Goal: Task Accomplishment & Management: Use online tool/utility

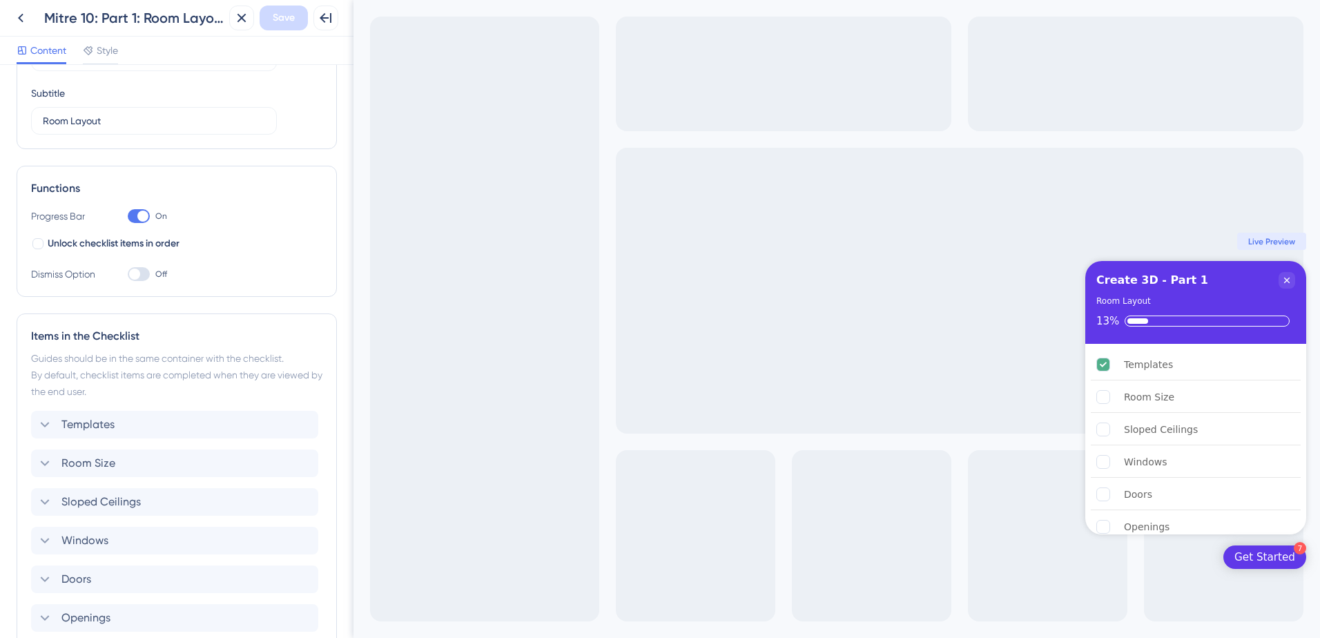
scroll to position [207, 0]
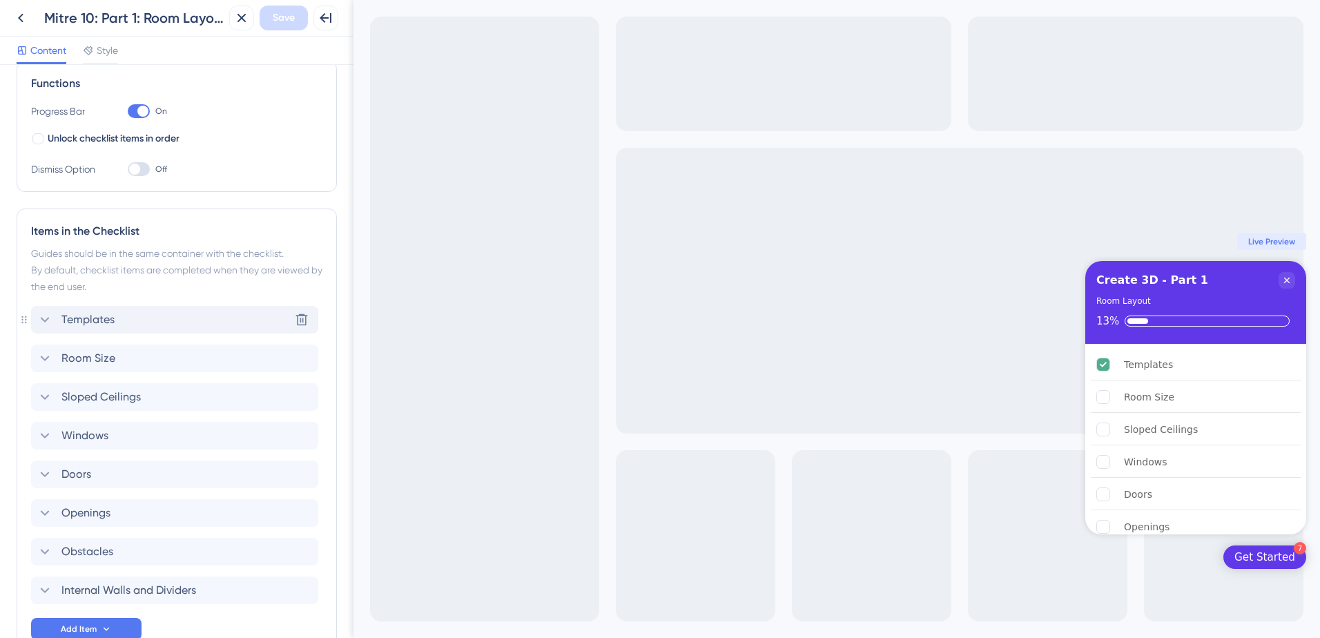
click at [157, 315] on div "Templates Delete" at bounding box center [174, 320] width 287 height 28
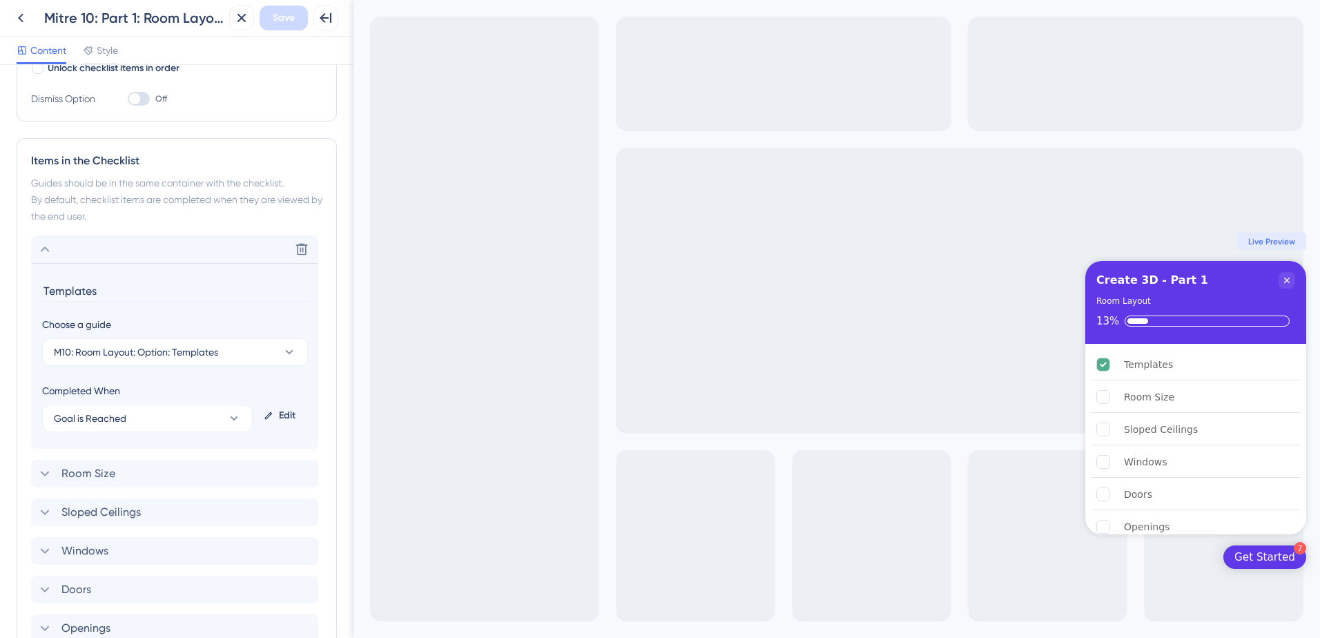
scroll to position [448, 0]
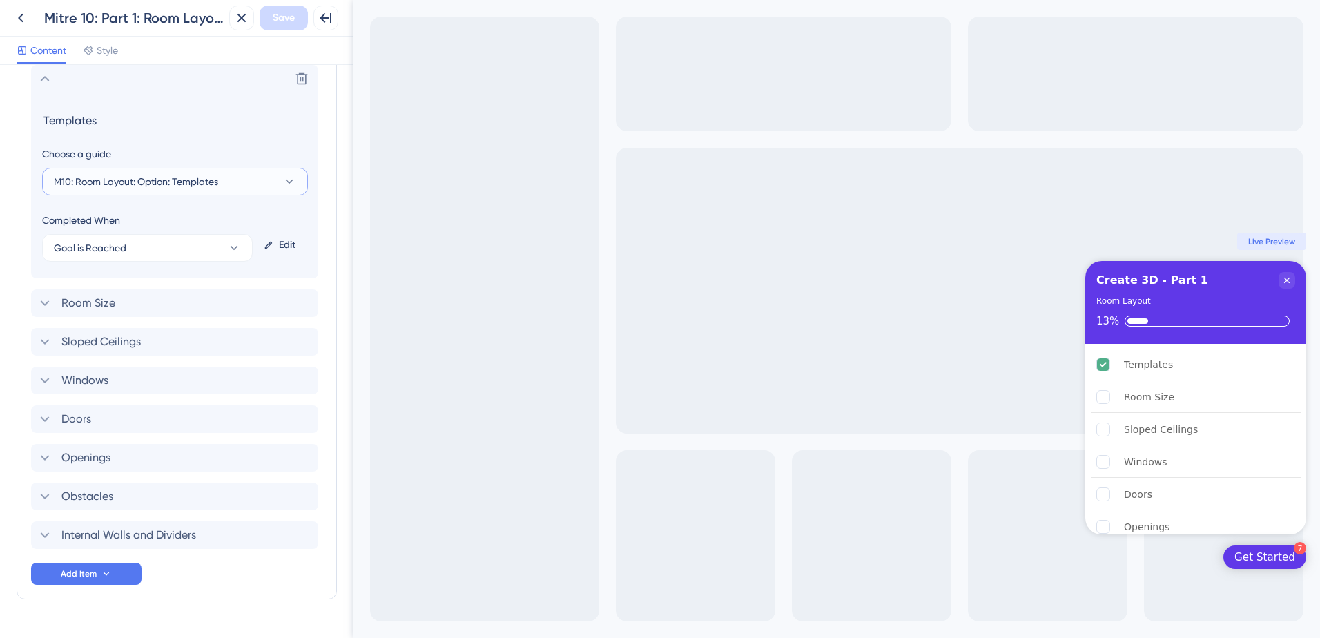
click at [170, 182] on span "M10: Room Layout: Option: Templates" at bounding box center [136, 181] width 164 height 17
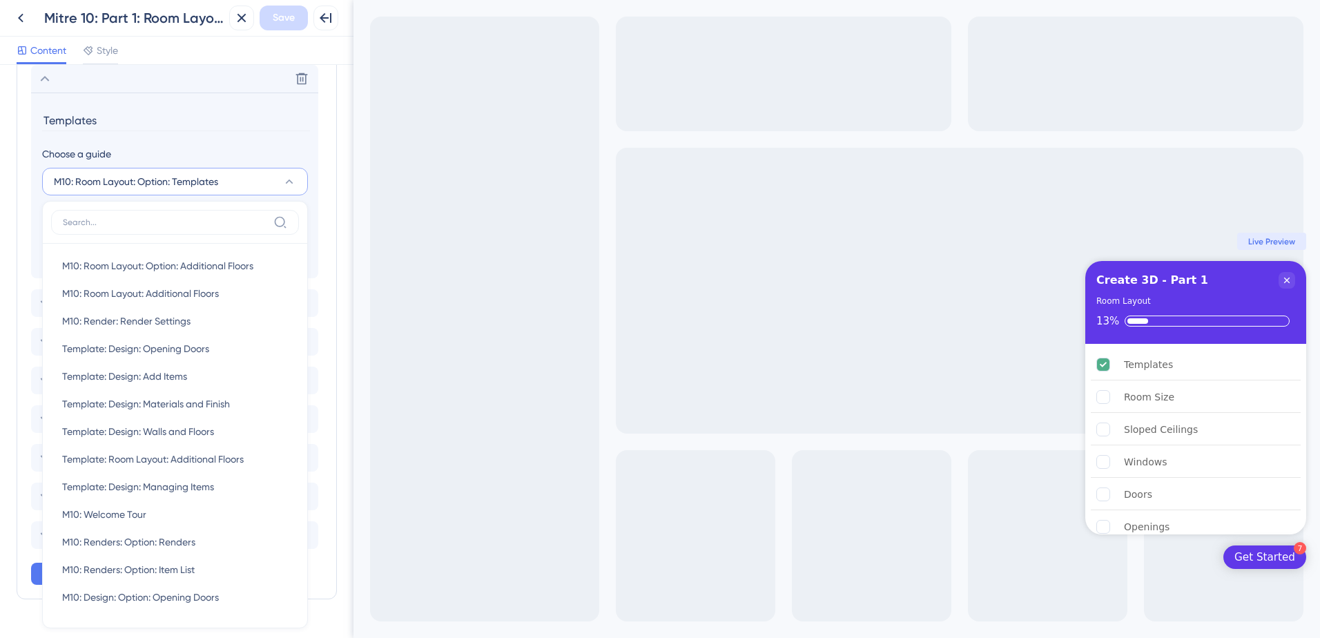
scroll to position [421, 0]
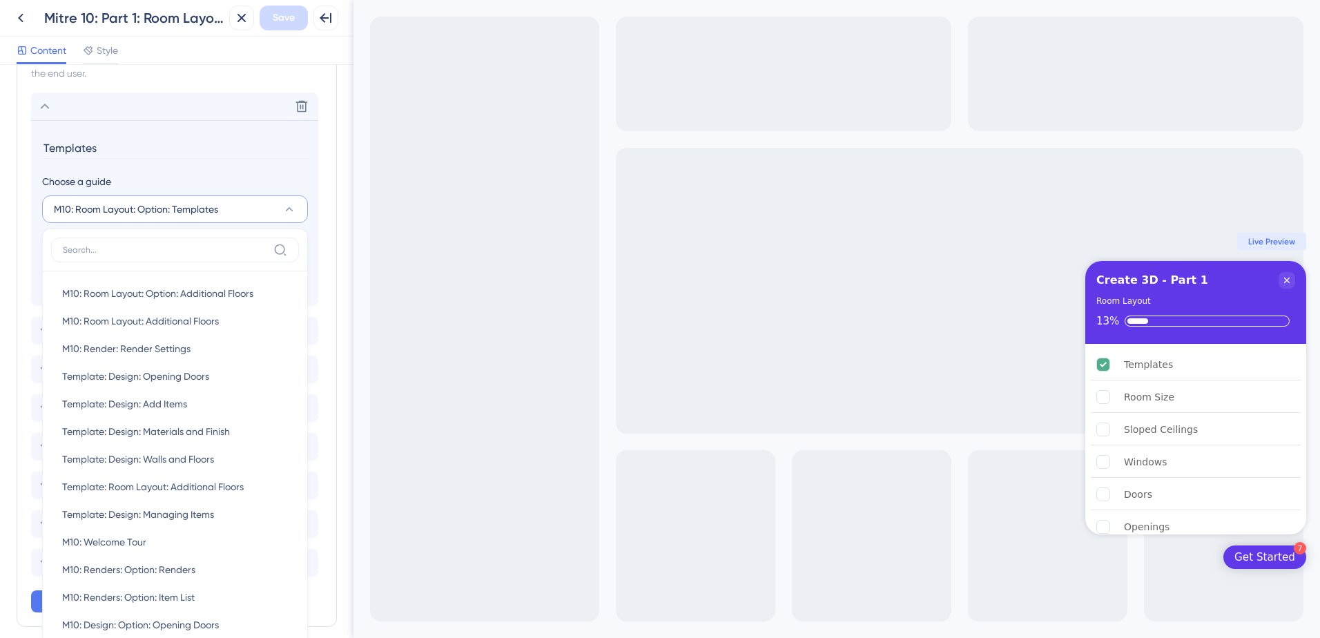
click at [171, 210] on span "M10: Room Layout: Option: Templates" at bounding box center [136, 209] width 164 height 17
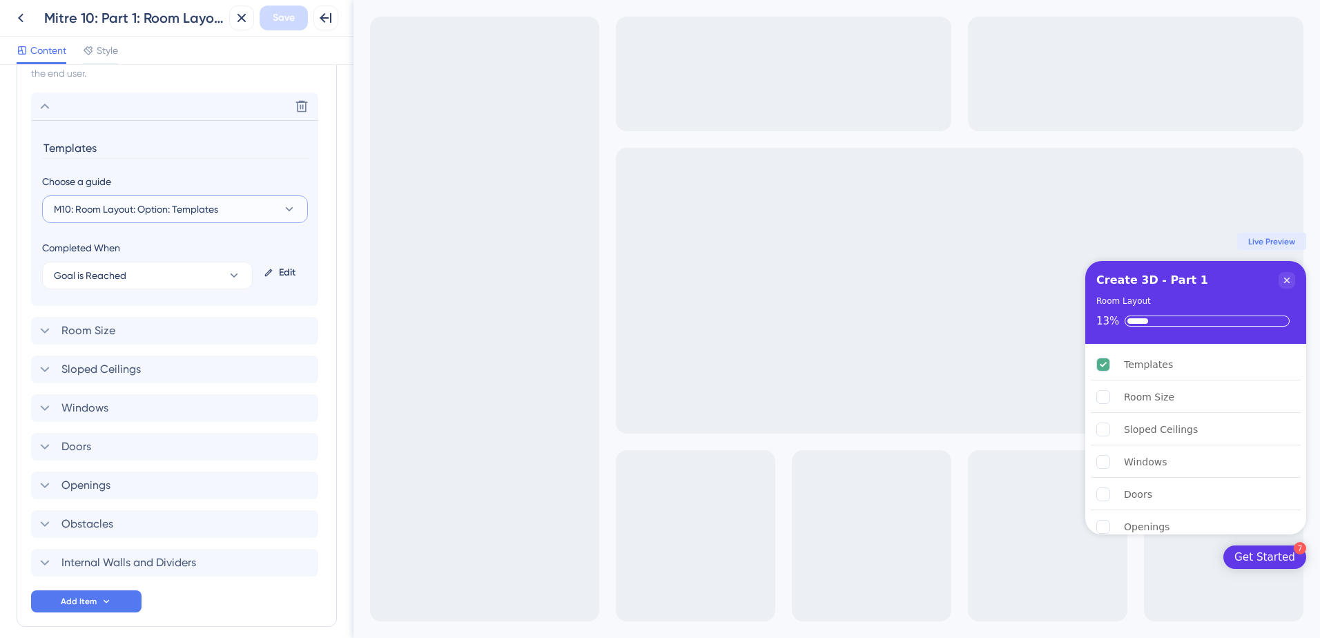
click at [171, 210] on span "M10: Room Layout: Option: Templates" at bounding box center [136, 209] width 164 height 17
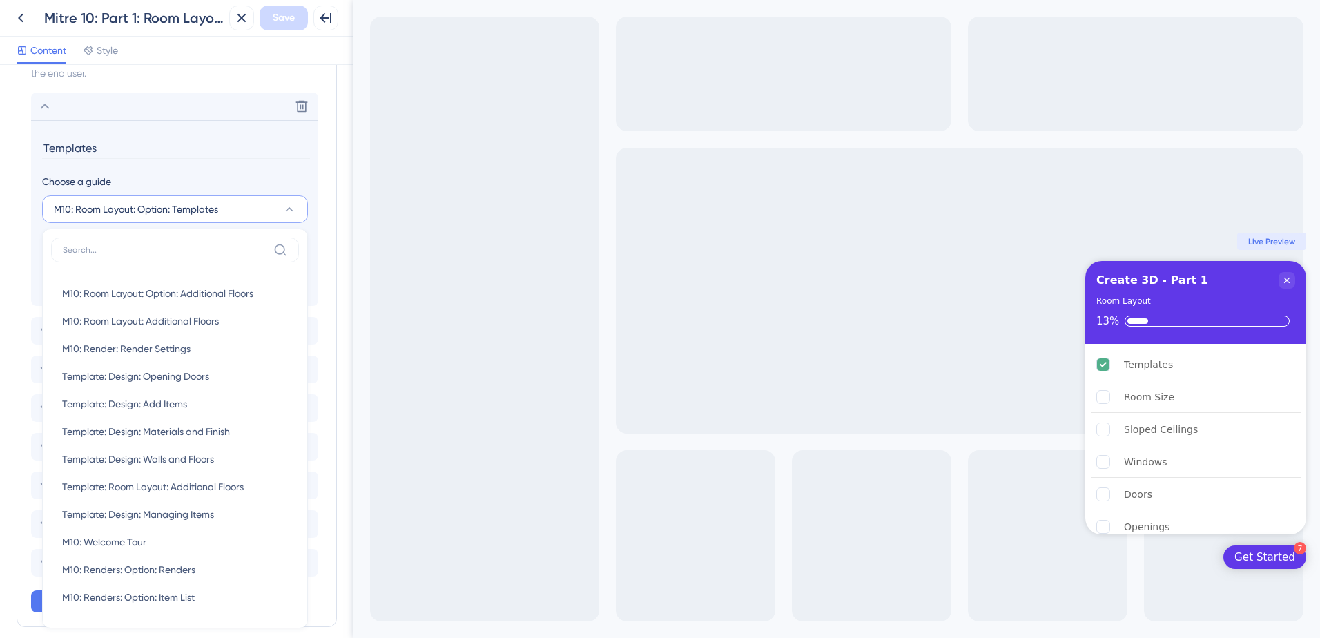
scroll to position [413, 0]
drag, startPoint x: 226, startPoint y: 217, endPoint x: 77, endPoint y: 224, distance: 149.3
click at [77, 224] on button "M10: Room Layout: Option: Templates" at bounding box center [175, 217] width 266 height 28
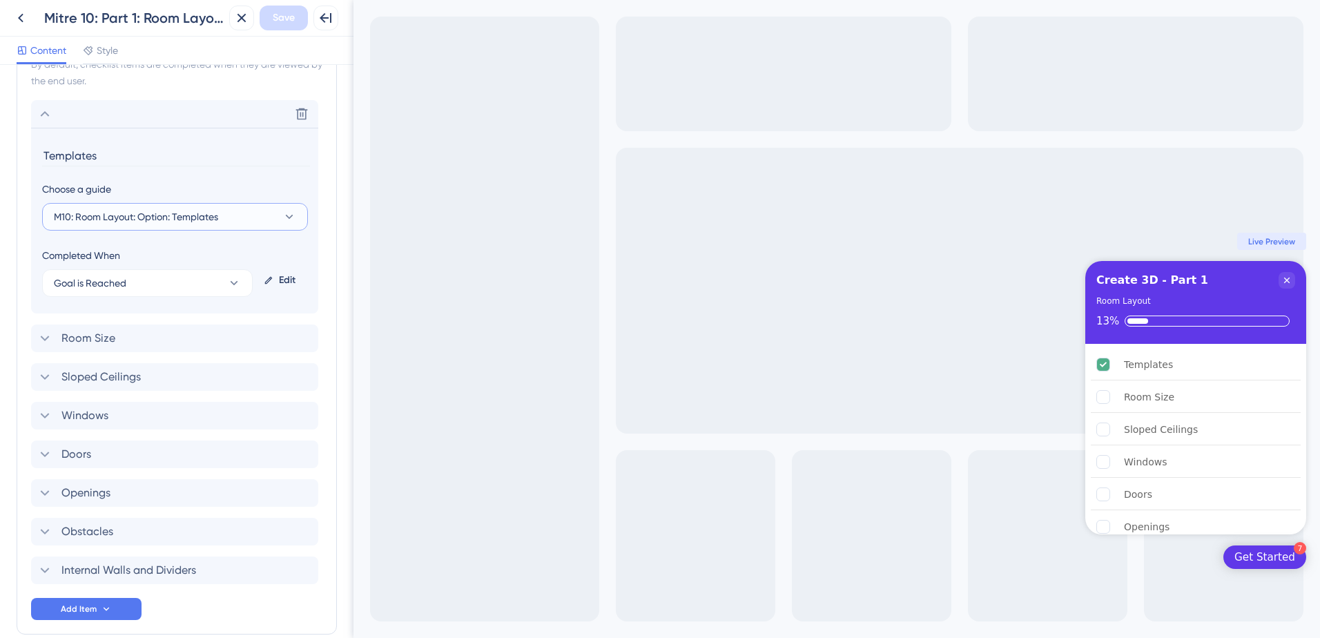
click at [70, 217] on span "M10: Room Layout: Option: Templates" at bounding box center [136, 217] width 164 height 17
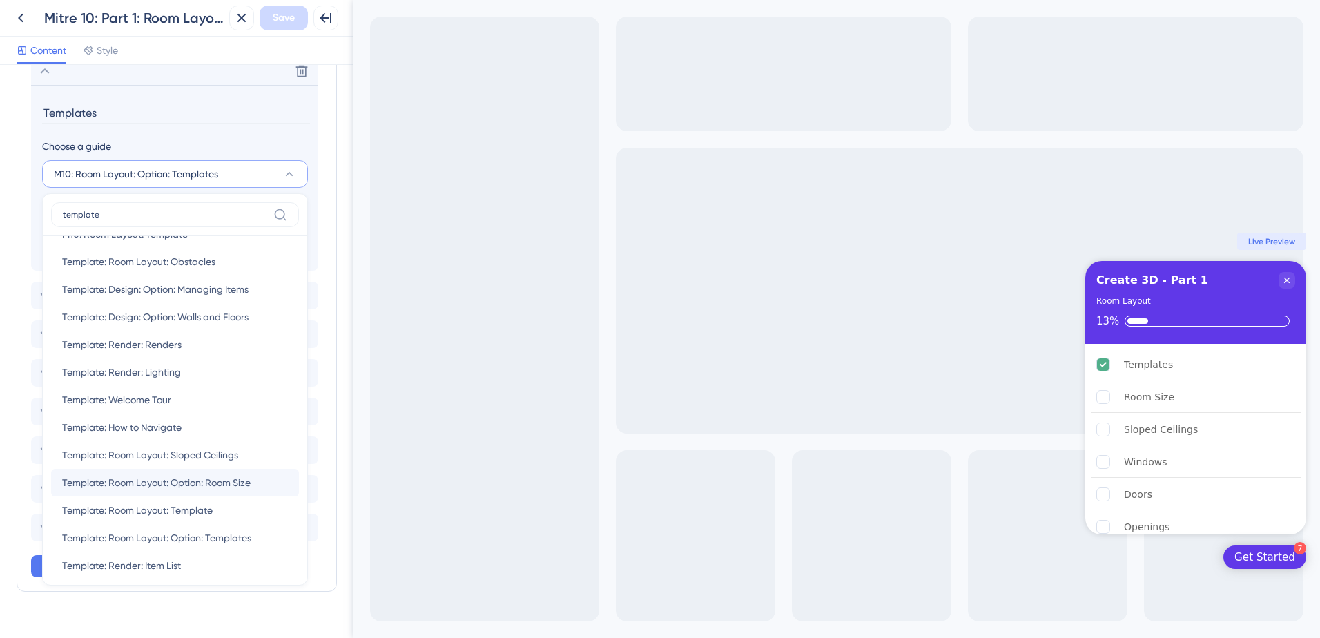
scroll to position [892, 0]
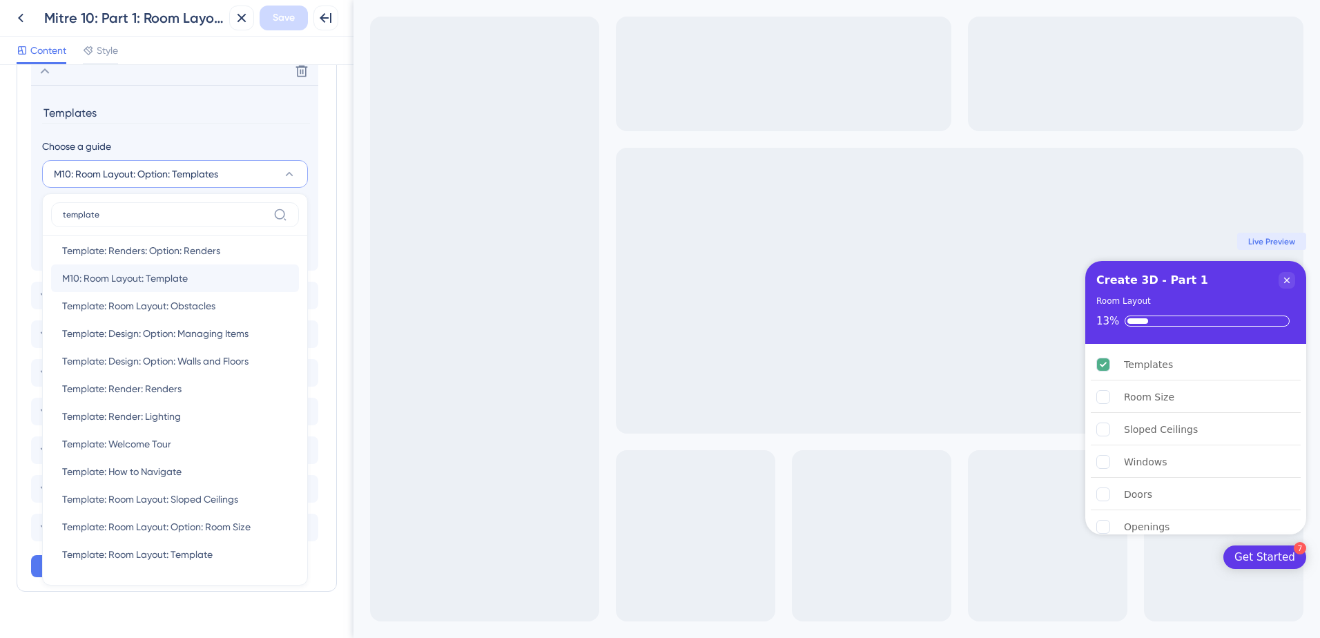
type input "template"
click at [196, 286] on div "M10: Room Layout: Template M10: Room Layout: Template" at bounding box center [175, 279] width 226 height 28
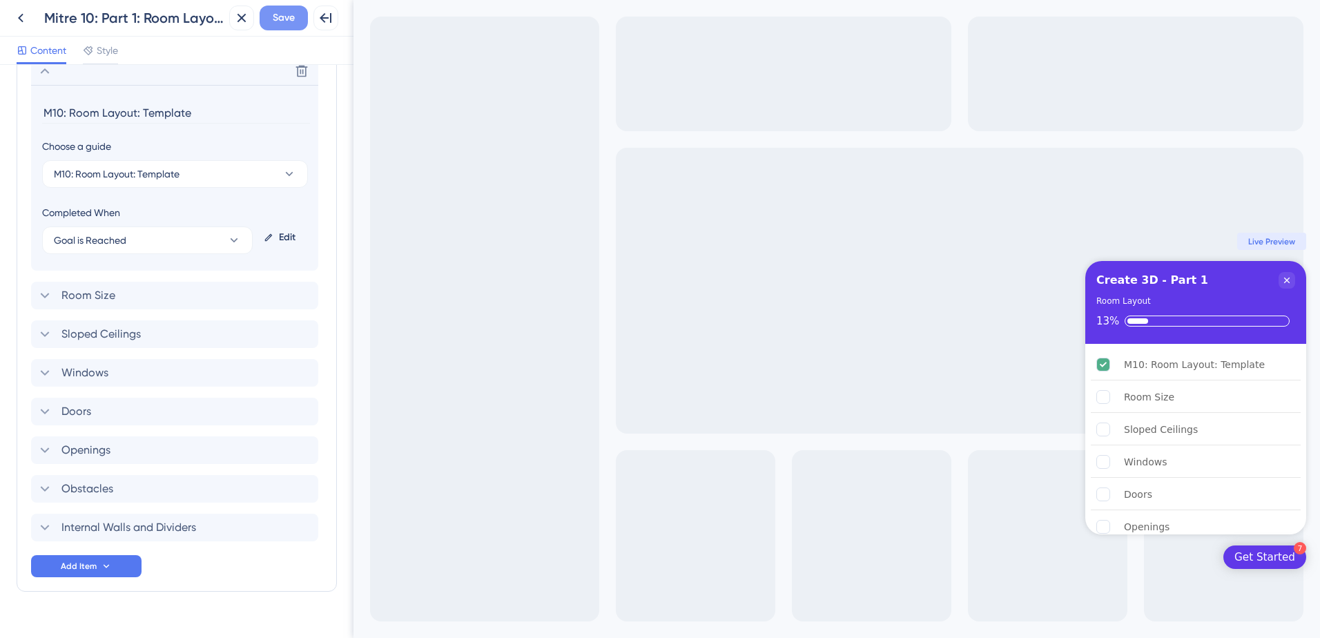
click at [291, 21] on span "Save" at bounding box center [284, 18] width 22 height 17
drag, startPoint x: 142, startPoint y: 112, endPoint x: 26, endPoint y: 113, distance: 116.0
click at [26, 113] on div "Items in the Checklist Guides should be in the same container with the checklis…" at bounding box center [177, 276] width 320 height 632
type input "Template"
click at [280, 21] on span "Save" at bounding box center [284, 18] width 22 height 17
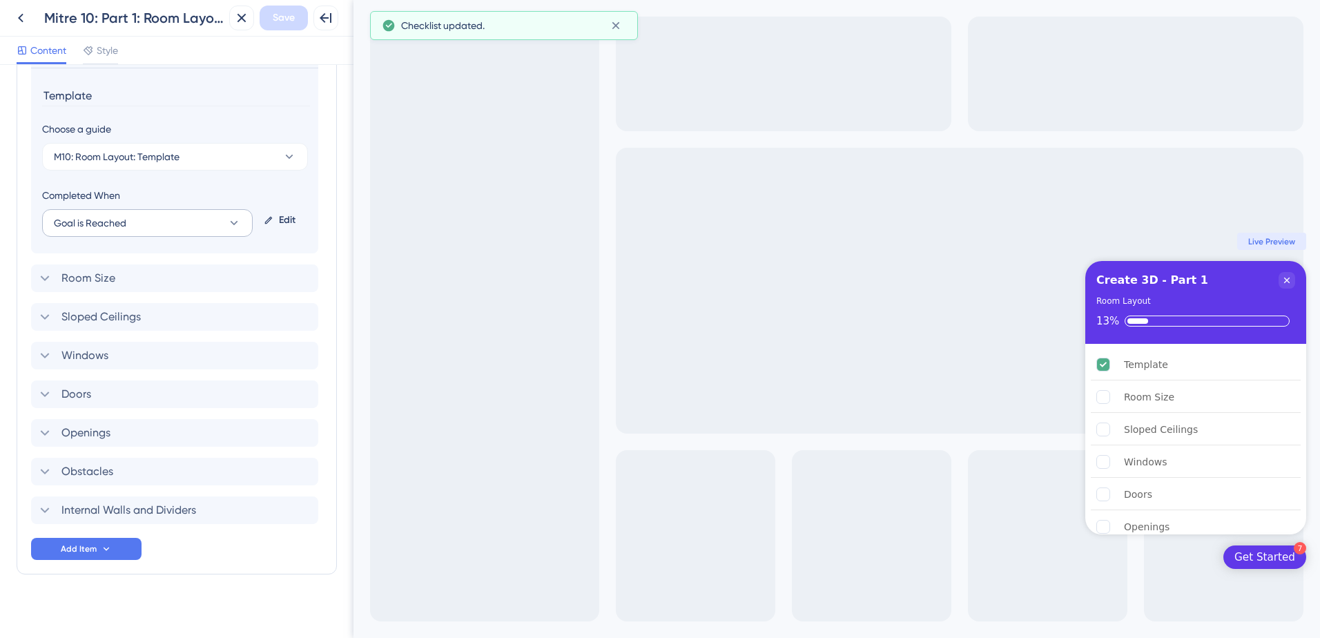
scroll to position [481, 0]
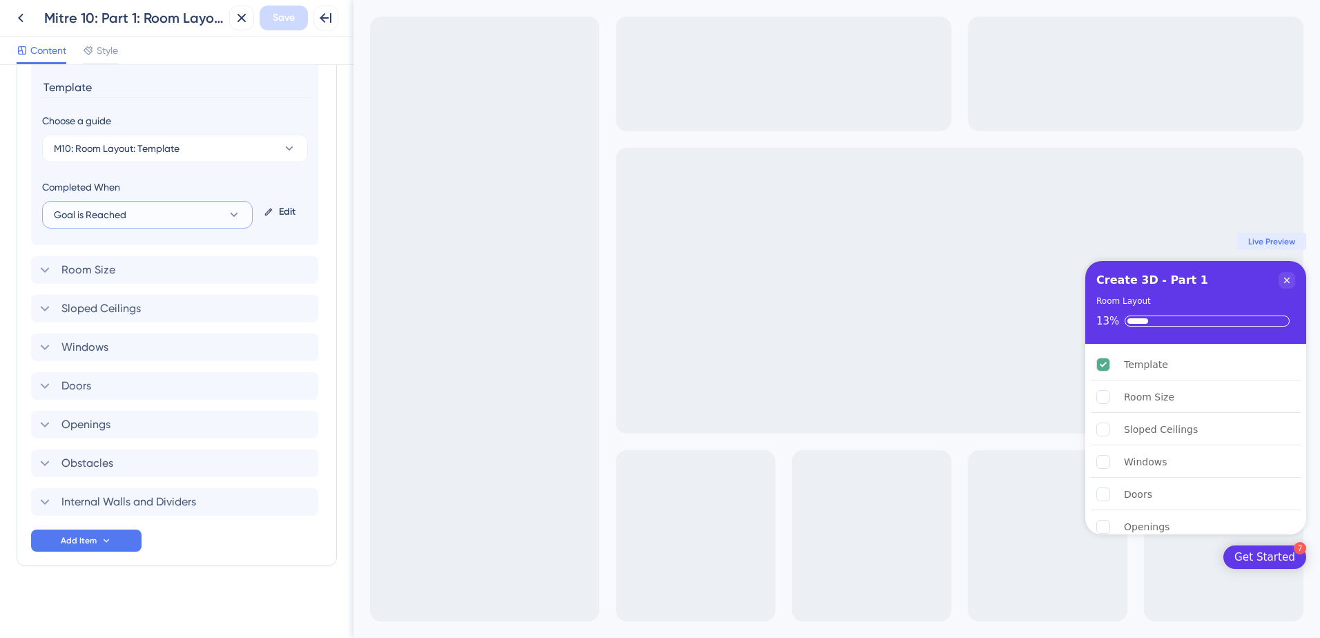
click at [238, 218] on icon at bounding box center [234, 215] width 14 height 14
click at [125, 258] on span "Guide is Completed" at bounding box center [105, 257] width 87 height 17
click at [276, 21] on span "Save" at bounding box center [284, 18] width 22 height 17
click at [175, 270] on div "Room Size Delete" at bounding box center [174, 270] width 287 height 28
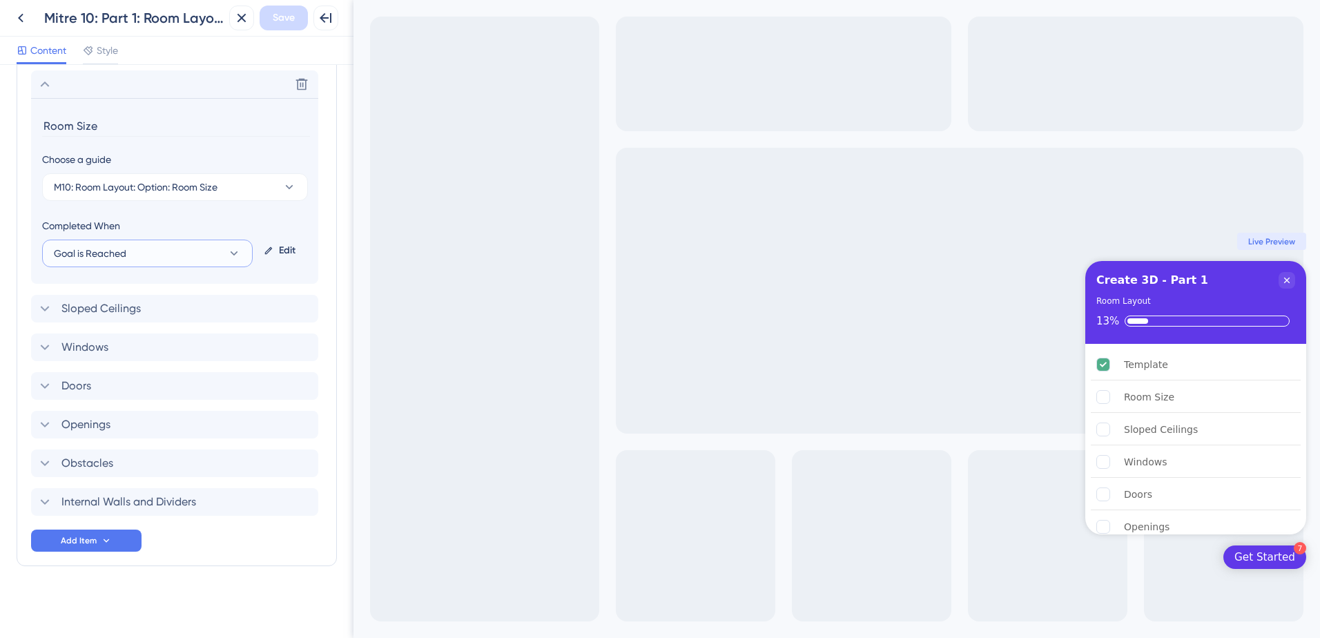
click at [240, 253] on icon at bounding box center [234, 254] width 14 height 14
click at [140, 296] on span "Guide is Completed" at bounding box center [105, 295] width 87 height 17
click at [239, 190] on button "M10: Room Layout: Option: Room Size" at bounding box center [175, 187] width 266 height 28
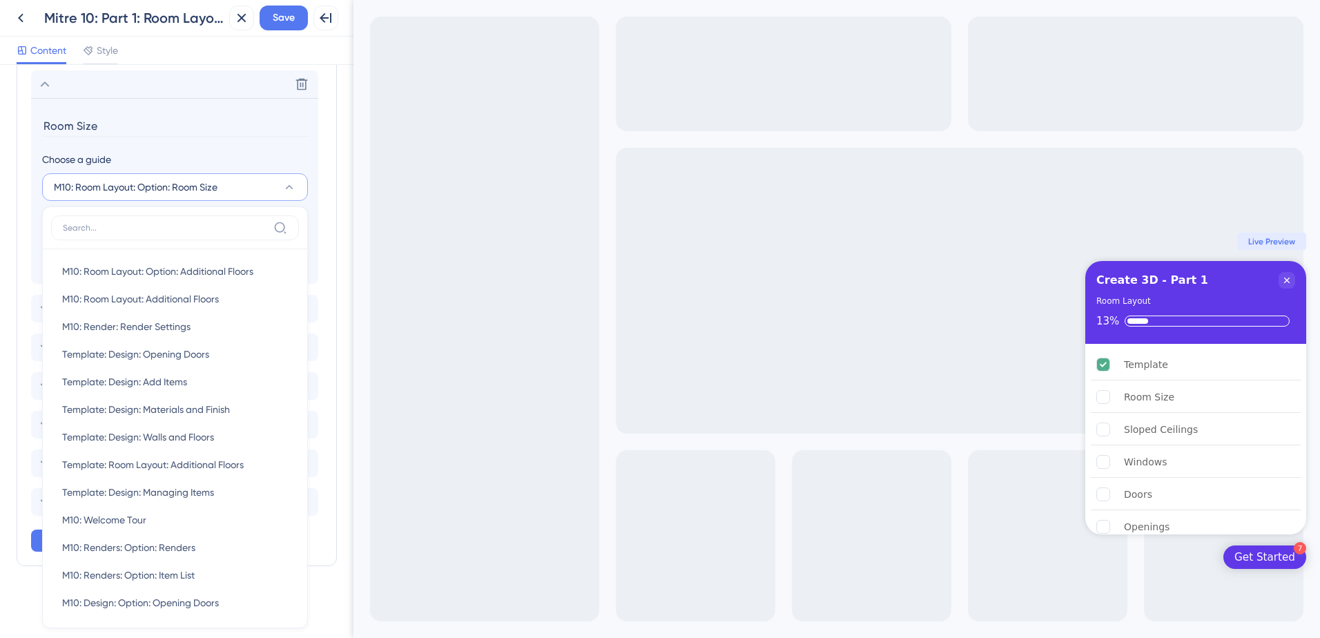
scroll to position [506, 0]
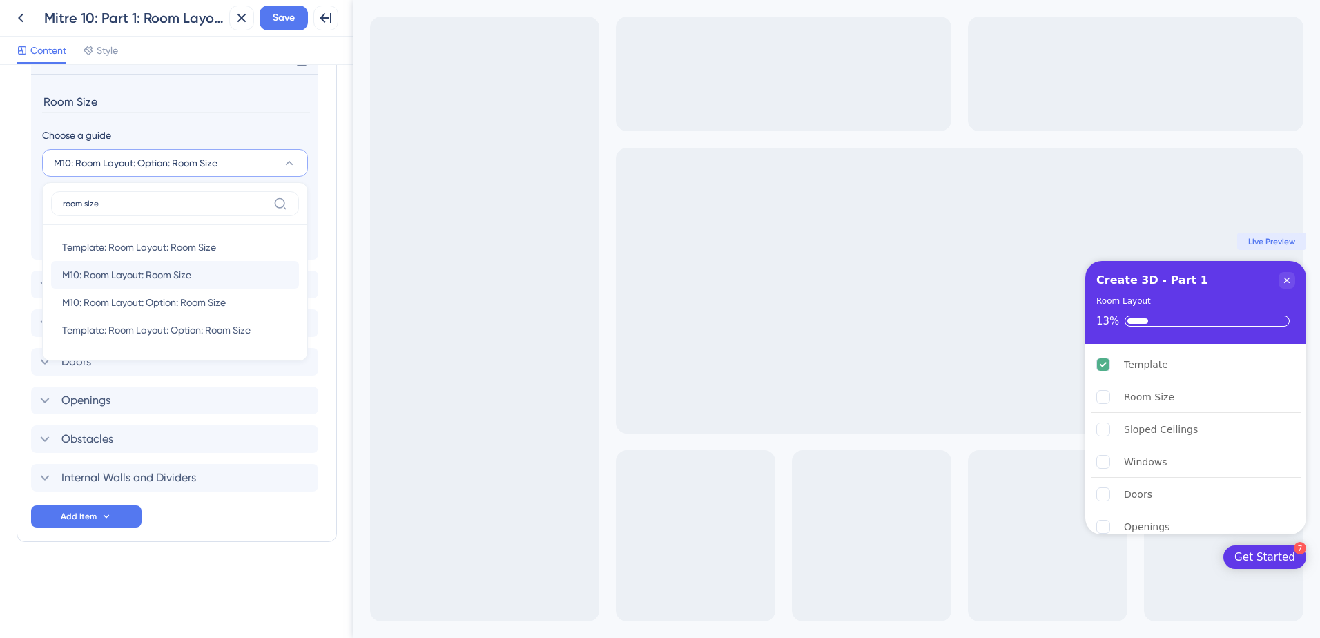
type input "room size"
click at [180, 267] on span "M10: Room Layout: Room Size" at bounding box center [126, 275] width 129 height 17
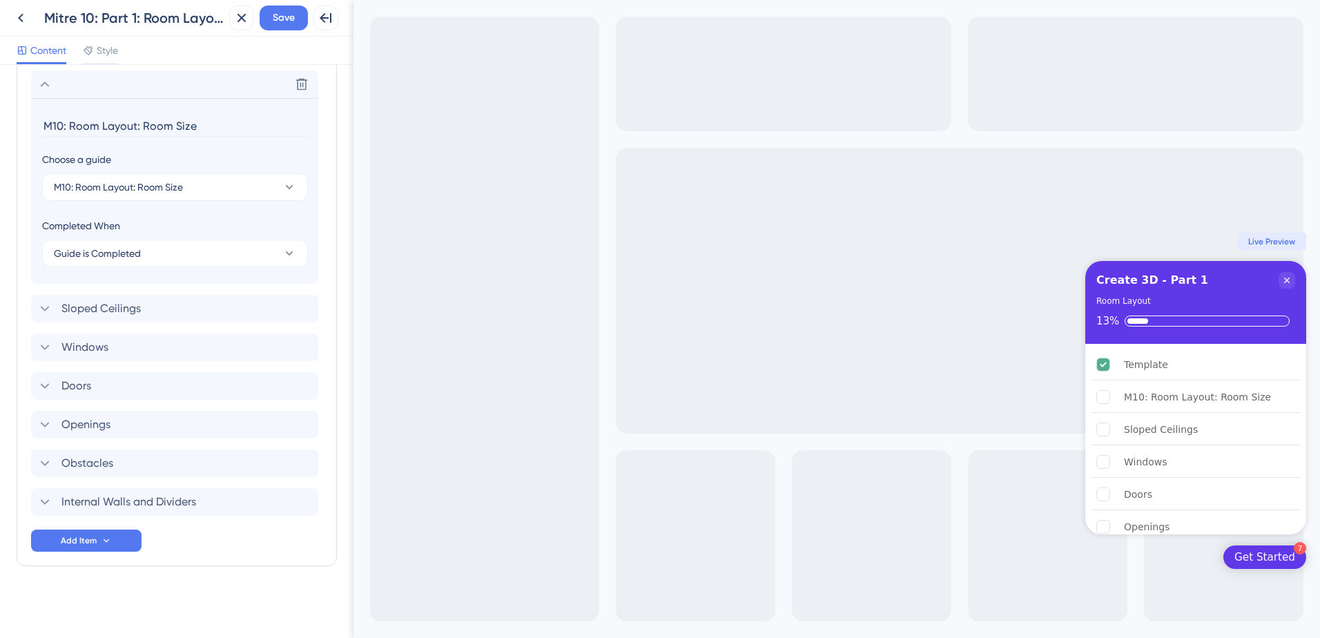
drag, startPoint x: 142, startPoint y: 126, endPoint x: 12, endPoint y: 133, distance: 129.3
click at [12, 133] on div "Checklist Header Title Create 3D - Part 1 Subtitle Room Layout Functions Progre…" at bounding box center [177, 351] width 354 height 573
type input "Room Size"
click at [285, 17] on span "Save" at bounding box center [284, 18] width 22 height 17
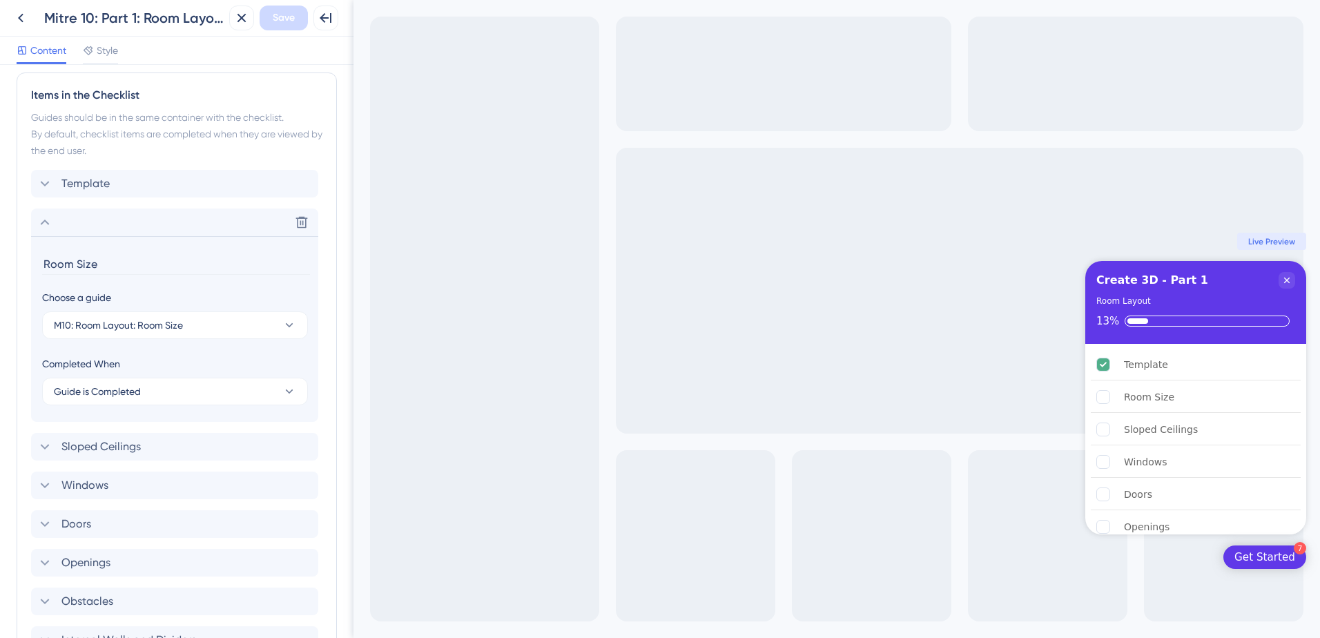
scroll to position [412, 0]
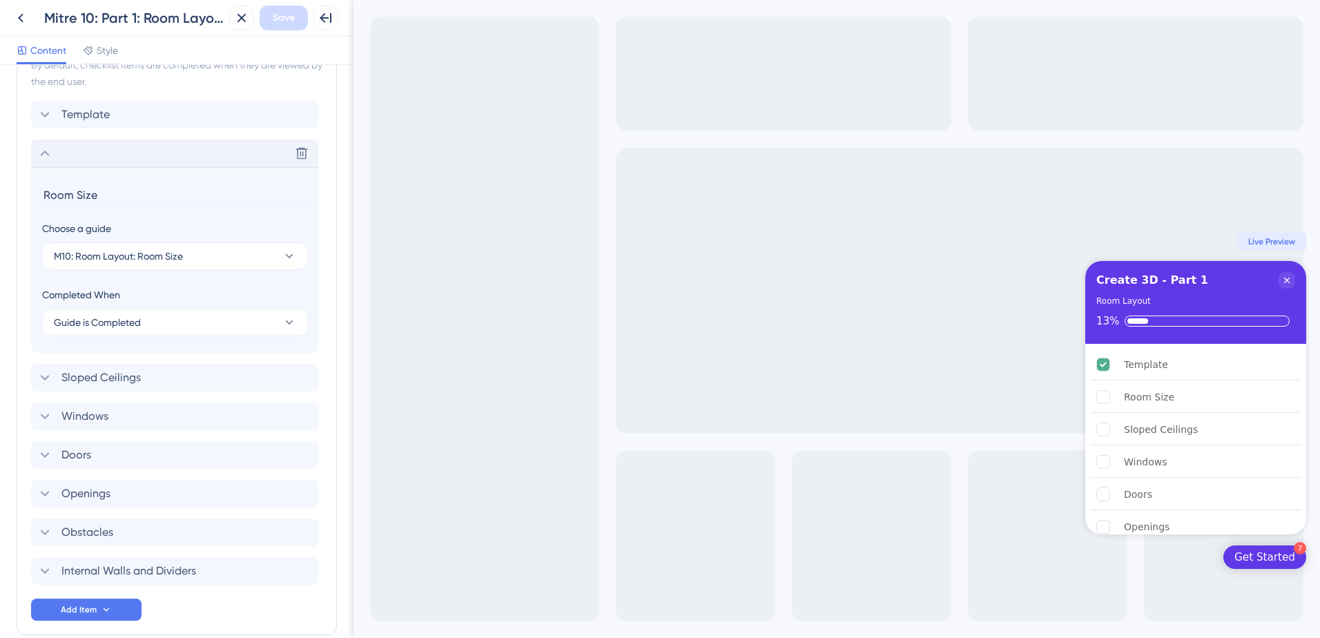
click at [186, 151] on div "Delete" at bounding box center [174, 154] width 287 height 28
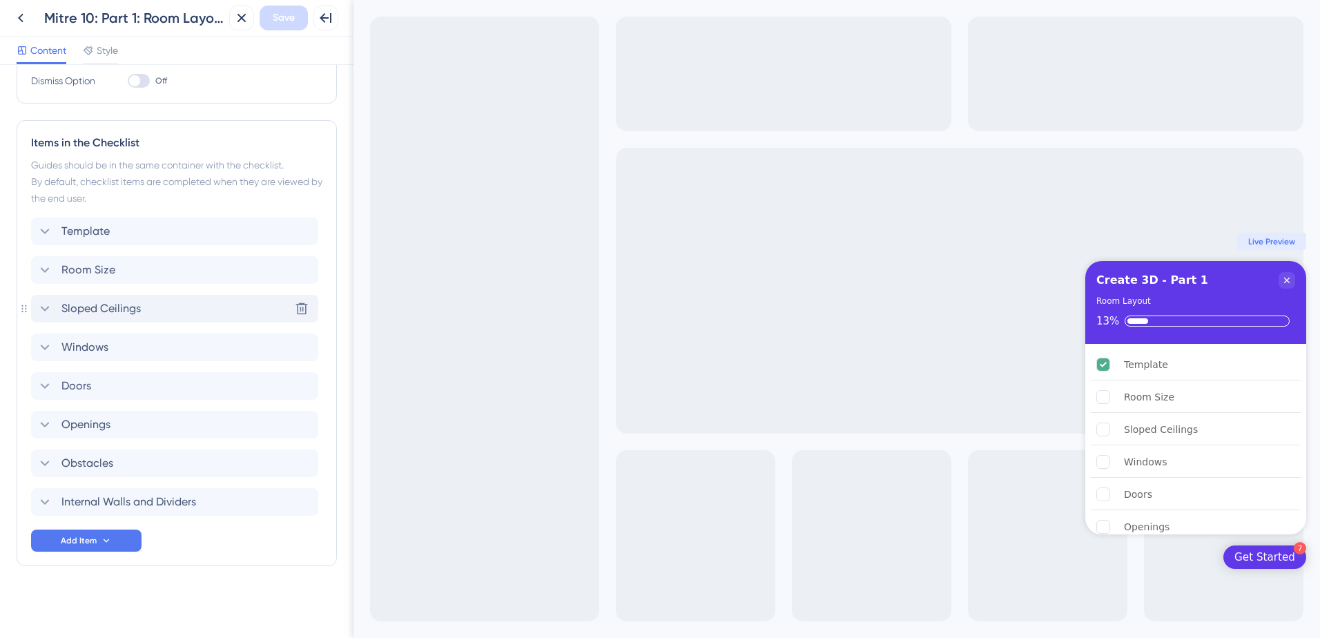
click at [169, 307] on div "Sloped Ceilings Delete" at bounding box center [174, 309] width 287 height 28
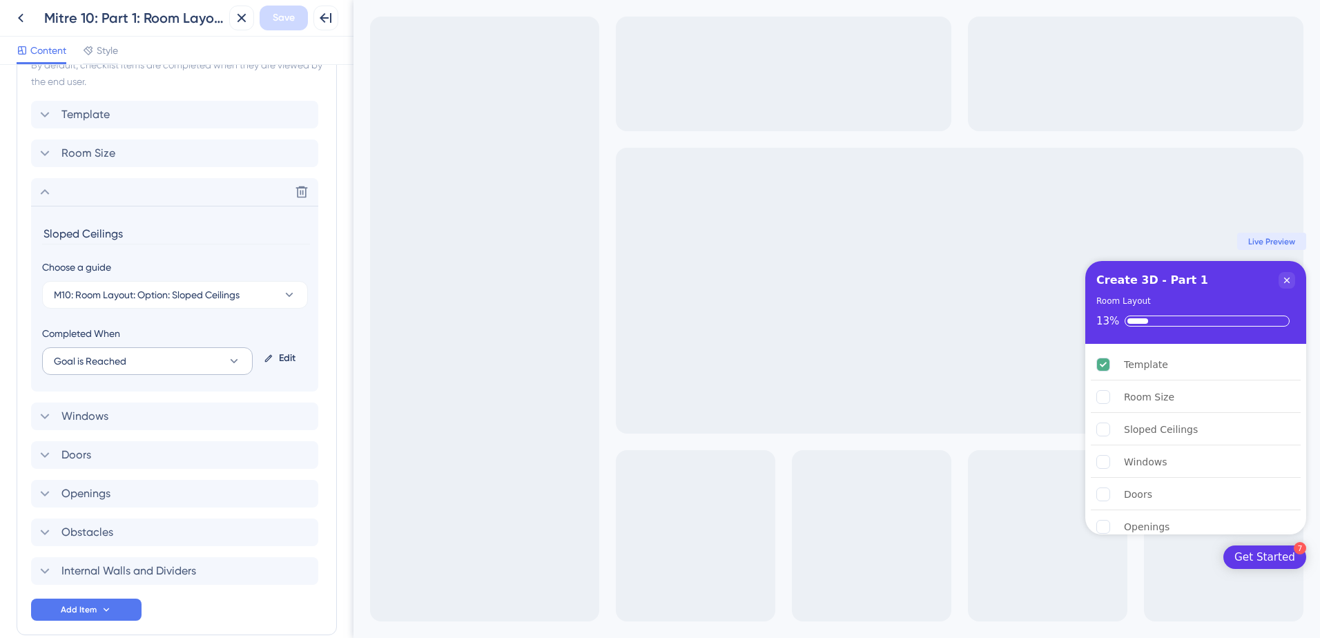
scroll to position [481, 0]
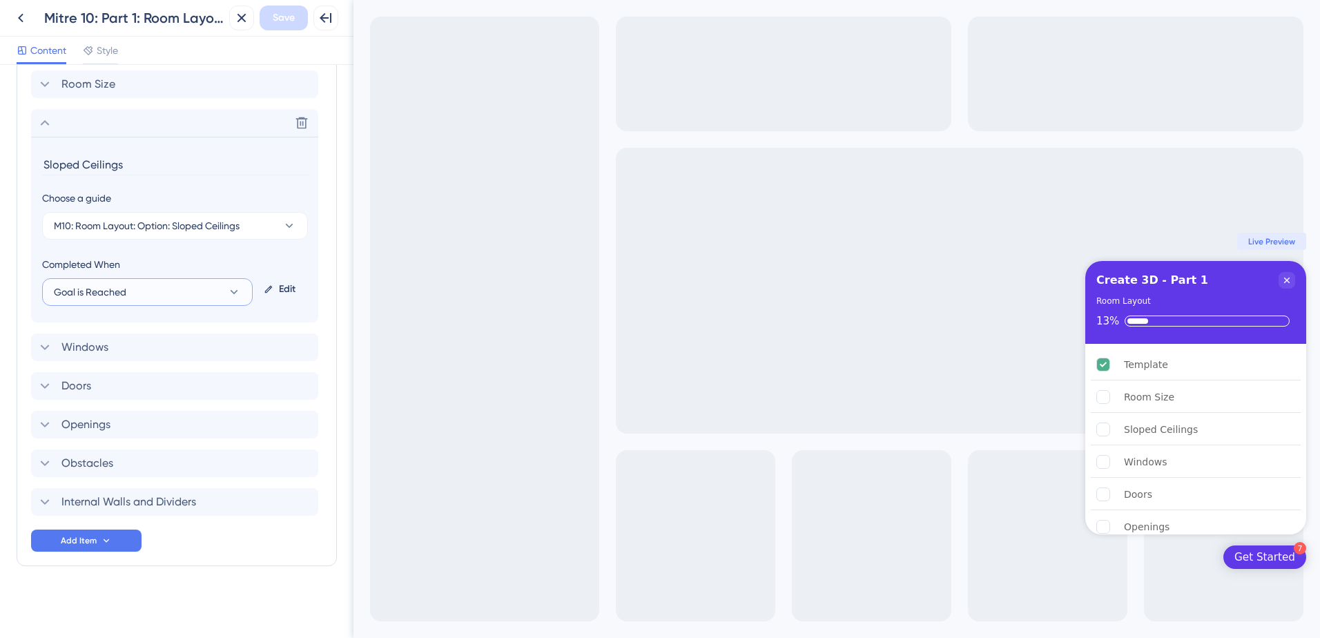
click at [212, 297] on button "Goal is Reached" at bounding box center [147, 292] width 211 height 28
click at [198, 339] on div "Guide is Completed Guide is Completed" at bounding box center [147, 334] width 171 height 28
click at [253, 229] on button "M10: Room Layout: Option: Sloped Ceilings" at bounding box center [175, 226] width 266 height 28
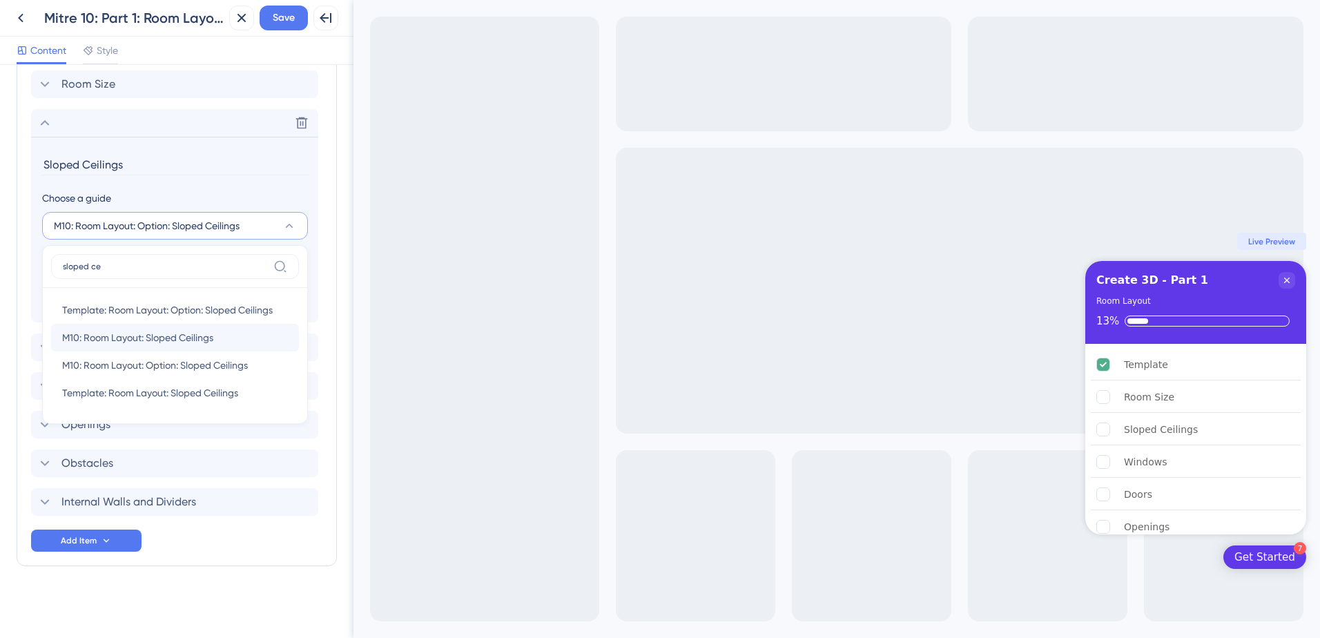
type input "sloped ce"
click at [193, 334] on span "M10: Room Layout: Sloped Ceilings" at bounding box center [137, 337] width 151 height 17
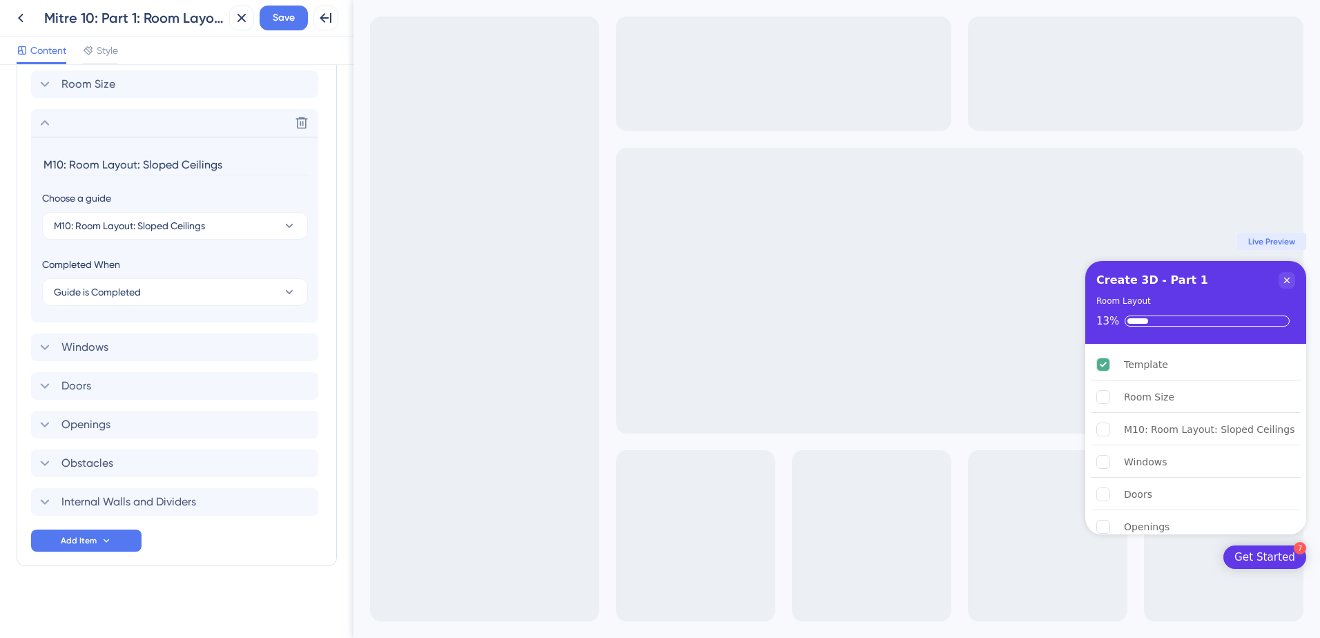
drag, startPoint x: 142, startPoint y: 166, endPoint x: -1, endPoint y: 170, distance: 143.7
click at [0, 170] on html "Back Mitre 10: Part 1: Room Layout Close Save Full Screen Preview Content Style…" at bounding box center [660, 319] width 1320 height 638
type input "Sloped Ceilings"
click at [278, 25] on span "Save" at bounding box center [284, 18] width 22 height 17
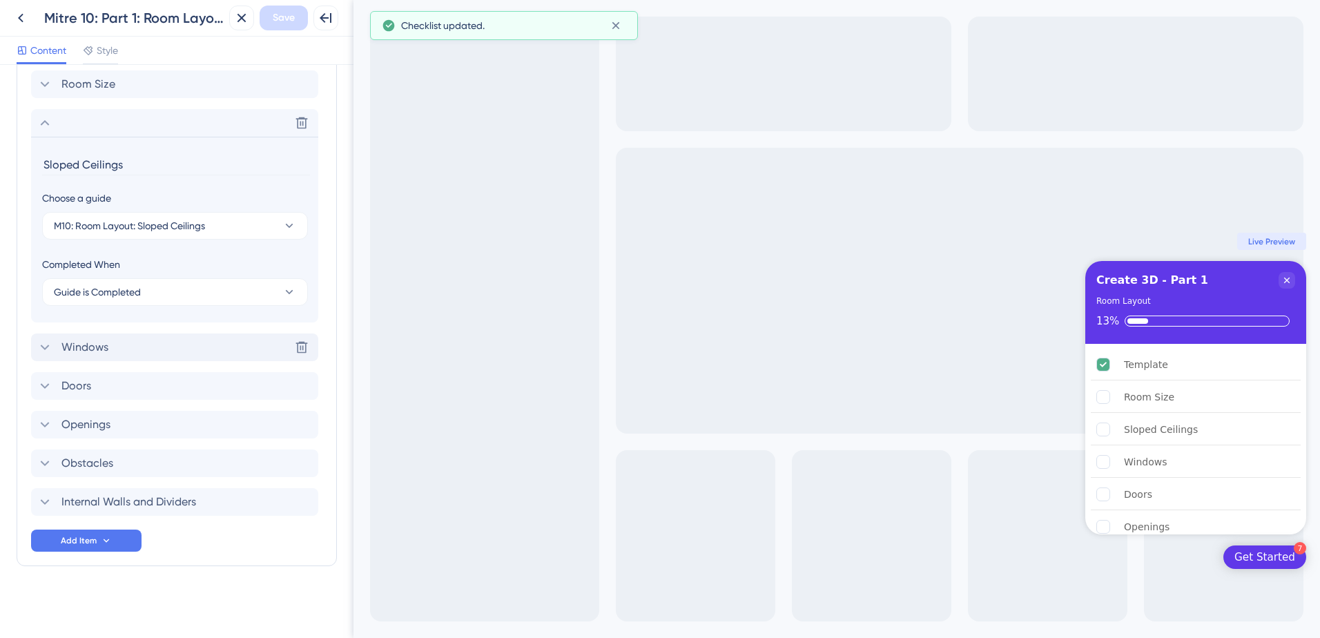
click at [153, 353] on div "Windows Delete" at bounding box center [174, 348] width 287 height 28
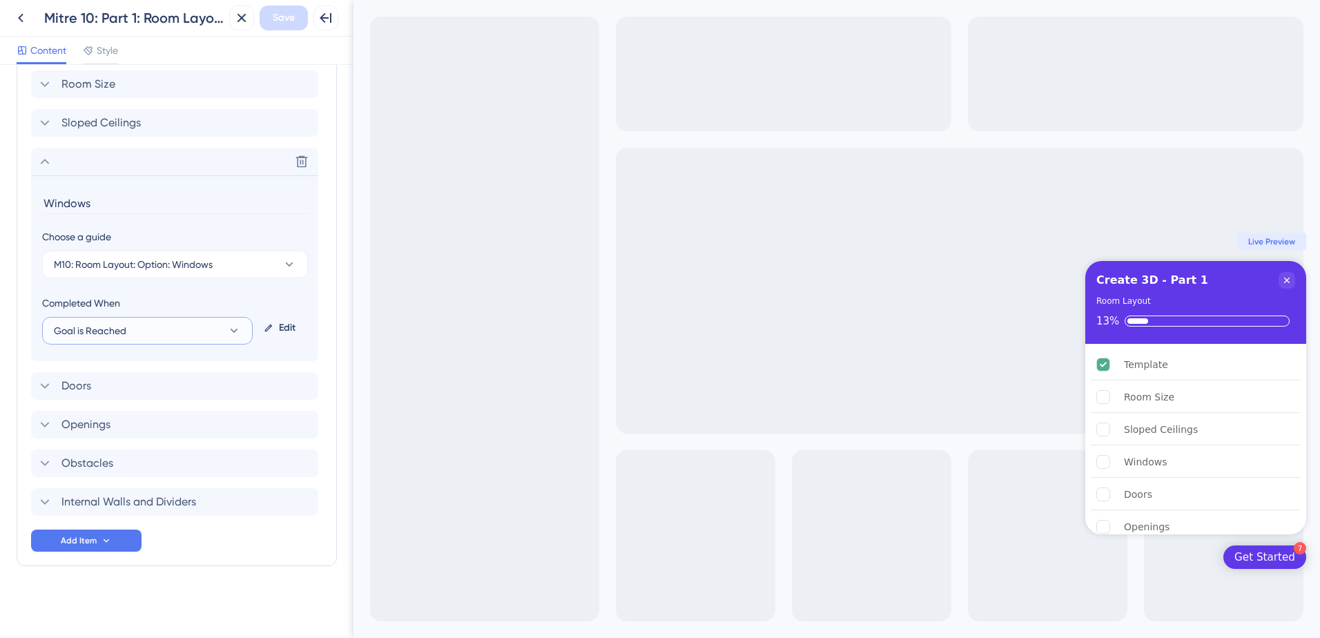
click at [228, 332] on icon at bounding box center [234, 331] width 14 height 14
click at [163, 380] on div "Guide is Completed Guide is Completed" at bounding box center [147, 373] width 171 height 28
click at [226, 267] on button "M10: Room Layout: Option: Windows" at bounding box center [175, 265] width 266 height 28
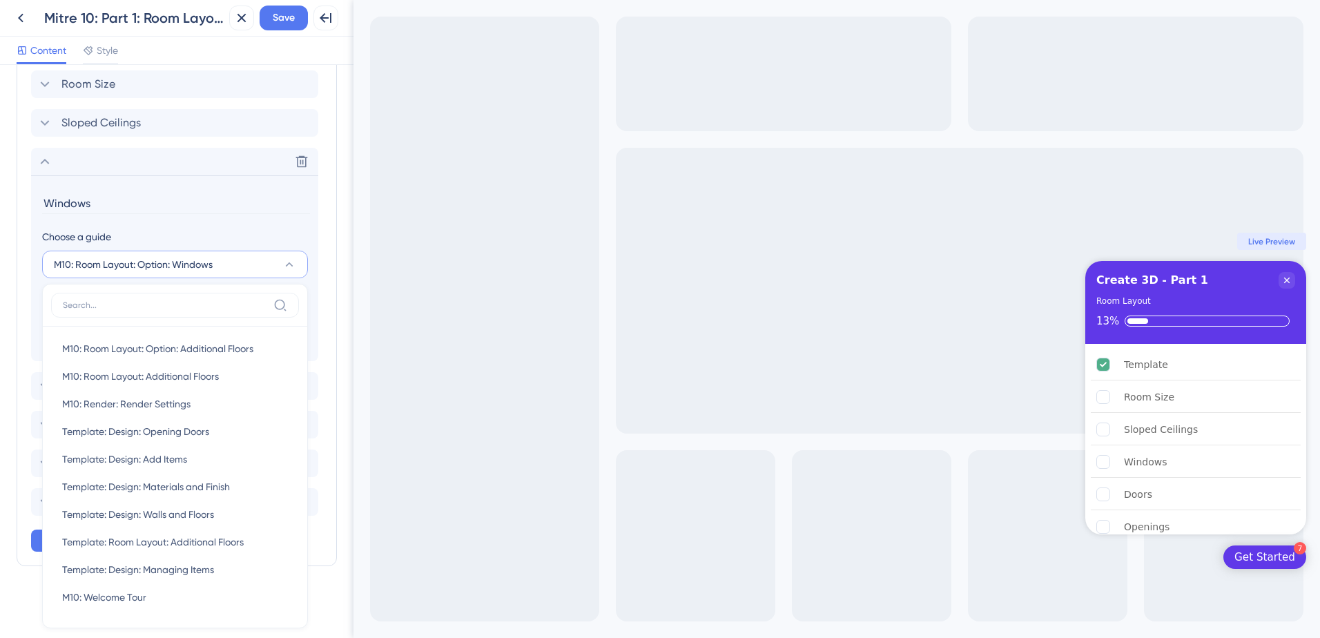
scroll to position [512, 0]
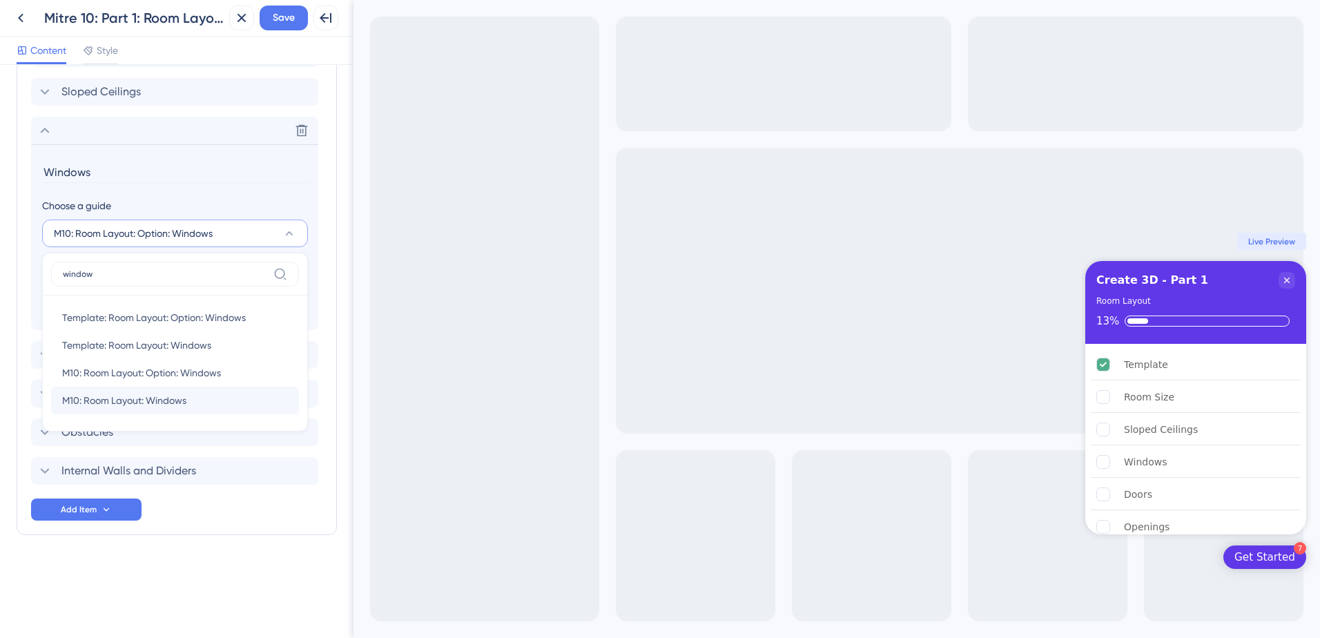
type input "window"
click at [200, 404] on div "M10: Room Layout: Windows M10: Room Layout: Windows" at bounding box center [175, 401] width 226 height 28
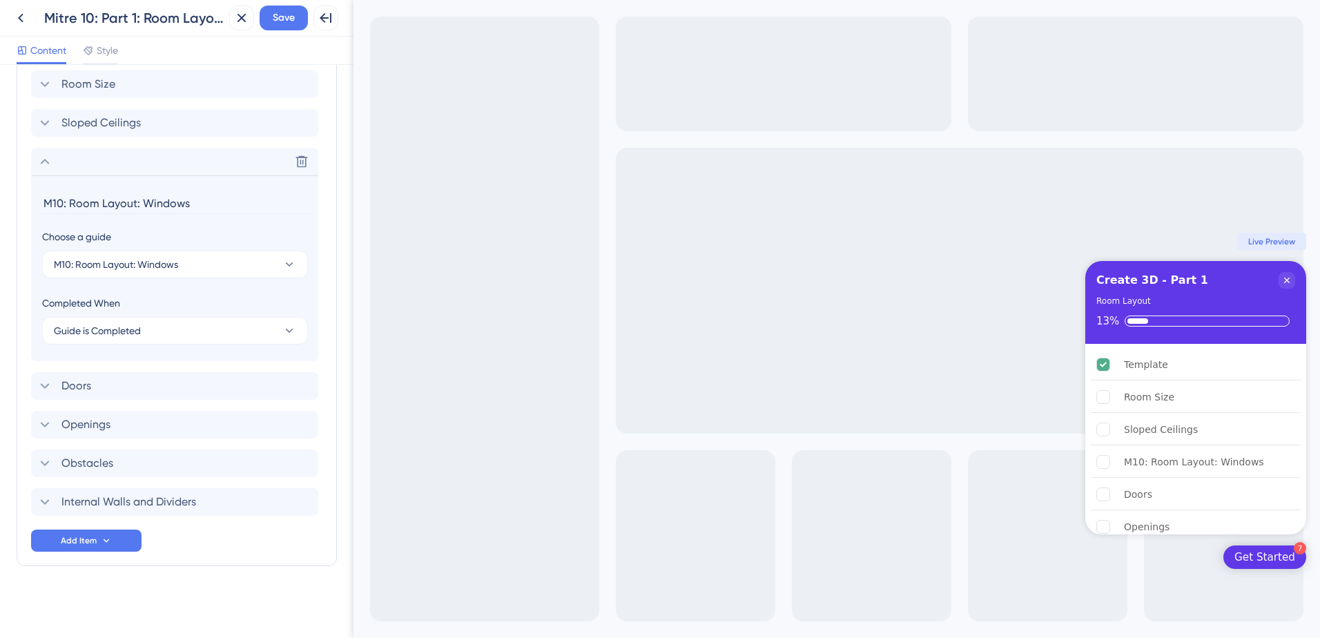
drag, startPoint x: 140, startPoint y: 205, endPoint x: -63, endPoint y: 219, distance: 203.5
click at [0, 219] on html "Back Mitre 10: Part 1: Room Layout Close Save Full Screen Preview Content Style…" at bounding box center [660, 319] width 1320 height 638
type input "Windows"
click at [294, 20] on span "Save" at bounding box center [284, 18] width 22 height 17
click at [152, 378] on div "Doors Delete" at bounding box center [174, 386] width 287 height 28
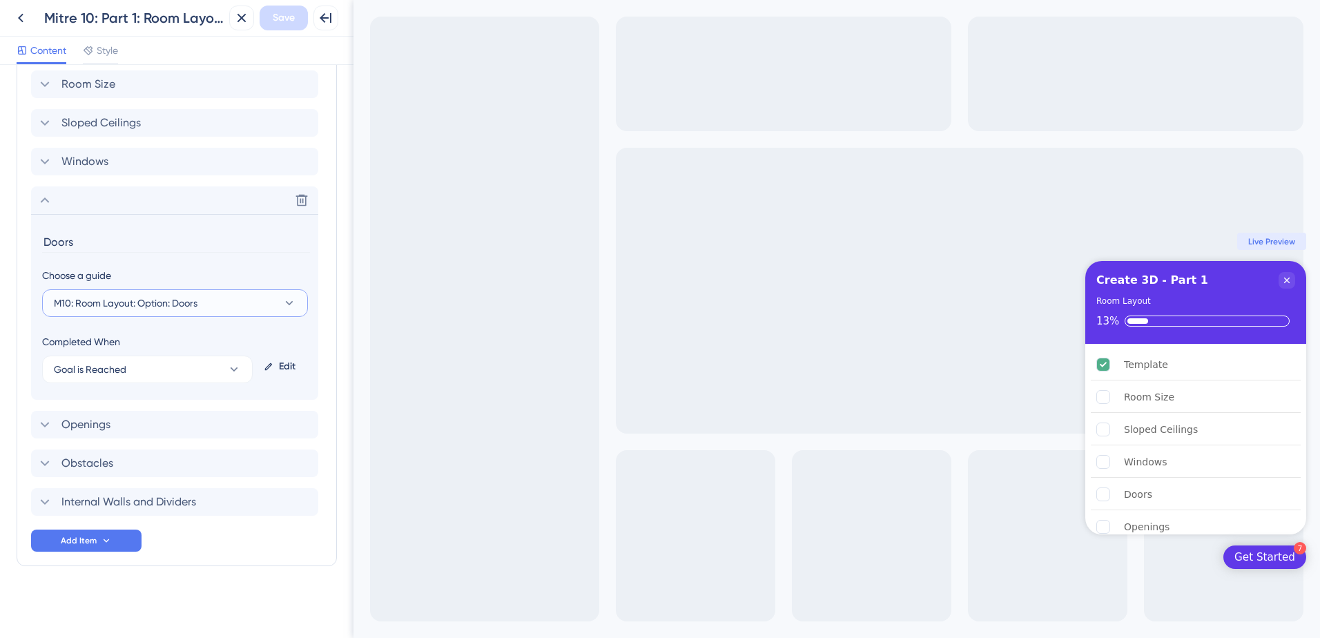
click at [164, 303] on span "M10: Room Layout: Option: Doors" at bounding box center [126, 303] width 144 height 17
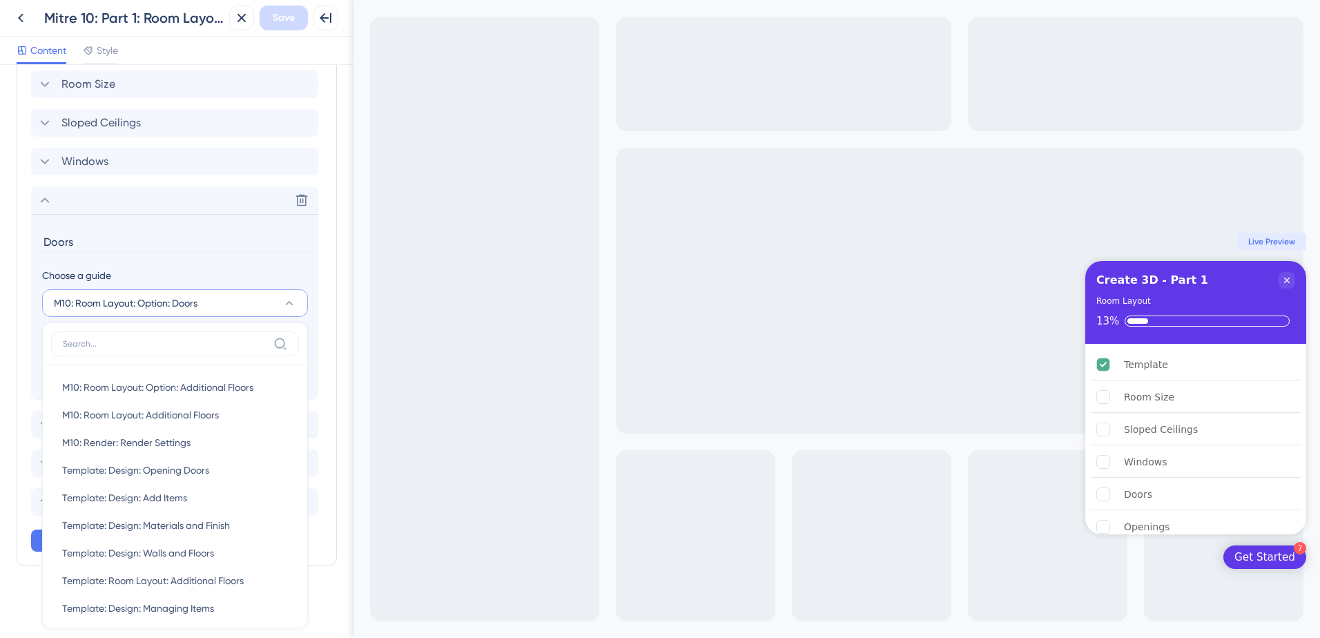
scroll to position [575, 0]
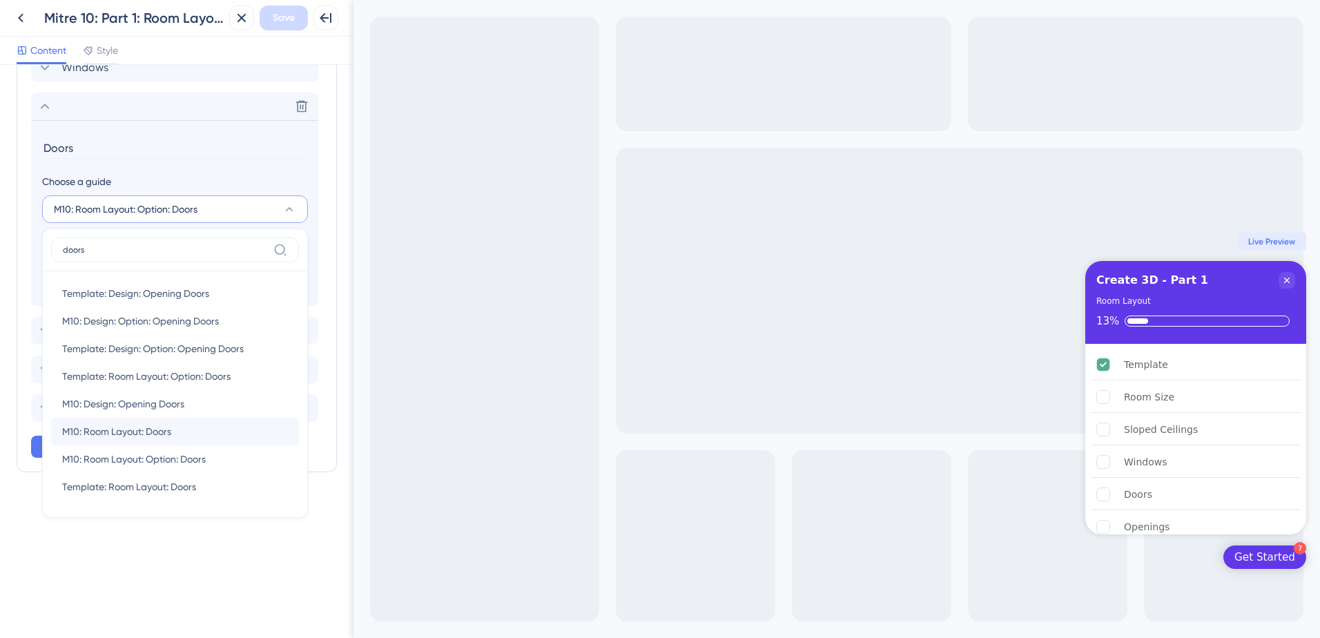
type input "doors"
click at [183, 428] on div "M10: Room Layout: Doors M10: Room Layout: Doors" at bounding box center [175, 432] width 226 height 28
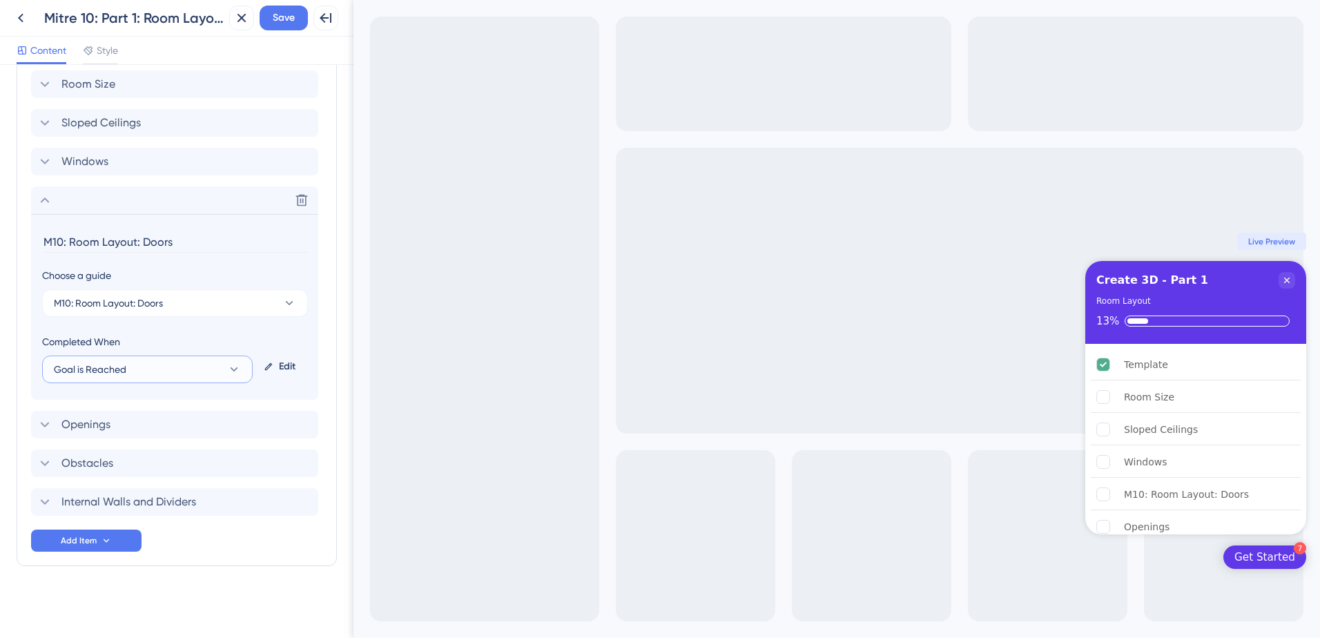
click at [190, 372] on button "Goal is Reached" at bounding box center [147, 370] width 211 height 28
click at [176, 412] on div "Guide is Completed Guide is Completed" at bounding box center [147, 412] width 171 height 28
drag, startPoint x: 140, startPoint y: 241, endPoint x: 17, endPoint y: 254, distance: 123.6
click at [17, 254] on div "Items in the Checklist Guides should be in the same container with the checklis…" at bounding box center [177, 250] width 320 height 632
type input "Doors"
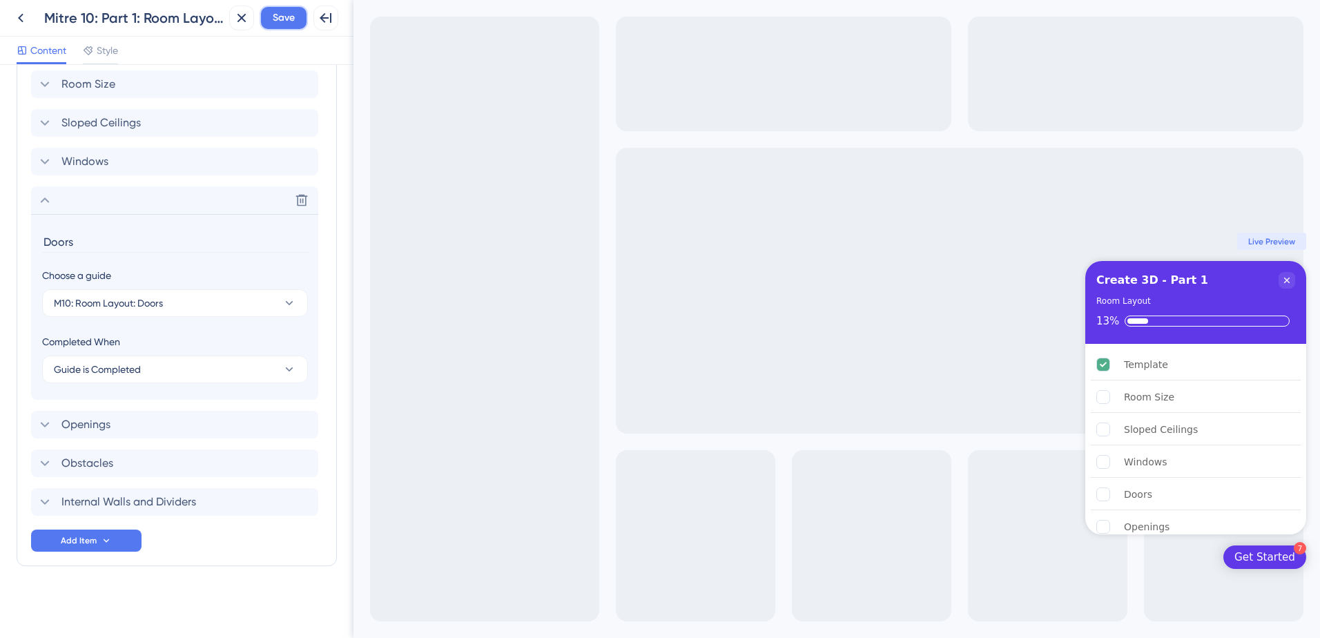
click at [289, 17] on span "Save" at bounding box center [284, 18] width 22 height 17
click at [122, 424] on div "Openings Delete" at bounding box center [174, 425] width 287 height 28
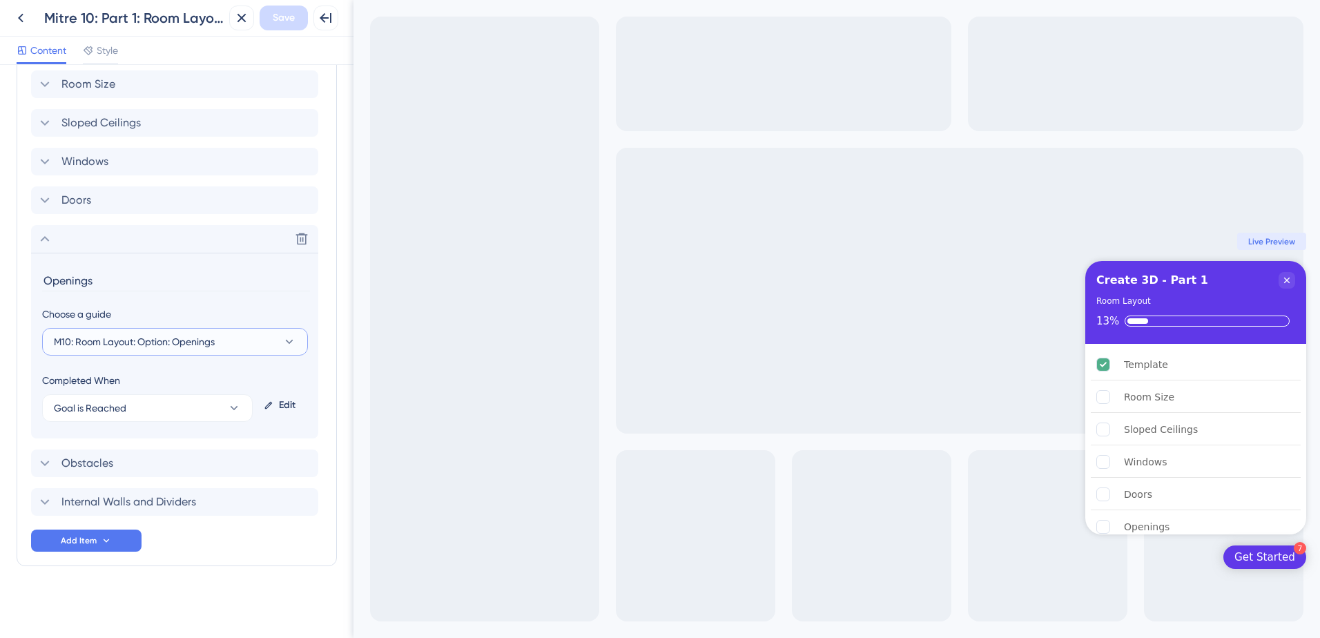
click at [246, 345] on button "M10: Room Layout: Option: Openings" at bounding box center [175, 342] width 266 height 28
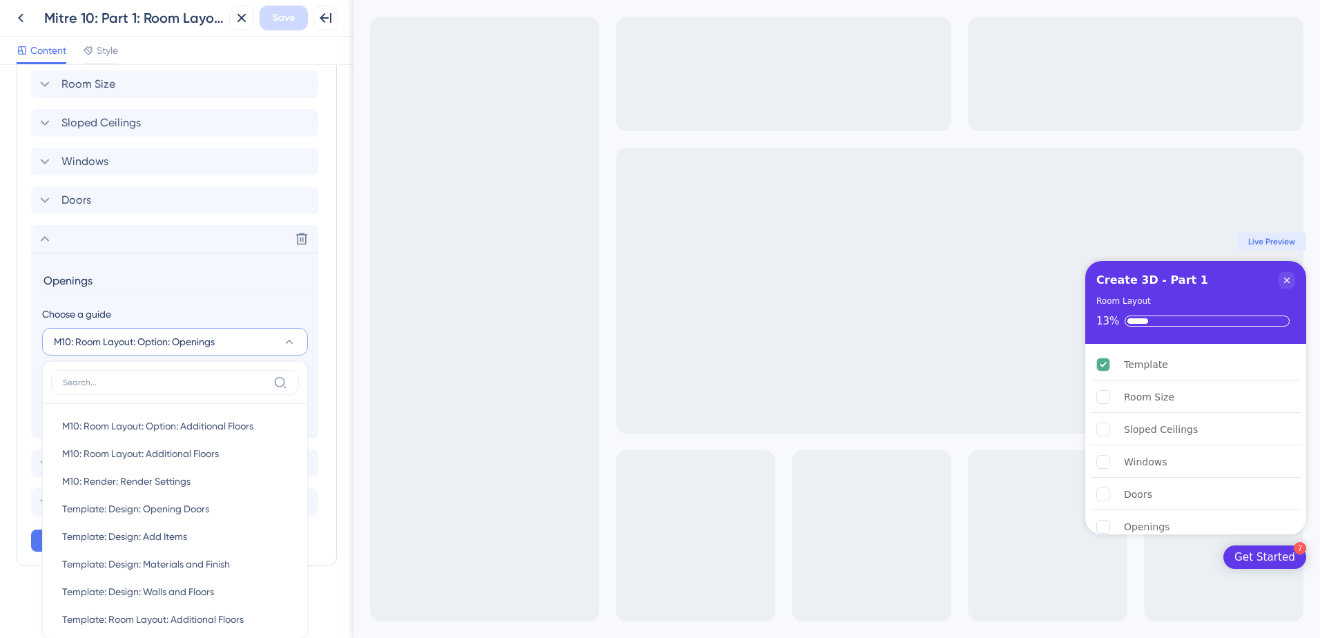
scroll to position [571, 0]
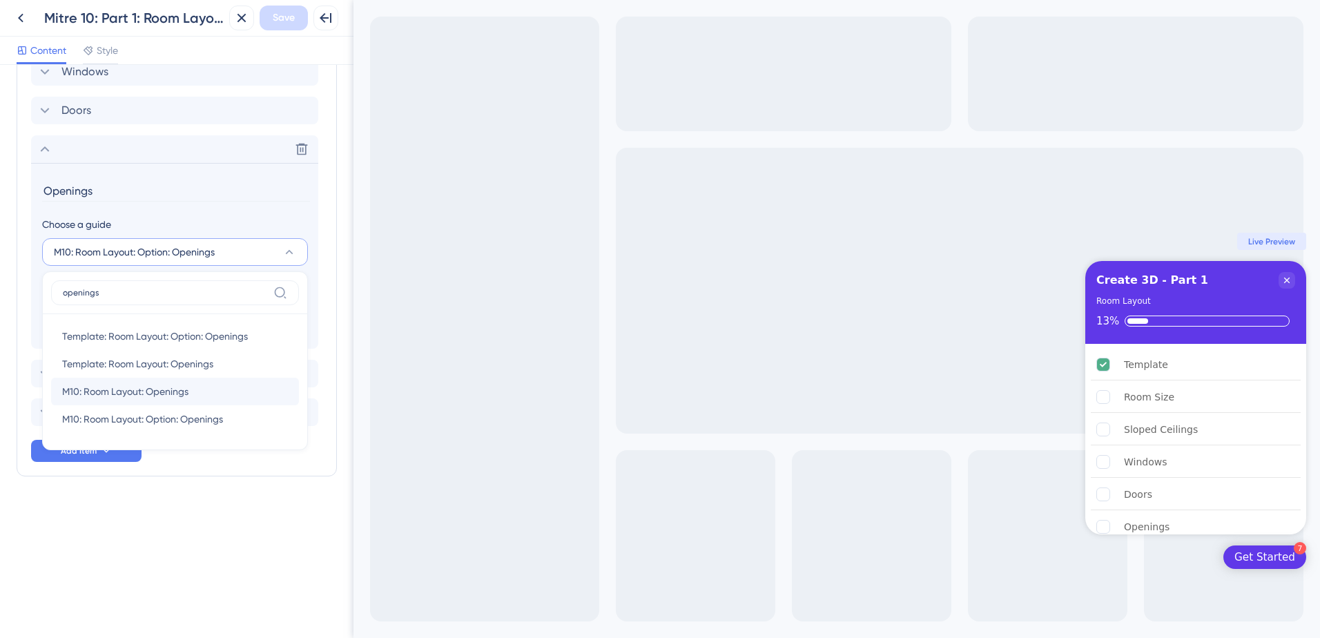
type input "openings"
click at [230, 394] on div "M10: Room Layout: Openings M10: Room Layout: Openings" at bounding box center [175, 392] width 226 height 28
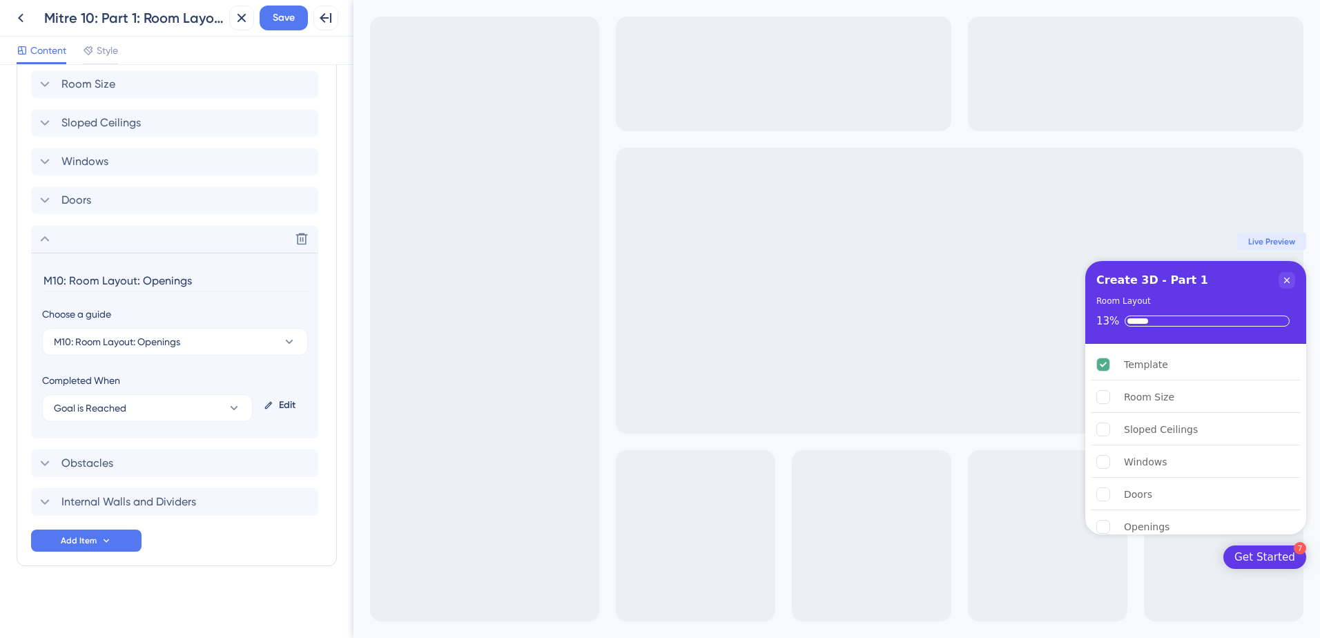
scroll to position [481, 0]
drag, startPoint x: 142, startPoint y: 277, endPoint x: -30, endPoint y: 284, distance: 171.4
click at [0, 284] on html "Back Mitre 10: Part 1: Room Layout Close Save Full Screen Preview Content Style…" at bounding box center [660, 319] width 1320 height 638
type input "Openings"
click at [160, 403] on button "Goal is Reached" at bounding box center [147, 408] width 211 height 28
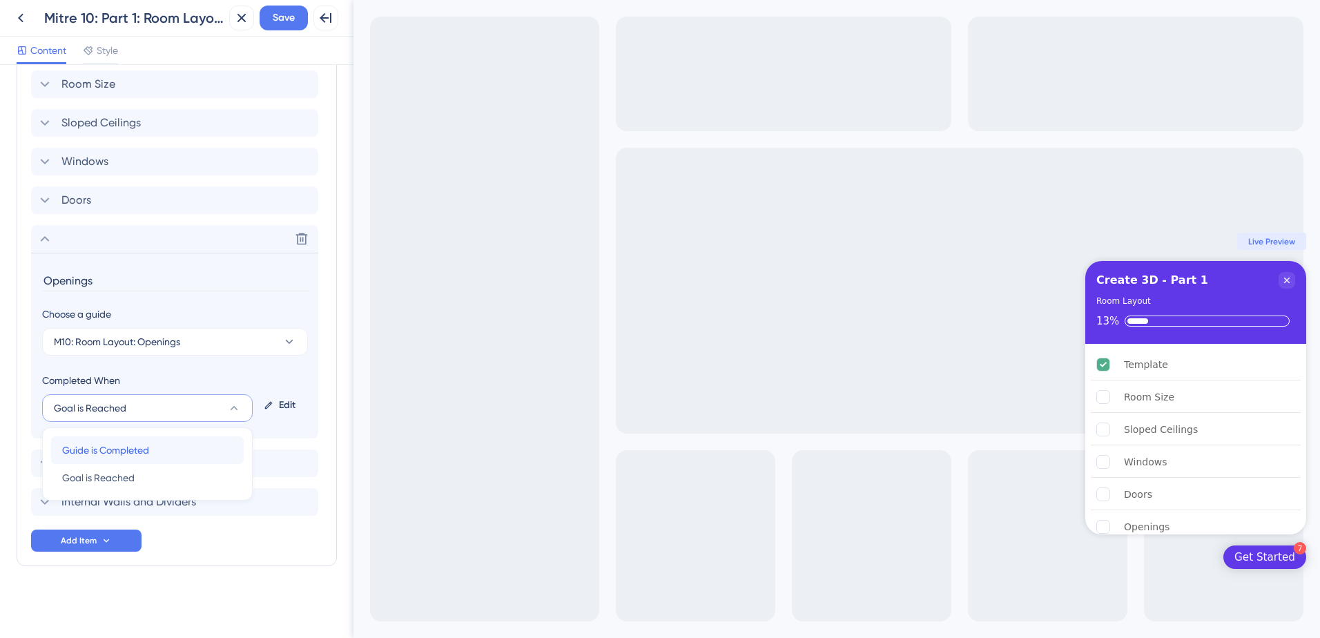
click at [154, 448] on div "Guide is Completed Guide is Completed" at bounding box center [147, 450] width 171 height 28
click at [285, 18] on span "Save" at bounding box center [284, 18] width 22 height 17
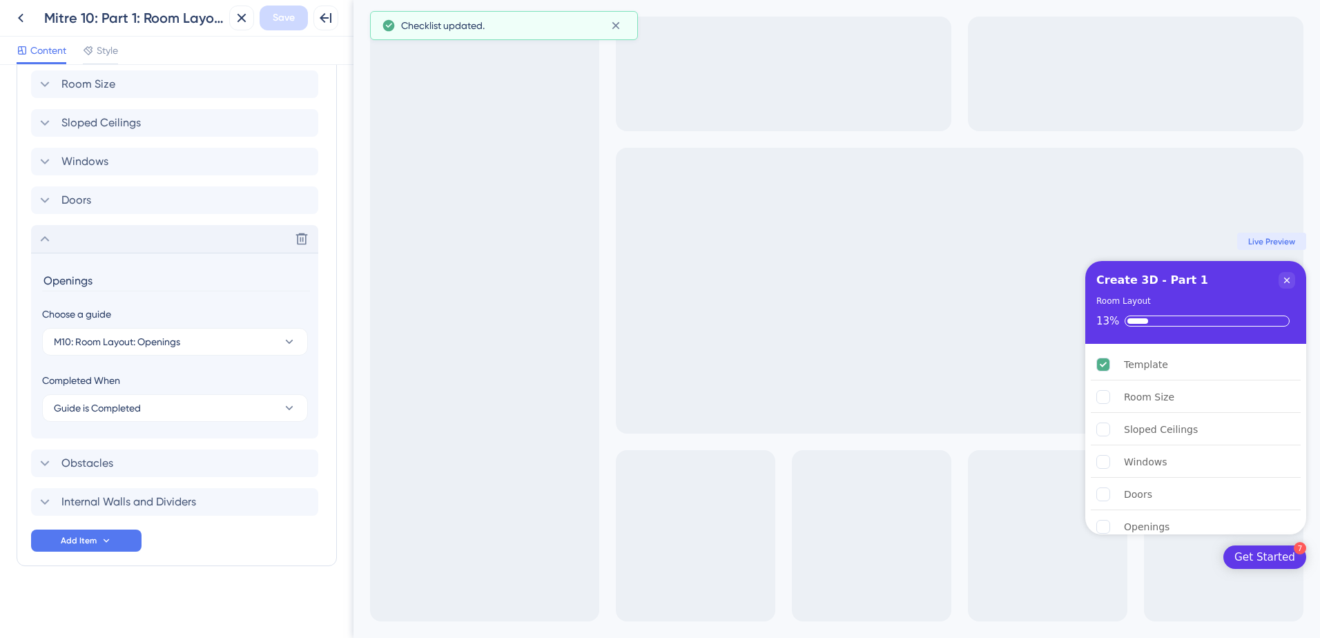
click at [180, 242] on div "Delete" at bounding box center [174, 239] width 287 height 28
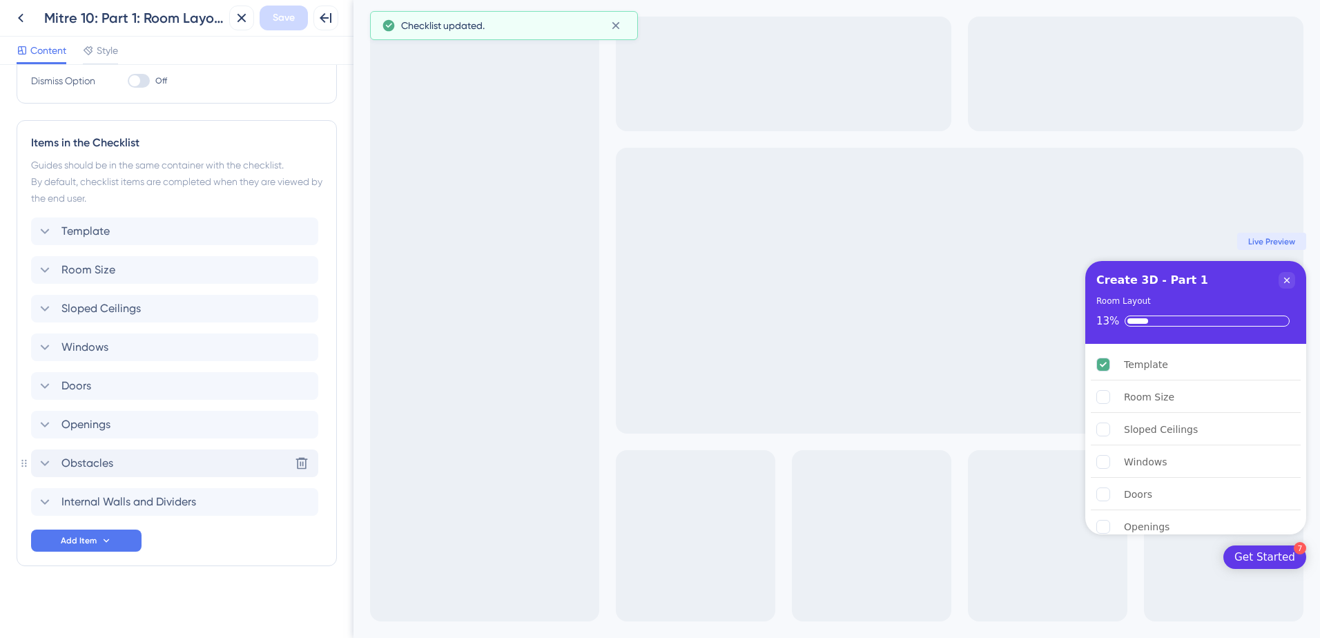
click at [153, 470] on div "Obstacles Delete" at bounding box center [174, 464] width 287 height 28
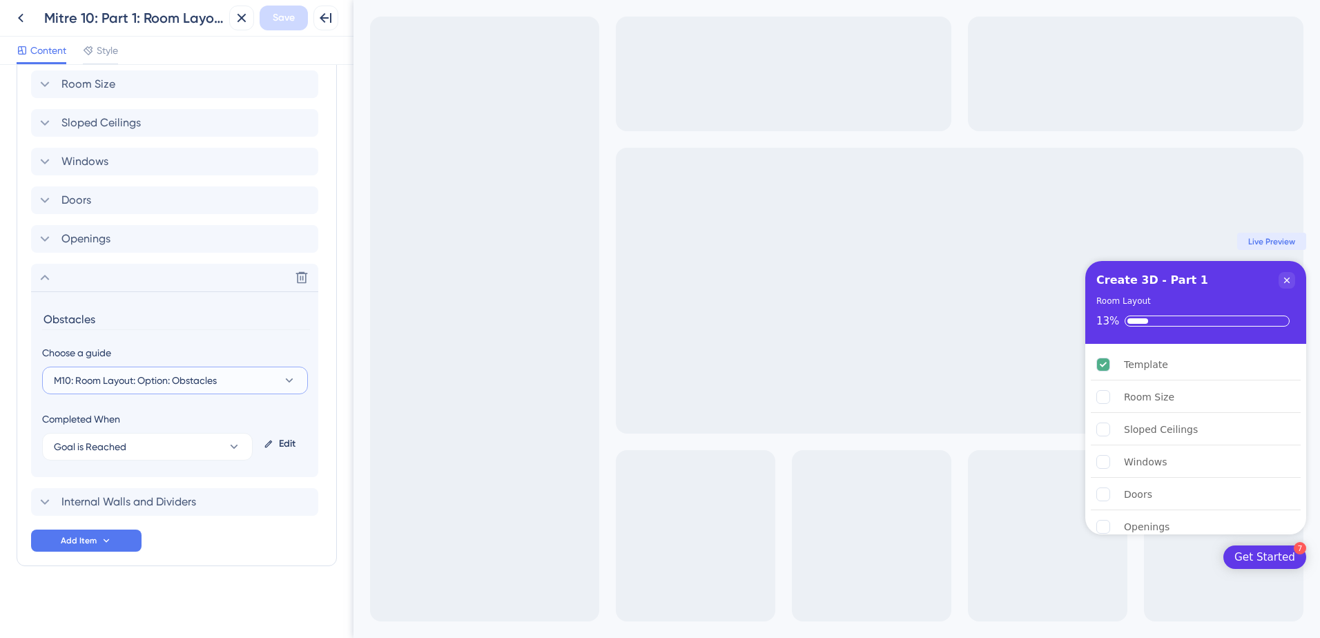
click at [273, 374] on button "M10: Room Layout: Option: Obstacles" at bounding box center [175, 381] width 266 height 28
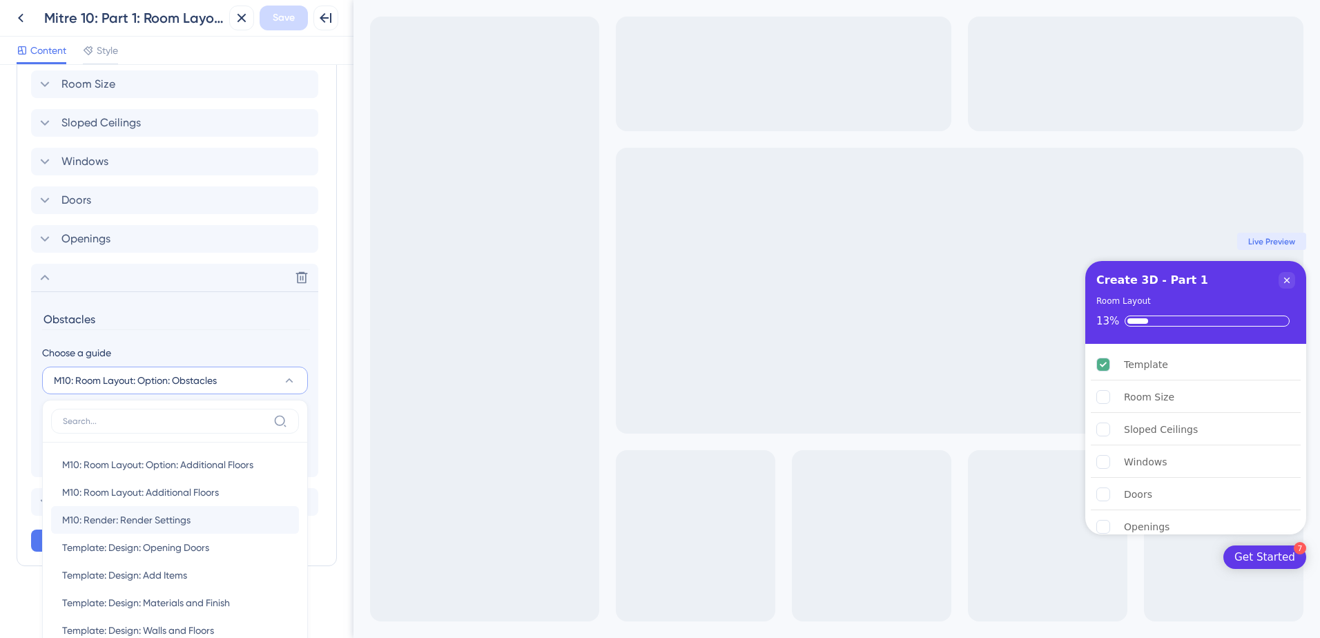
scroll to position [642, 0]
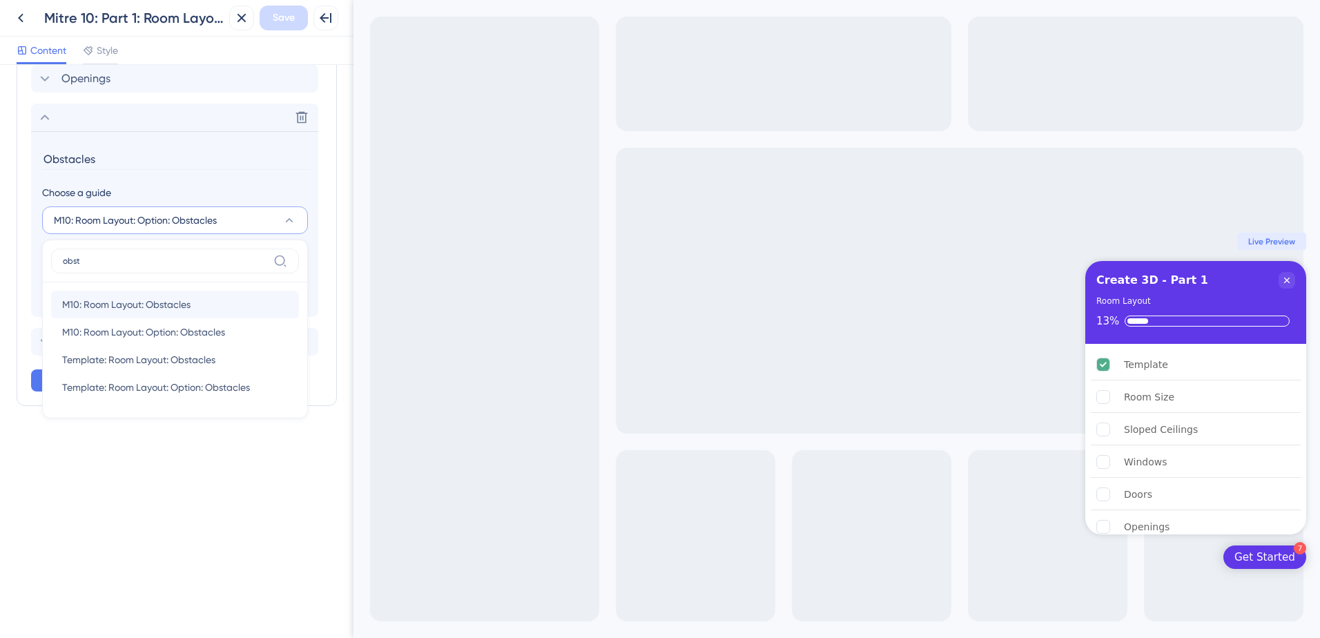
type input "obst"
click at [164, 306] on span "M10: Room Layout: Obstacles" at bounding box center [126, 304] width 128 height 17
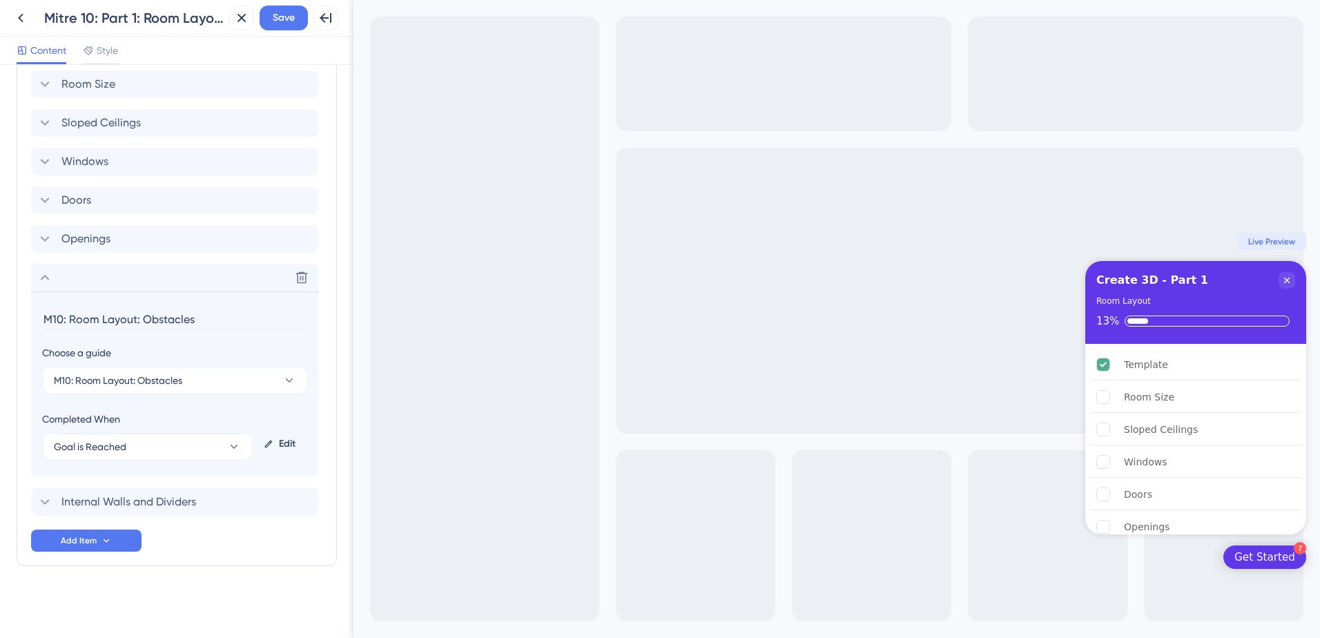
drag, startPoint x: 140, startPoint y: 316, endPoint x: -17, endPoint y: 320, distance: 157.5
click at [0, 320] on html "Back Mitre 10: Part 1: Room Layout Close Save Full Screen Preview Content Style…" at bounding box center [660, 319] width 1320 height 638
type input "Obstacles"
click at [170, 453] on button "Goal is Reached" at bounding box center [147, 447] width 211 height 28
click at [162, 495] on div "Guide is Completed Guide is Completed" at bounding box center [147, 489] width 171 height 28
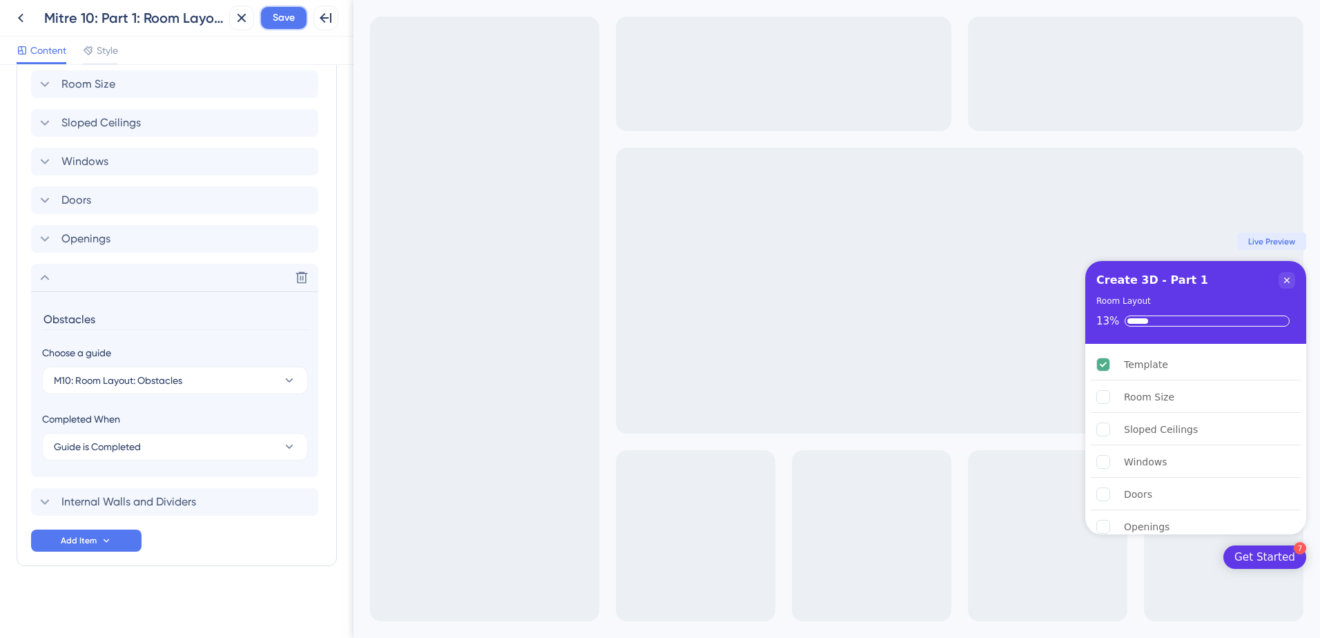
click at [286, 21] on span "Save" at bounding box center [284, 18] width 22 height 17
click at [162, 508] on span "Internal Walls and Dividers" at bounding box center [128, 502] width 135 height 17
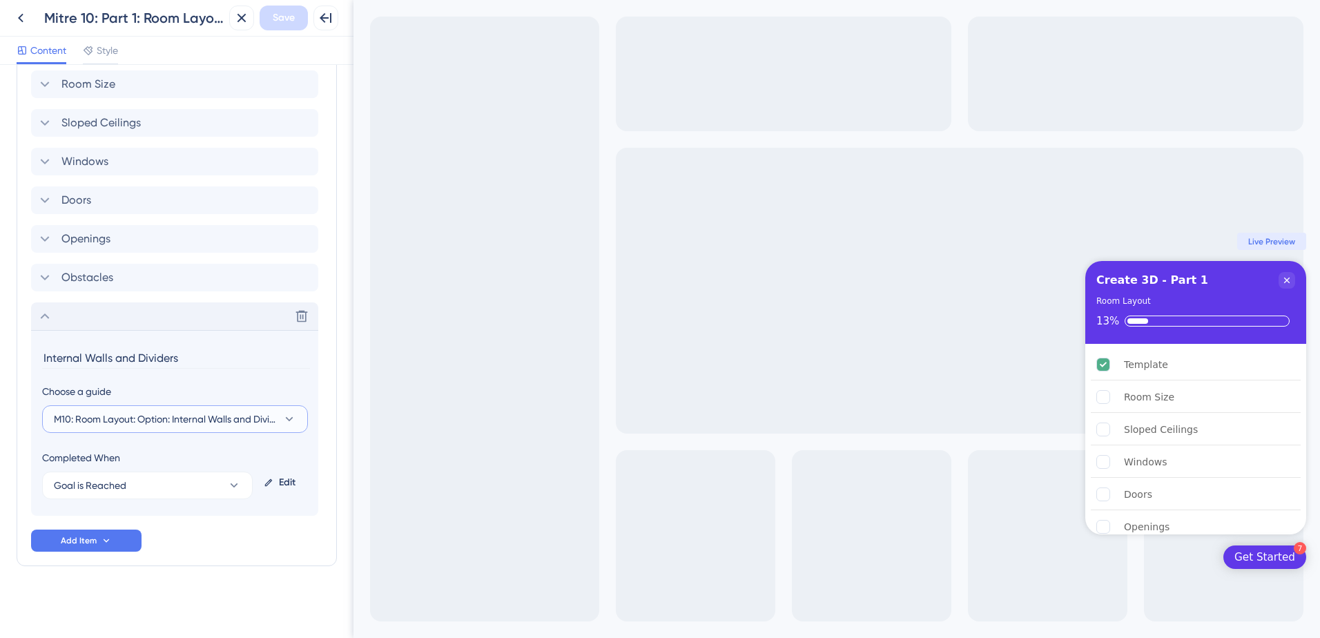
click at [210, 423] on span "M10: Room Layout: Option: Internal Walls and Dividers" at bounding box center [165, 419] width 223 height 17
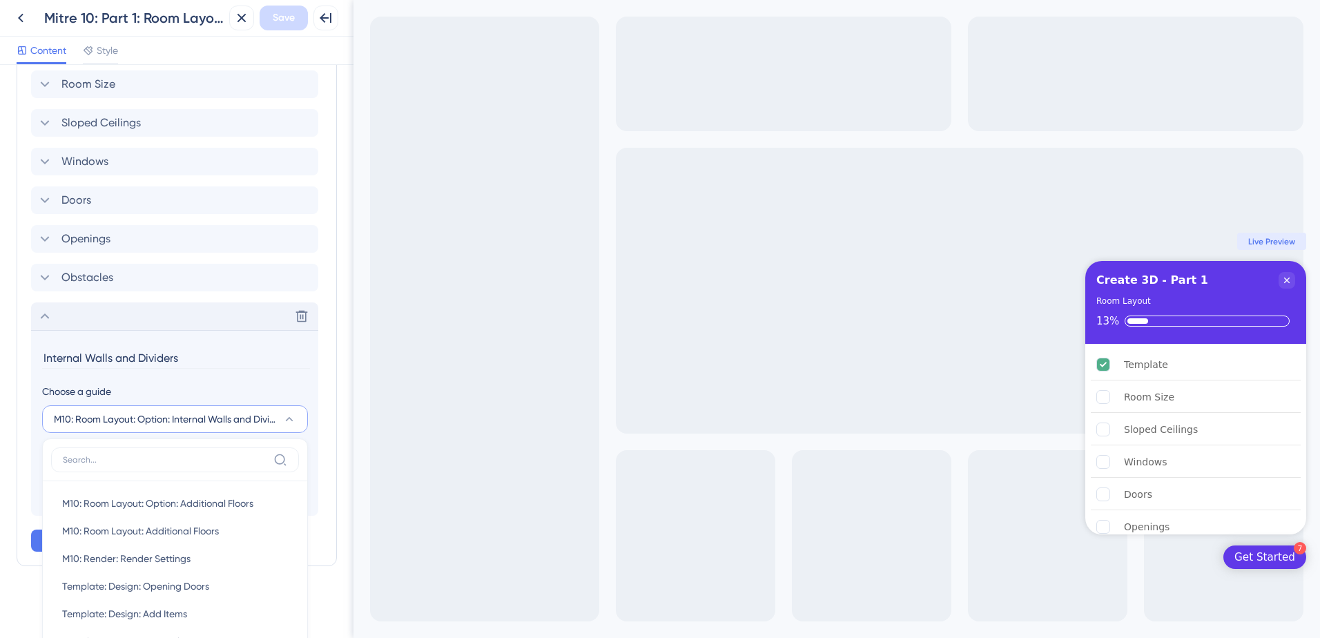
scroll to position [680, 0]
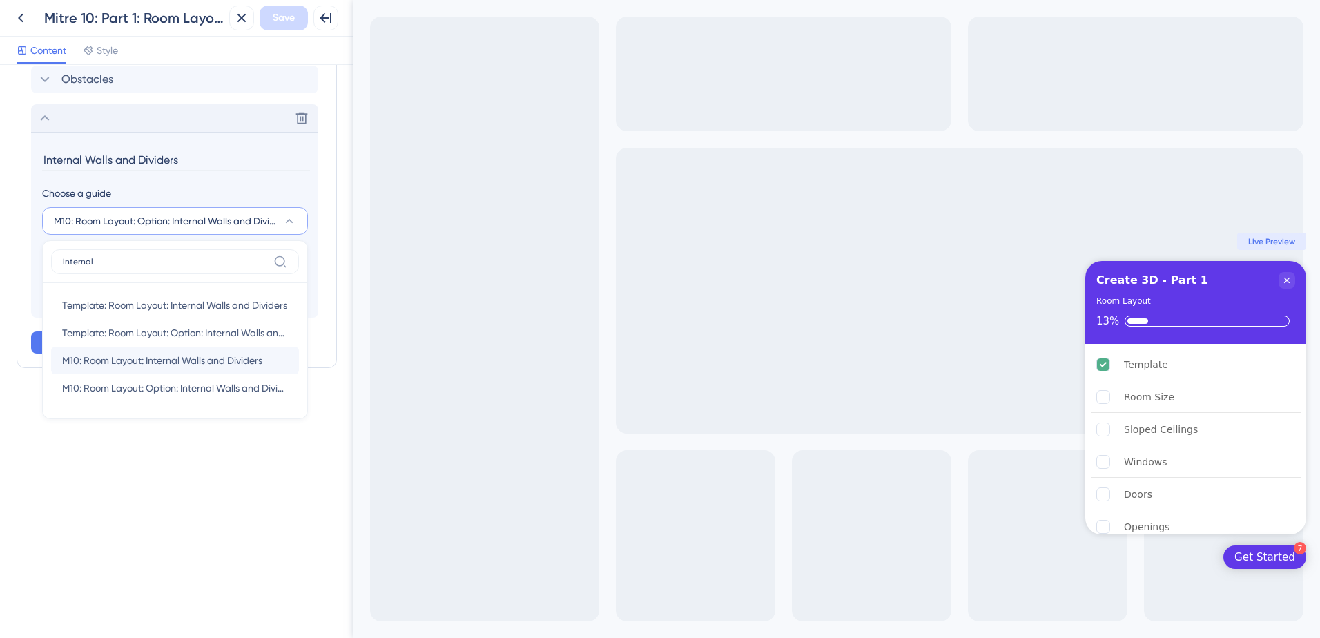
type input "internal"
click at [244, 363] on span "M10: Room Layout: Internal Walls and Dividers" at bounding box center [162, 360] width 200 height 17
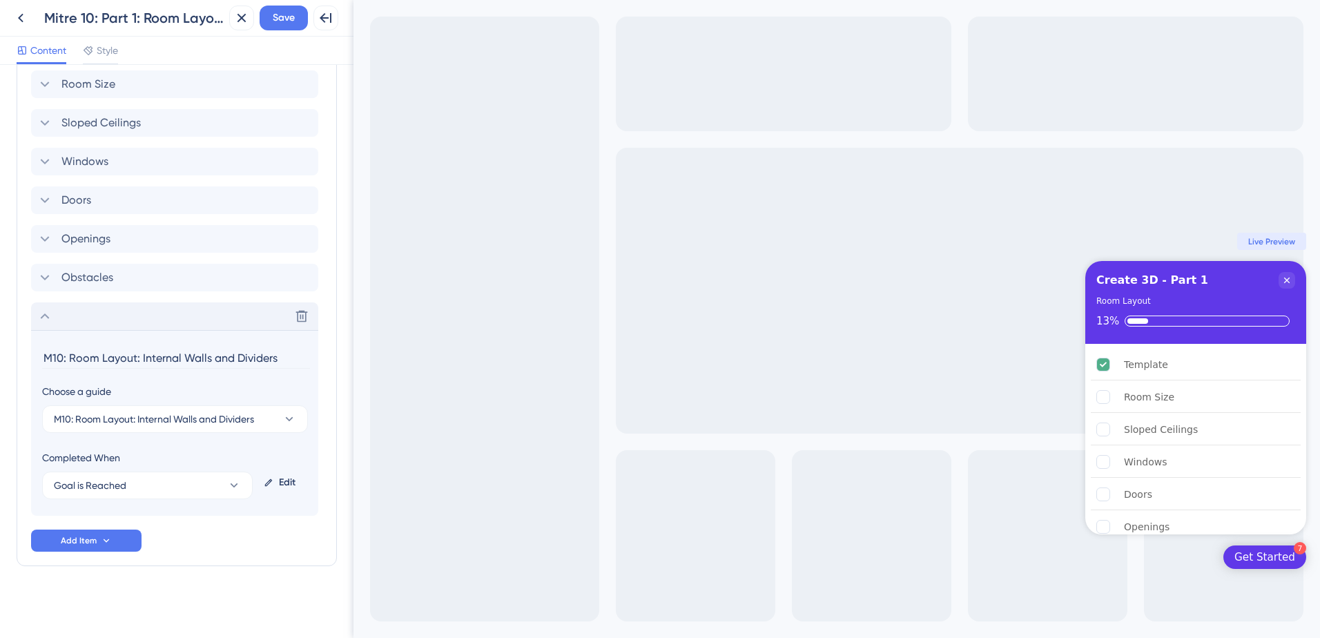
scroll to position [481, 0]
click at [192, 474] on button "Goal is Reached" at bounding box center [147, 486] width 211 height 28
click at [174, 524] on div "Guide is Completed Guide is Completed" at bounding box center [147, 528] width 171 height 28
drag, startPoint x: 141, startPoint y: 361, endPoint x: 19, endPoint y: 363, distance: 121.6
click at [20, 363] on div "Items in the Checklist Guides should be in the same container with the checklis…" at bounding box center [177, 250] width 320 height 632
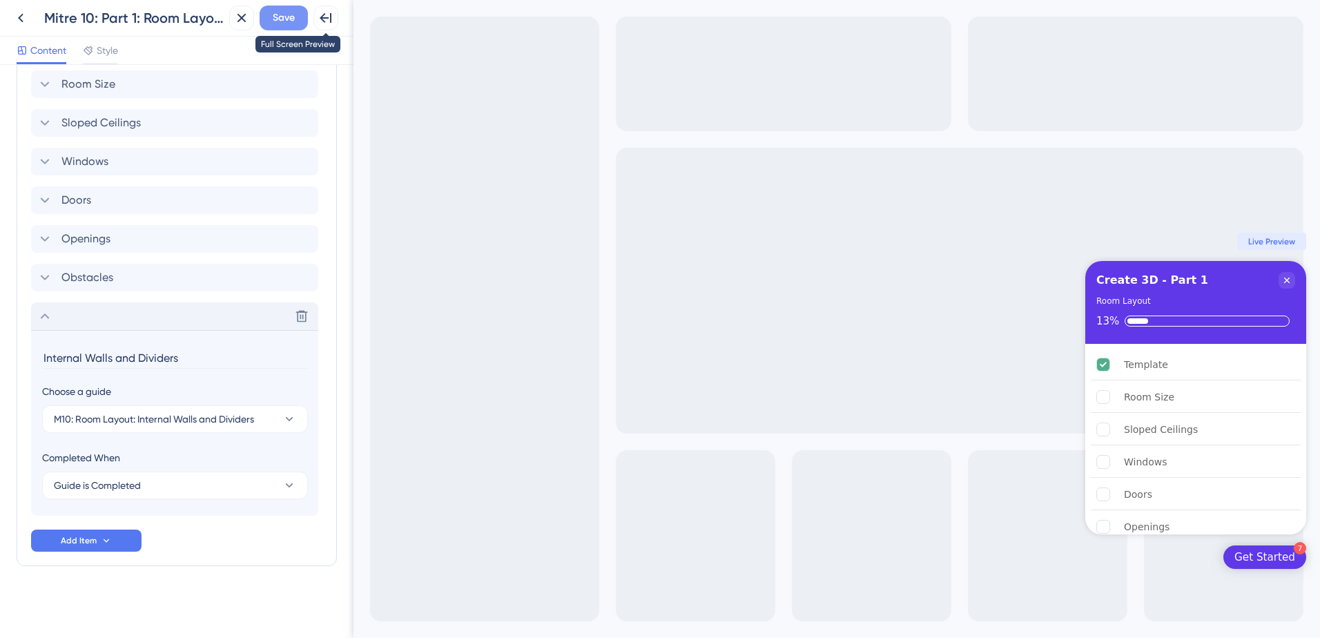
type input "Internal Walls and Dividers"
click at [282, 26] on button "Save" at bounding box center [284, 18] width 48 height 25
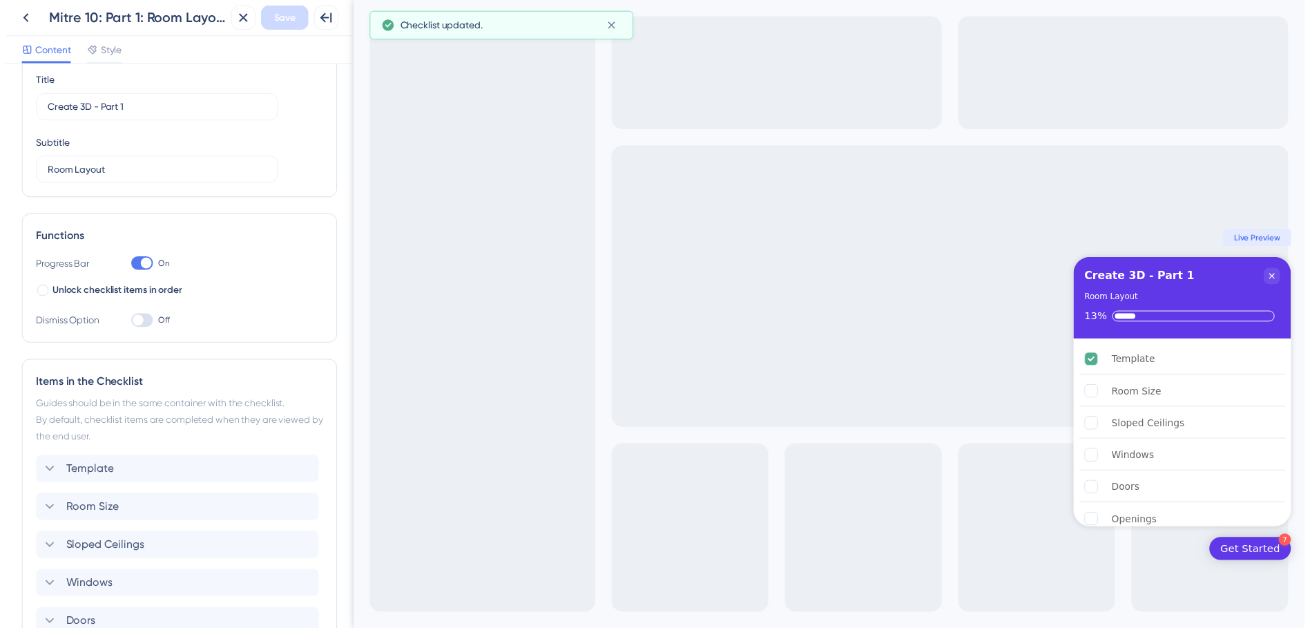
scroll to position [0, 0]
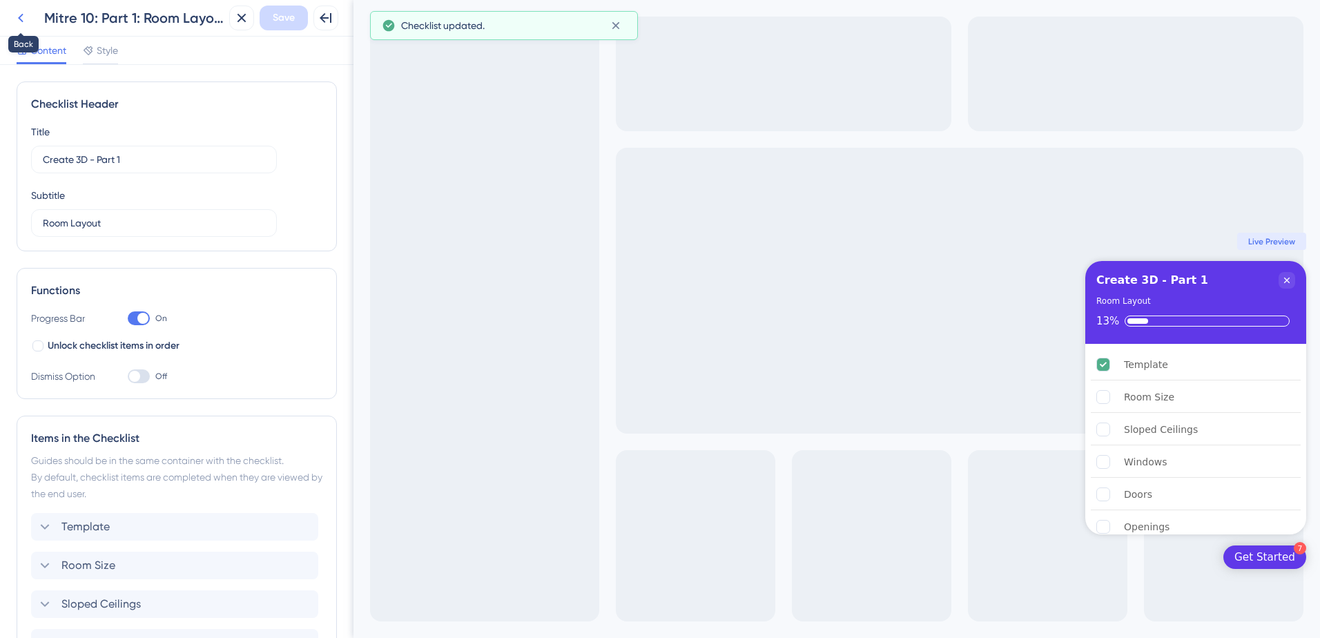
click at [24, 24] on icon at bounding box center [20, 18] width 17 height 17
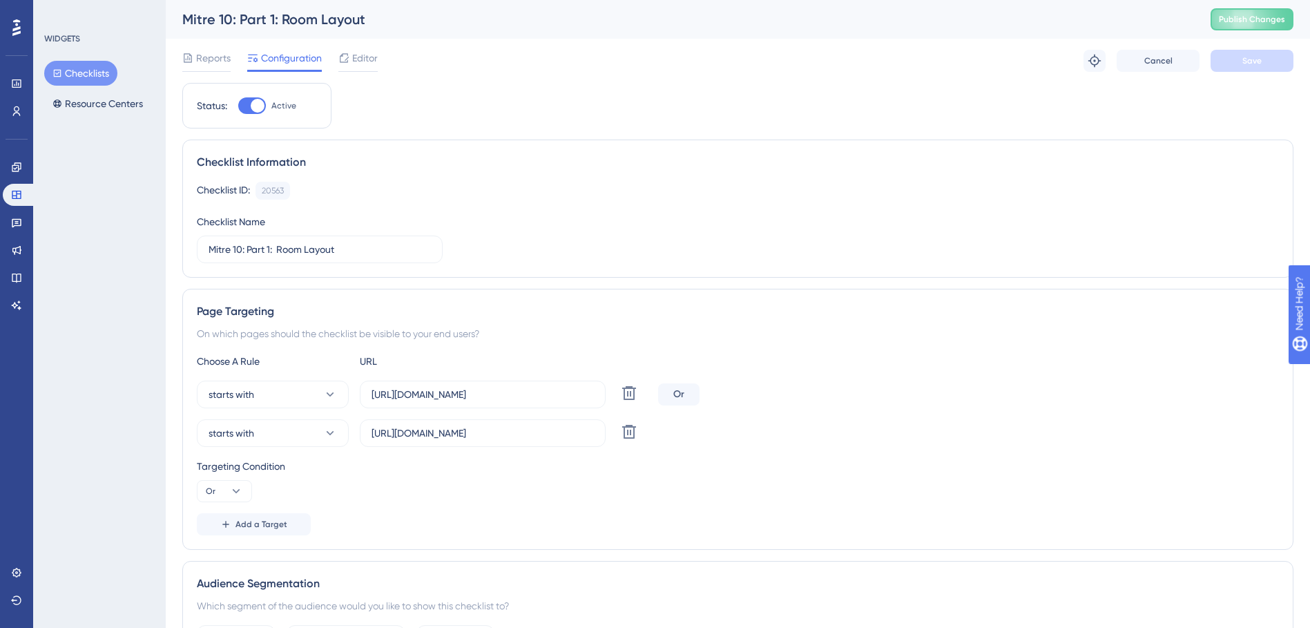
click at [1263, 32] on div "Mitre 10: Part 1: Room Layout Publish Changes" at bounding box center [738, 19] width 1144 height 39
click at [1263, 25] on button "Publish Changes" at bounding box center [1252, 19] width 83 height 22
click at [84, 65] on button "Checklists" at bounding box center [80, 73] width 73 height 25
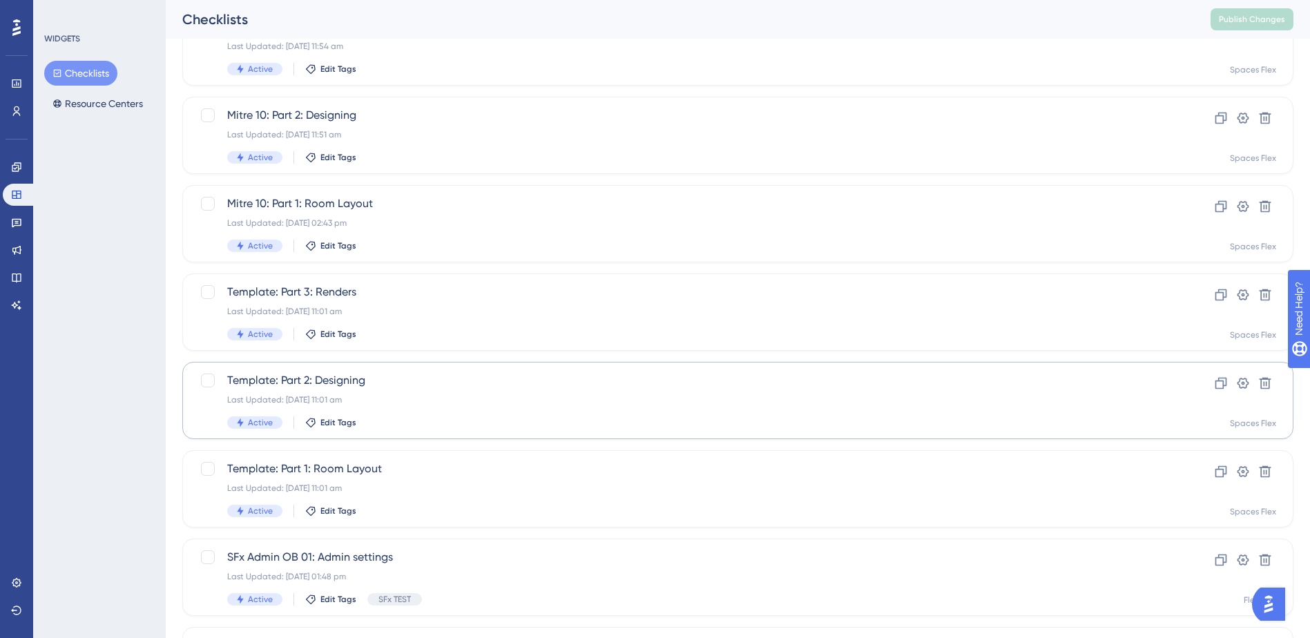
scroll to position [138, 0]
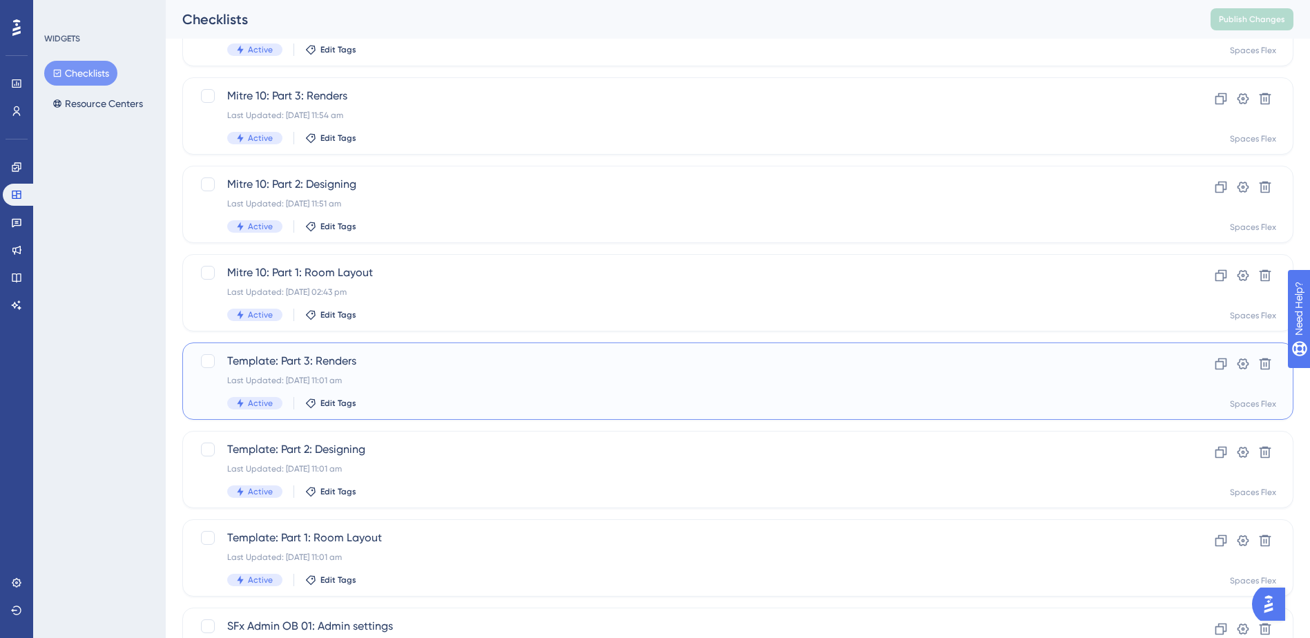
click at [494, 381] on div "Last Updated: 26 Sept 2025 11:01 am" at bounding box center [682, 380] width 911 height 11
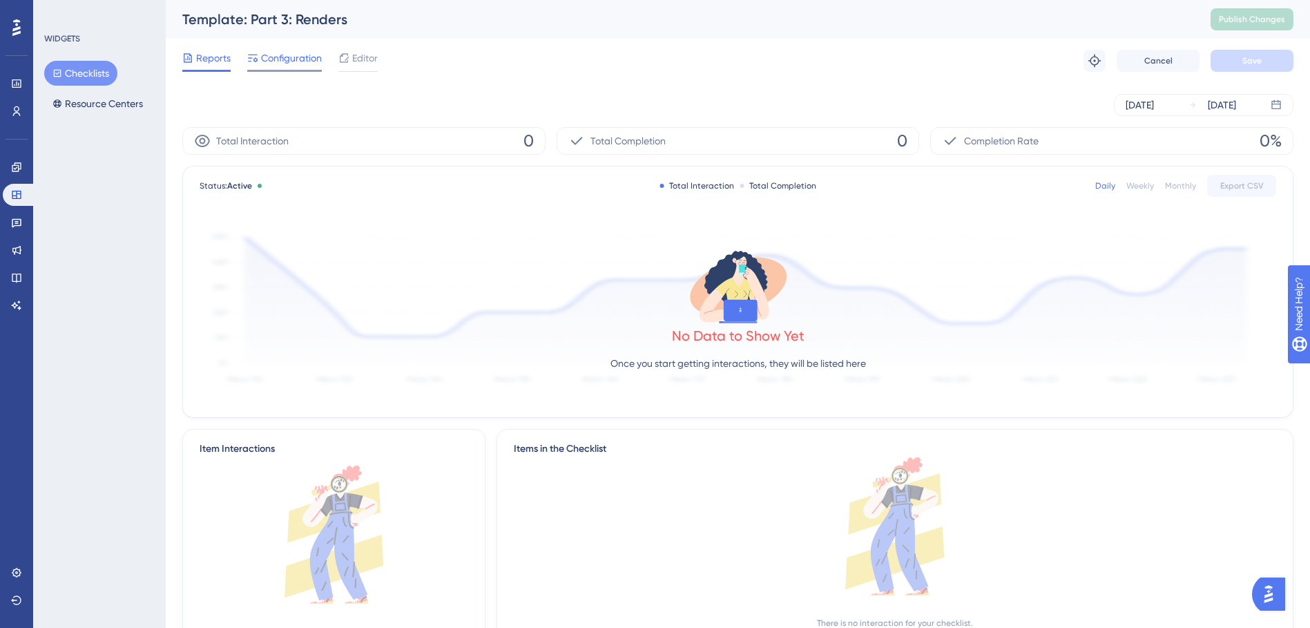
click at [316, 63] on span "Configuration" at bounding box center [291, 58] width 61 height 17
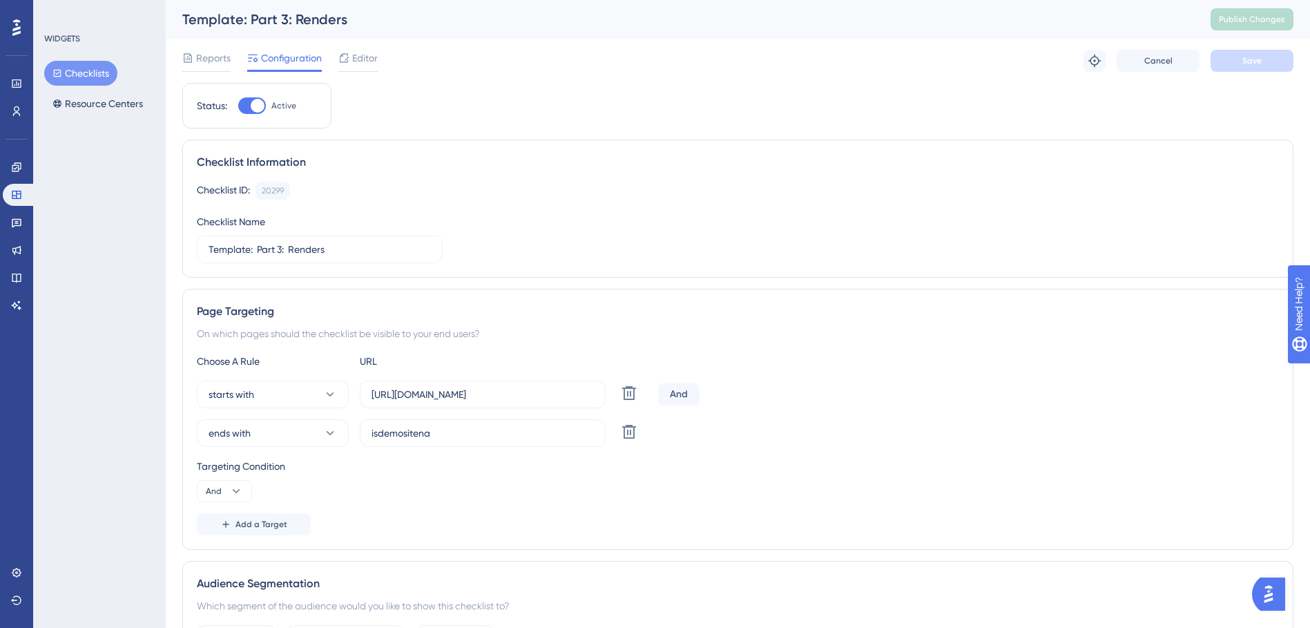
click at [76, 68] on button "Checklists" at bounding box center [80, 73] width 73 height 25
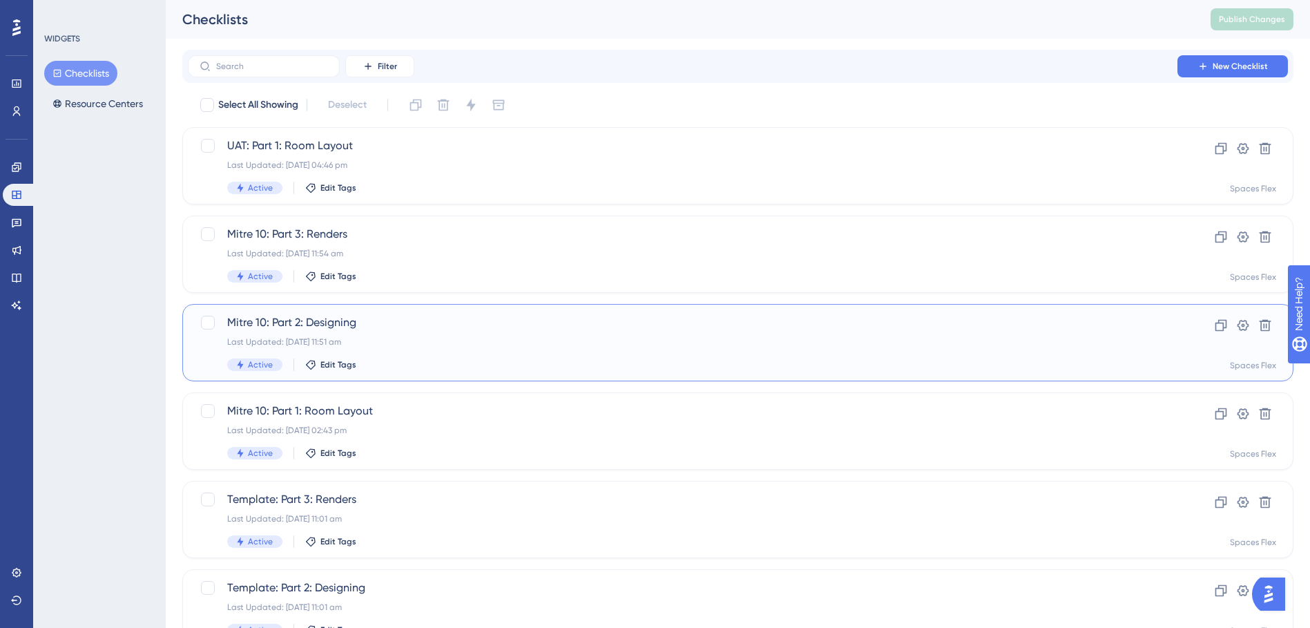
click at [443, 320] on span "Mitre 10: Part 2: Designing" at bounding box center [682, 322] width 911 height 17
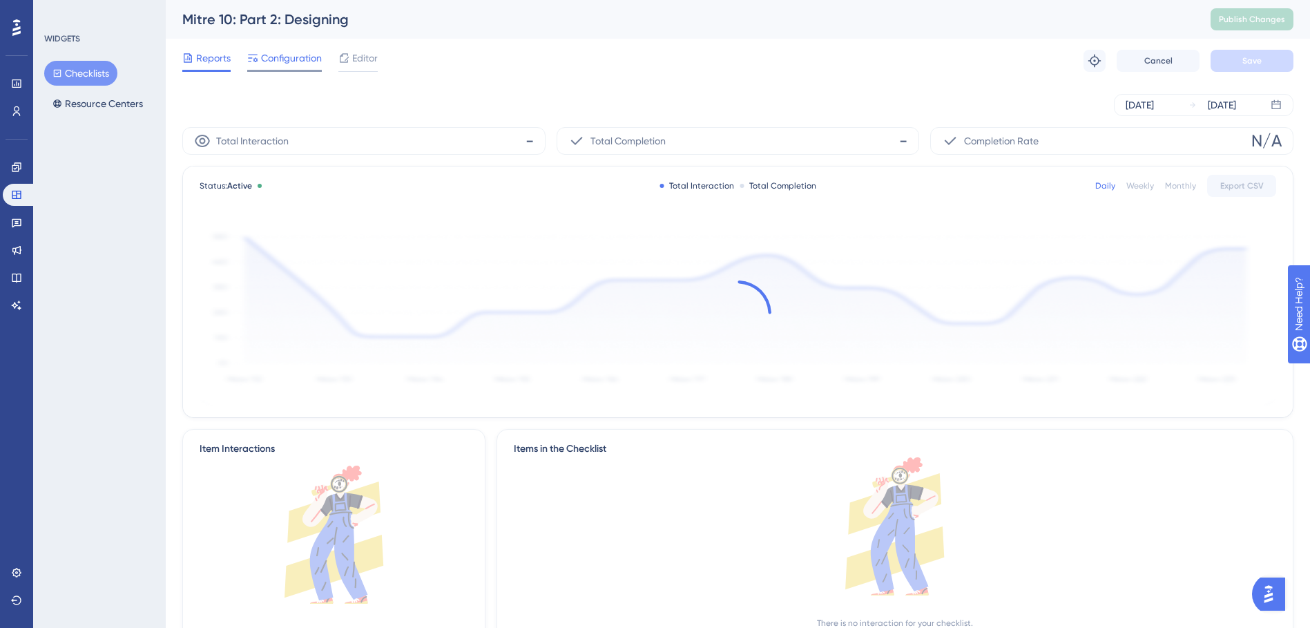
click at [296, 54] on span "Configuration" at bounding box center [291, 58] width 61 height 17
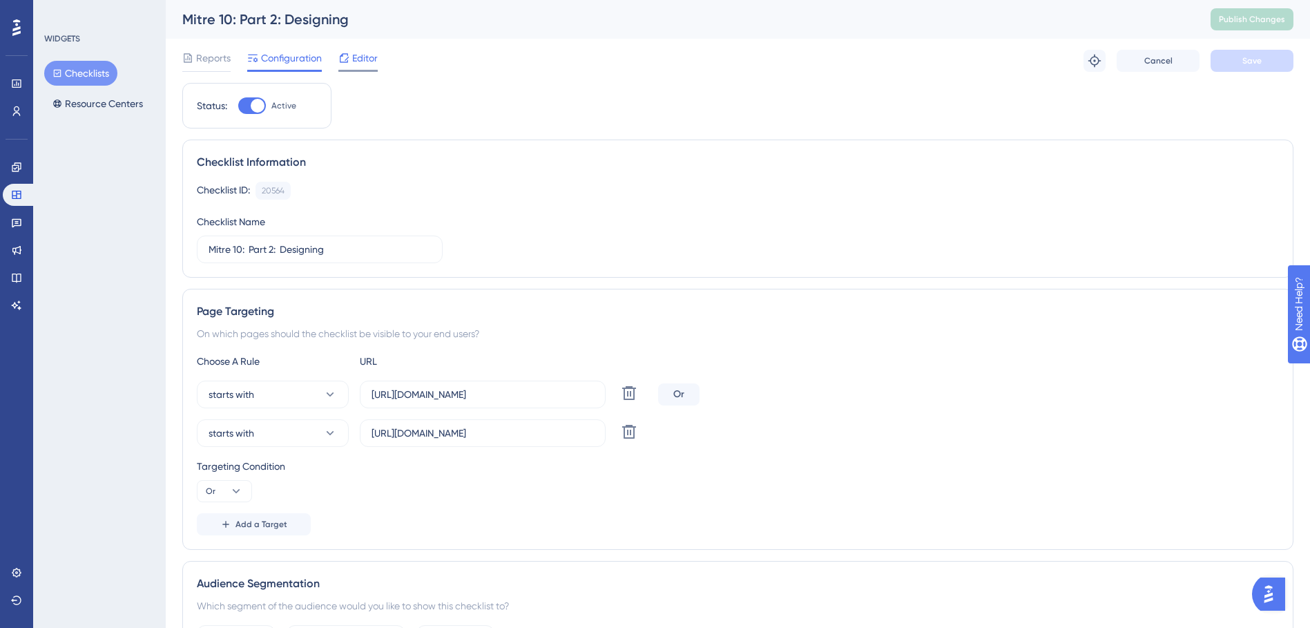
click at [350, 64] on div "Editor" at bounding box center [357, 58] width 39 height 17
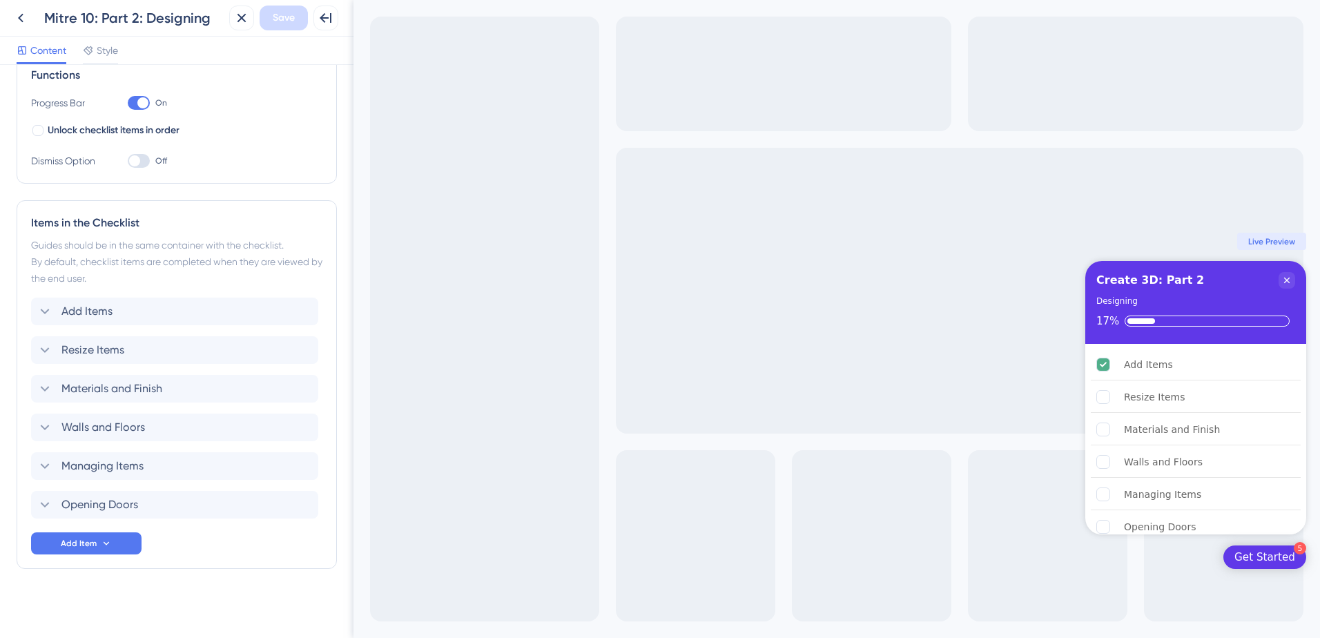
scroll to position [218, 0]
click at [135, 302] on div "Add Items Delete" at bounding box center [174, 309] width 287 height 28
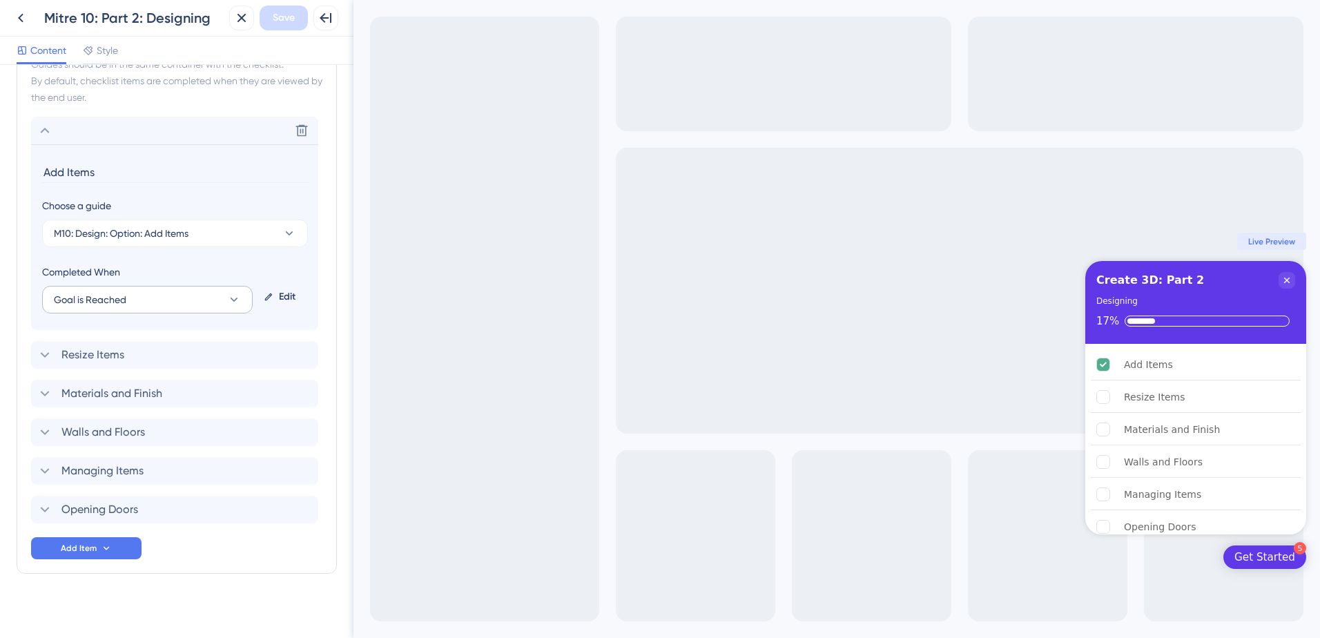
scroll to position [404, 0]
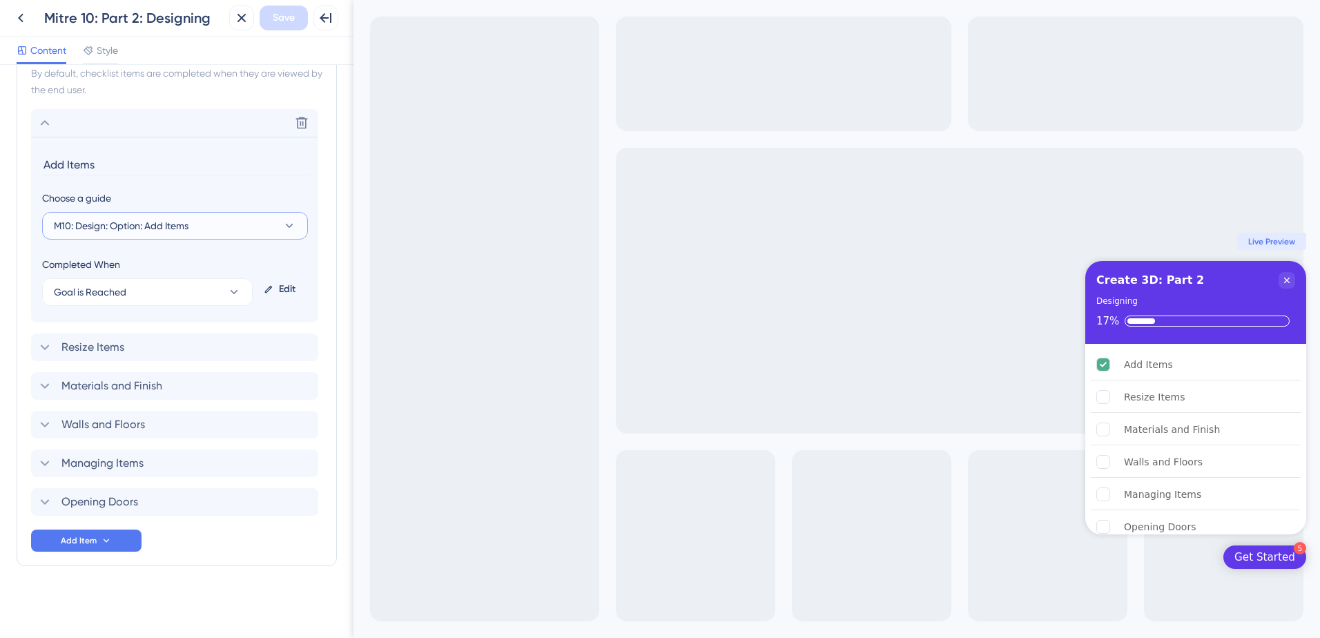
click at [228, 225] on button "M10: Design: Option: Add Items" at bounding box center [175, 226] width 266 height 28
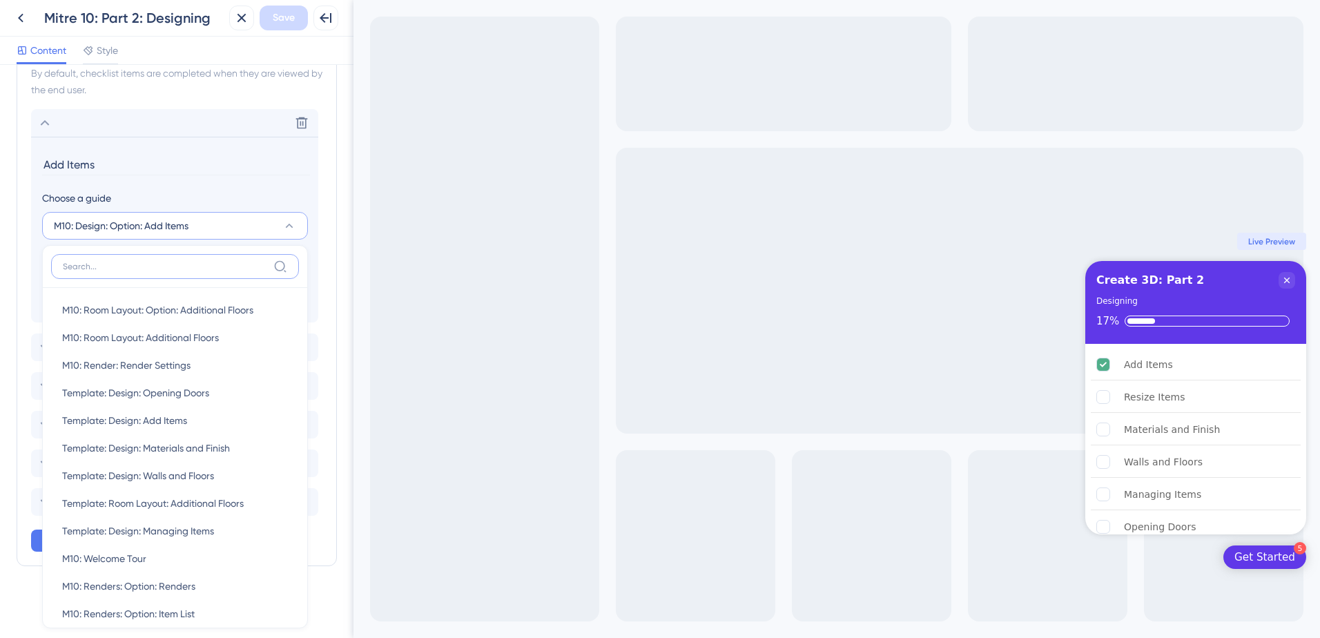
scroll to position [452, 0]
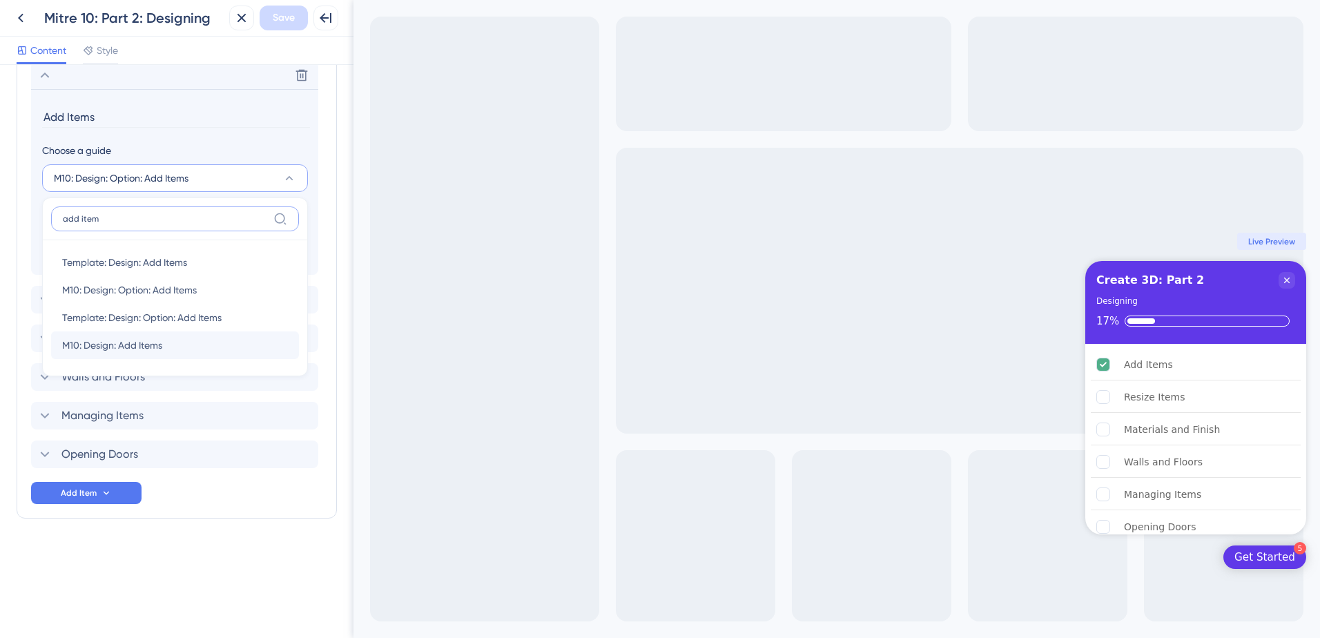
type input "add item"
click at [221, 343] on div "M10: Design: Add Items M10: Design: Add Items" at bounding box center [175, 346] width 226 height 28
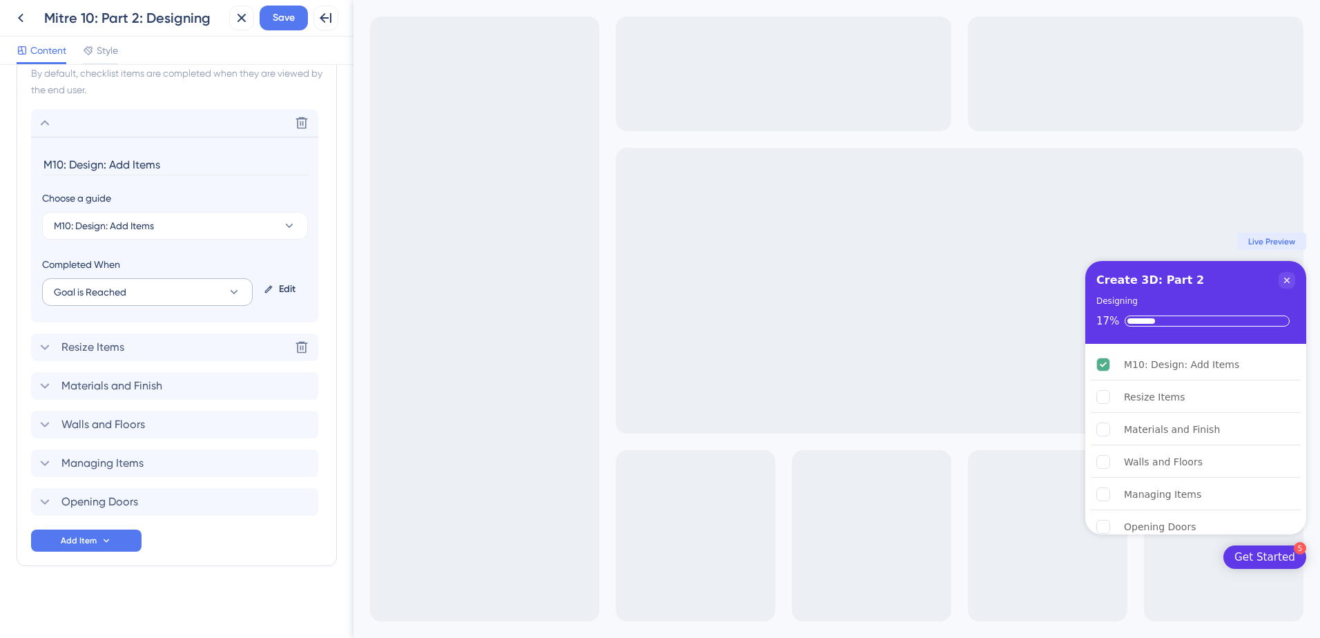
scroll to position [404, 0]
drag, startPoint x: 110, startPoint y: 167, endPoint x: 39, endPoint y: 169, distance: 70.5
click at [41, 169] on section "M10: Design: Add Items Choose a guide M10: Design: Add Items Completed When Goa…" at bounding box center [174, 230] width 287 height 186
type input "Add Items"
click at [191, 288] on button "Goal is Reached" at bounding box center [147, 292] width 211 height 28
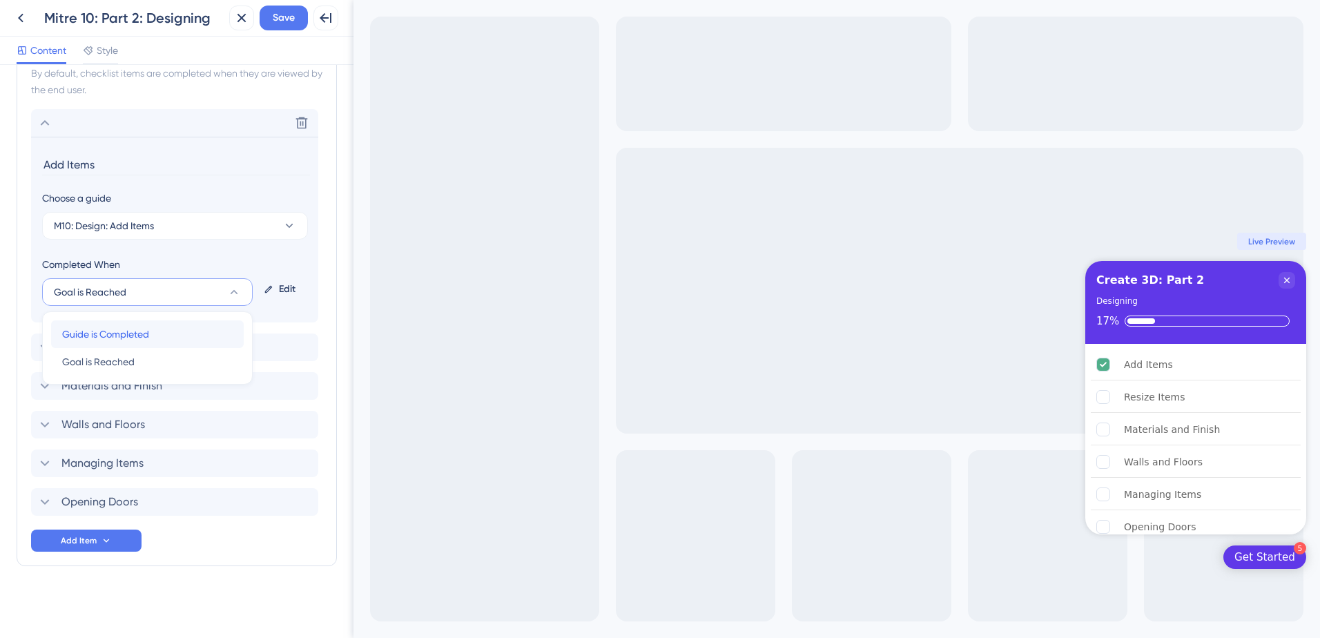
click at [174, 343] on div "Guide is Completed Guide is Completed" at bounding box center [147, 334] width 171 height 28
click at [281, 23] on span "Save" at bounding box center [284, 18] width 22 height 17
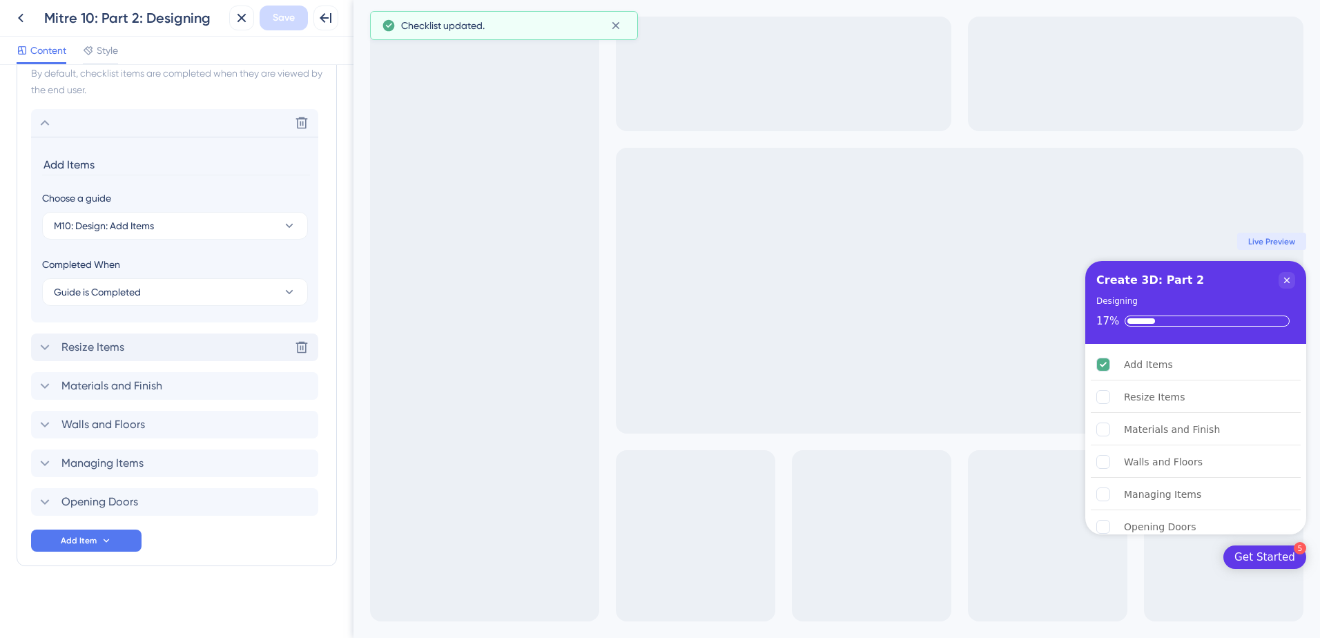
click at [170, 346] on div "Resize Items Delete" at bounding box center [174, 348] width 287 height 28
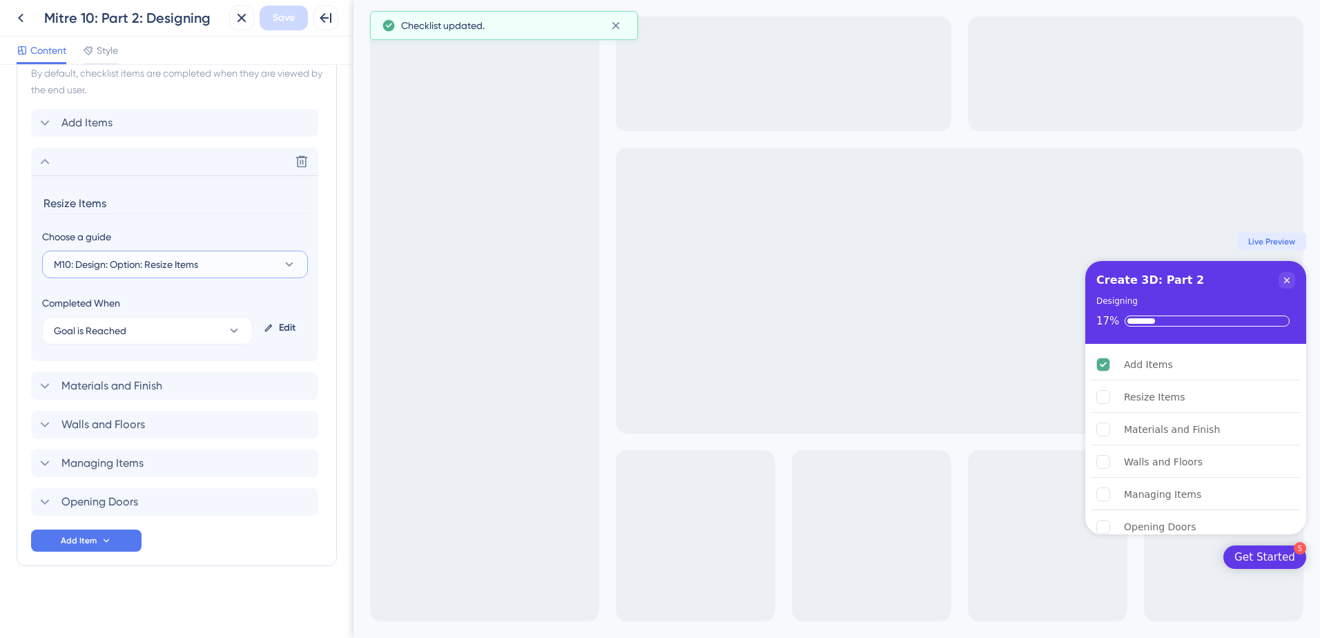
click at [258, 265] on button "M10: Design: Option: Resize Items" at bounding box center [175, 265] width 266 height 28
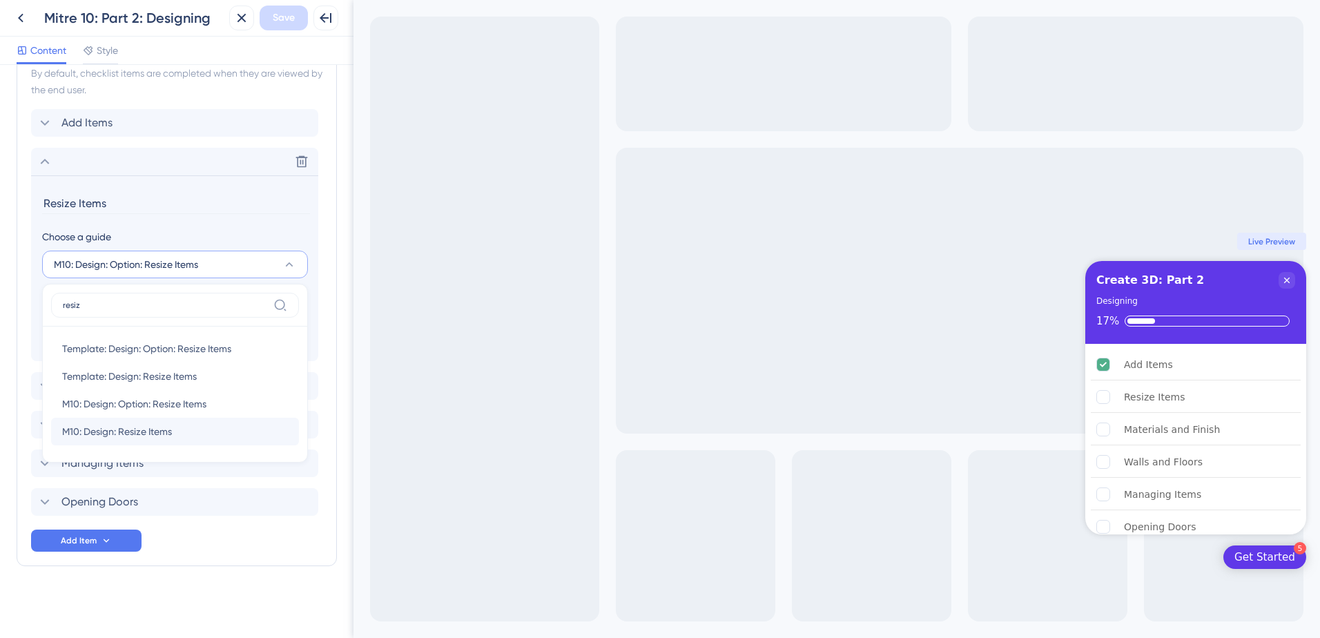
type input "resiz"
click at [215, 429] on div "M10: Design: Resize Items M10: Design: Resize Items" at bounding box center [175, 432] width 226 height 28
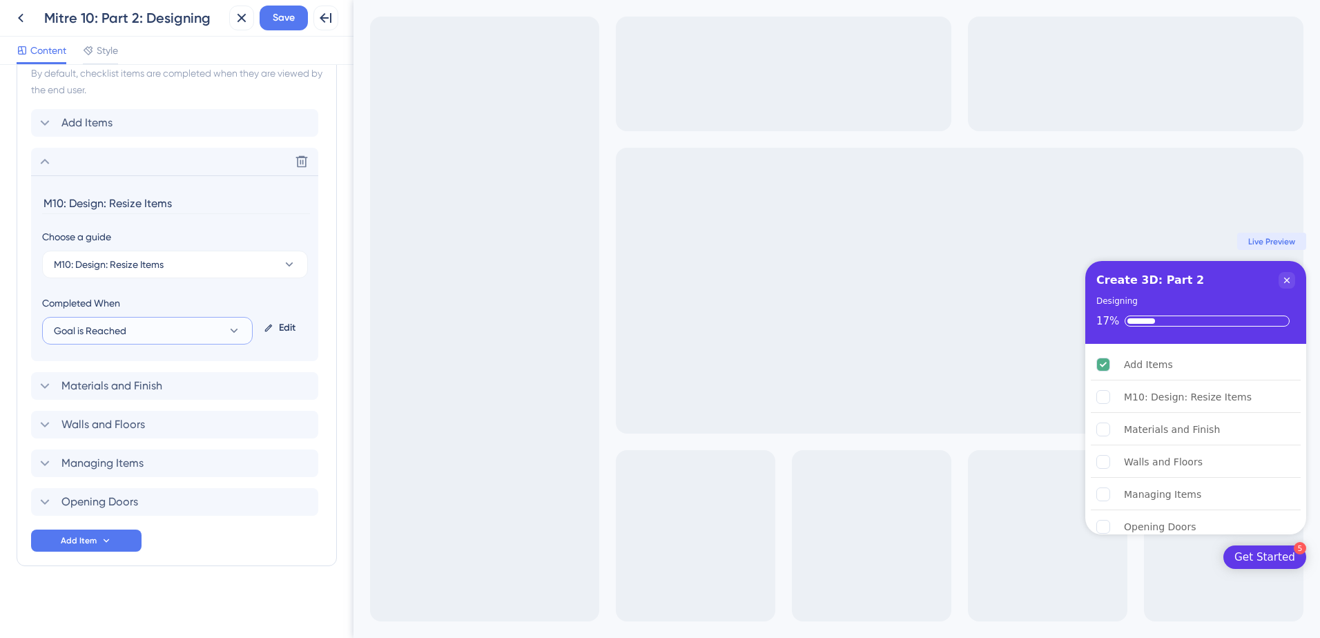
click at [111, 334] on span "Goal is Reached" at bounding box center [90, 331] width 73 height 17
drag, startPoint x: 127, startPoint y: 371, endPoint x: 129, endPoint y: 363, distance: 7.9
click at [128, 370] on span "Guide is Completed" at bounding box center [105, 373] width 87 height 17
drag, startPoint x: 111, startPoint y: 204, endPoint x: 29, endPoint y: 209, distance: 81.6
click at [29, 209] on div "Items in the Checklist Guides should be in the same container with the checklis…" at bounding box center [177, 289] width 320 height 555
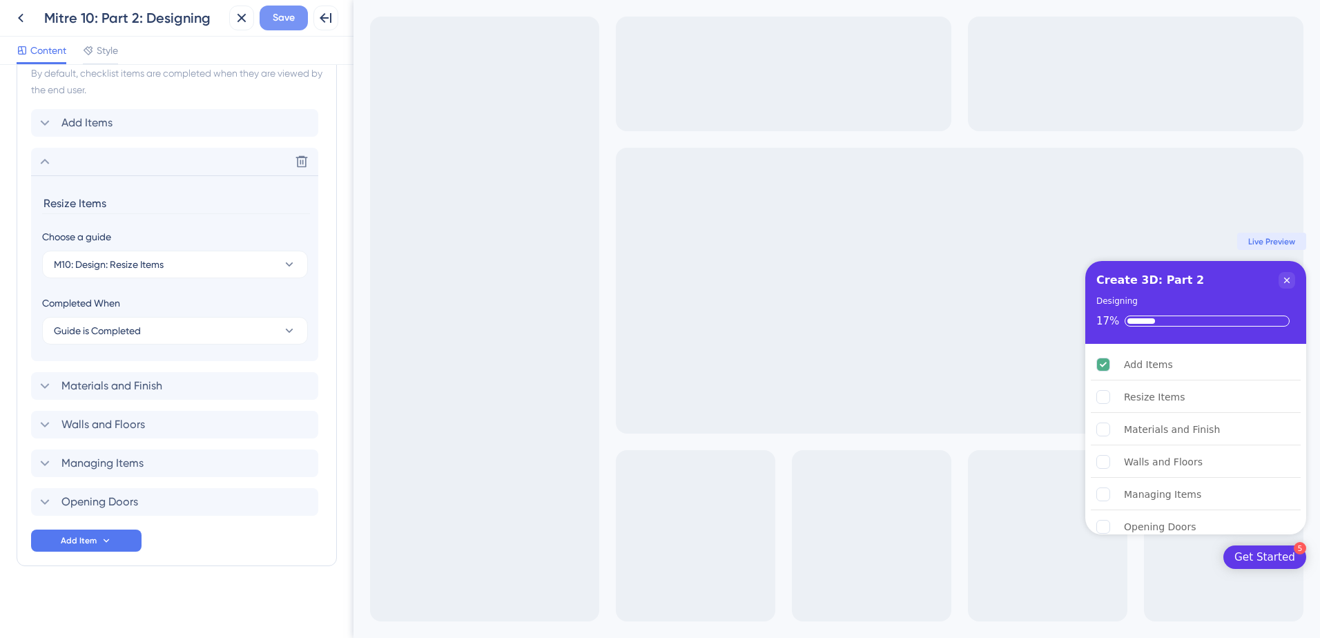
type input "Resize Items"
click at [285, 25] on span "Save" at bounding box center [284, 18] width 22 height 17
click at [164, 381] on div "Materials and Finish Delete" at bounding box center [174, 386] width 287 height 28
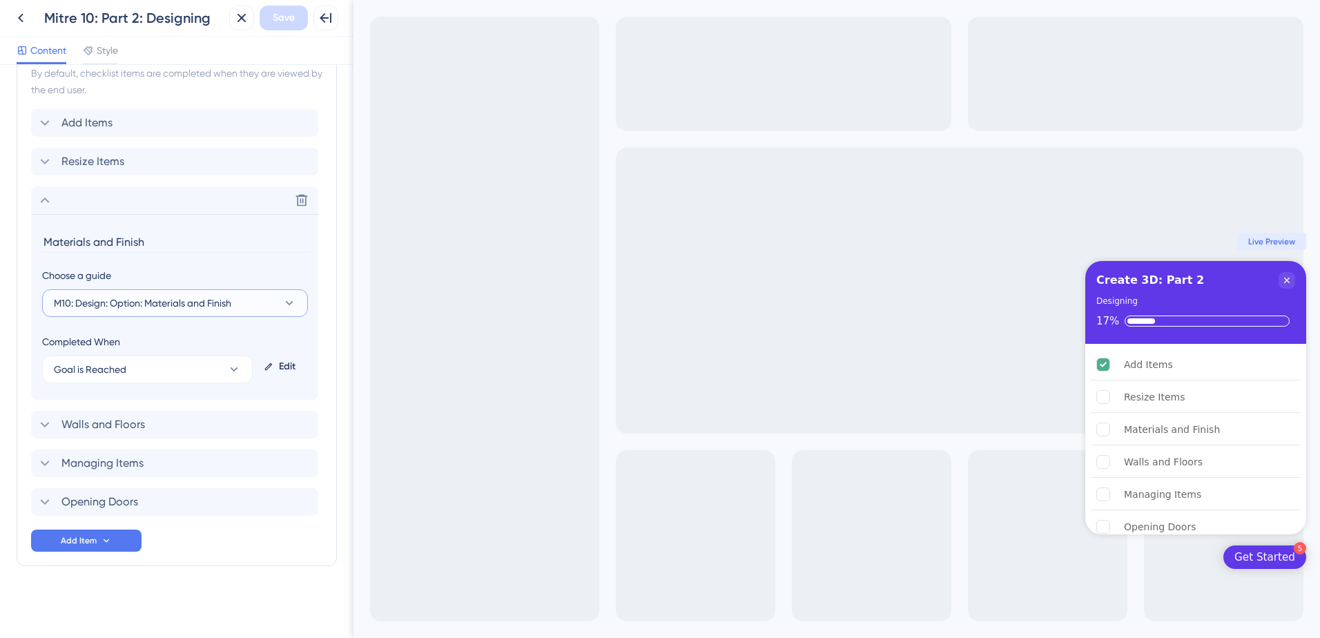
click at [247, 301] on button "M10: Design: Option: Materials and Finish" at bounding box center [175, 303] width 266 height 28
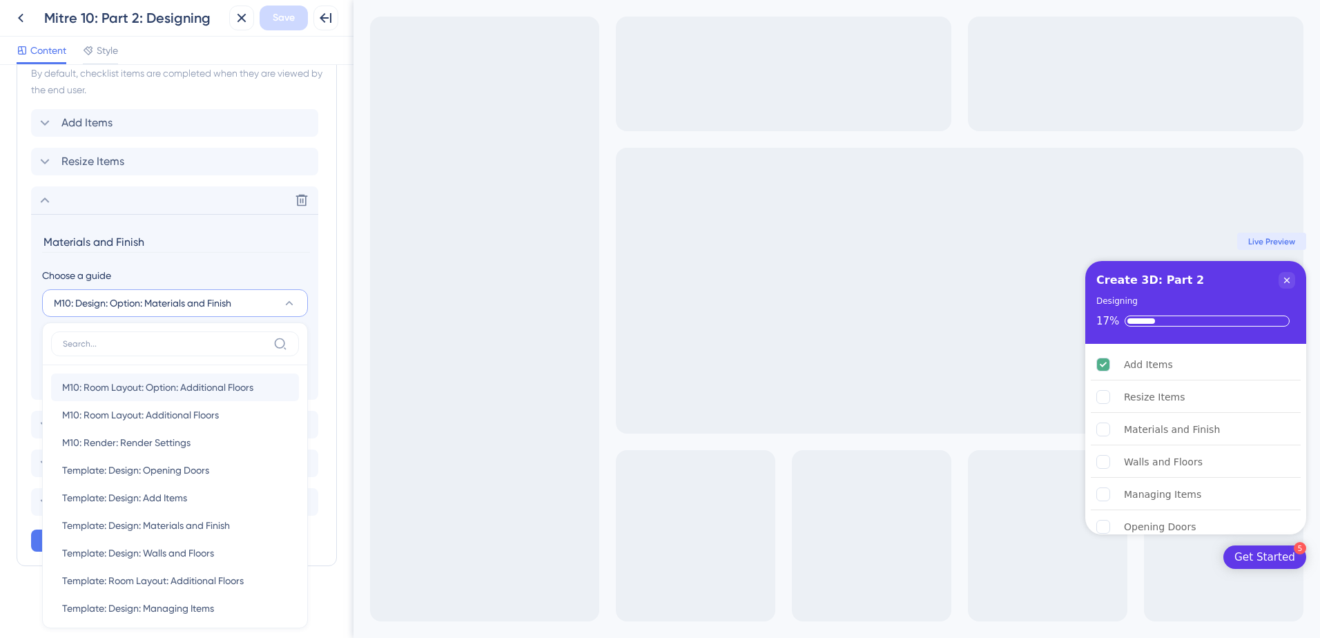
scroll to position [498, 0]
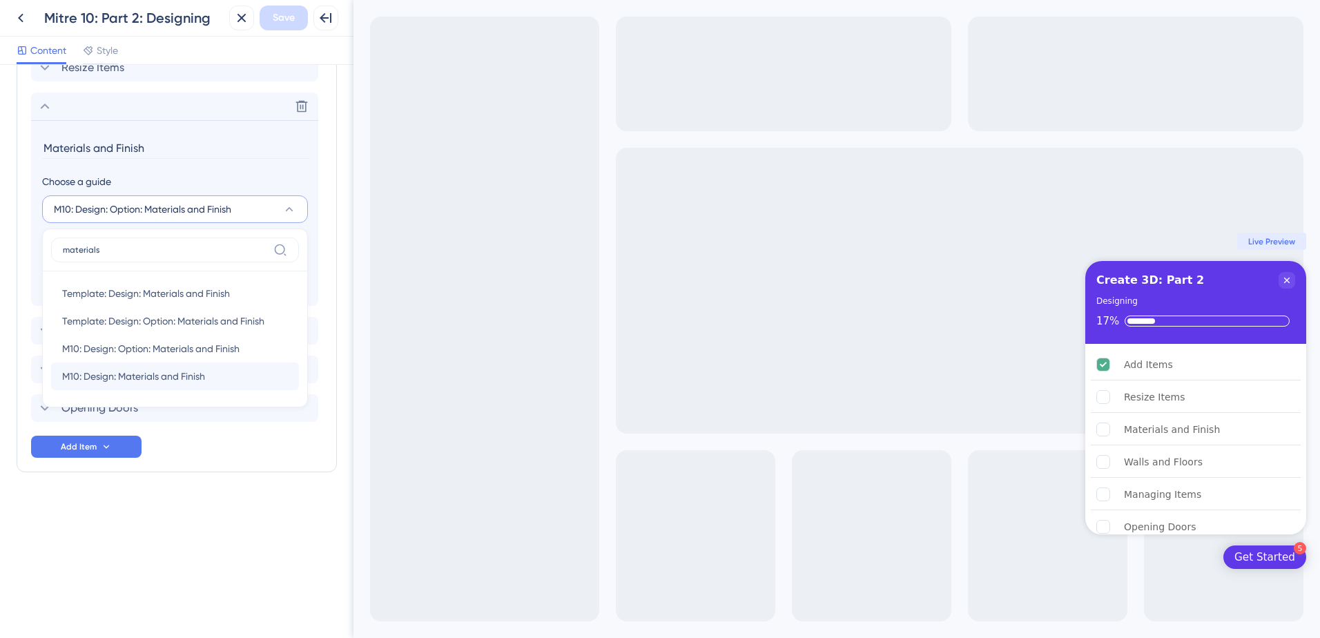
type input "materials"
click at [214, 370] on div "M10: Design: Materials and Finish M10: Design: Materials and Finish" at bounding box center [175, 377] width 226 height 28
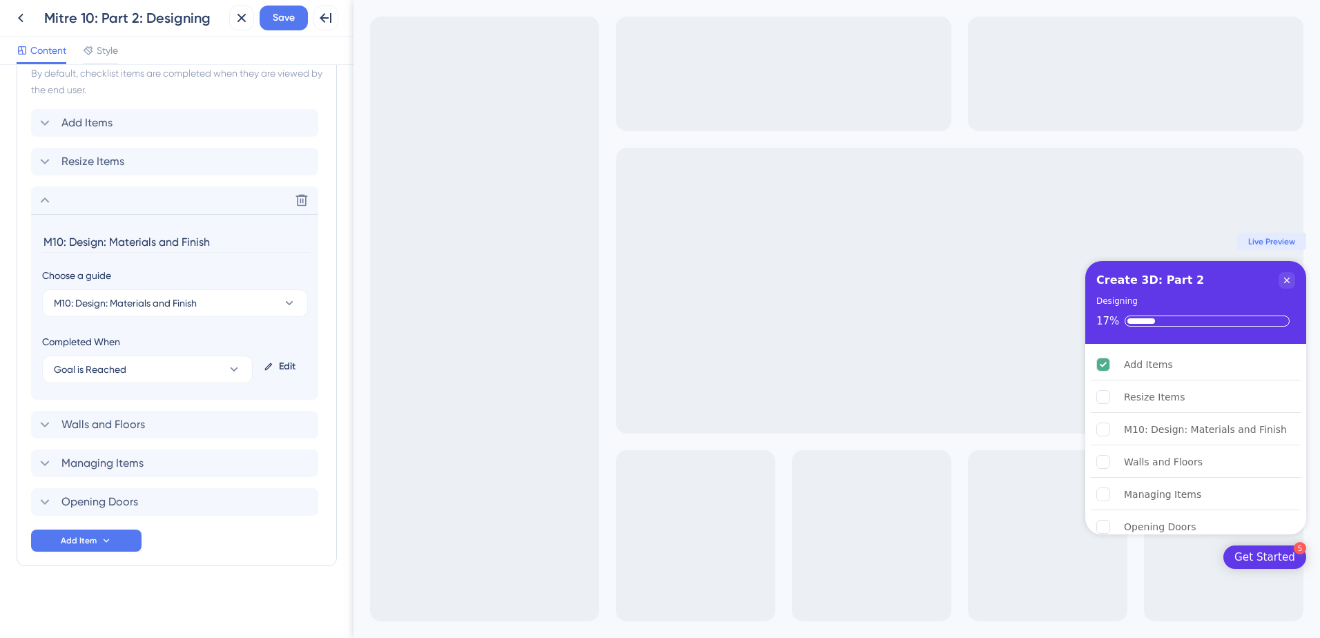
scroll to position [404, 0]
click at [177, 371] on button "Goal is Reached" at bounding box center [147, 370] width 211 height 28
click at [149, 414] on span "Guide is Completed" at bounding box center [105, 411] width 87 height 17
drag, startPoint x: 112, startPoint y: 242, endPoint x: 19, endPoint y: 244, distance: 92.6
click at [20, 244] on div "Items in the Checklist Guides should be in the same container with the checklis…" at bounding box center [177, 289] width 320 height 555
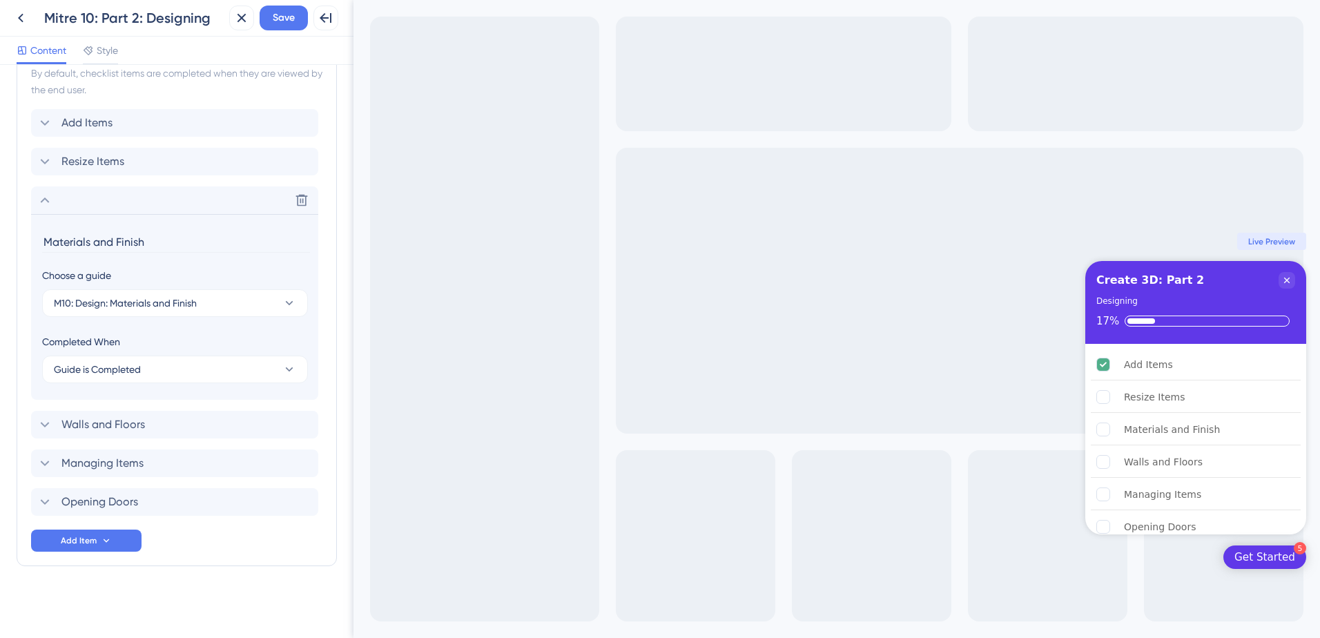
type input "Materials and Finish"
click at [198, 351] on div "Completed When Guide is Completed" at bounding box center [175, 359] width 266 height 50
click at [285, 12] on span "Save" at bounding box center [284, 18] width 22 height 17
click at [111, 428] on span "Walls and Floors" at bounding box center [103, 424] width 84 height 17
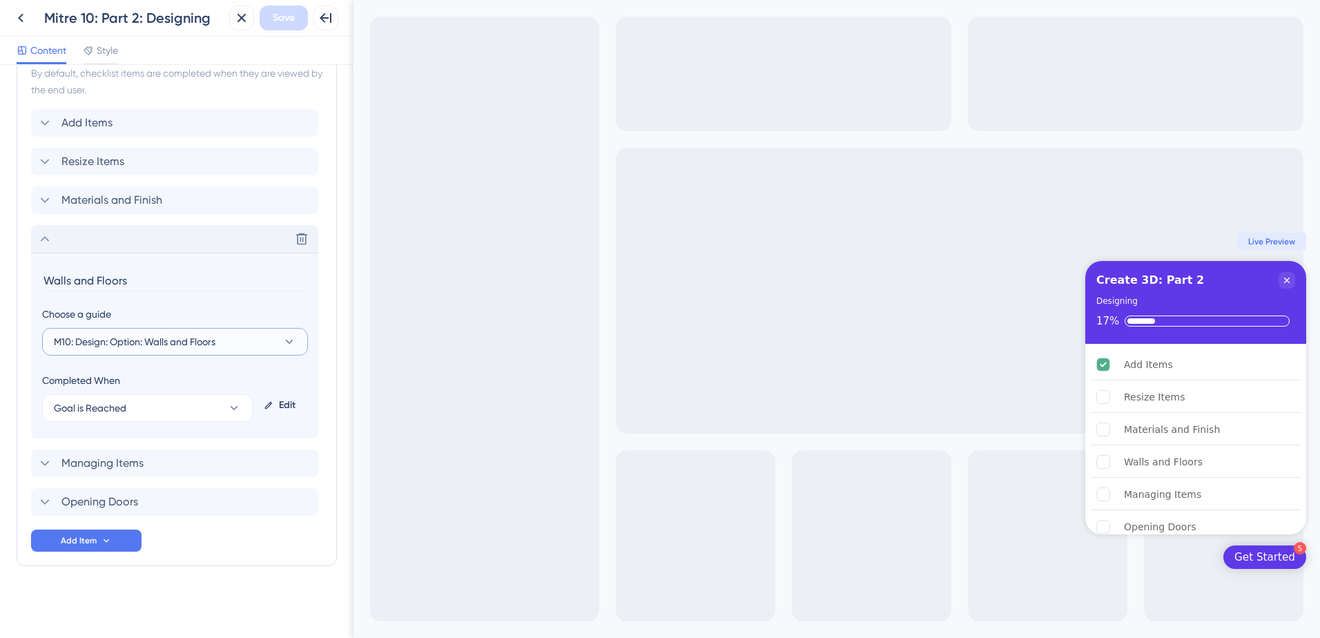
click at [147, 341] on span "M10: Design: Option: Walls and Floors" at bounding box center [135, 342] width 162 height 17
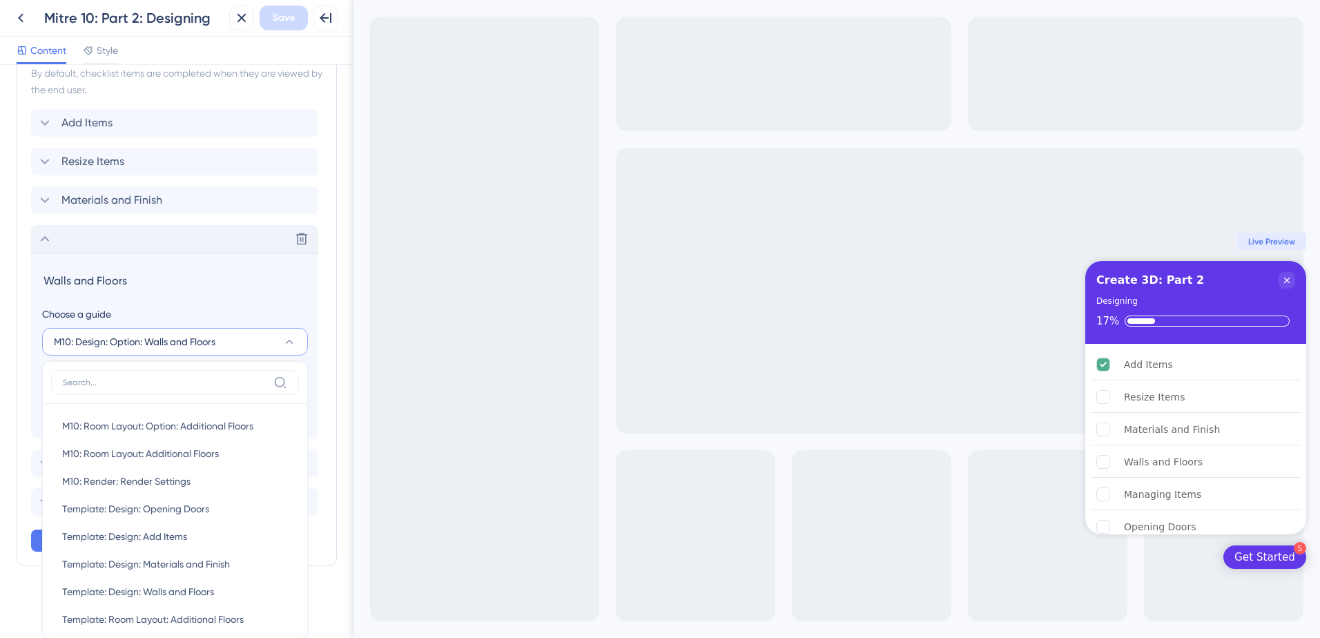
scroll to position [525, 0]
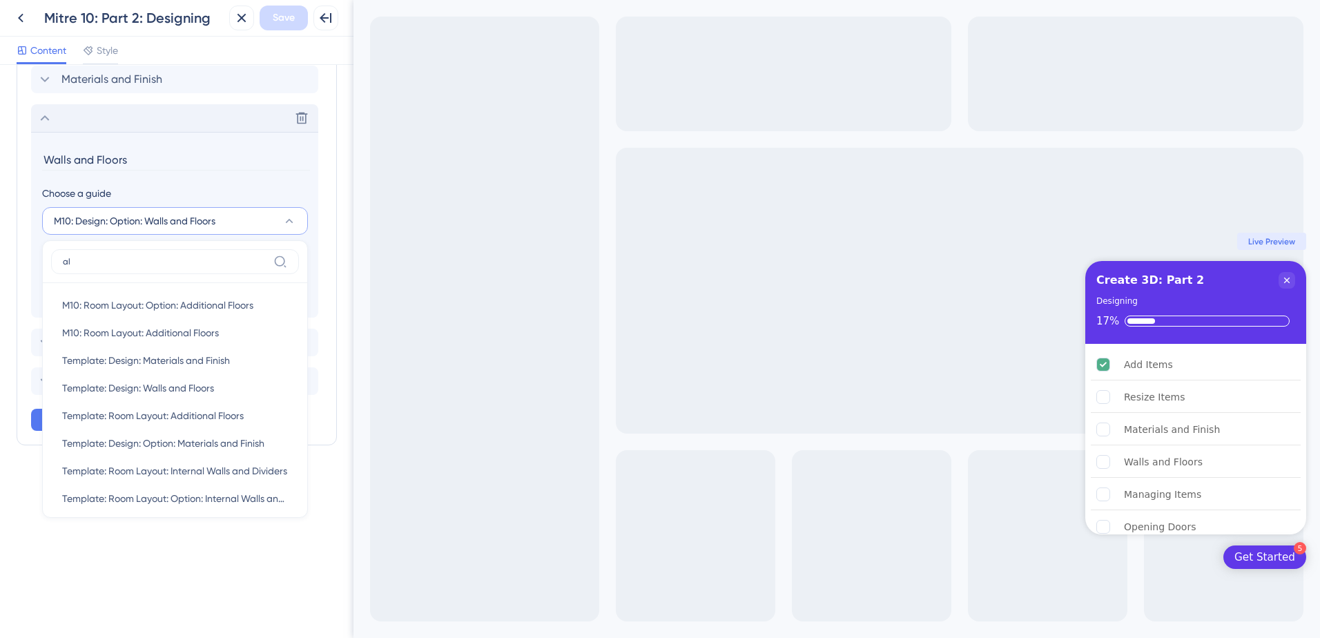
type input "a"
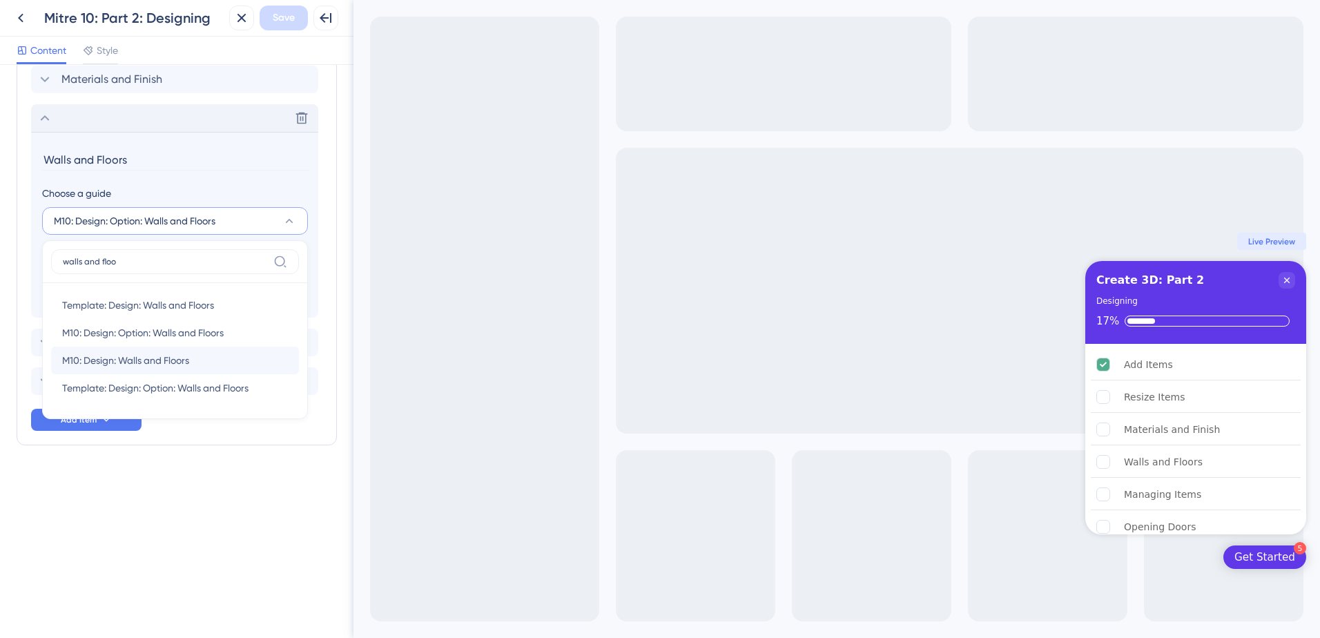
type input "walls and floo"
click at [164, 366] on span "M10: Design: Walls and Floors" at bounding box center [125, 360] width 127 height 17
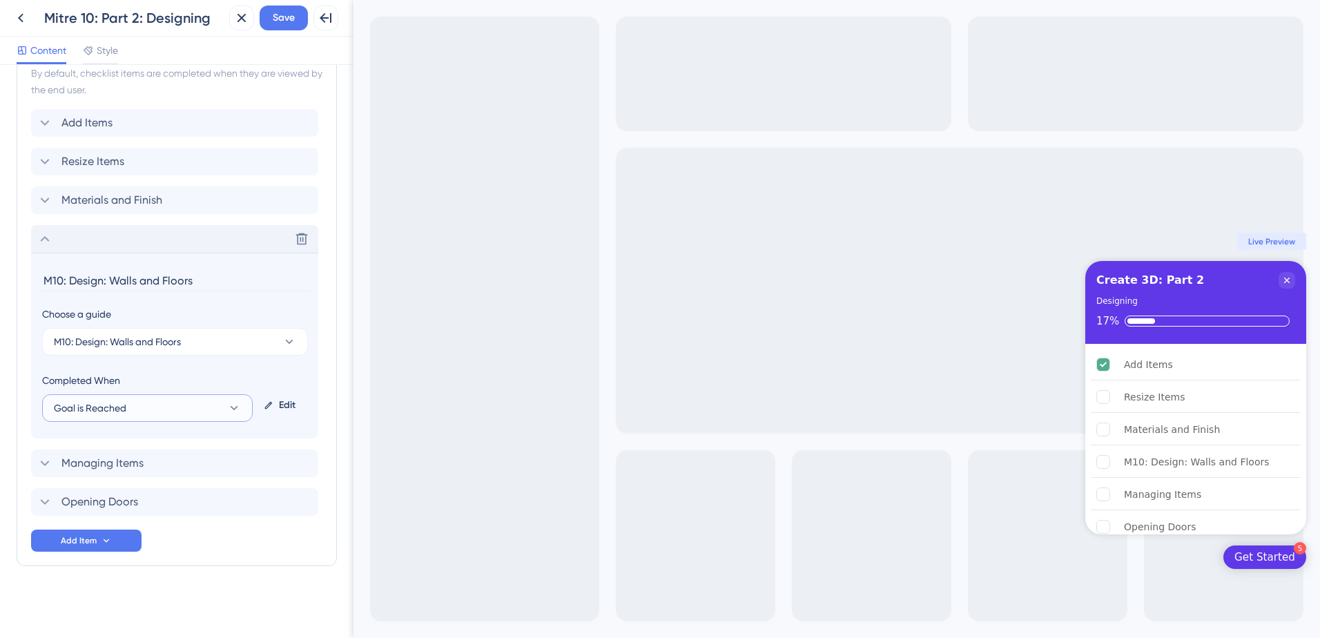
click at [158, 405] on button "Goal is Reached" at bounding box center [147, 408] width 211 height 28
click at [157, 448] on div "Guide is Completed Guide is Completed" at bounding box center [147, 450] width 171 height 28
drag, startPoint x: 110, startPoint y: 280, endPoint x: -28, endPoint y: 280, distance: 138.1
click at [0, 280] on html "Back Mitre 10: Part 2: Designing Close Save Full Screen Preview Content Style C…" at bounding box center [660, 319] width 1320 height 638
type input "Walls and Floors"
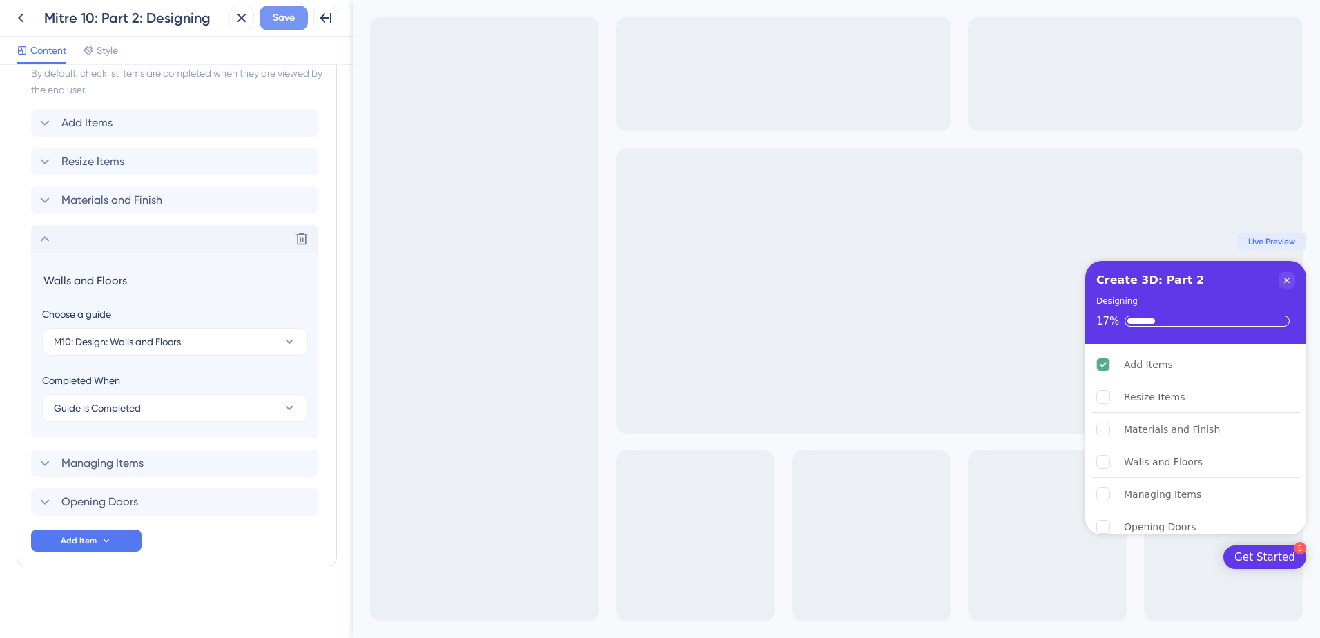
click at [293, 26] on button "Save" at bounding box center [284, 18] width 48 height 25
click at [139, 458] on span "Managing Items" at bounding box center [102, 463] width 82 height 17
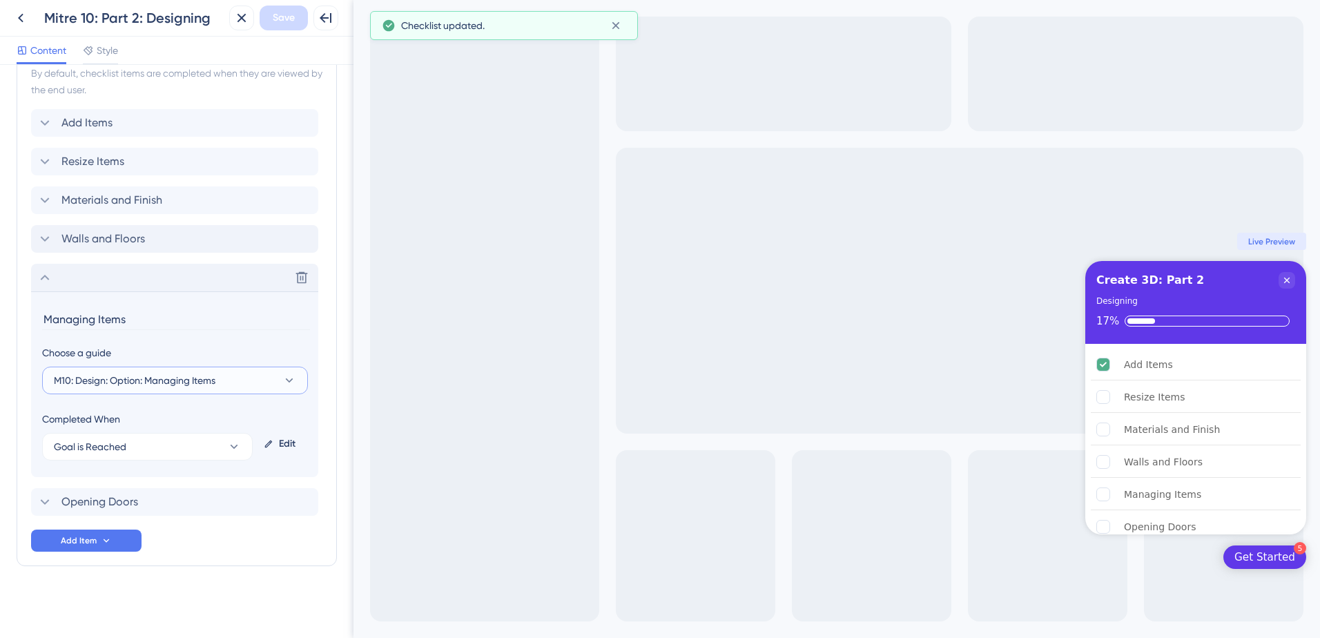
click at [154, 375] on span "M10: Design: Option: Managing Items" at bounding box center [135, 380] width 162 height 17
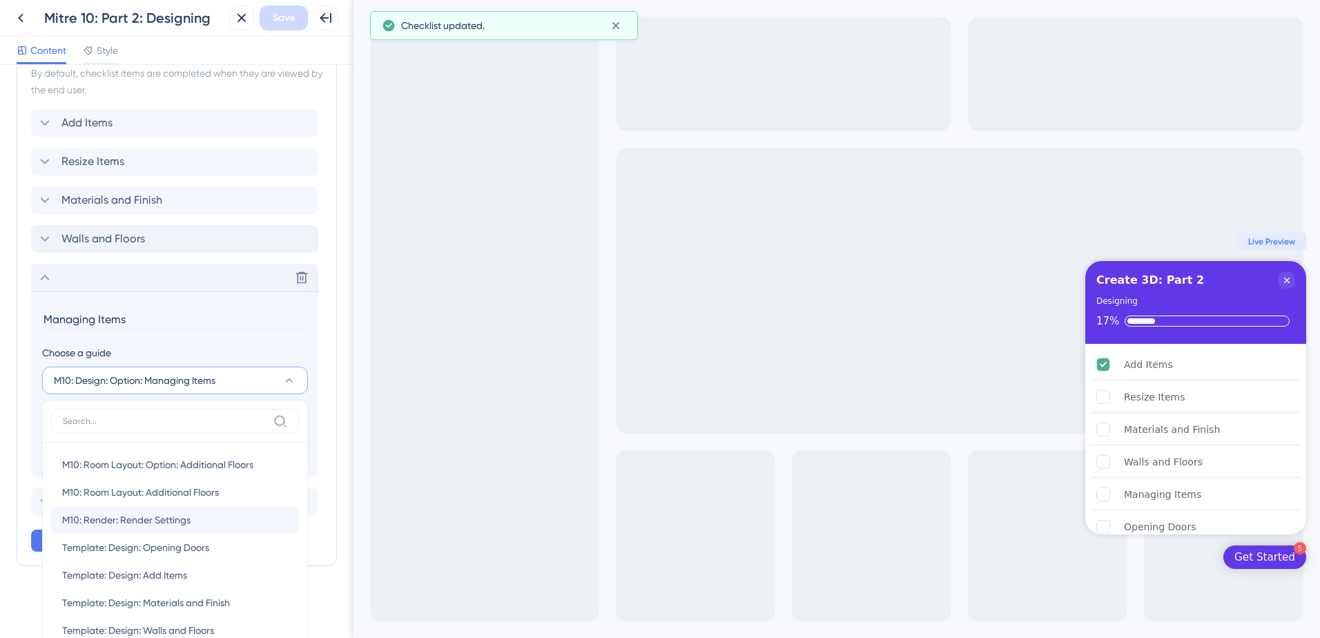
scroll to position [564, 0]
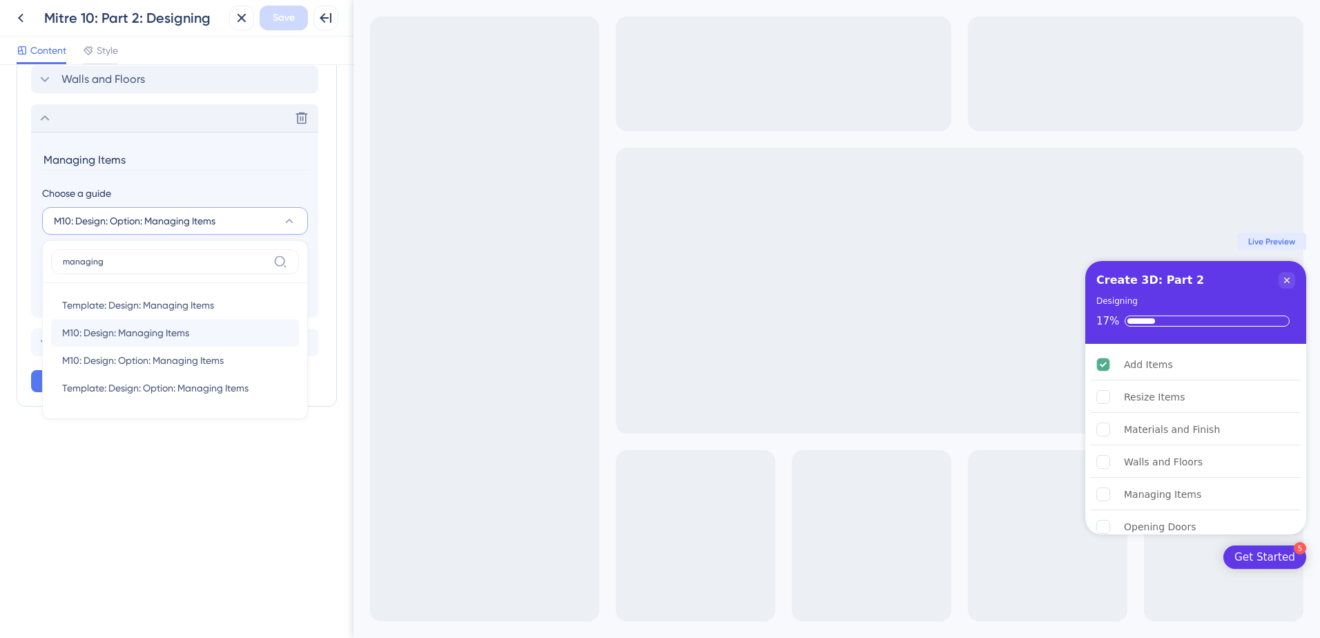
type input "managing"
click at [160, 334] on span "M10: Design: Managing Items" at bounding box center [125, 333] width 127 height 17
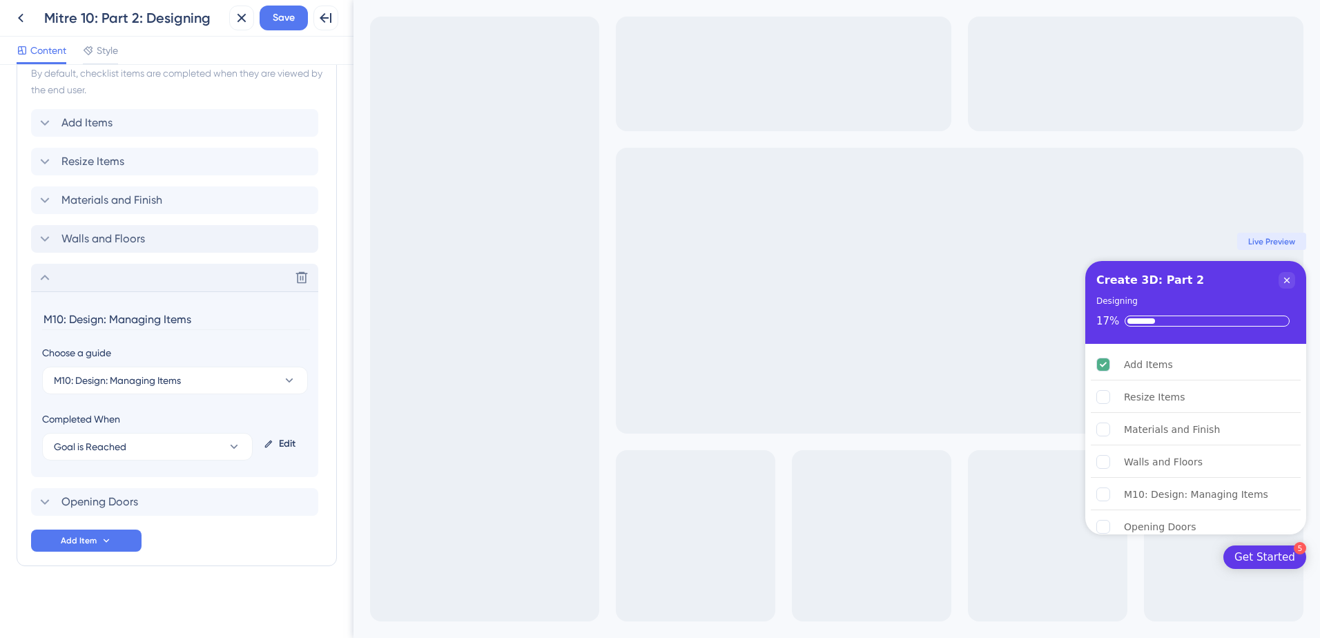
scroll to position [404, 0]
drag, startPoint x: 108, startPoint y: 318, endPoint x: 26, endPoint y: 318, distance: 82.9
click at [26, 318] on div "Items in the Checklist Guides should be in the same container with the checklis…" at bounding box center [177, 289] width 320 height 555
type input "Managing Items"
click at [146, 442] on button "Goal is Reached" at bounding box center [147, 447] width 211 height 28
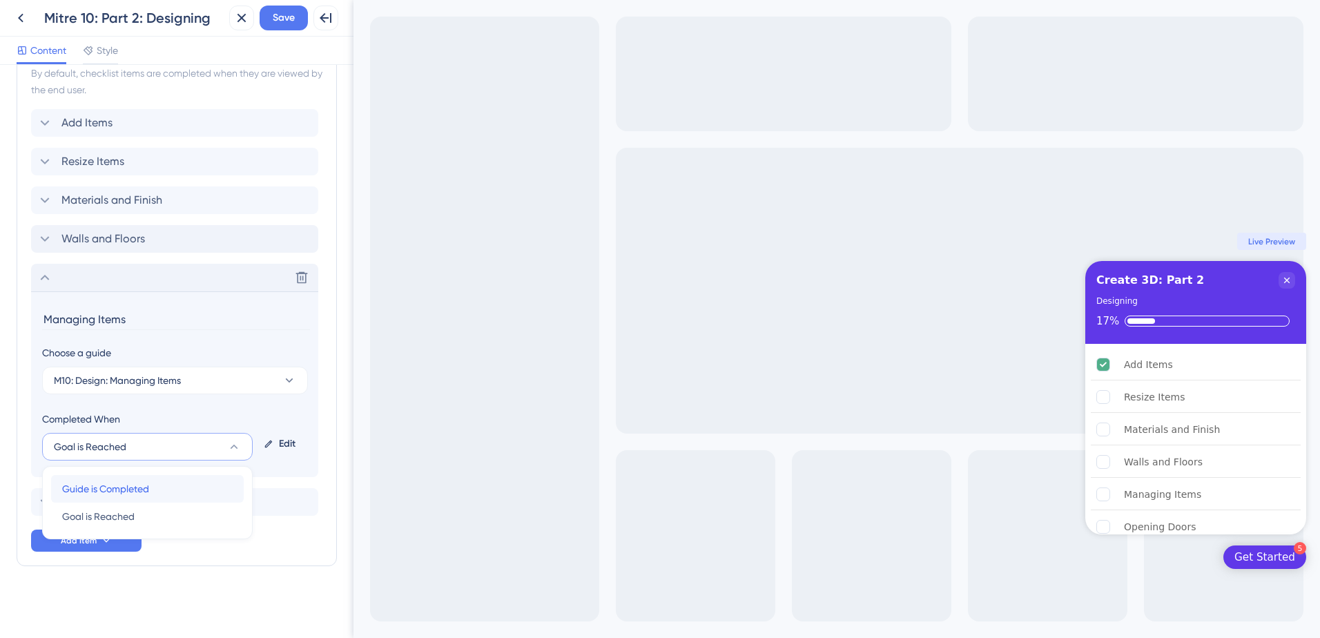
click at [144, 494] on span "Guide is Completed" at bounding box center [105, 489] width 87 height 17
click at [286, 25] on span "Save" at bounding box center [284, 18] width 22 height 17
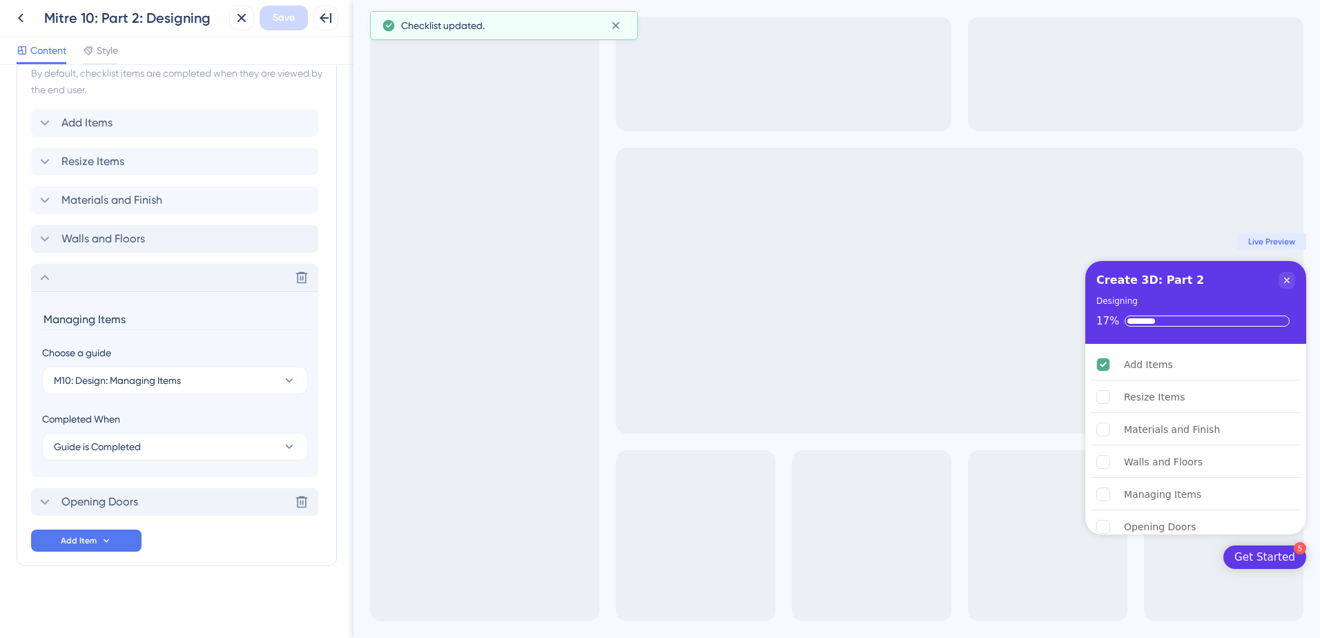
click at [127, 506] on span "Opening Doors" at bounding box center [99, 502] width 77 height 17
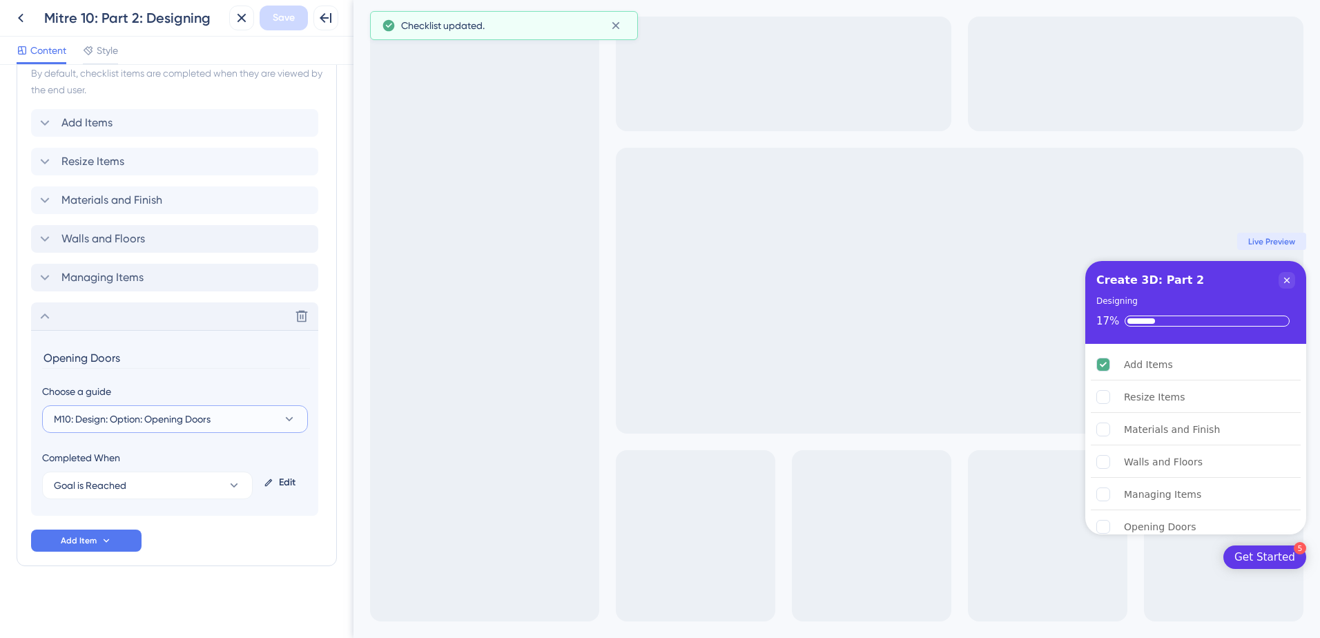
click at [133, 423] on span "M10: Design: Option: Opening Doors" at bounding box center [132, 419] width 157 height 17
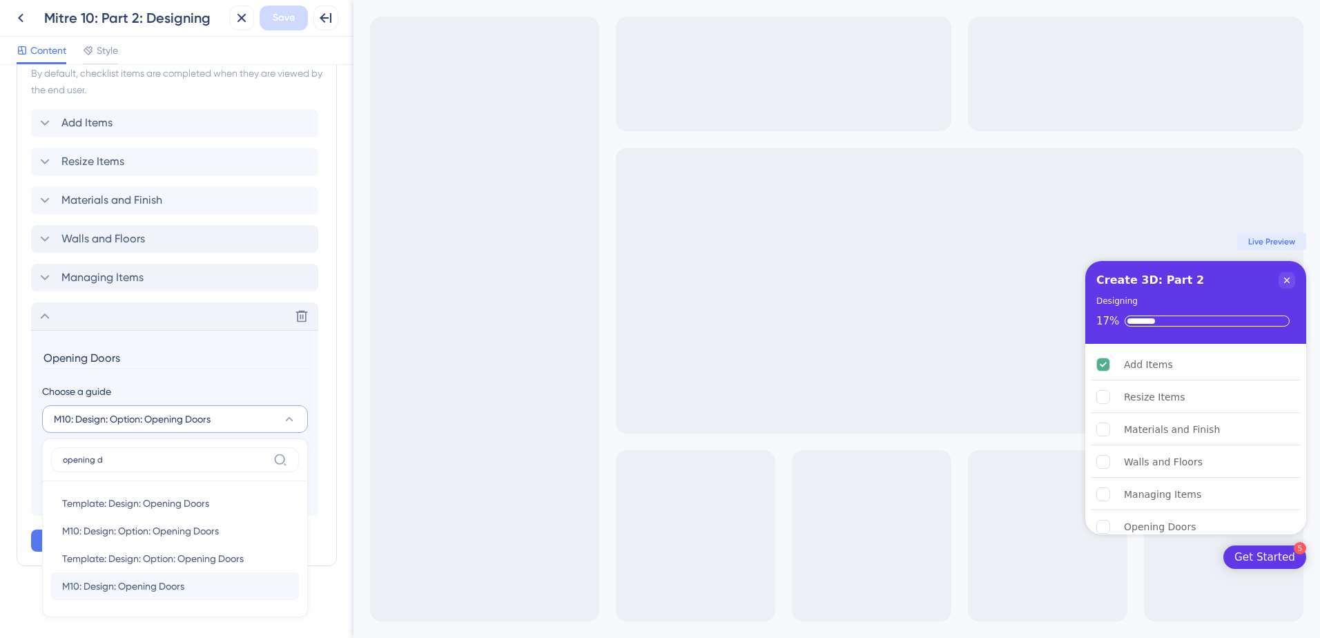
type input "opening d"
click at [194, 586] on div "M10: Design: Opening Doors M10: Design: Opening Doors" at bounding box center [175, 587] width 226 height 28
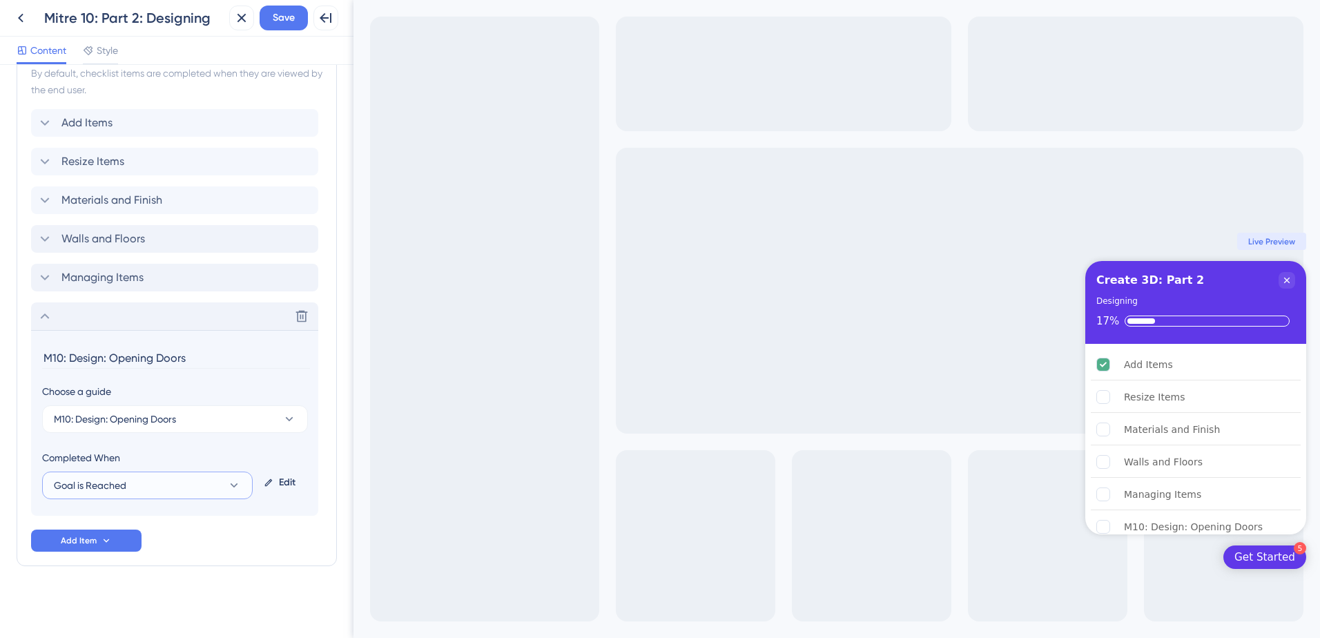
click at [174, 487] on button "Goal is Reached" at bounding box center [147, 486] width 211 height 28
click at [164, 522] on div "Guide is Completed Guide is Completed" at bounding box center [147, 528] width 171 height 28
drag, startPoint x: 109, startPoint y: 361, endPoint x: 38, endPoint y: 357, distance: 71.2
click at [38, 357] on section "M10: Design: Opening Doors Choose a guide M10: Design: Opening Doors Completed …" at bounding box center [174, 423] width 287 height 186
type input "Opening Doors"
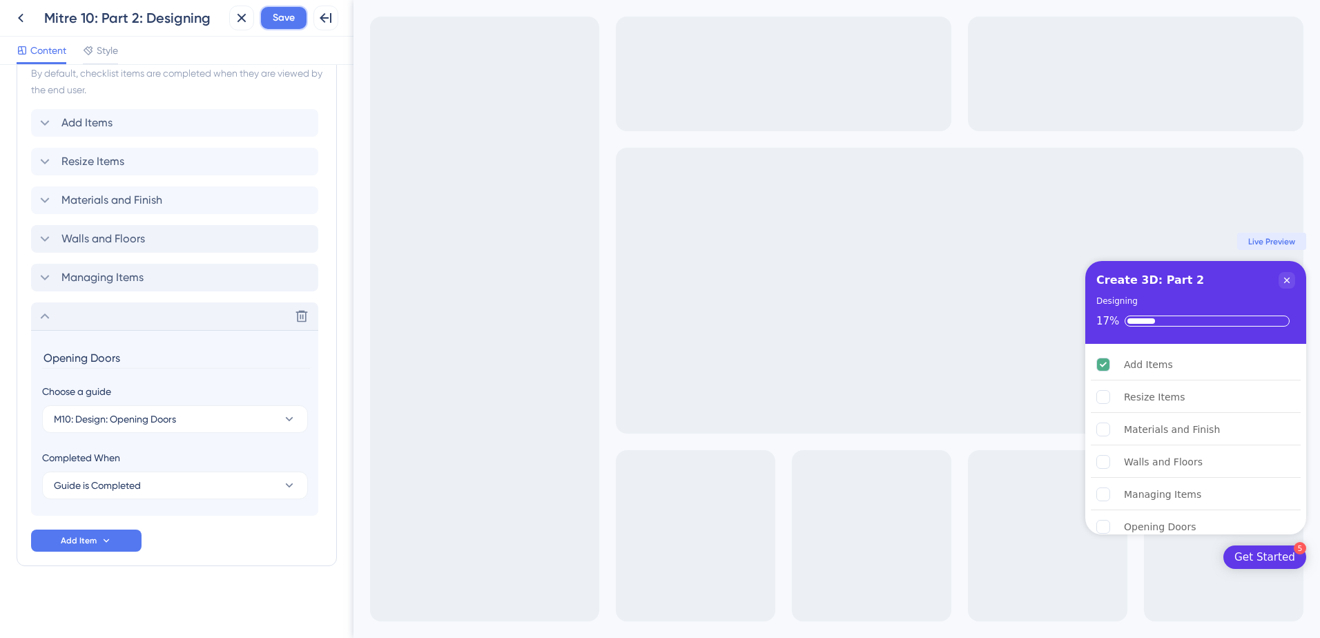
click at [280, 16] on span "Save" at bounding box center [284, 18] width 22 height 17
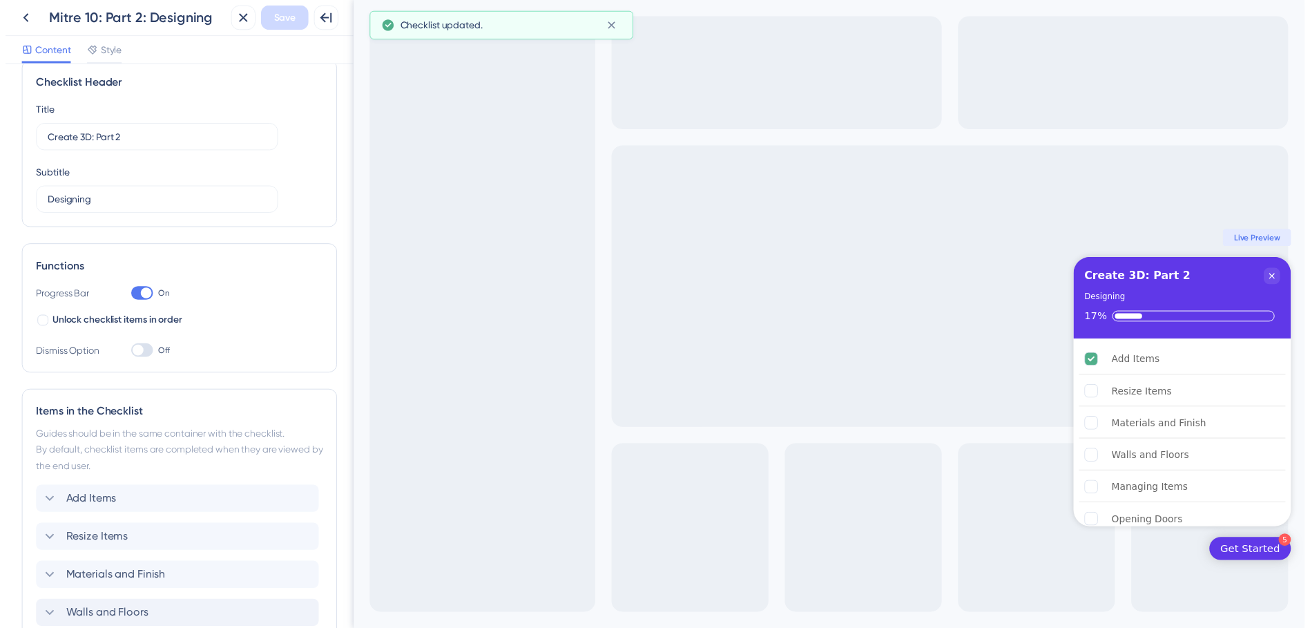
scroll to position [0, 0]
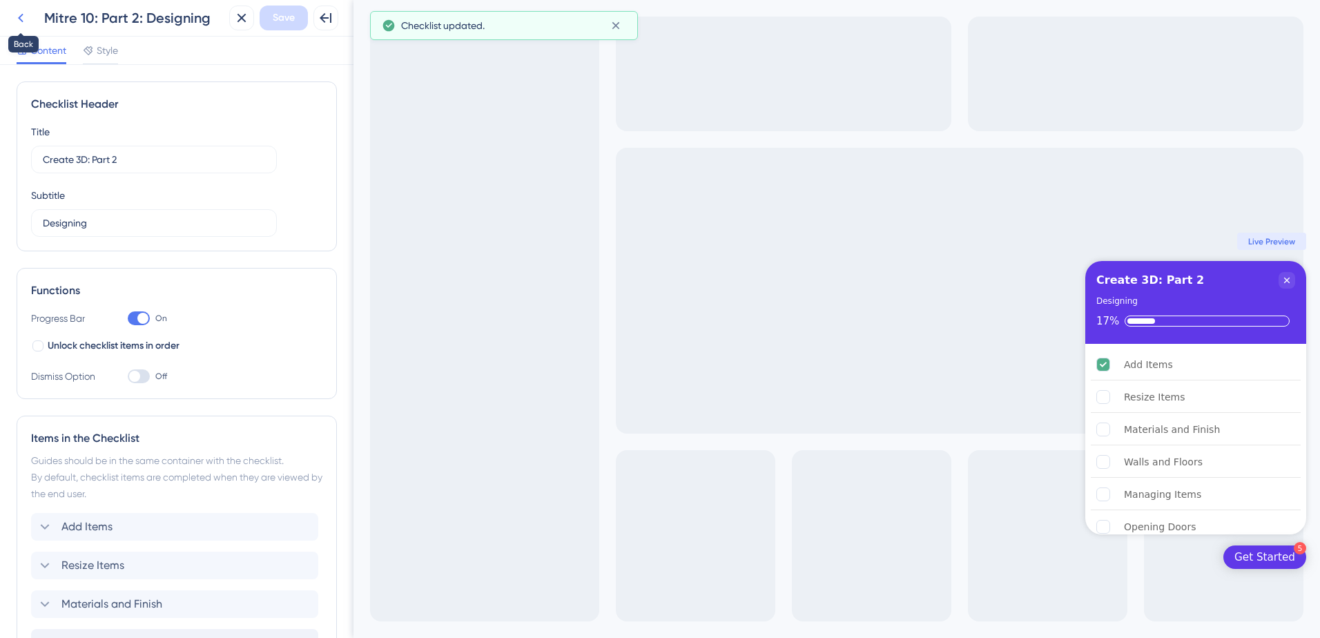
click at [19, 14] on icon at bounding box center [20, 18] width 17 height 17
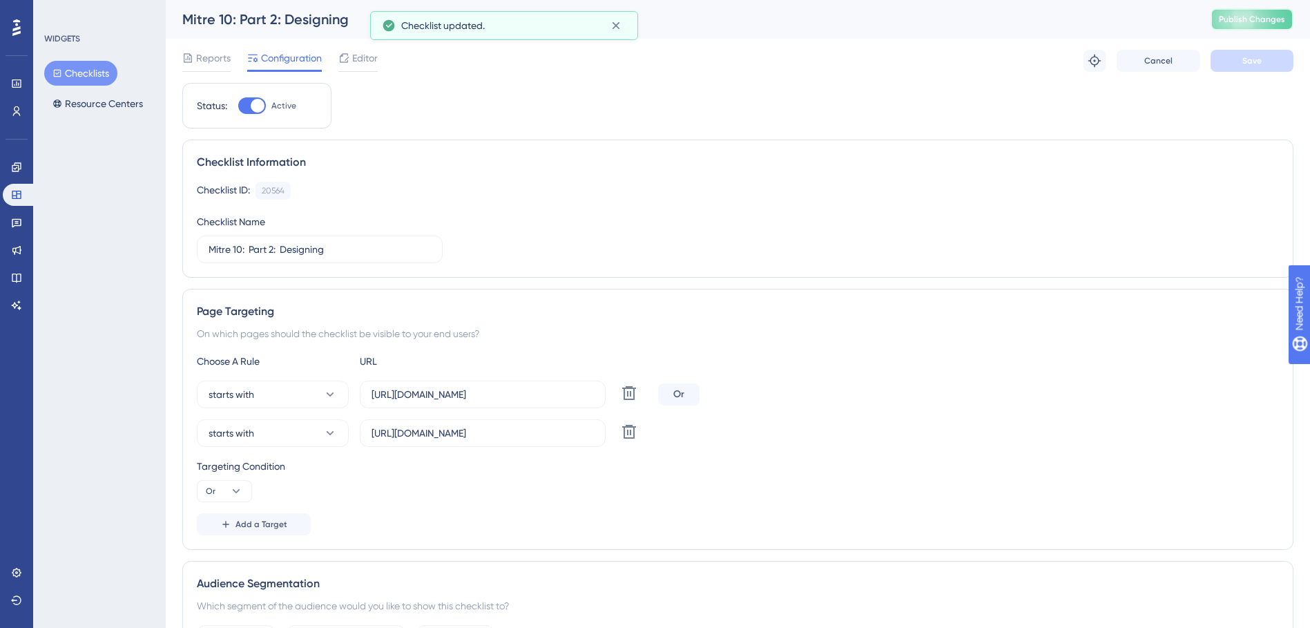
click at [1259, 23] on span "Publish Changes" at bounding box center [1252, 19] width 66 height 11
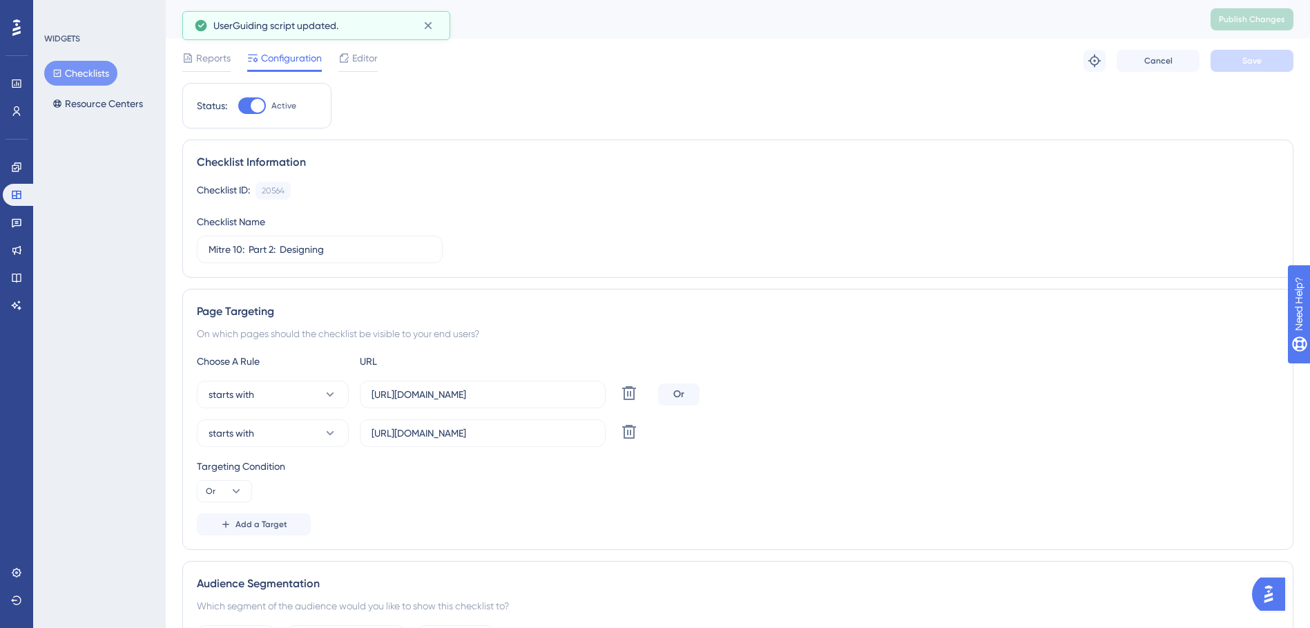
click at [75, 77] on button "Checklists" at bounding box center [80, 73] width 73 height 25
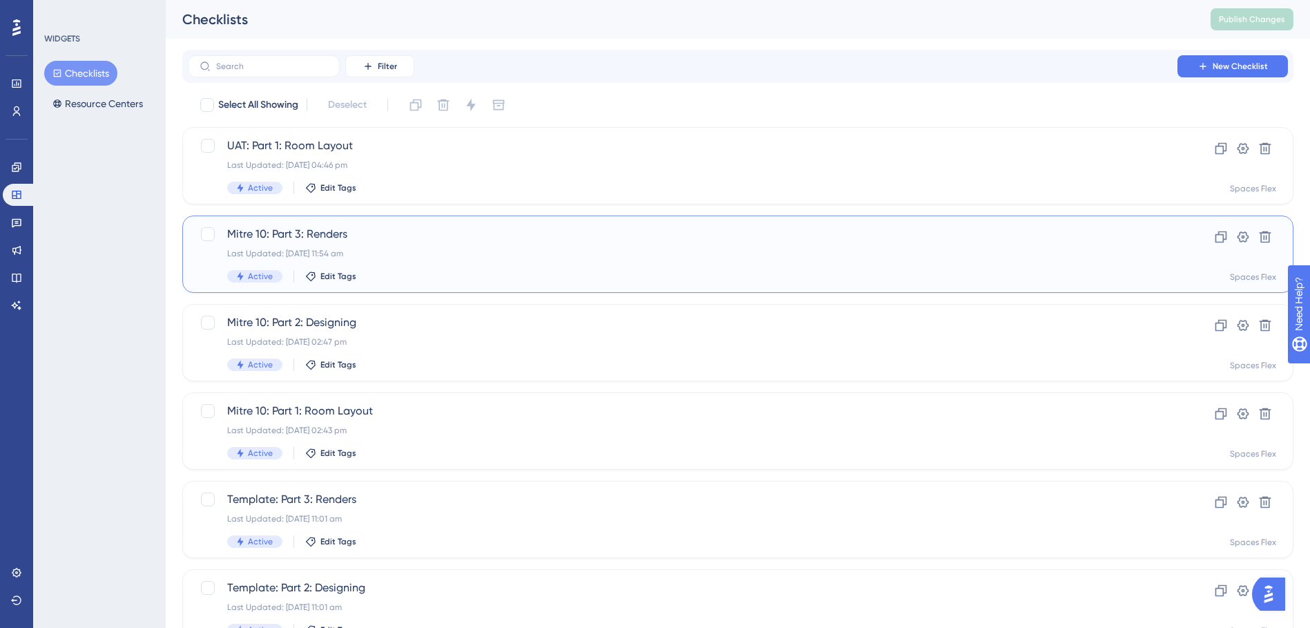
click at [453, 278] on div "Active Edit Tags" at bounding box center [682, 276] width 911 height 12
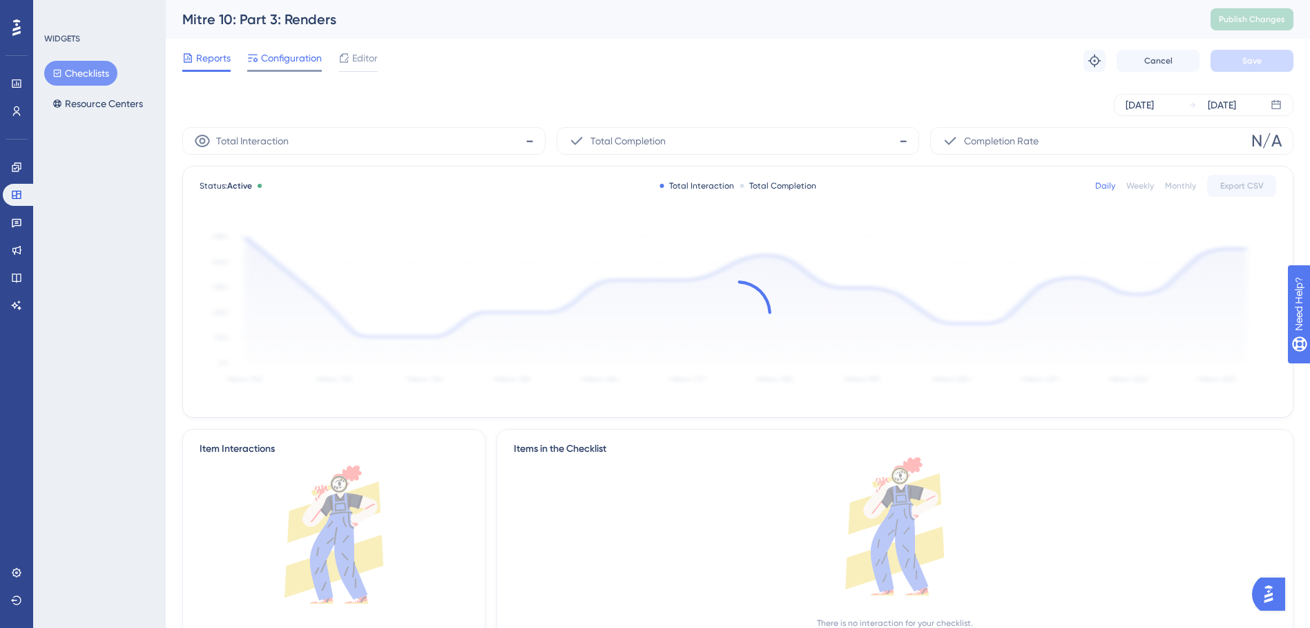
click at [306, 70] on div at bounding box center [284, 71] width 75 height 2
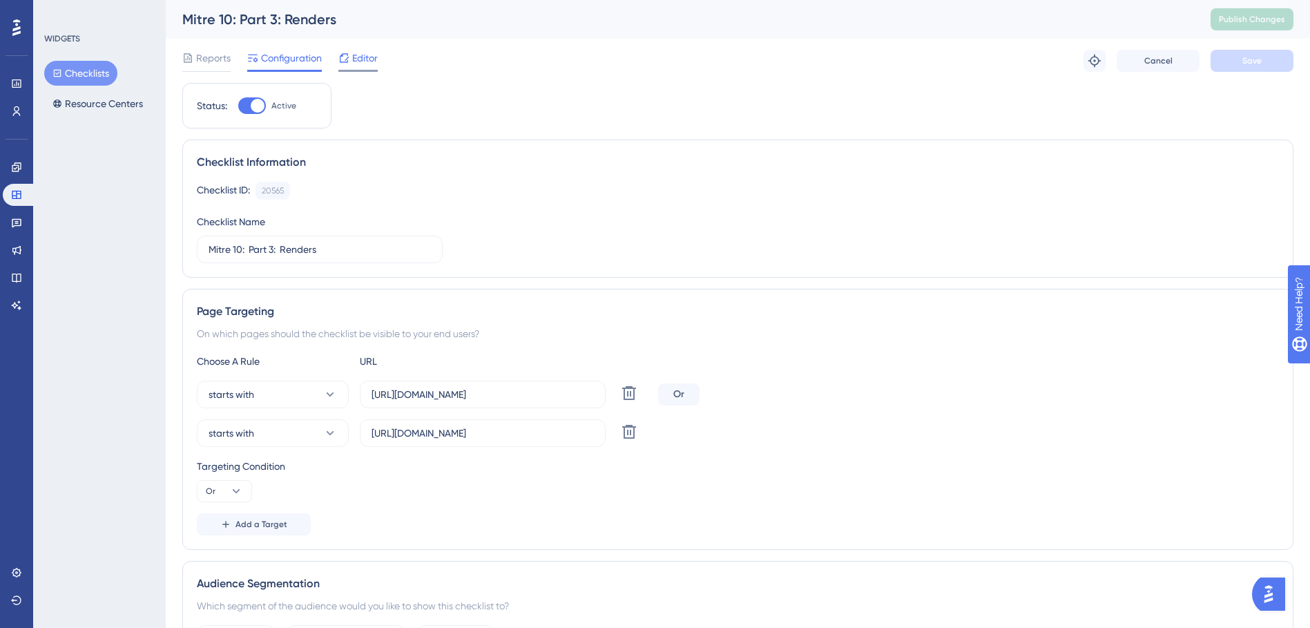
click at [356, 68] on div "Editor" at bounding box center [357, 61] width 39 height 22
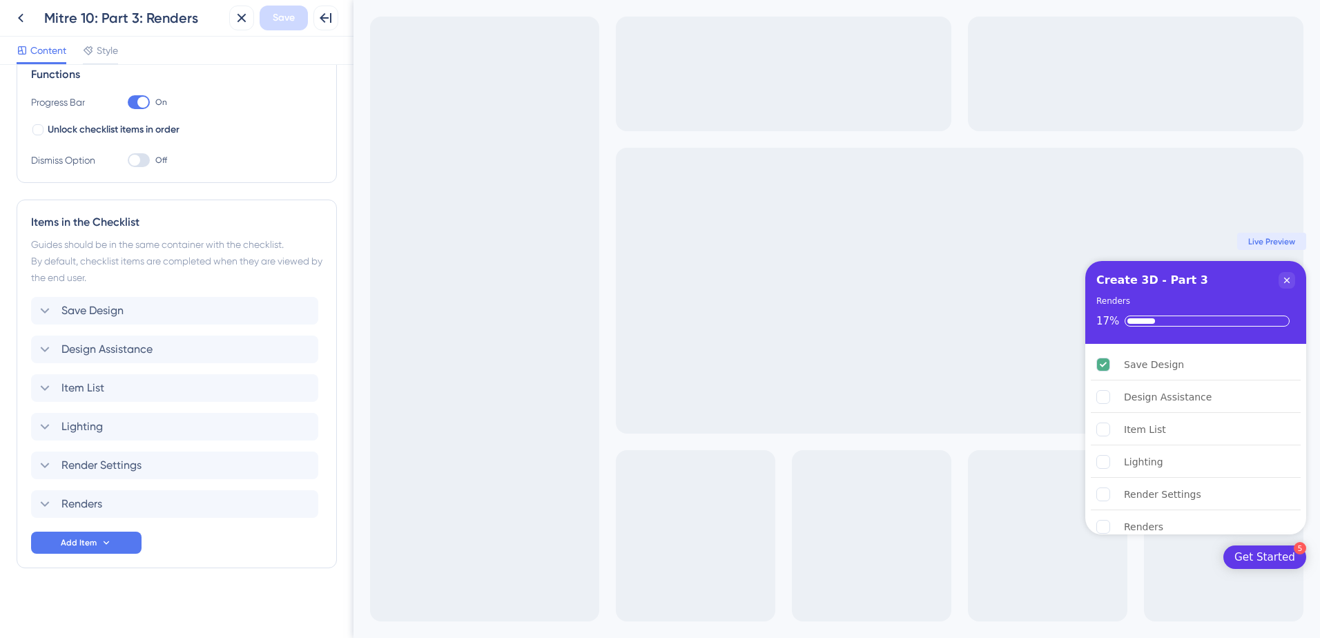
scroll to position [218, 0]
click at [155, 308] on div "Save Design Delete" at bounding box center [174, 309] width 287 height 28
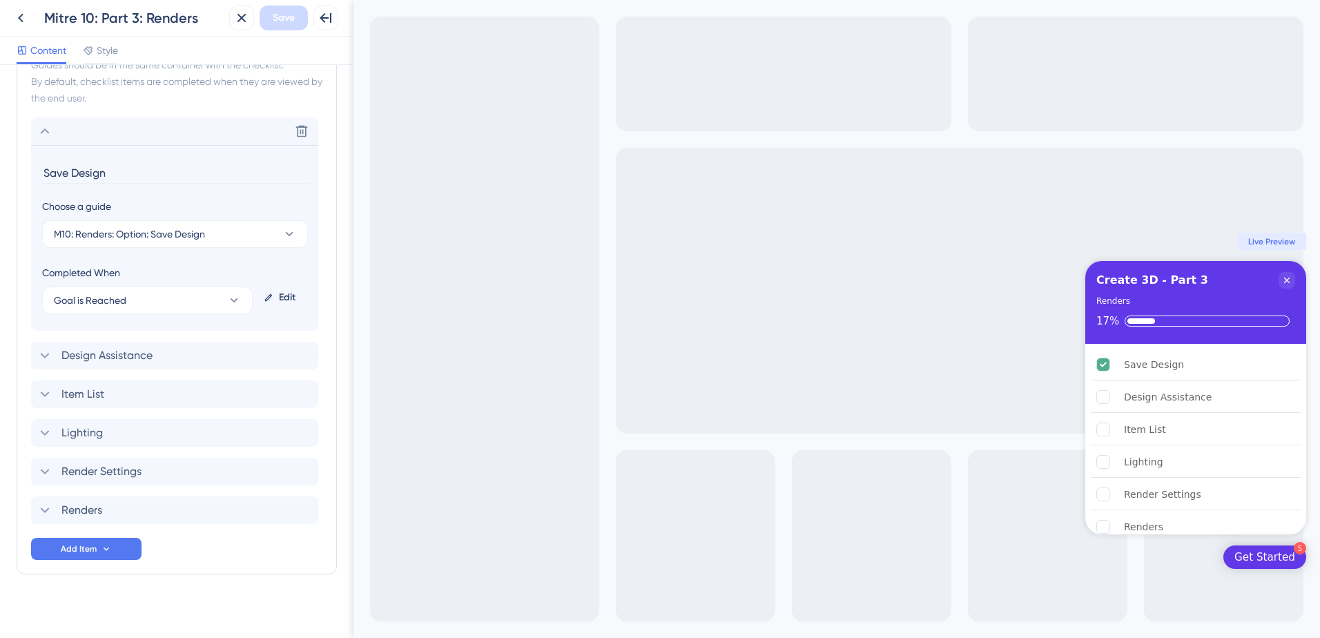
scroll to position [404, 0]
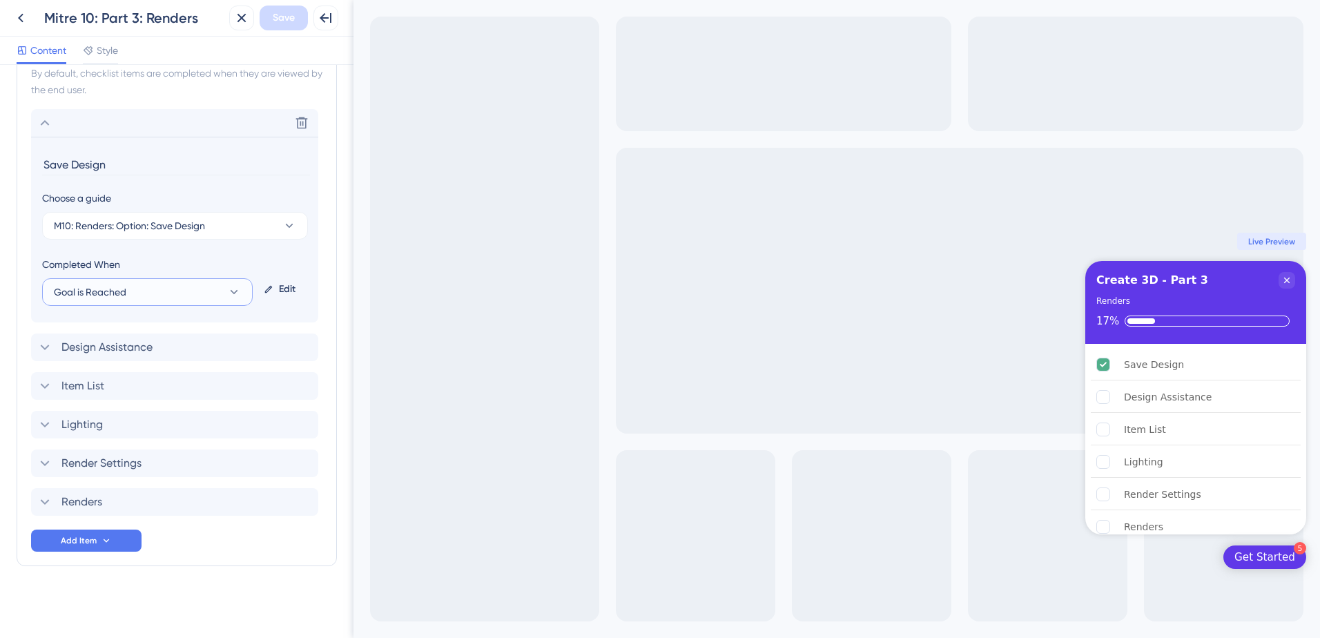
click at [171, 294] on button "Goal is Reached" at bounding box center [147, 292] width 211 height 28
click at [152, 323] on div "Guide is Completed Guide is Completed" at bounding box center [147, 334] width 171 height 28
click at [202, 287] on button "Guide is Completed" at bounding box center [175, 292] width 266 height 28
click at [235, 223] on button "M10: Renders: Option: Save Design" at bounding box center [175, 226] width 266 height 28
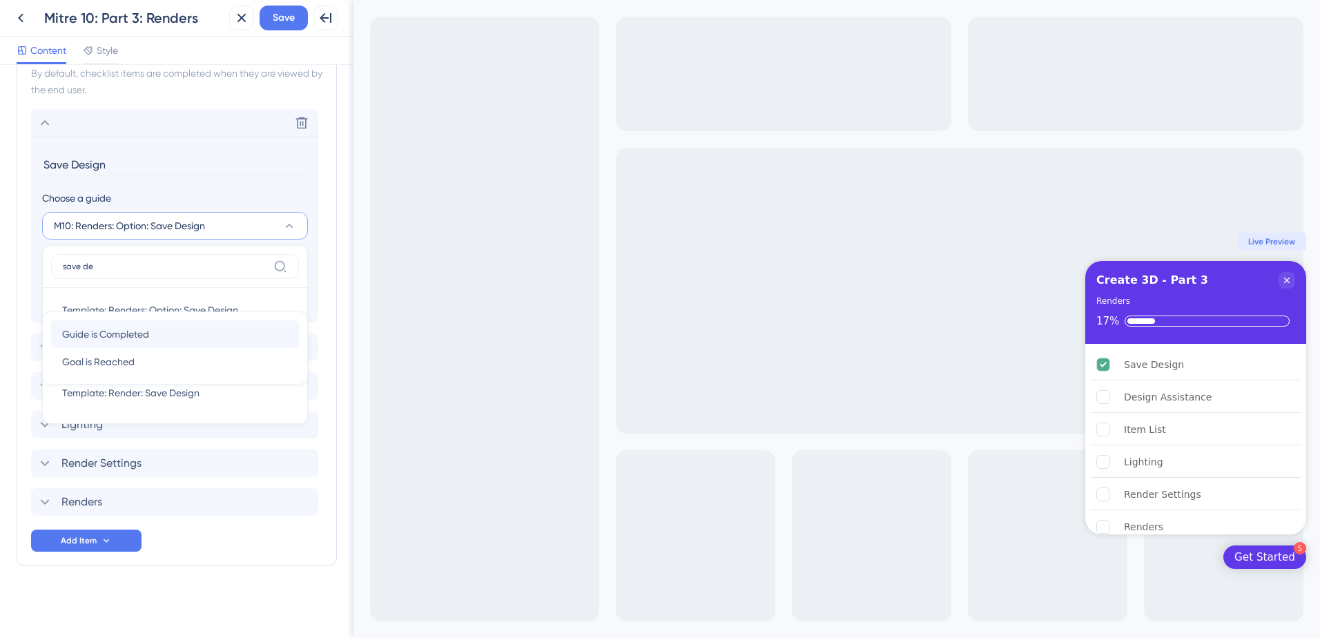
type input "save de"
click at [177, 340] on div "Guide is Completed Guide is Completed" at bounding box center [175, 334] width 226 height 28
click at [186, 366] on div "M10: Render: Save Design M10: Render: Save Design" at bounding box center [175, 366] width 226 height 28
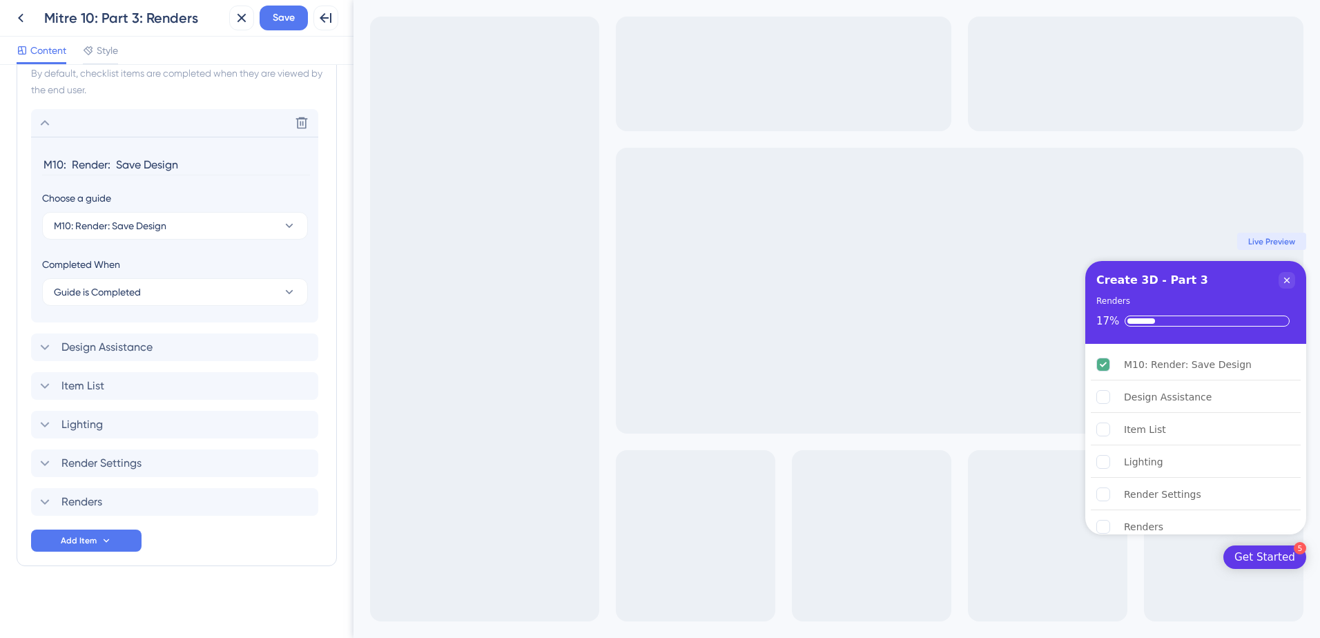
drag, startPoint x: 115, startPoint y: 165, endPoint x: 39, endPoint y: 166, distance: 76.0
click at [43, 166] on input "M10: Render: Save Design" at bounding box center [176, 164] width 268 height 21
type input "Save Design"
click at [287, 24] on span "Save" at bounding box center [284, 18] width 22 height 17
click at [227, 338] on div "Design Assistance Delete" at bounding box center [174, 348] width 287 height 28
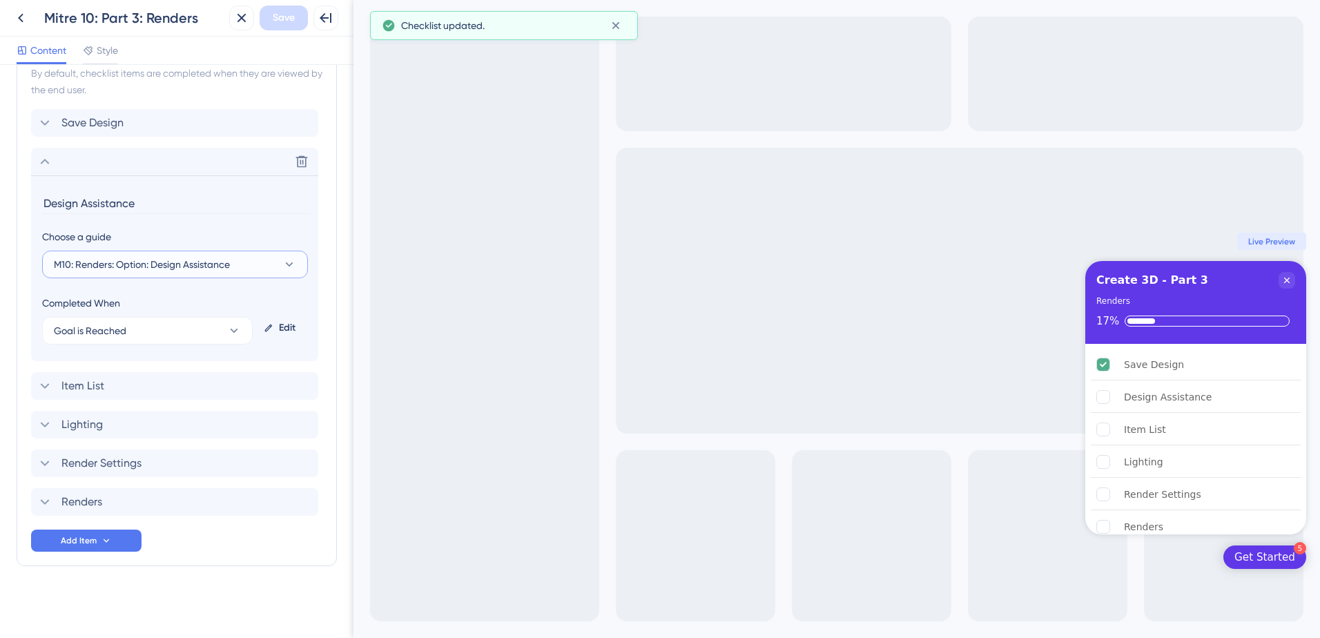
click at [159, 266] on span "M10: Renders: Option: Design Assistance" at bounding box center [142, 264] width 176 height 17
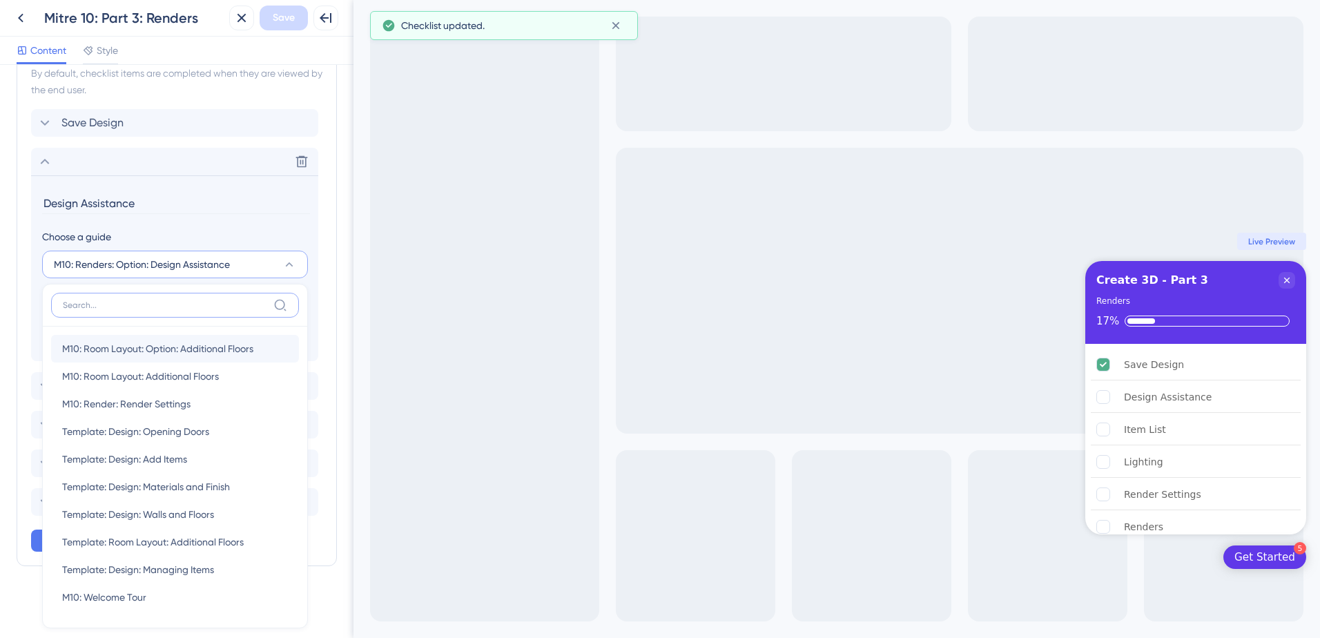
scroll to position [474, 0]
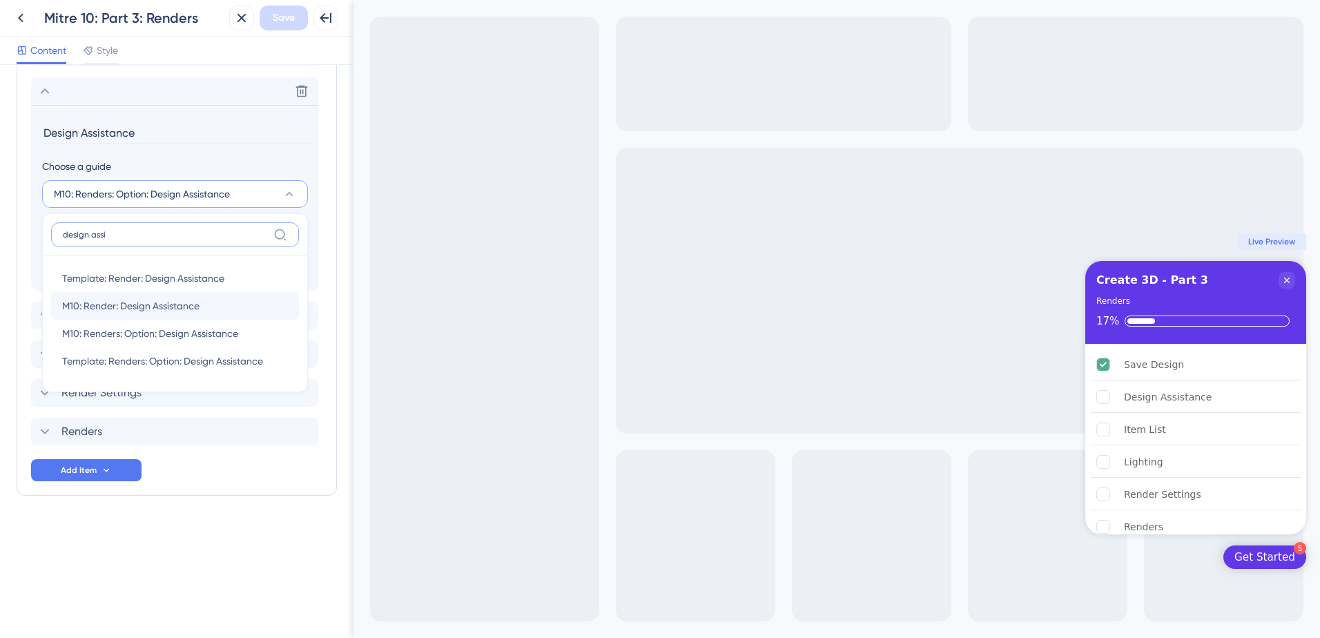
type input "design assi"
click at [206, 307] on div "M10: Render: Design Assistance M10: Render: Design Assistance" at bounding box center [175, 306] width 226 height 28
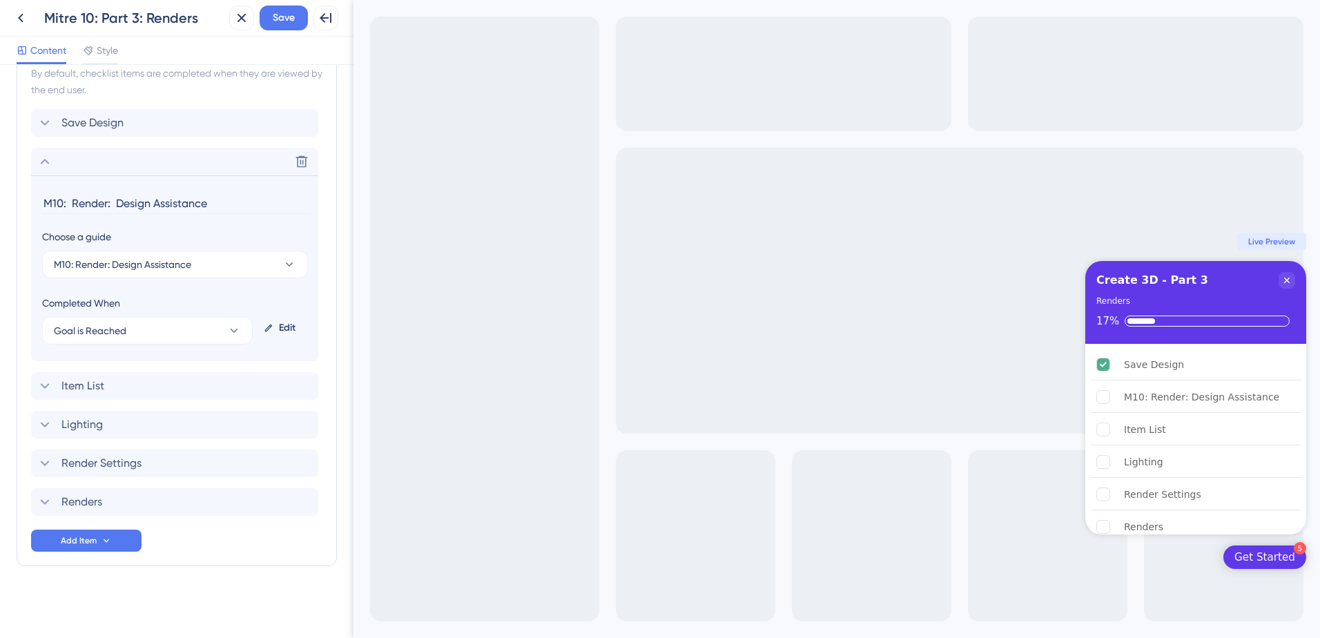
scroll to position [404, 0]
drag, startPoint x: 115, startPoint y: 202, endPoint x: 19, endPoint y: 202, distance: 96.0
click at [19, 202] on div "Items in the Checklist Guides should be in the same container with the checklis…" at bounding box center [177, 289] width 320 height 555
type input "Design Assistance"
click at [167, 326] on button "Goal is Reached" at bounding box center [147, 331] width 211 height 28
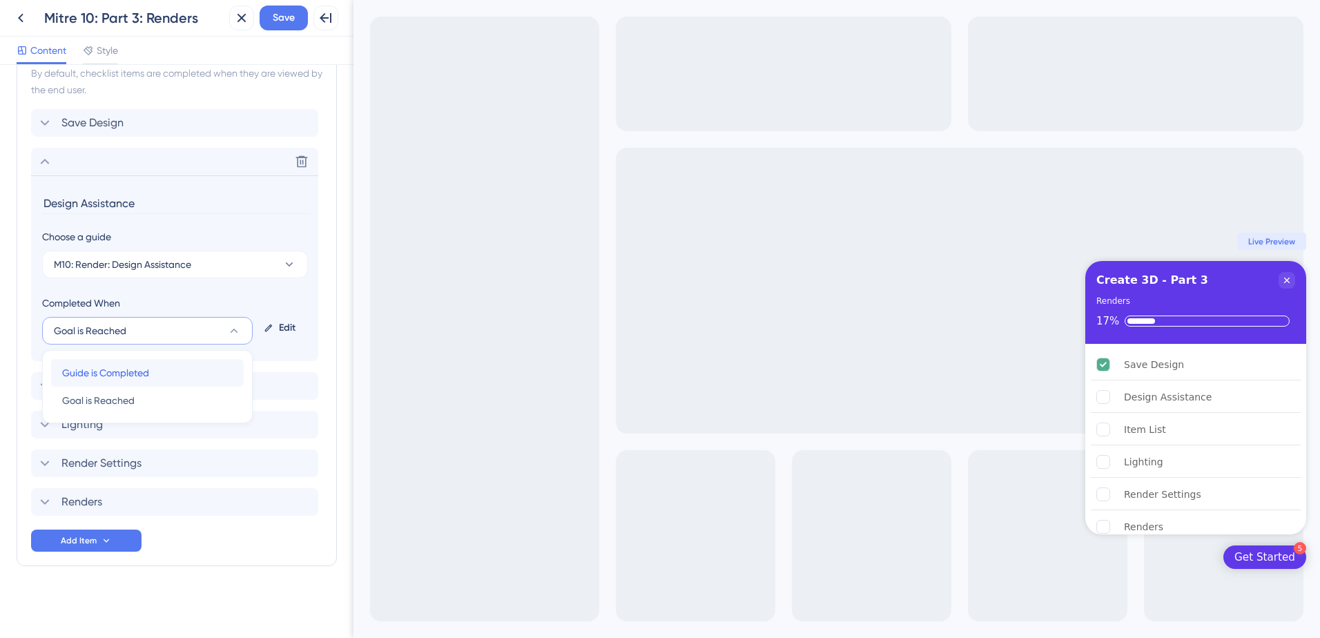
click at [159, 373] on div "Guide is Completed Guide is Completed" at bounding box center [147, 373] width 171 height 28
click at [279, 17] on span "Save" at bounding box center [284, 18] width 22 height 17
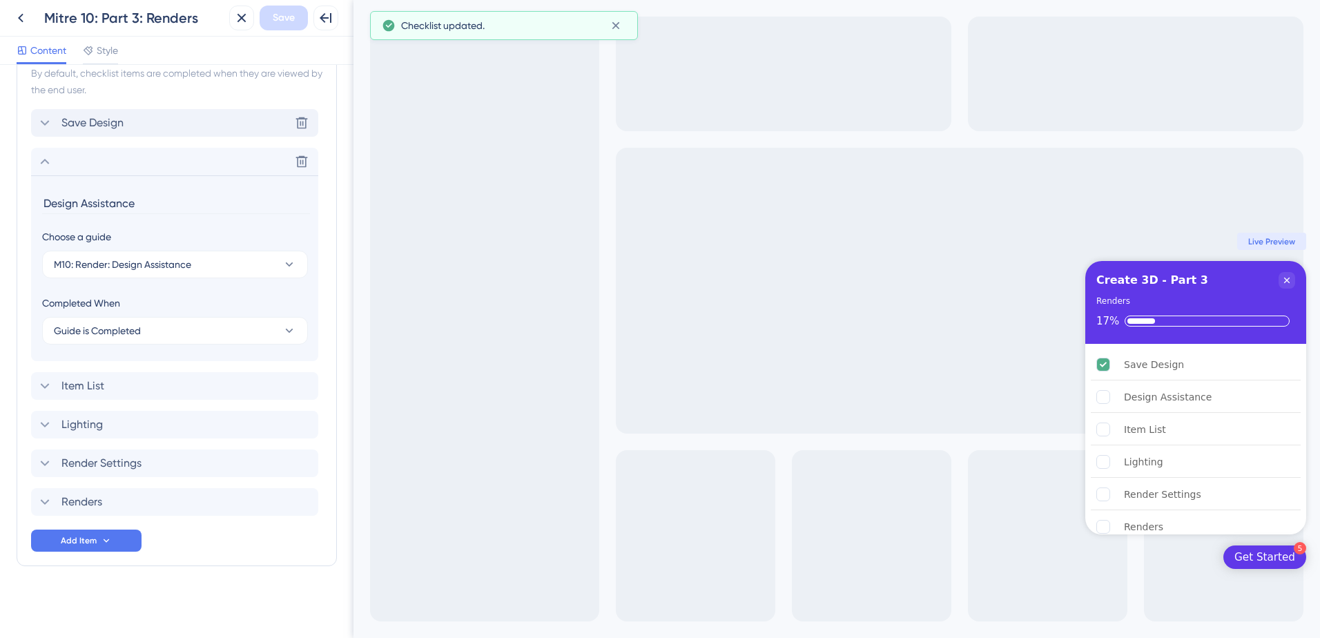
click at [197, 123] on div "Save Design Delete" at bounding box center [174, 123] width 287 height 28
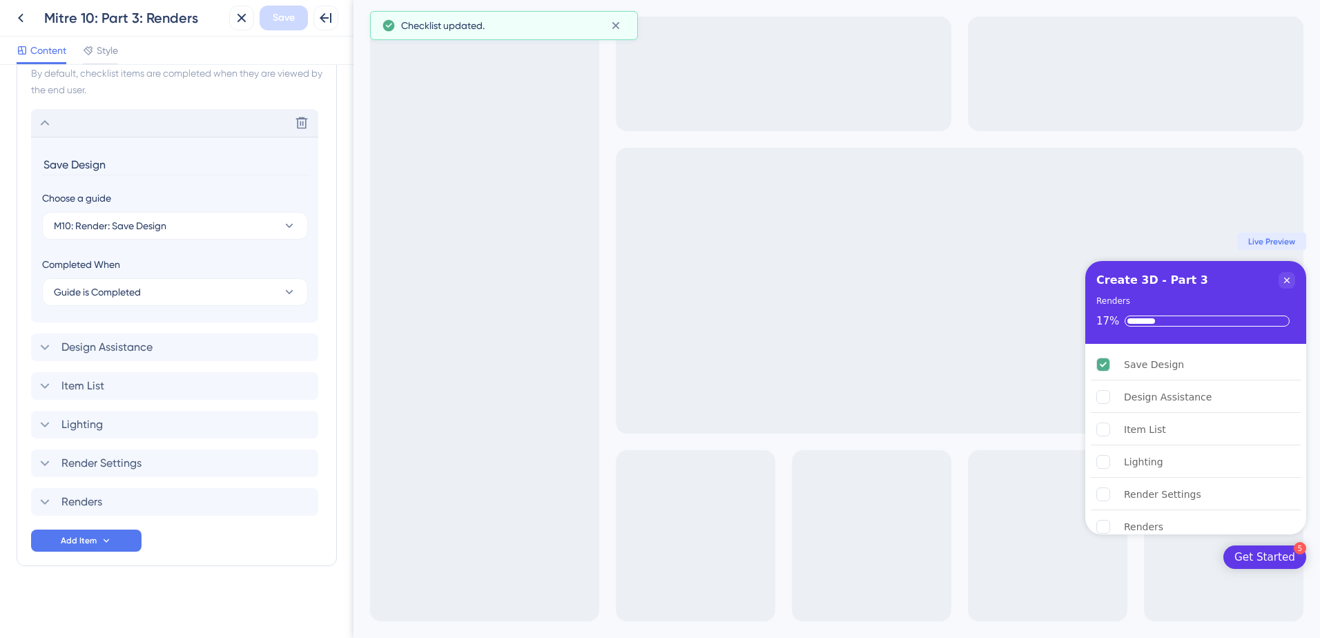
click at [197, 123] on div "Delete" at bounding box center [174, 123] width 287 height 28
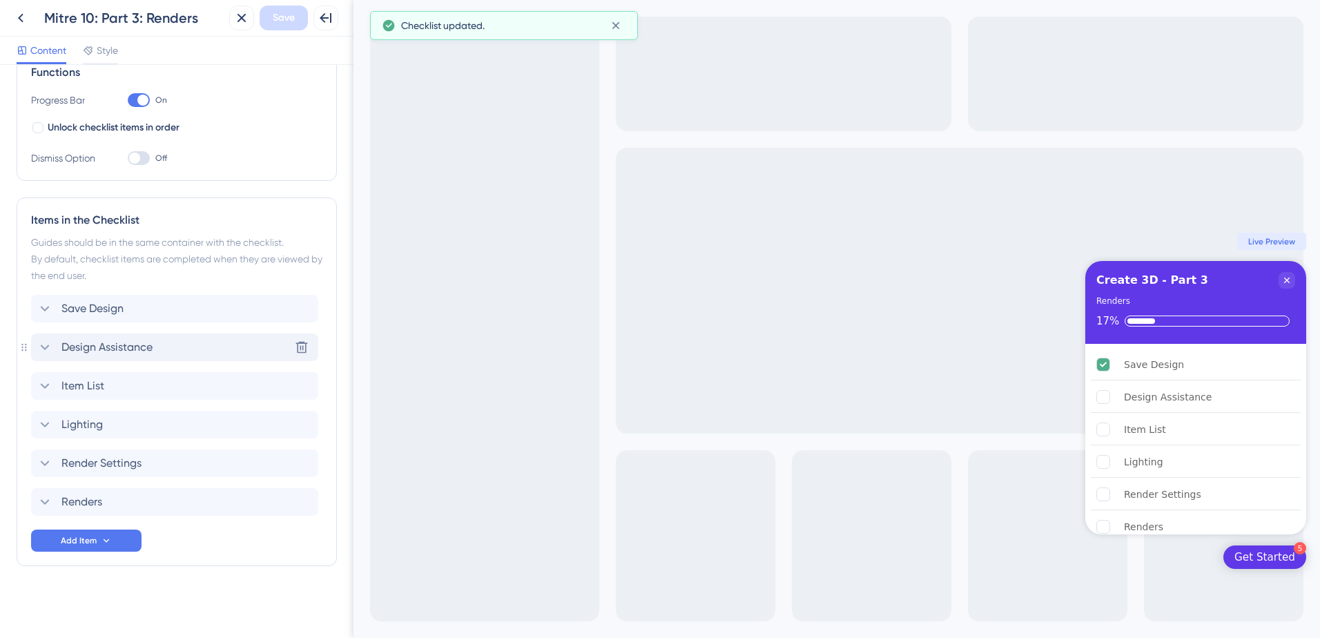
click at [179, 354] on div "Design Assistance Delete" at bounding box center [174, 348] width 287 height 28
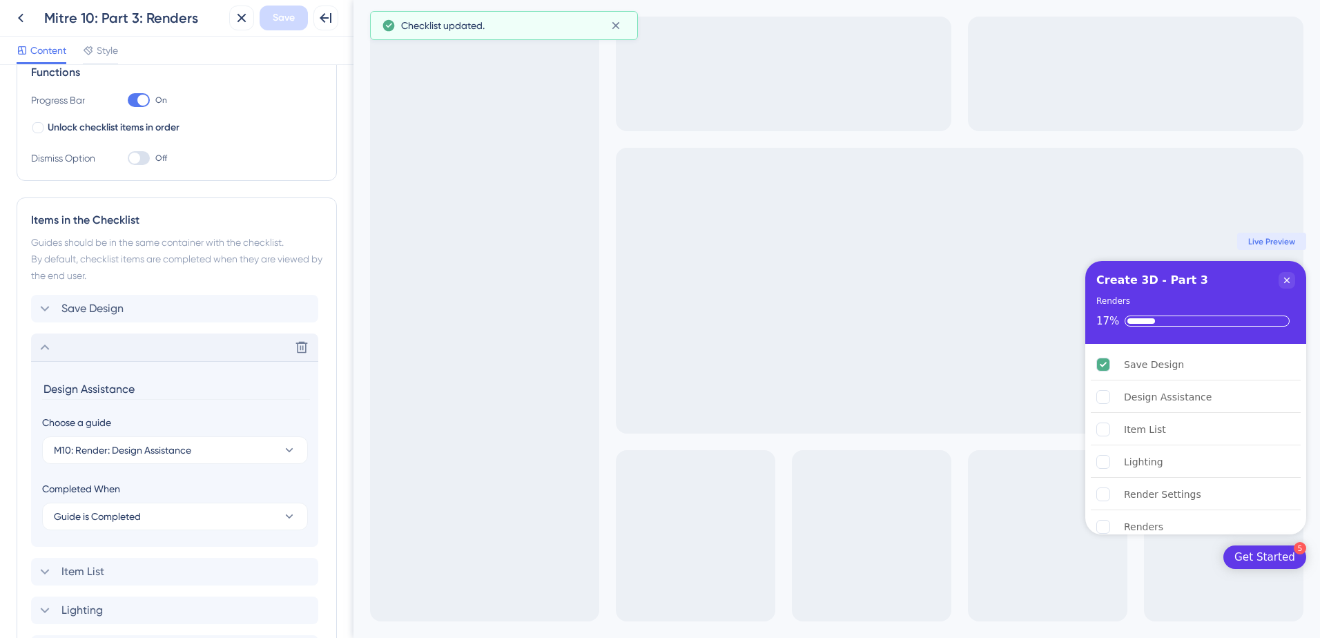
scroll to position [404, 0]
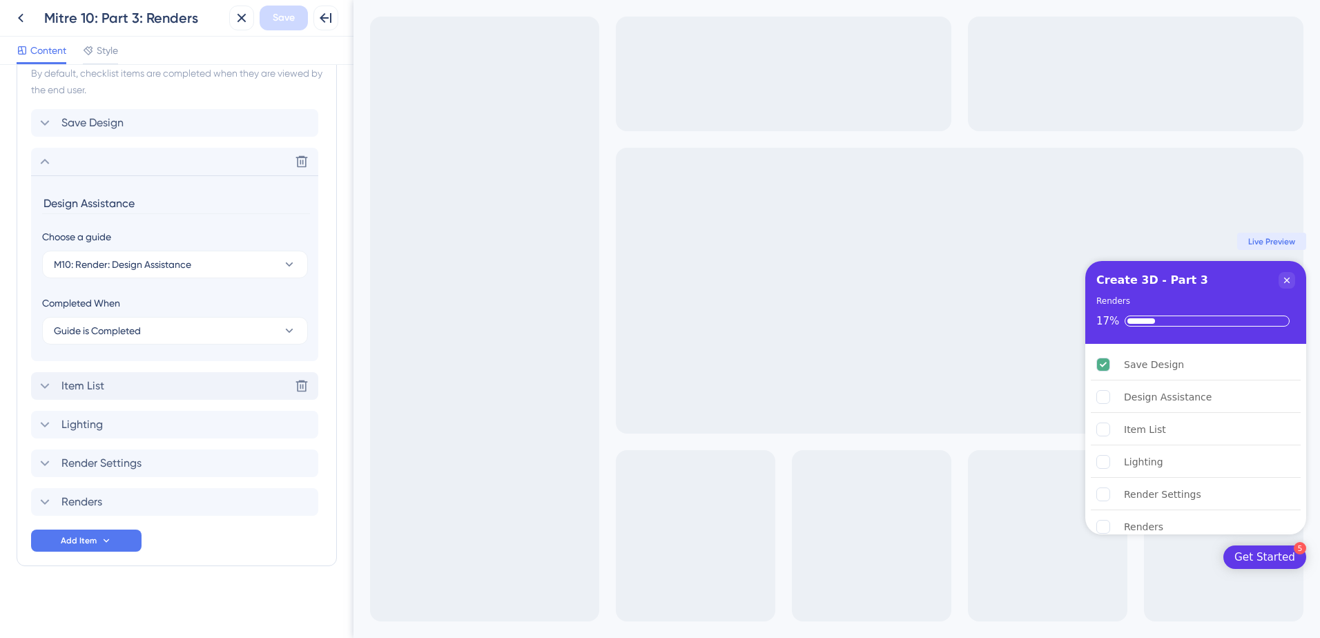
click at [184, 396] on div "Item List Delete" at bounding box center [174, 386] width 287 height 28
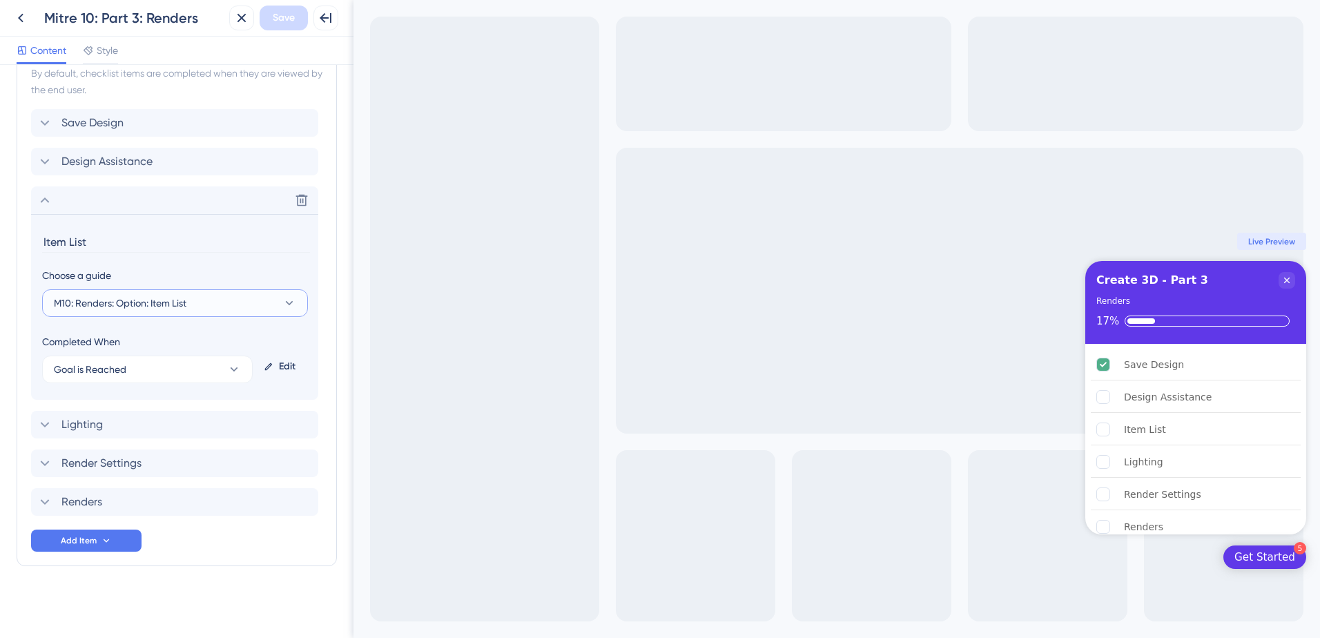
click at [213, 307] on button "M10: Renders: Option: Item List" at bounding box center [175, 303] width 266 height 28
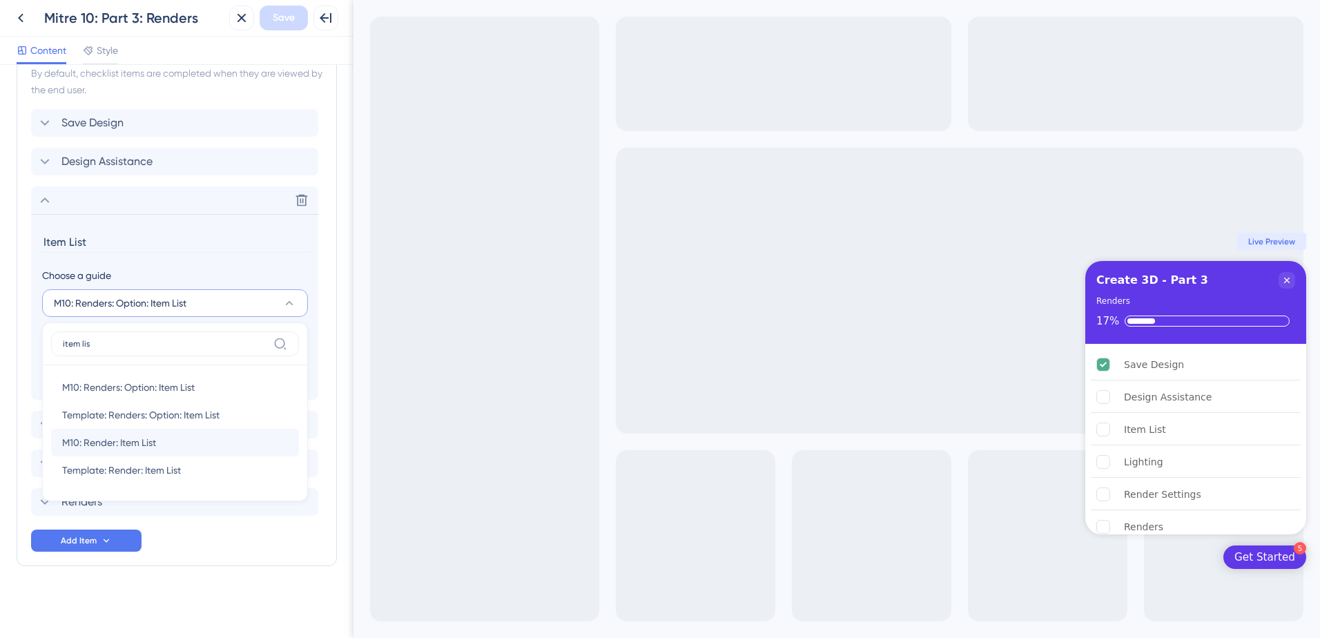
type input "item lis"
click at [191, 446] on div "M10: Render: Item List M10: Render: Item List" at bounding box center [175, 443] width 226 height 28
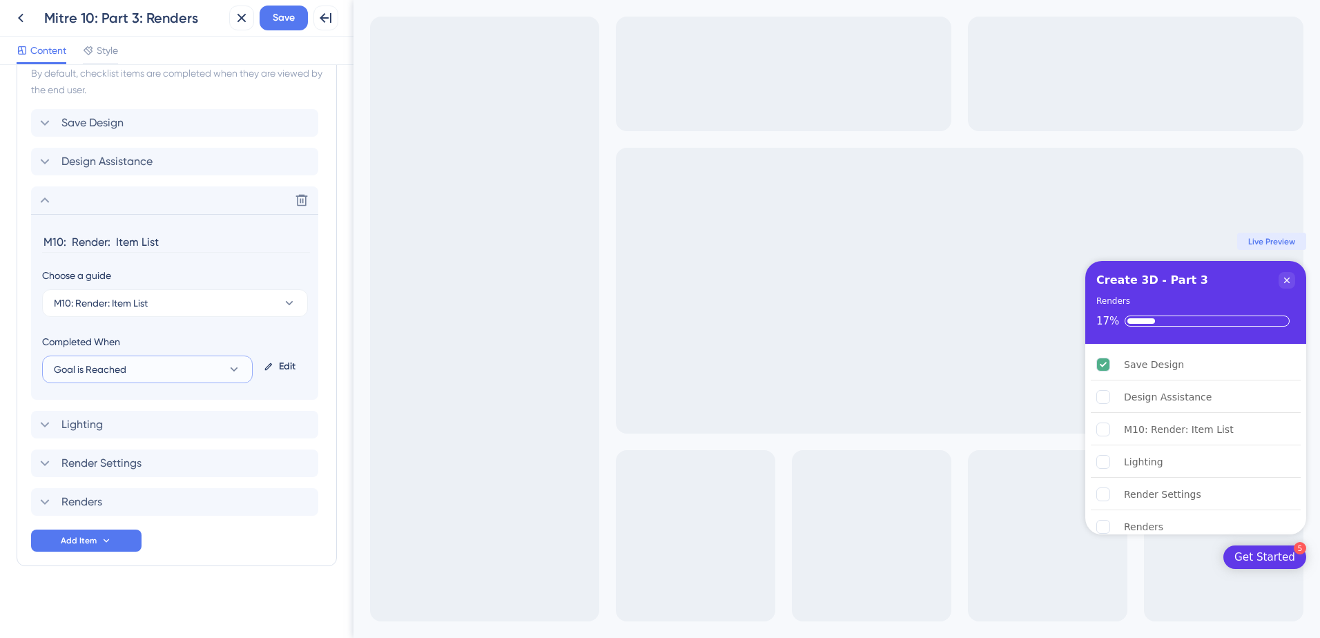
click at [104, 366] on span "Goal is Reached" at bounding box center [90, 369] width 73 height 17
click at [119, 414] on span "Guide is Completed" at bounding box center [105, 411] width 87 height 17
drag, startPoint x: 117, startPoint y: 243, endPoint x: 41, endPoint y: 240, distance: 76.7
click at [41, 240] on section "M10: Render: Item List Choose a guide M10: Render: Item List Completed When Gui…" at bounding box center [174, 307] width 287 height 186
type input "Item List"
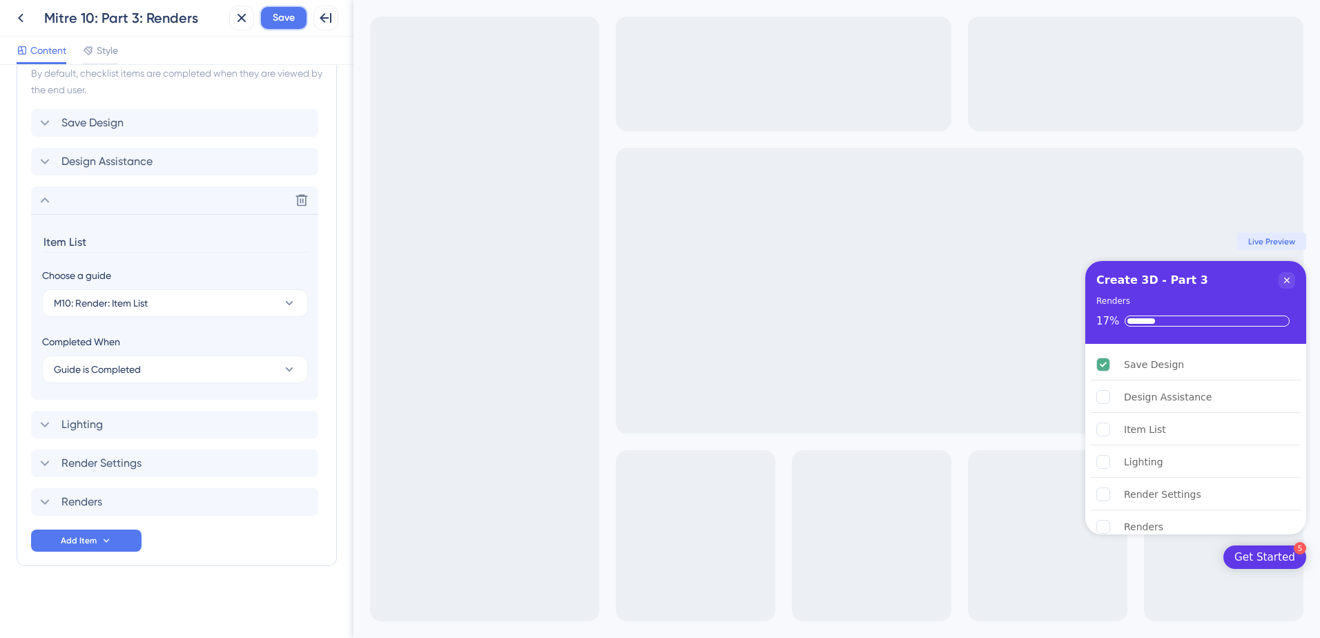
click at [267, 24] on button "Save" at bounding box center [284, 18] width 48 height 25
click at [187, 424] on div "Lighting Delete" at bounding box center [174, 425] width 287 height 28
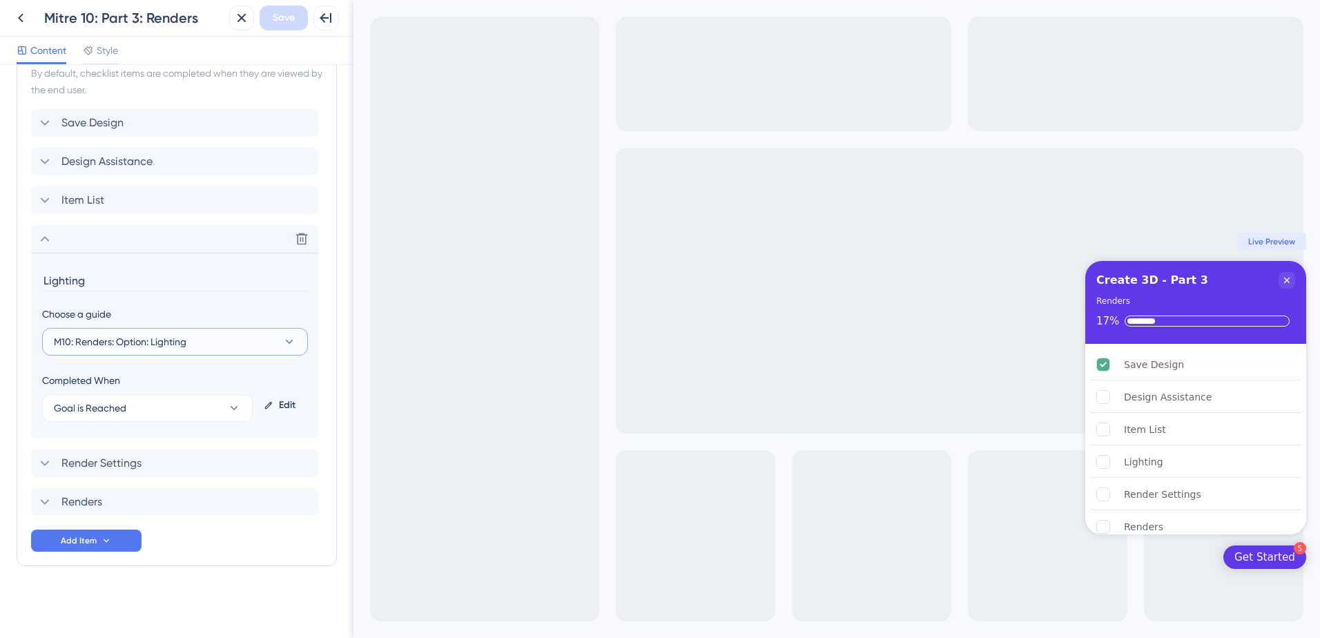
click at [229, 338] on button "M10: Renders: Option: Lighting" at bounding box center [175, 342] width 266 height 28
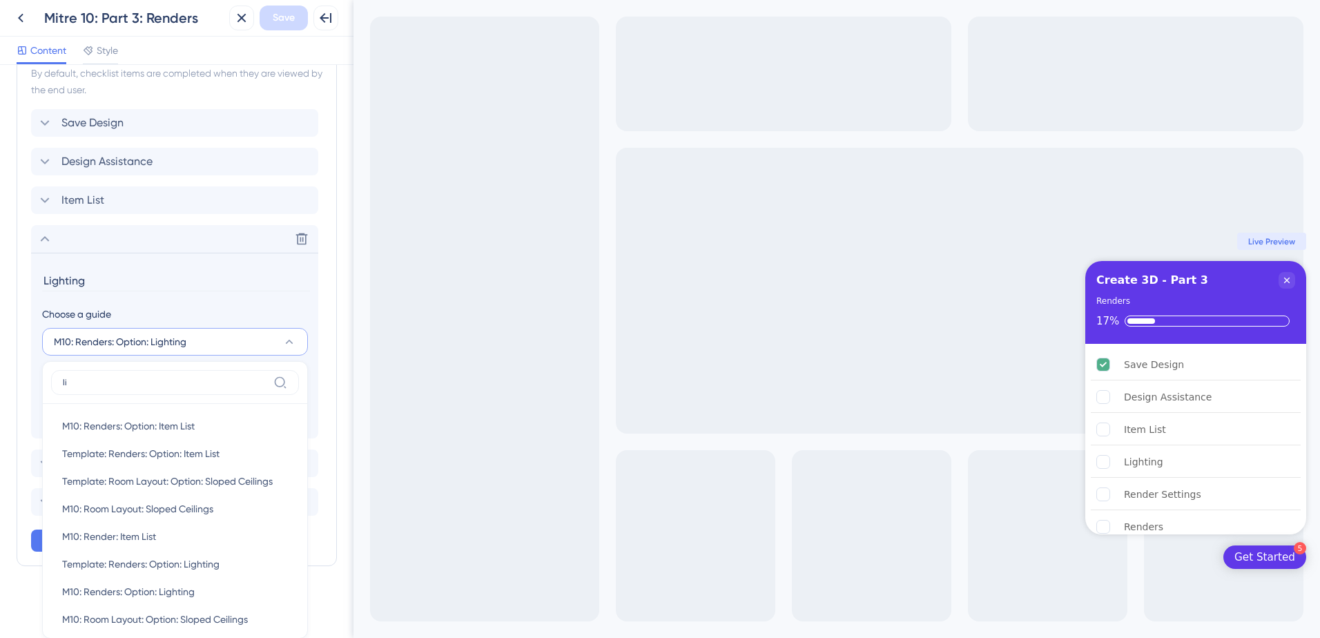
scroll to position [441, 0]
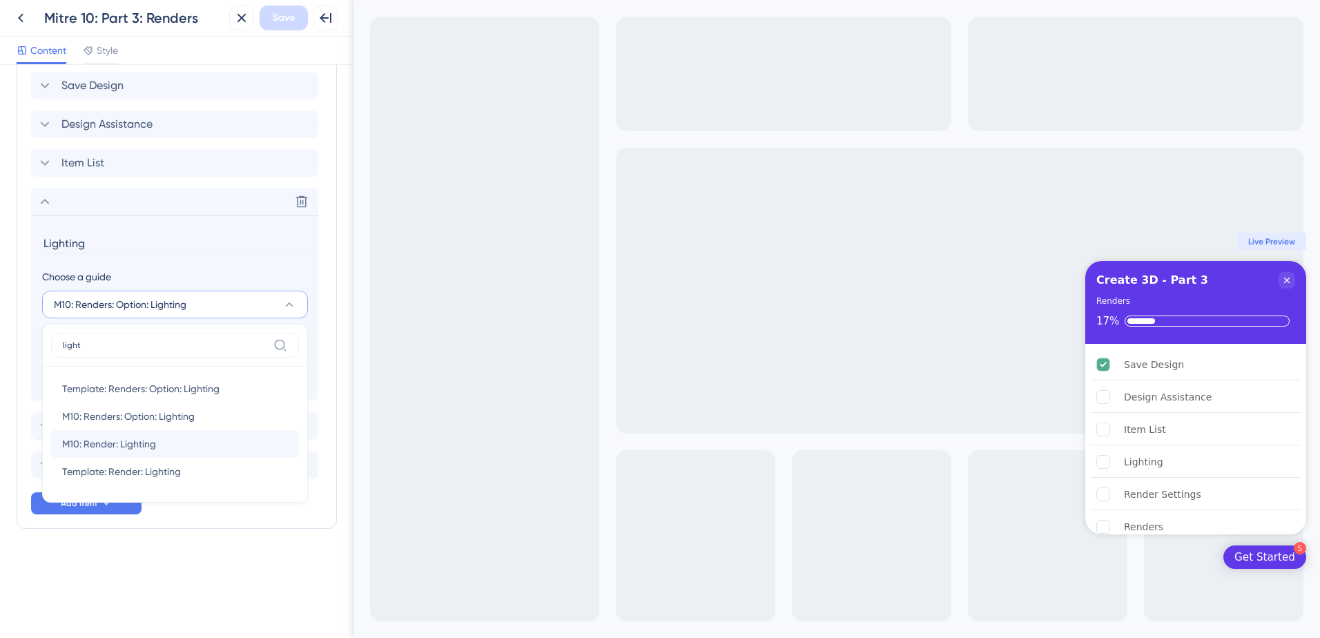
type input "light"
click at [209, 452] on div "M10: Render: Lighting M10: Render: Lighting" at bounding box center [175, 444] width 226 height 28
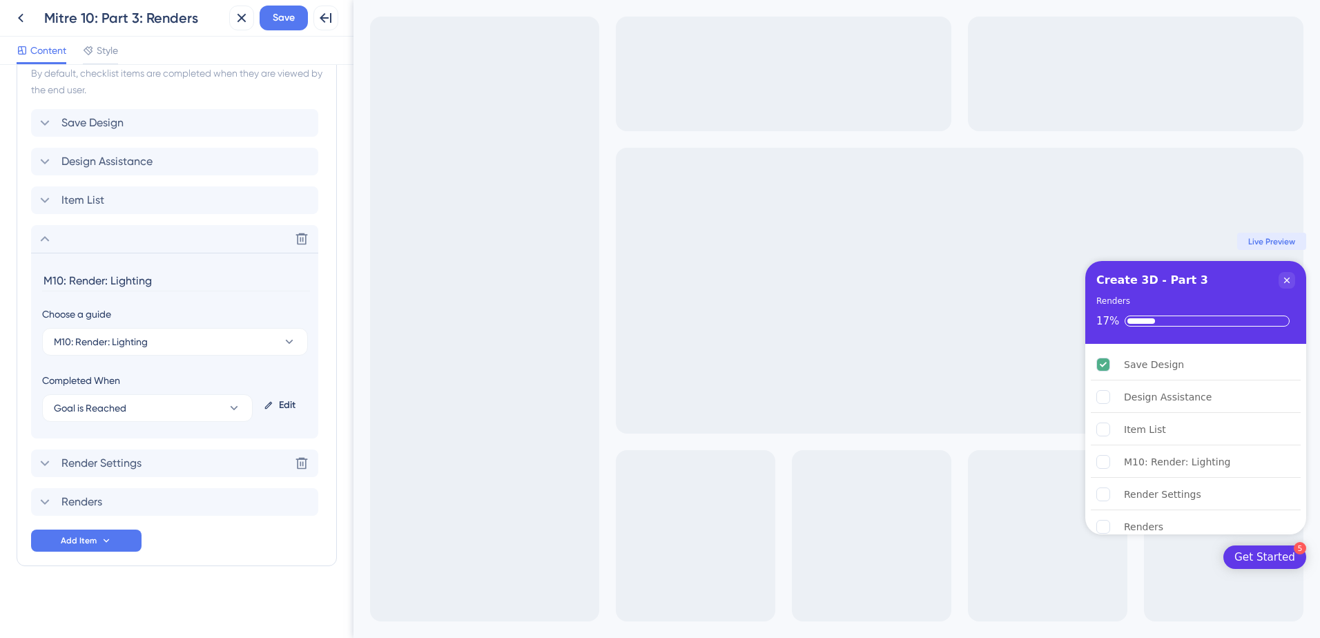
scroll to position [404, 0]
drag, startPoint x: 112, startPoint y: 285, endPoint x: 38, endPoint y: 294, distance: 74.4
click at [38, 294] on section "M10: Render: Lighting Choose a guide M10: Render: Lighting Completed When Goal …" at bounding box center [174, 346] width 287 height 186
type input "Lighting"
click at [148, 401] on button "Goal is Reached" at bounding box center [147, 408] width 211 height 28
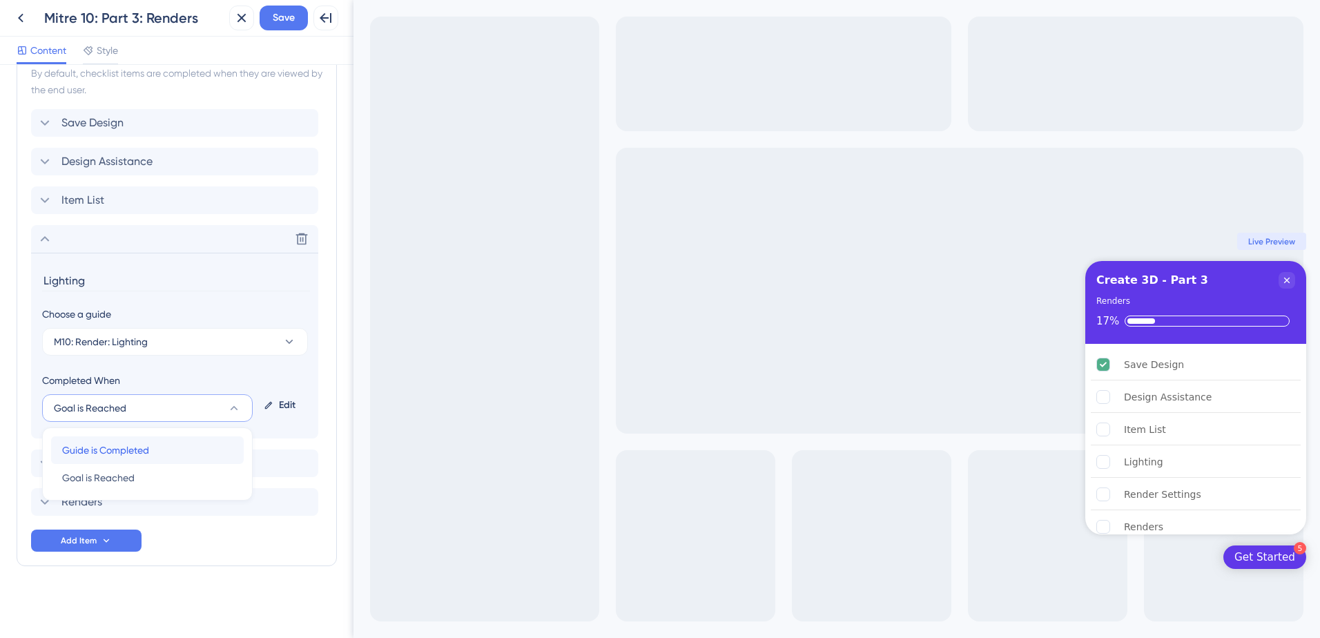
click at [153, 450] on div "Guide is Completed Guide is Completed" at bounding box center [147, 450] width 171 height 28
click at [283, 16] on span "Save" at bounding box center [284, 18] width 22 height 17
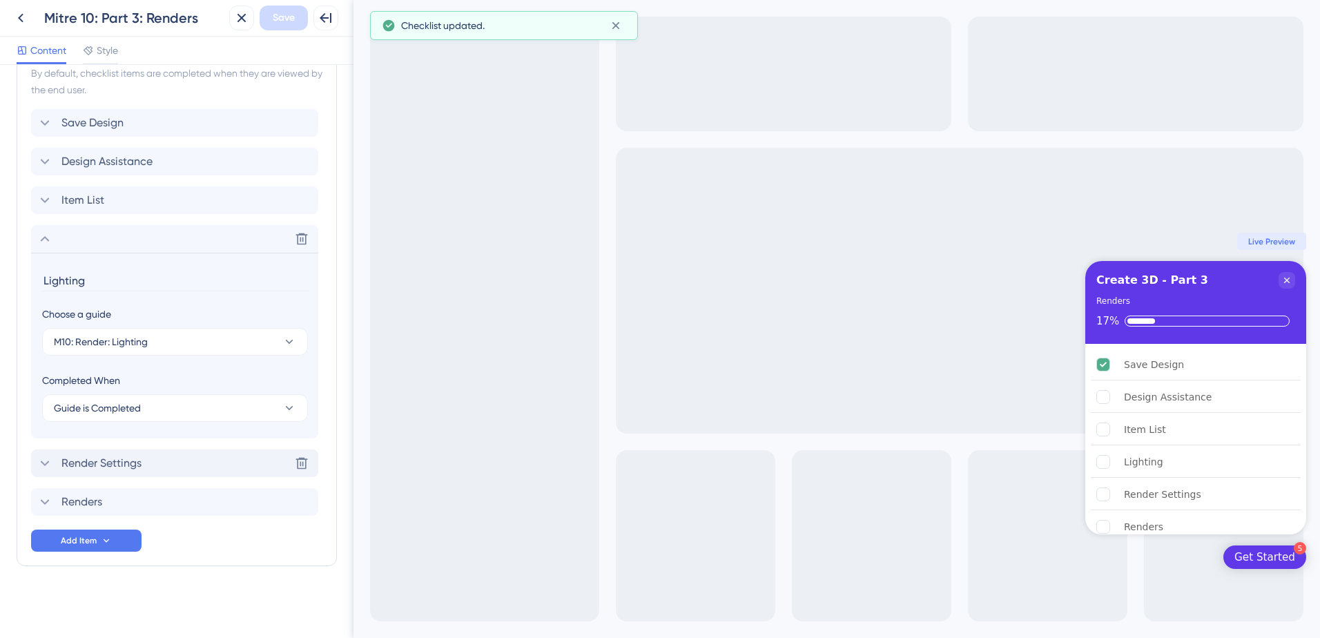
click at [149, 461] on div "Render Settings Delete" at bounding box center [174, 464] width 287 height 28
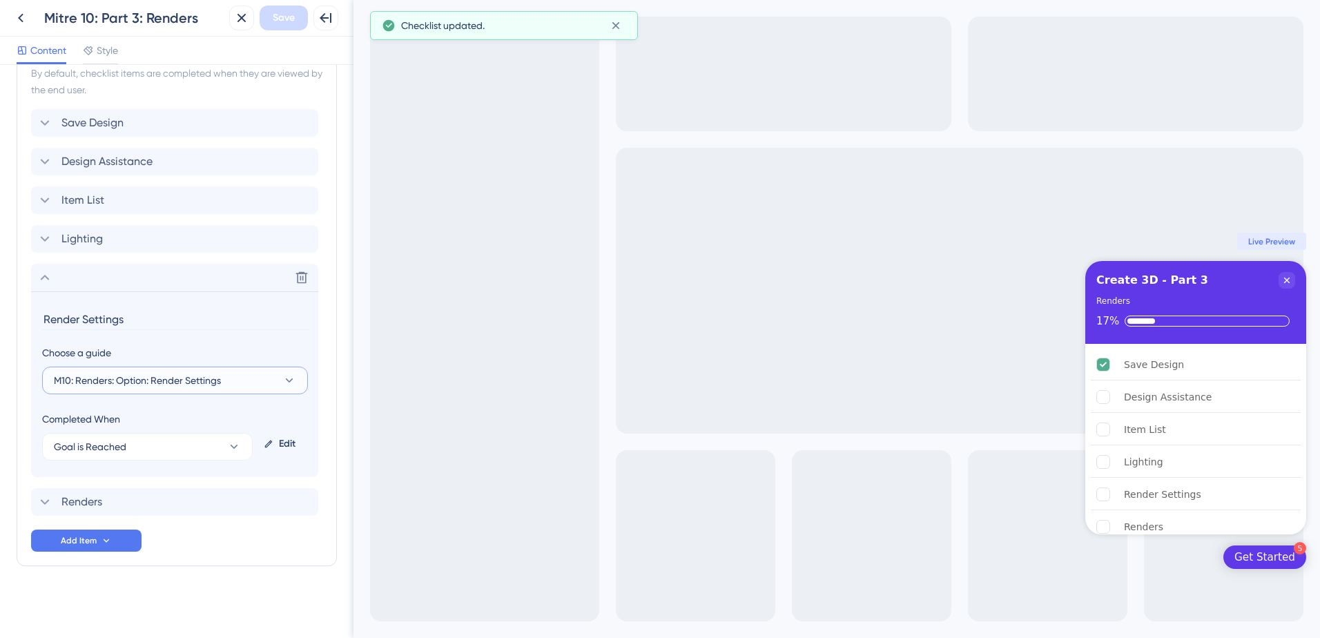
click at [161, 383] on span "M10: Renders: Option: Render Settings" at bounding box center [137, 380] width 167 height 17
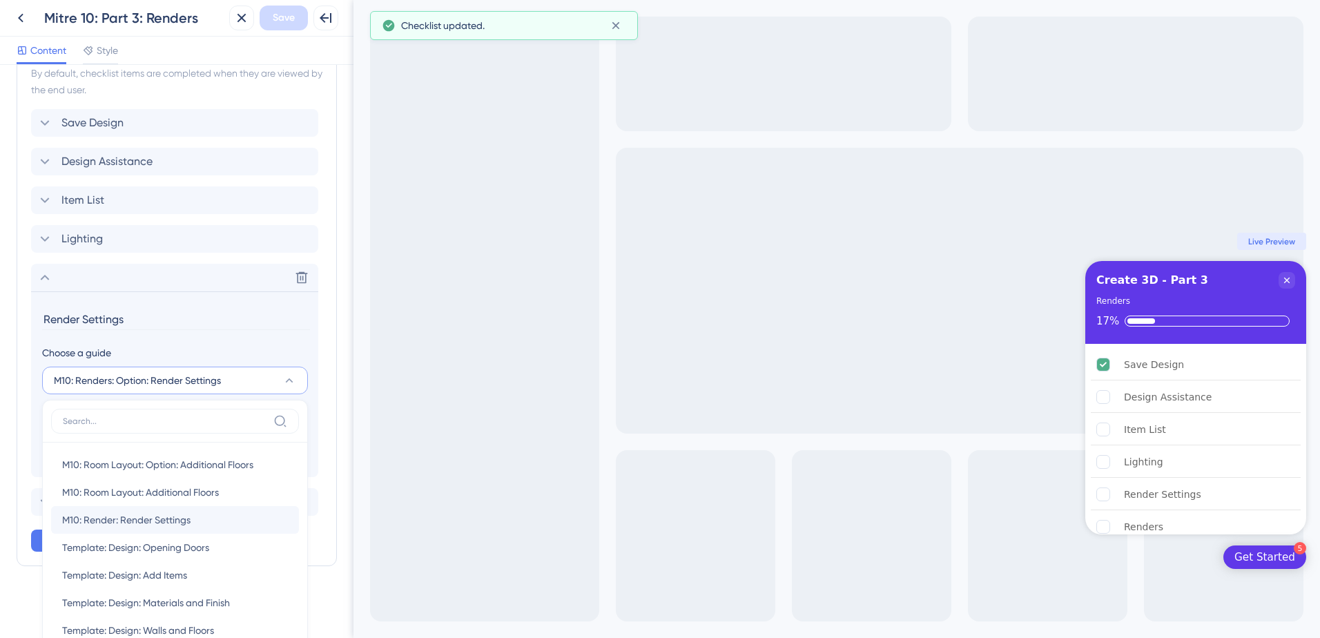
scroll to position [564, 0]
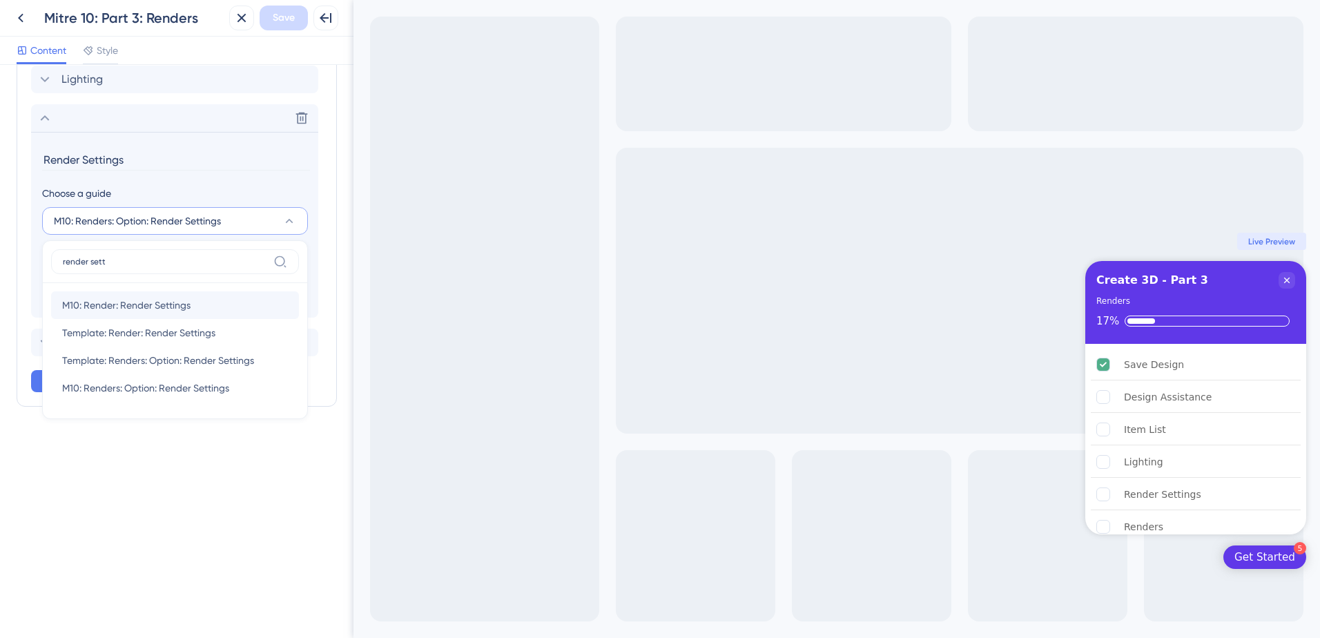
type input "render sett"
click at [194, 309] on div "M10: Render: Render Settings M10: Render: Render Settings" at bounding box center [175, 305] width 226 height 28
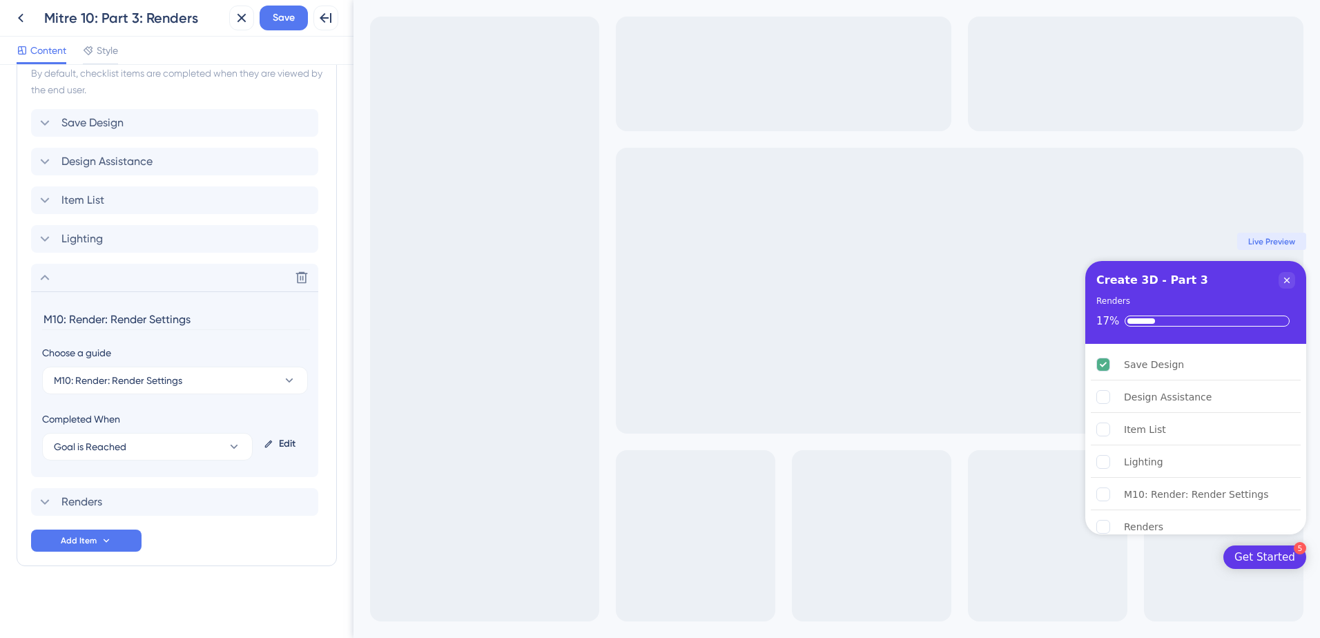
drag, startPoint x: 110, startPoint y: 318, endPoint x: -9, endPoint y: 318, distance: 118.8
click at [0, 318] on html "Back Mitre 10: Part 3: Renders Close Save Full Screen Preview Content Style Che…" at bounding box center [660, 319] width 1320 height 638
type input "Render Settings"
click at [97, 446] on span "Goal is Reached" at bounding box center [90, 447] width 73 height 17
click at [121, 490] on span "Guide is Completed" at bounding box center [105, 489] width 87 height 17
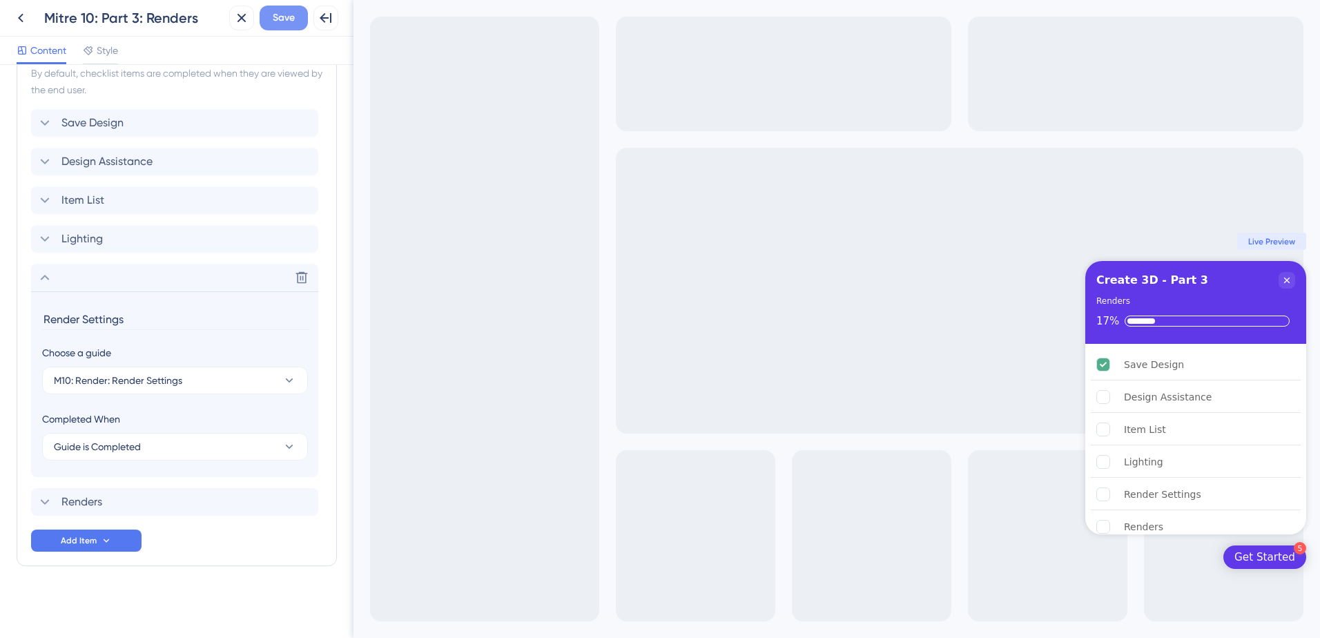
click at [287, 17] on span "Save" at bounding box center [284, 18] width 22 height 17
click at [142, 500] on div "Renders Delete" at bounding box center [174, 502] width 287 height 28
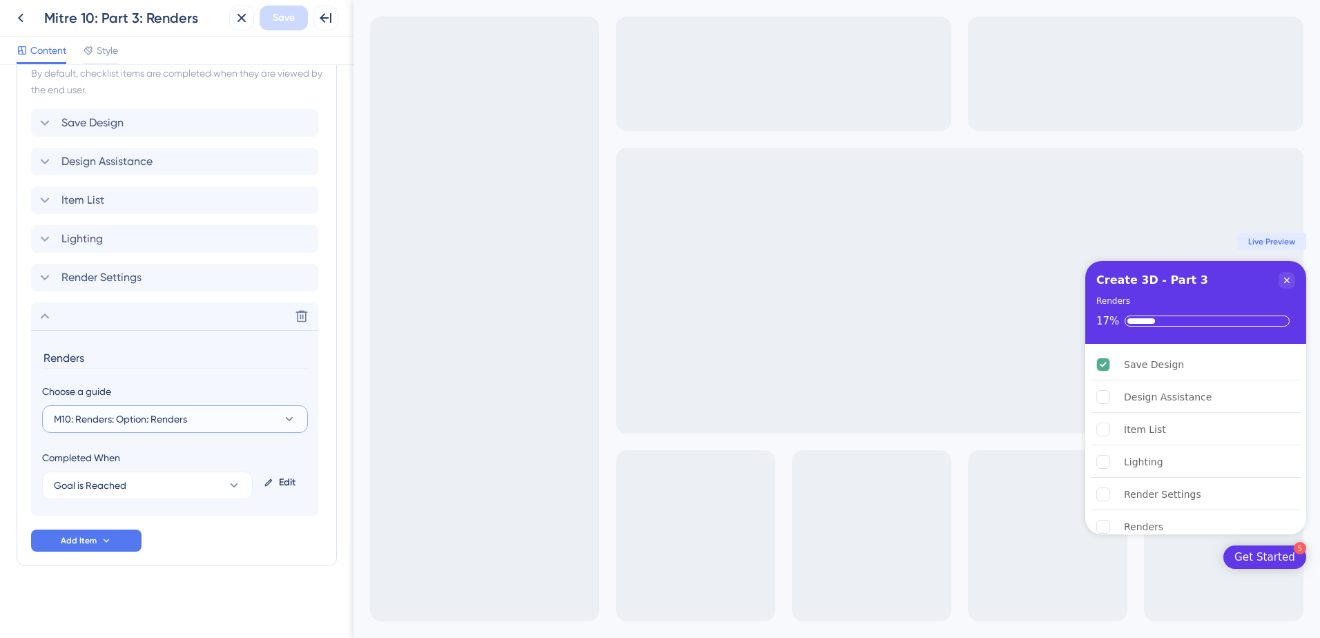
click at [128, 422] on span "M10: Renders: Option: Renders" at bounding box center [120, 419] width 133 height 17
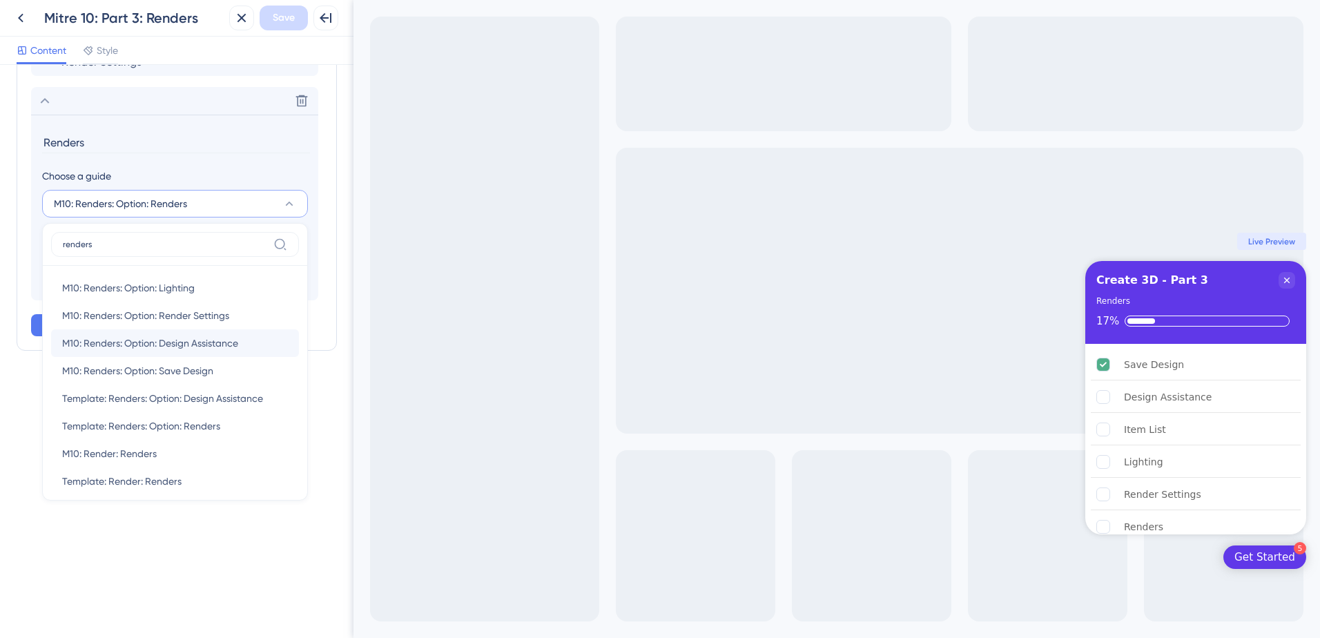
scroll to position [177, 0]
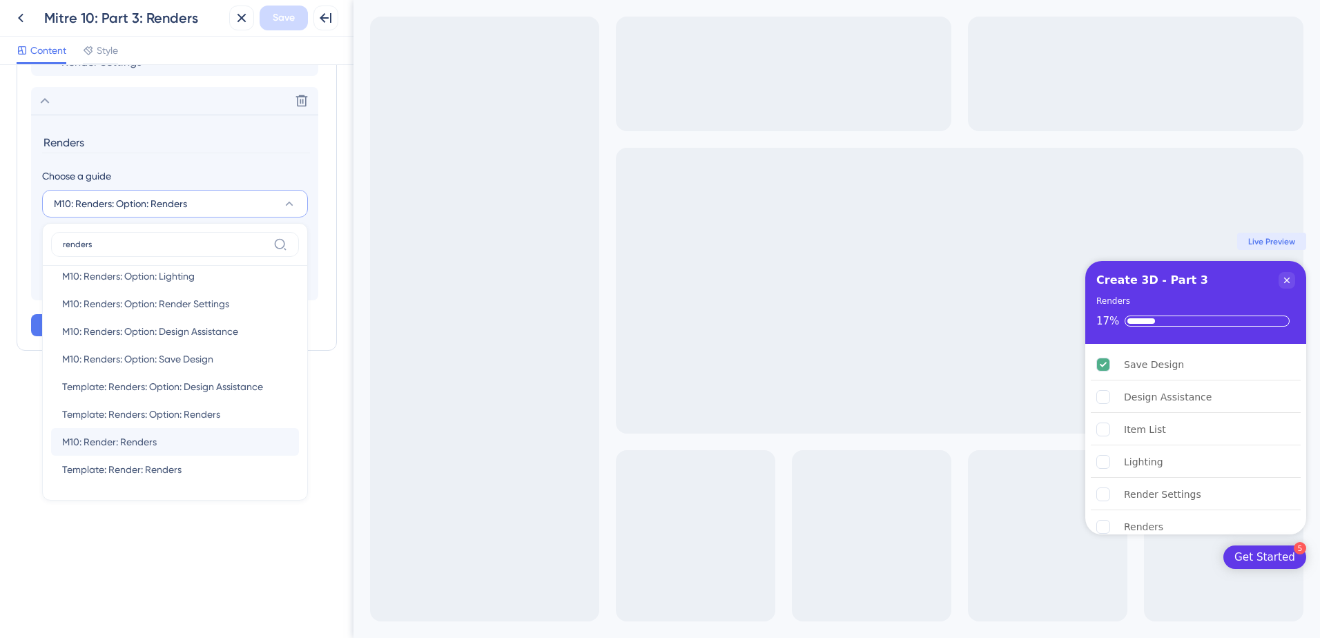
type input "renders"
click at [223, 445] on div "M10: Render: Renders M10: Render: Renders" at bounding box center [175, 442] width 226 height 28
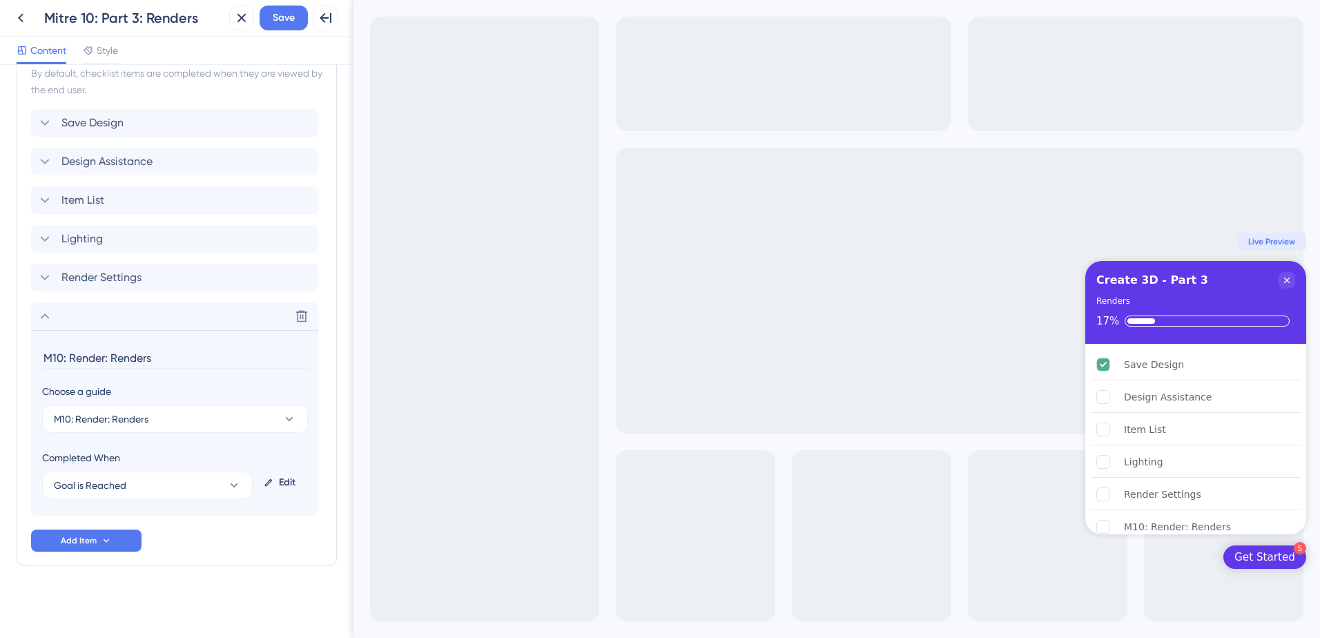
drag, startPoint x: 112, startPoint y: 361, endPoint x: 1, endPoint y: 361, distance: 110.5
click at [3, 361] on div "Checklist Header Title Create 3D - Part 3 Subtitle Renders Functions Progress B…" at bounding box center [177, 351] width 354 height 573
type input "Renders"
click at [189, 473] on button "Goal is Reached" at bounding box center [147, 486] width 211 height 28
click at [149, 523] on span "Guide is Completed" at bounding box center [105, 527] width 87 height 17
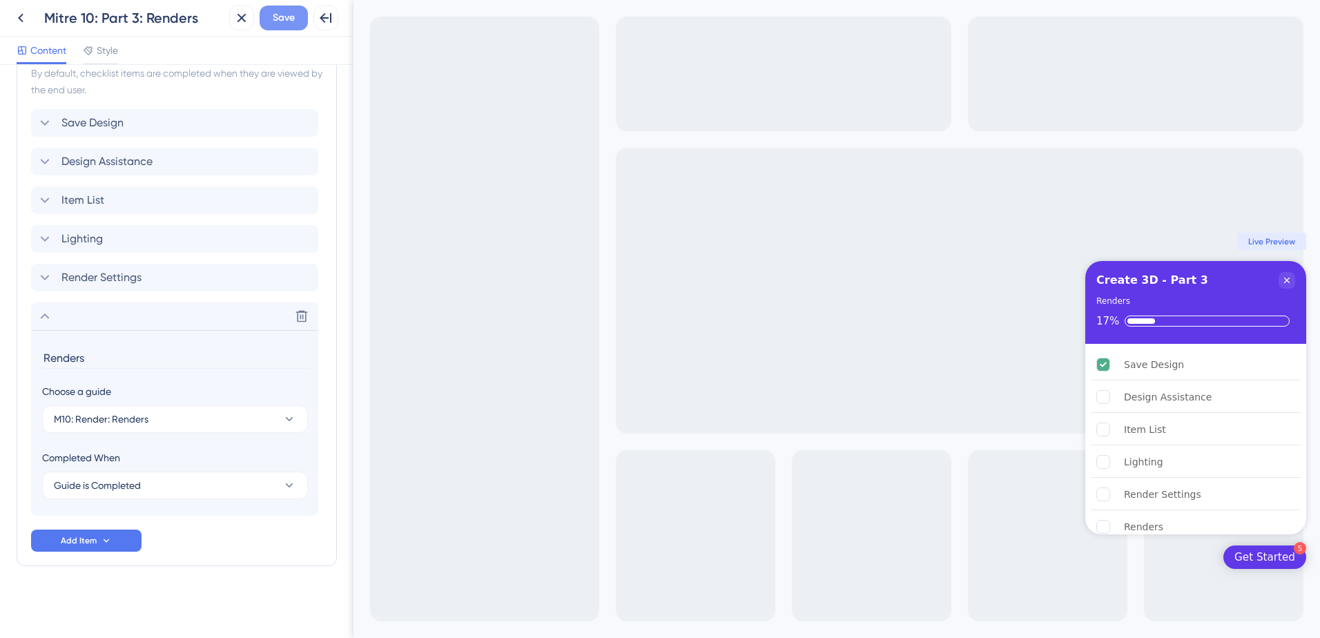
click at [274, 23] on span "Save" at bounding box center [284, 18] width 22 height 17
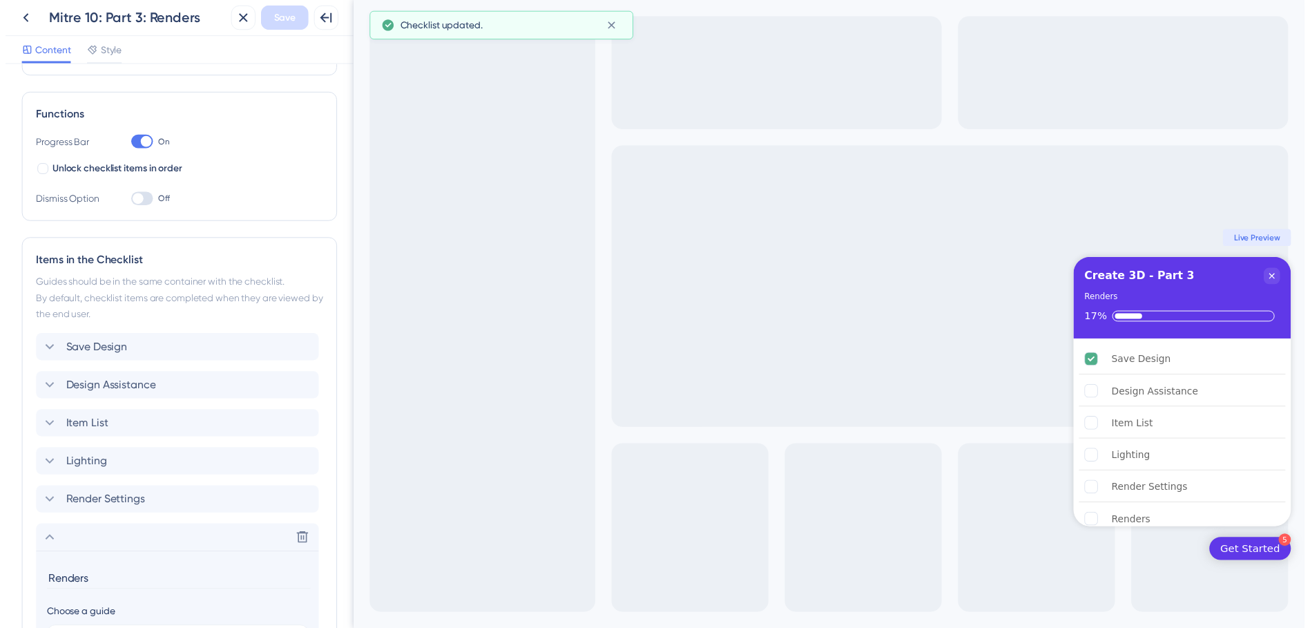
scroll to position [0, 0]
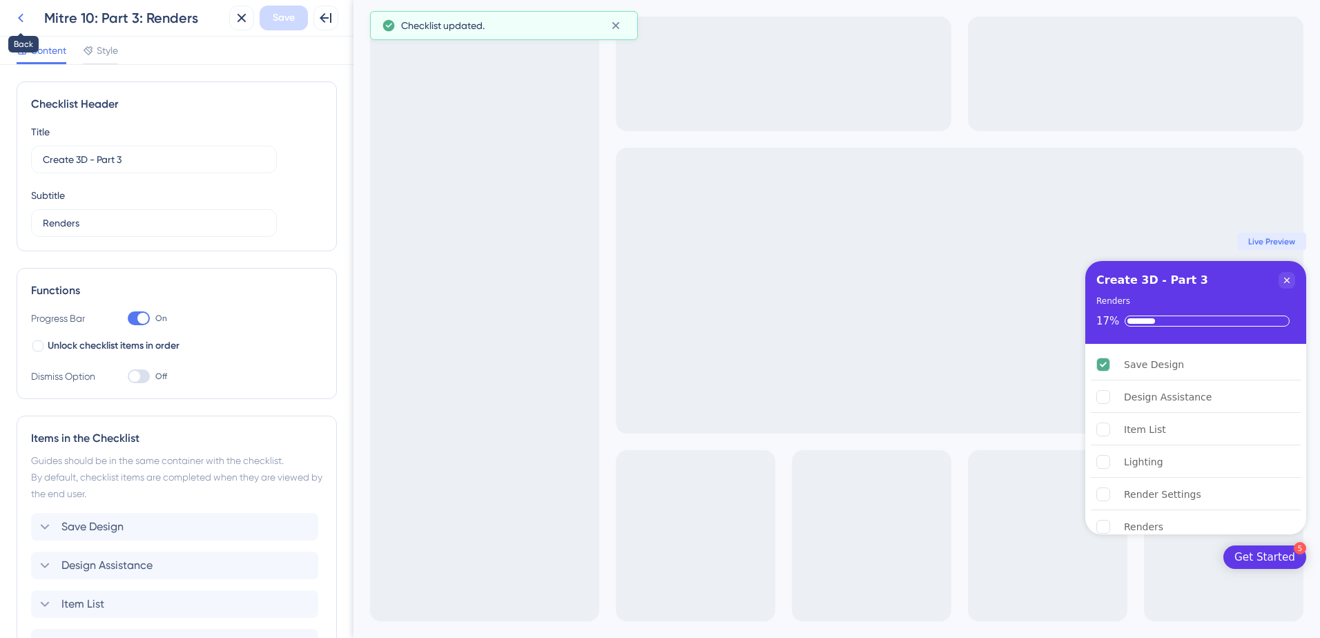
click at [31, 25] on button at bounding box center [20, 18] width 25 height 25
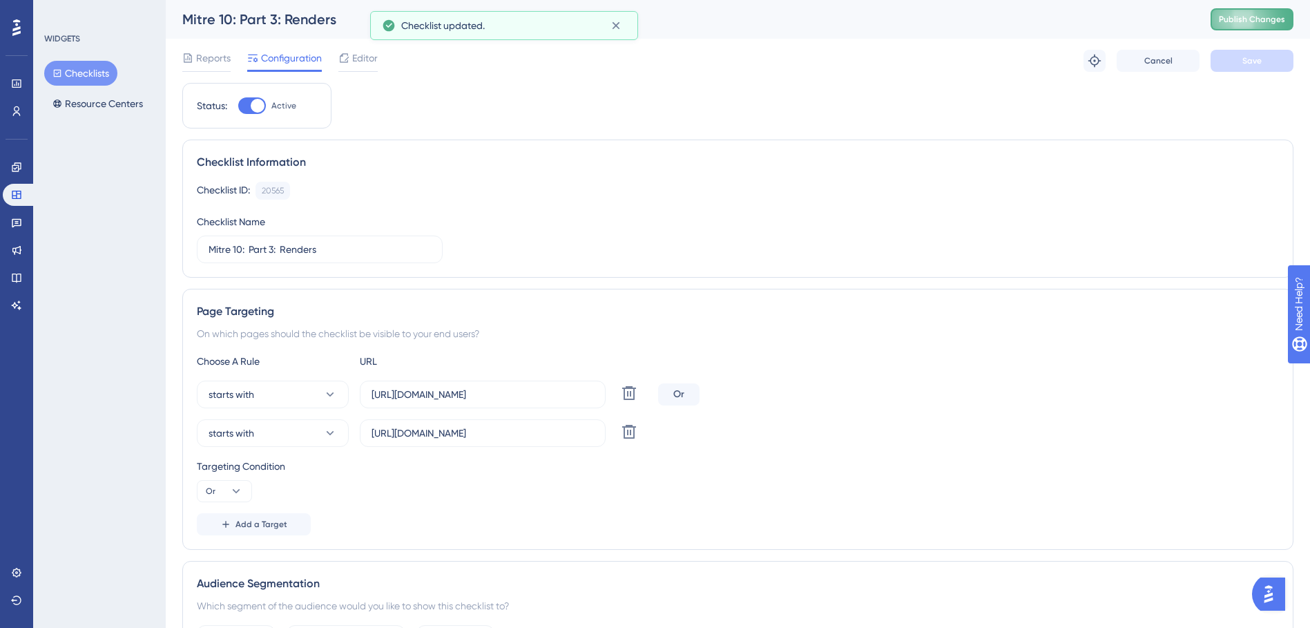
click at [1285, 17] on span "Publish Changes" at bounding box center [1252, 19] width 66 height 11
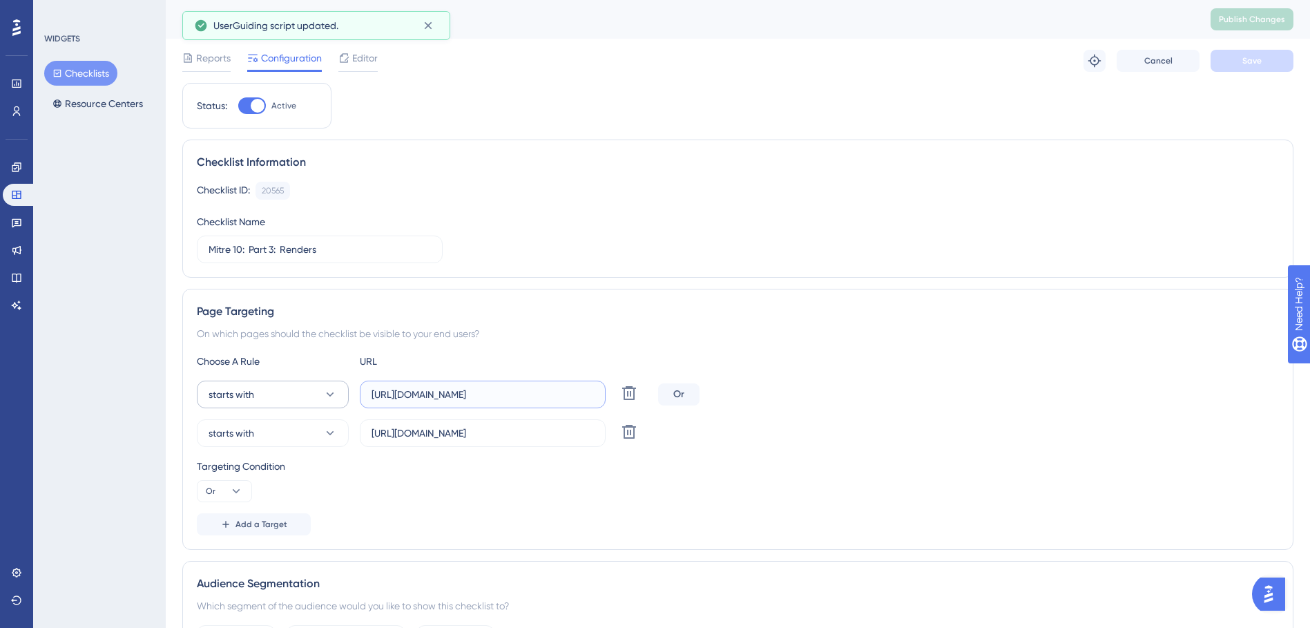
drag, startPoint x: 521, startPoint y: 394, endPoint x: 345, endPoint y: 397, distance: 176.8
click at [347, 398] on div "starts with https://create3d.mitre10.com.au Delete" at bounding box center [425, 395] width 456 height 28
click at [78, 79] on button "Checklists" at bounding box center [80, 73] width 73 height 25
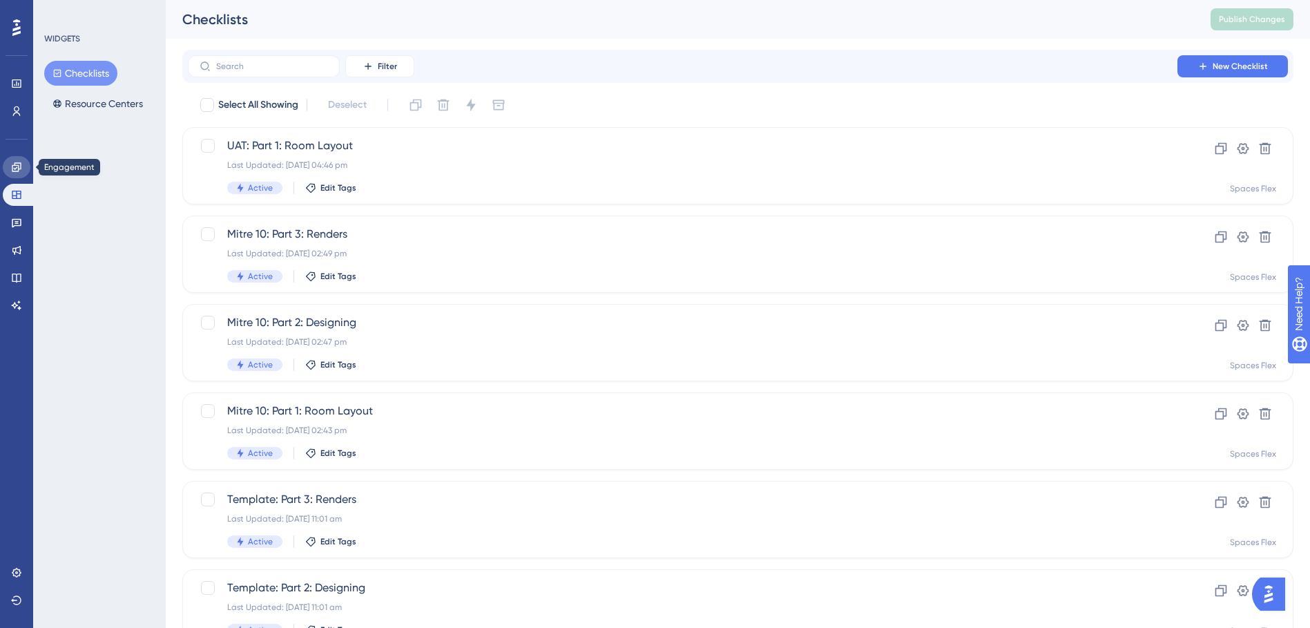
drag, startPoint x: 10, startPoint y: 161, endPoint x: 23, endPoint y: 142, distance: 23.0
click at [10, 161] on link at bounding box center [17, 167] width 28 height 22
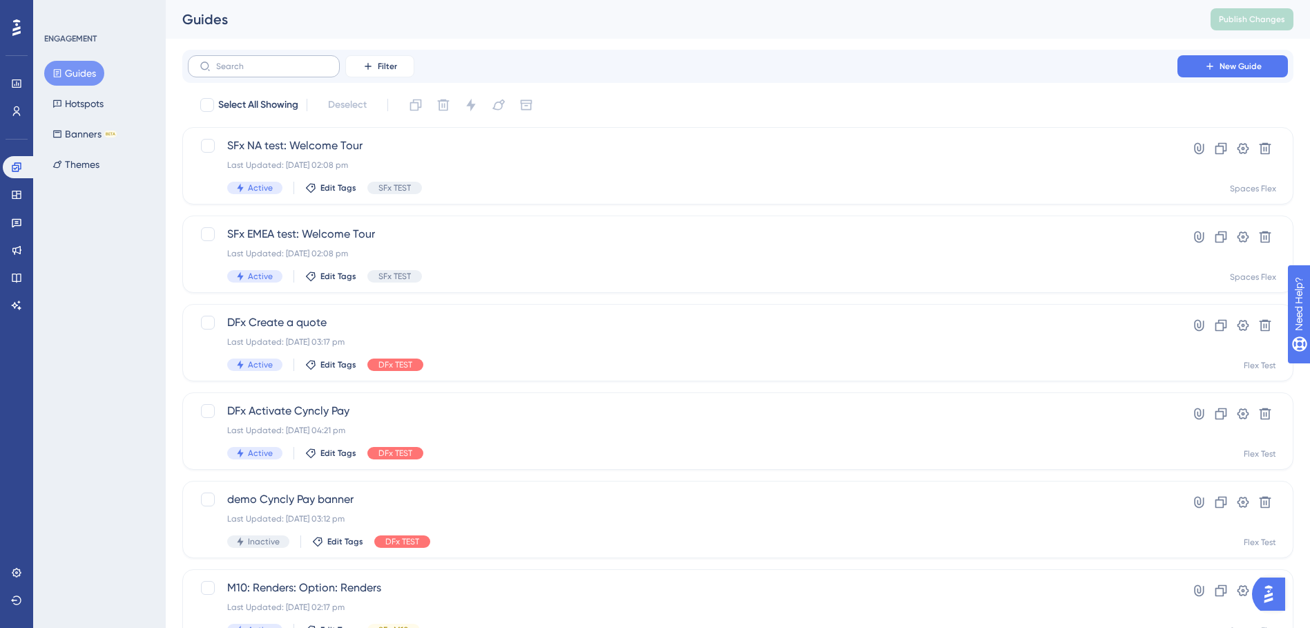
click at [278, 75] on label at bounding box center [264, 66] width 152 height 22
click at [278, 71] on input "text" at bounding box center [272, 66] width 112 height 10
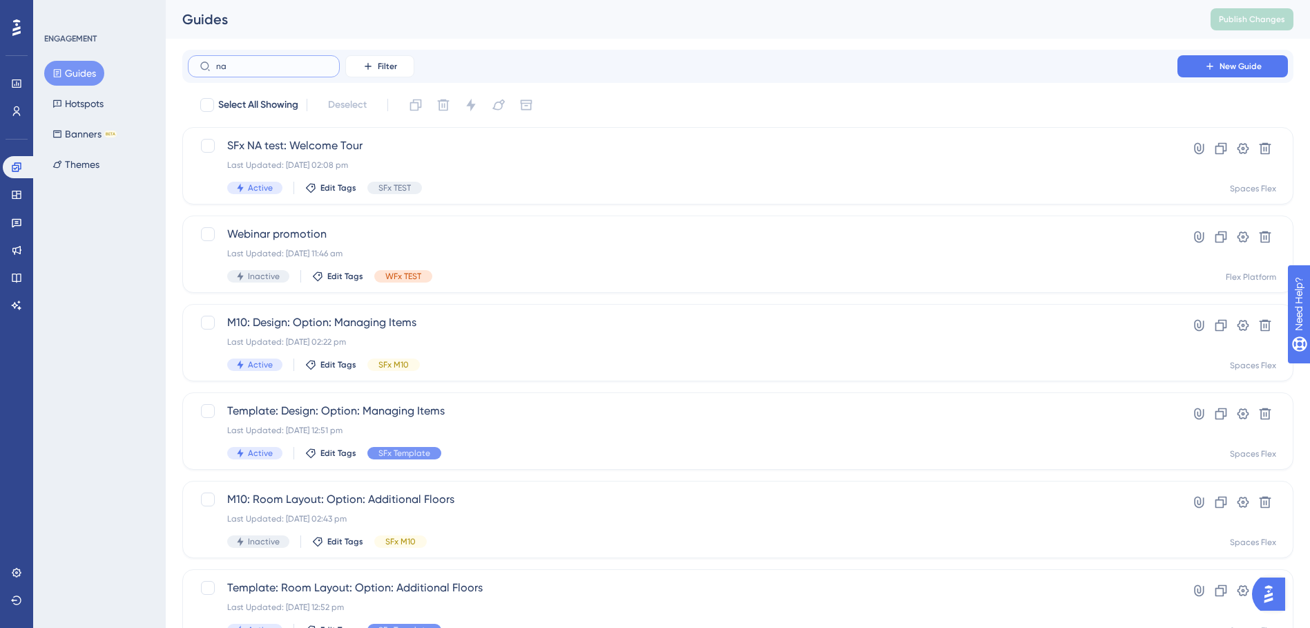
type input "nam"
checkbox input "true"
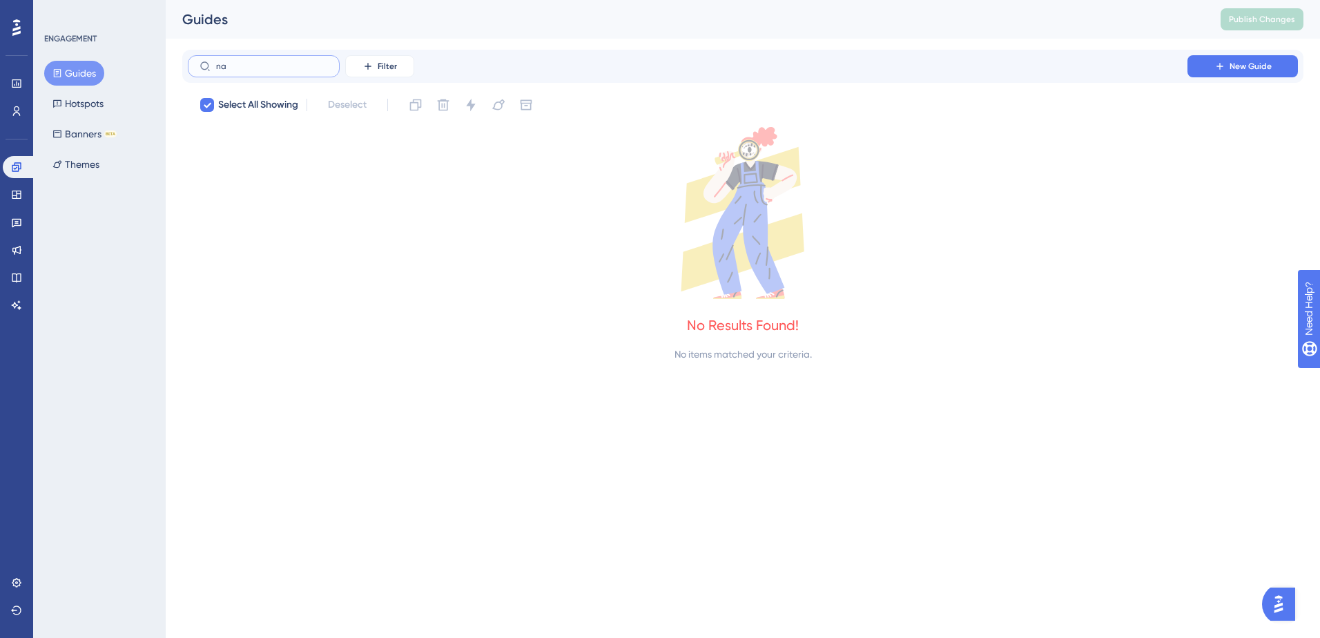
type input "n"
checkbox input "false"
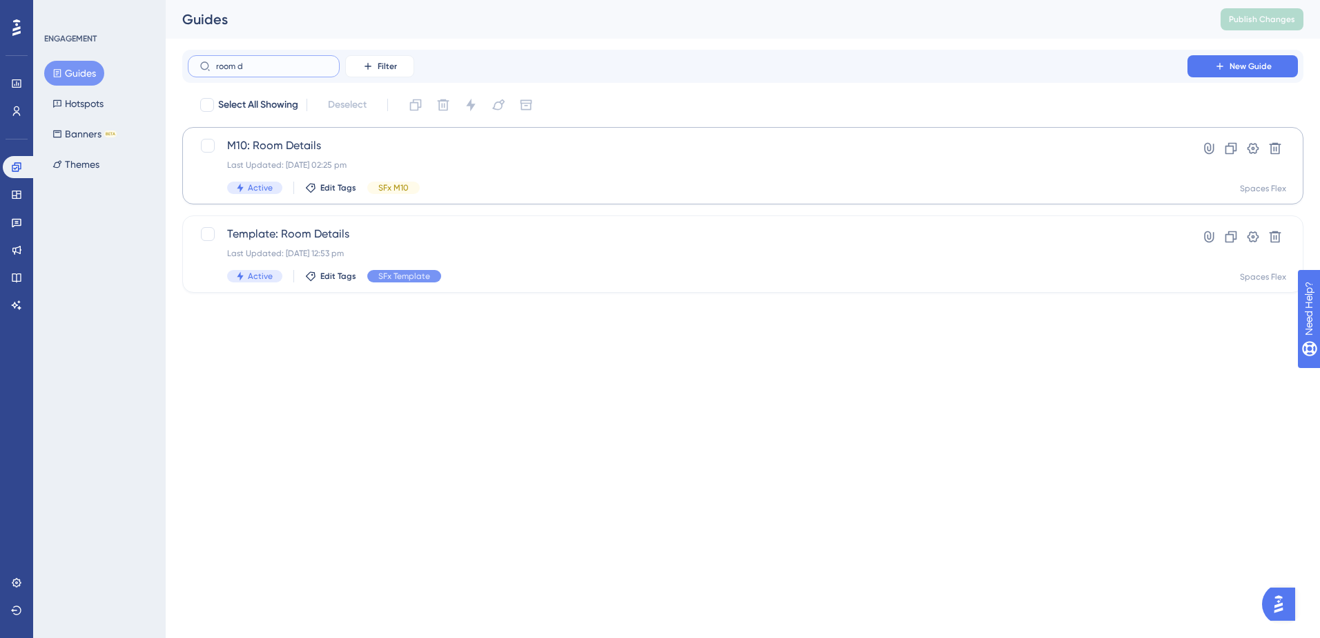
type input "room d"
click at [287, 146] on span "M10: Room Details" at bounding box center [687, 145] width 921 height 17
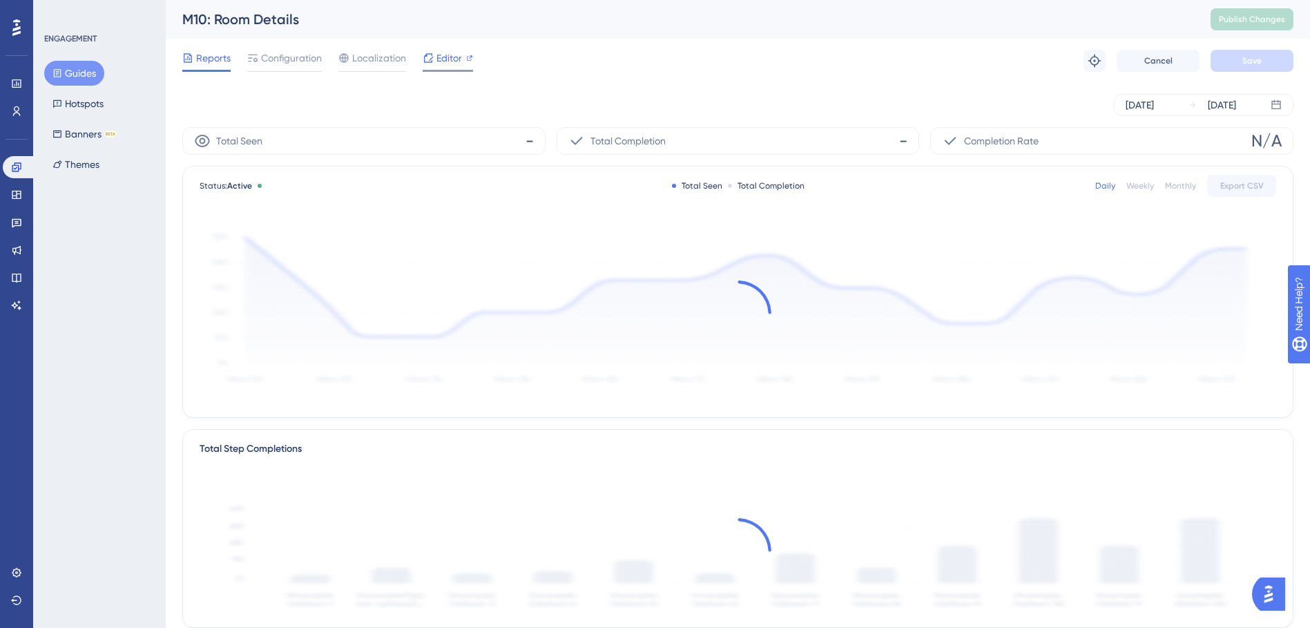
click at [443, 66] on div "Editor" at bounding box center [448, 61] width 50 height 22
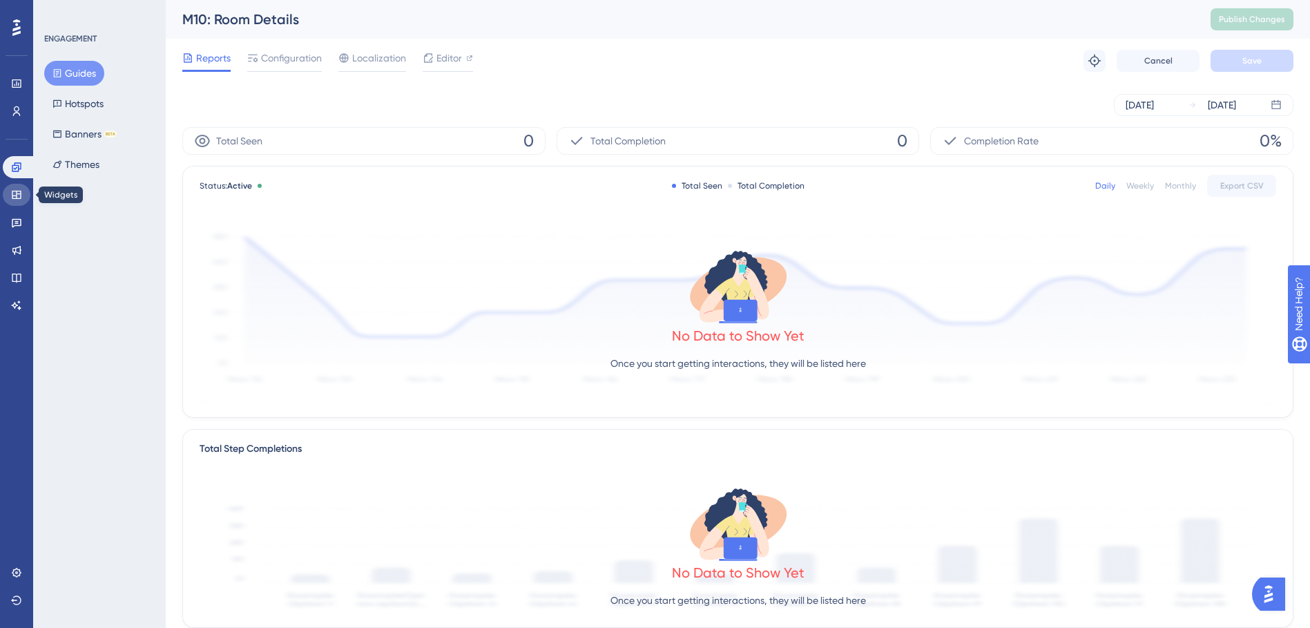
click at [19, 197] on icon at bounding box center [16, 194] width 11 height 11
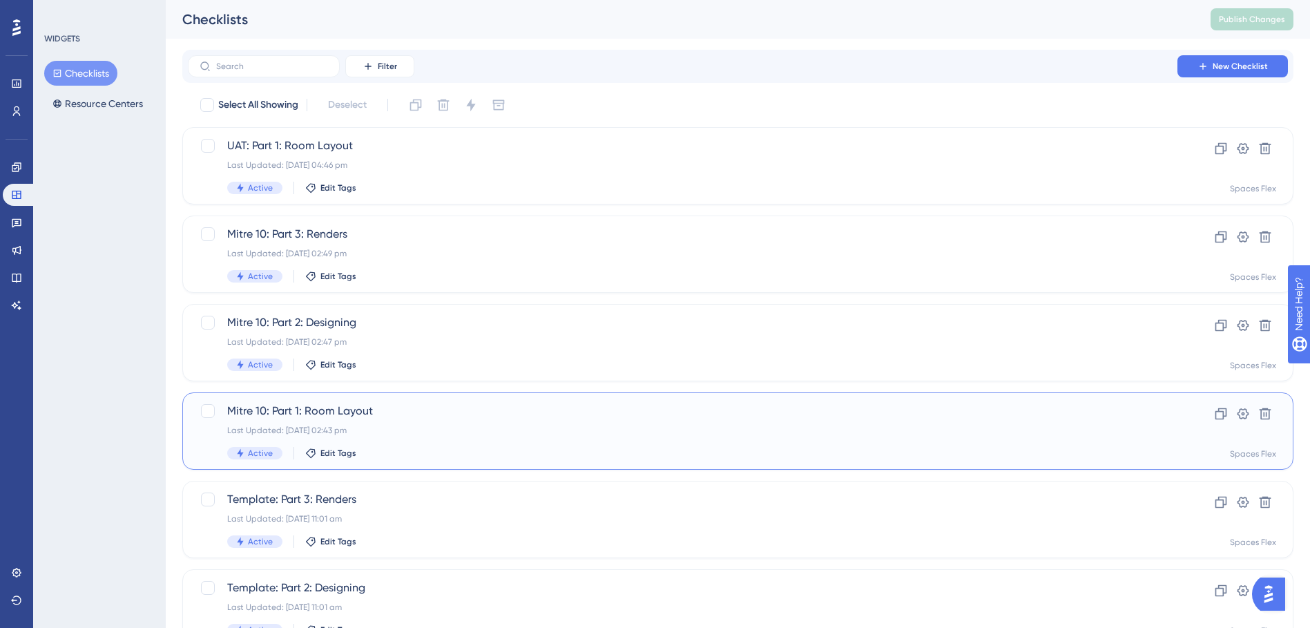
click at [417, 429] on div "Last Updated: 15 Oct 2025 02:43 pm" at bounding box center [682, 430] width 911 height 11
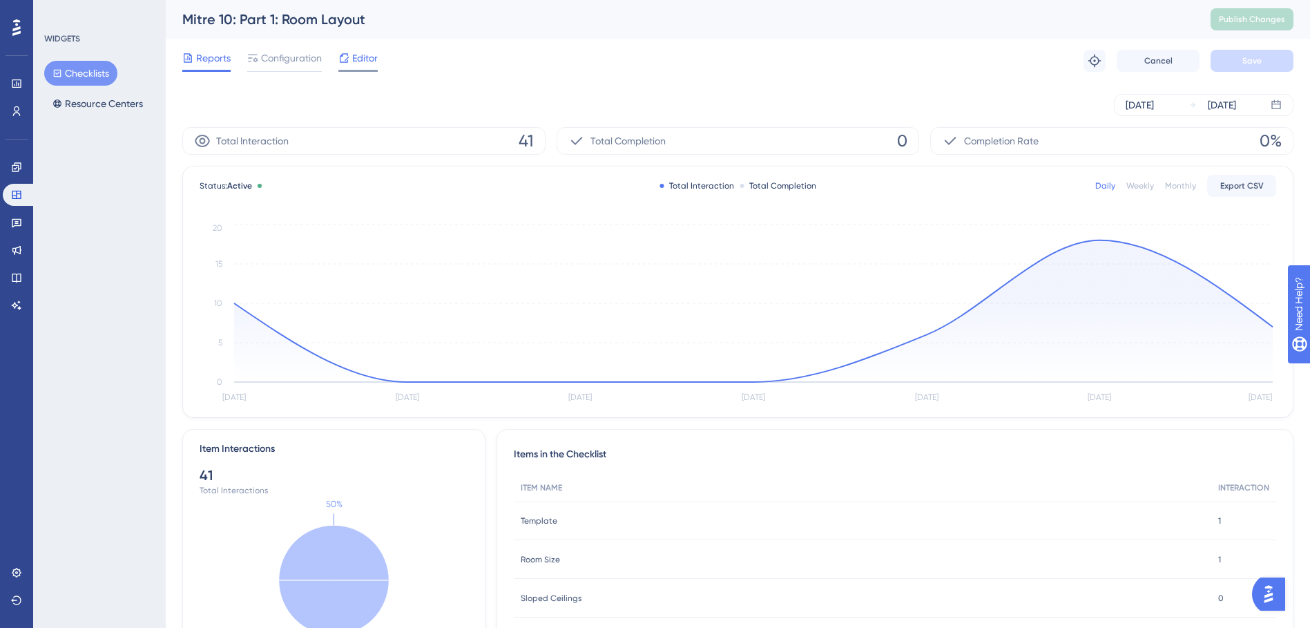
click at [358, 63] on span "Editor" at bounding box center [365, 58] width 26 height 17
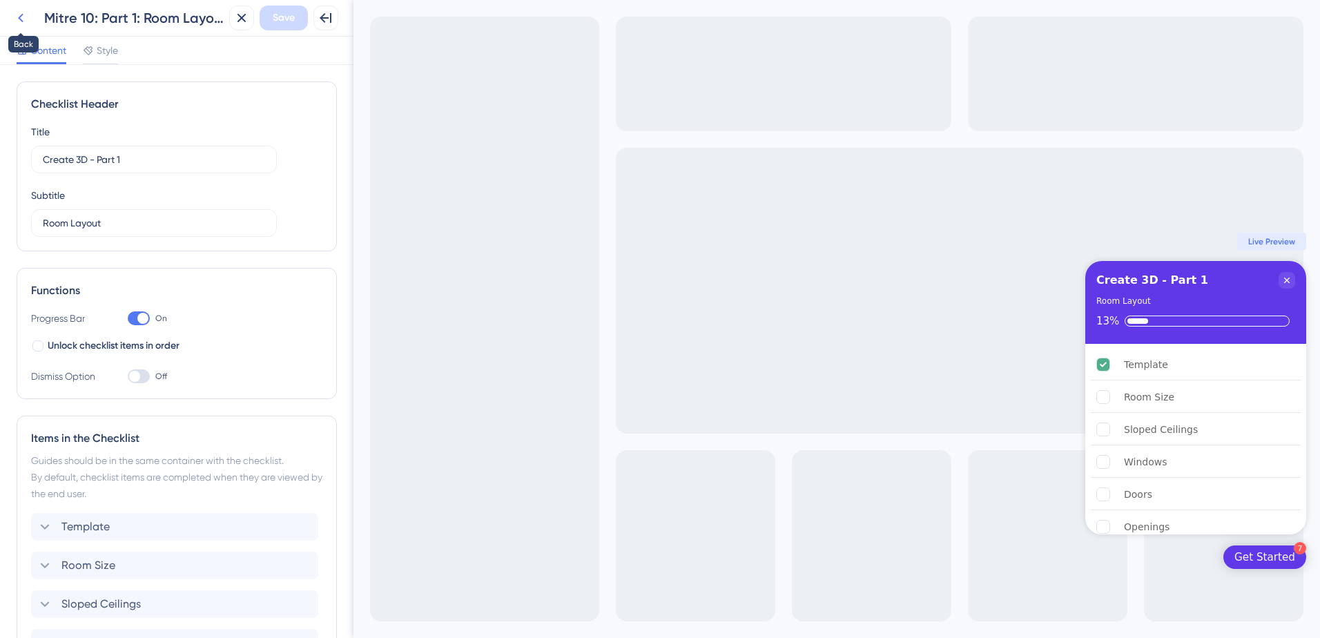
click at [18, 17] on icon at bounding box center [20, 18] width 17 height 17
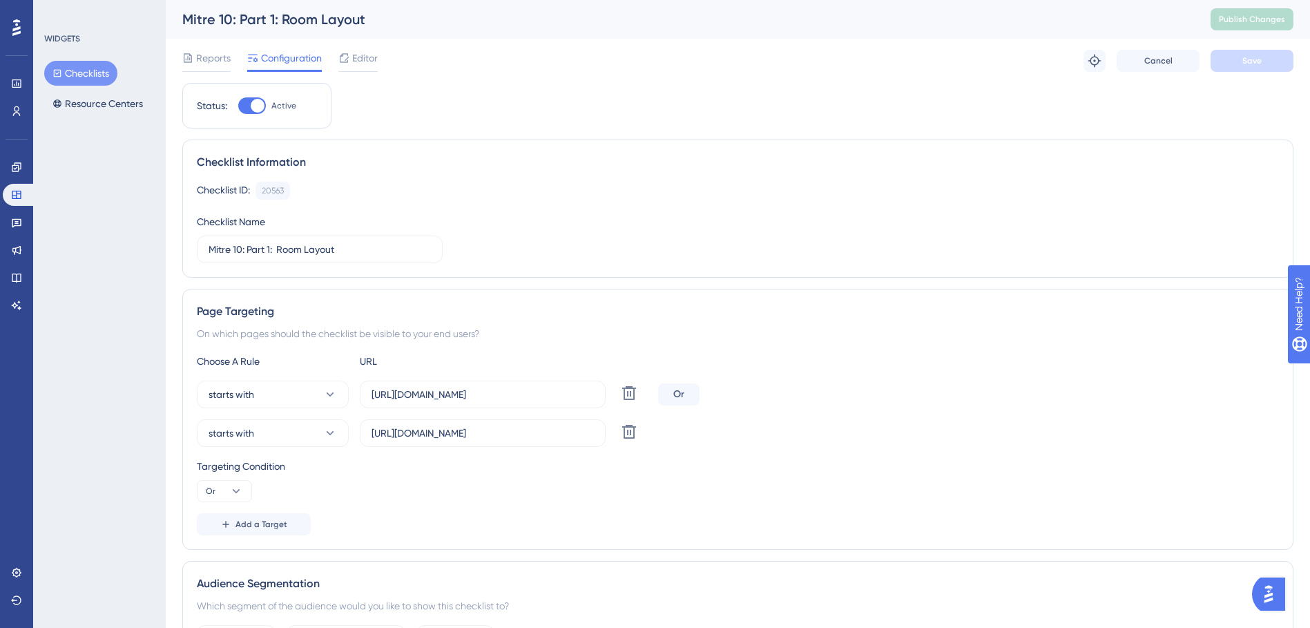
click at [102, 73] on button "Checklists" at bounding box center [80, 73] width 73 height 25
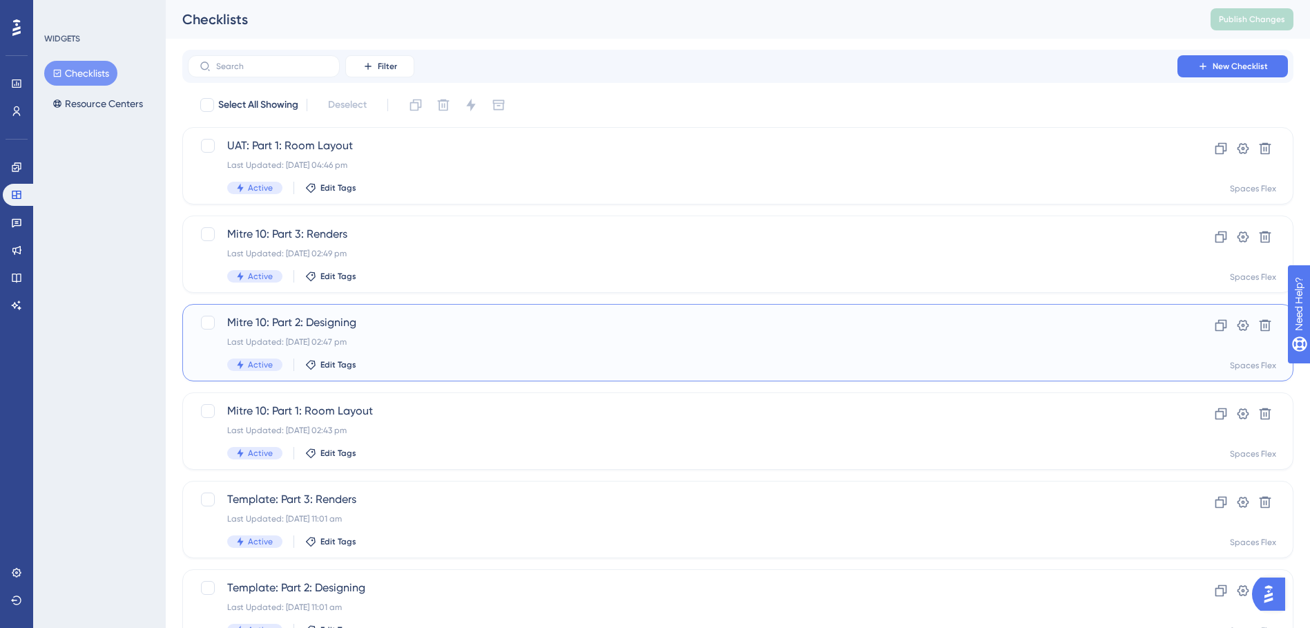
click at [385, 350] on div "Mitre 10: Part 2: Designing Last Updated: 15 Oct 2025 02:47 pm Active Edit Tags" at bounding box center [682, 342] width 911 height 57
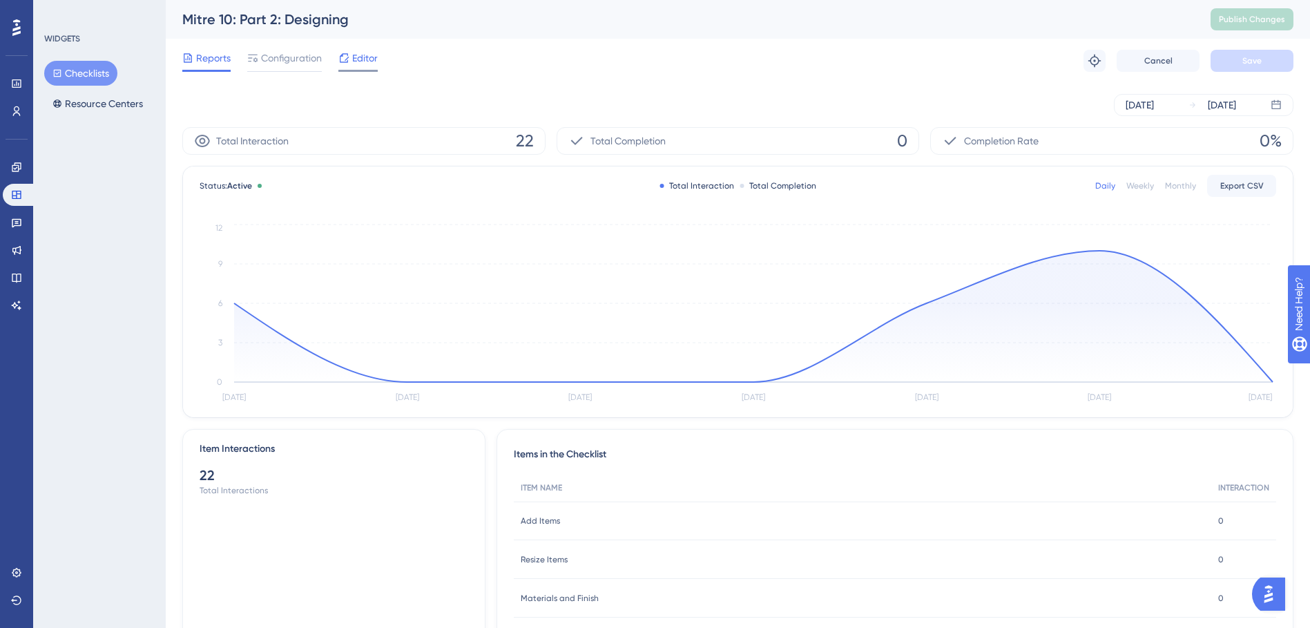
click at [344, 59] on icon at bounding box center [343, 57] width 11 height 11
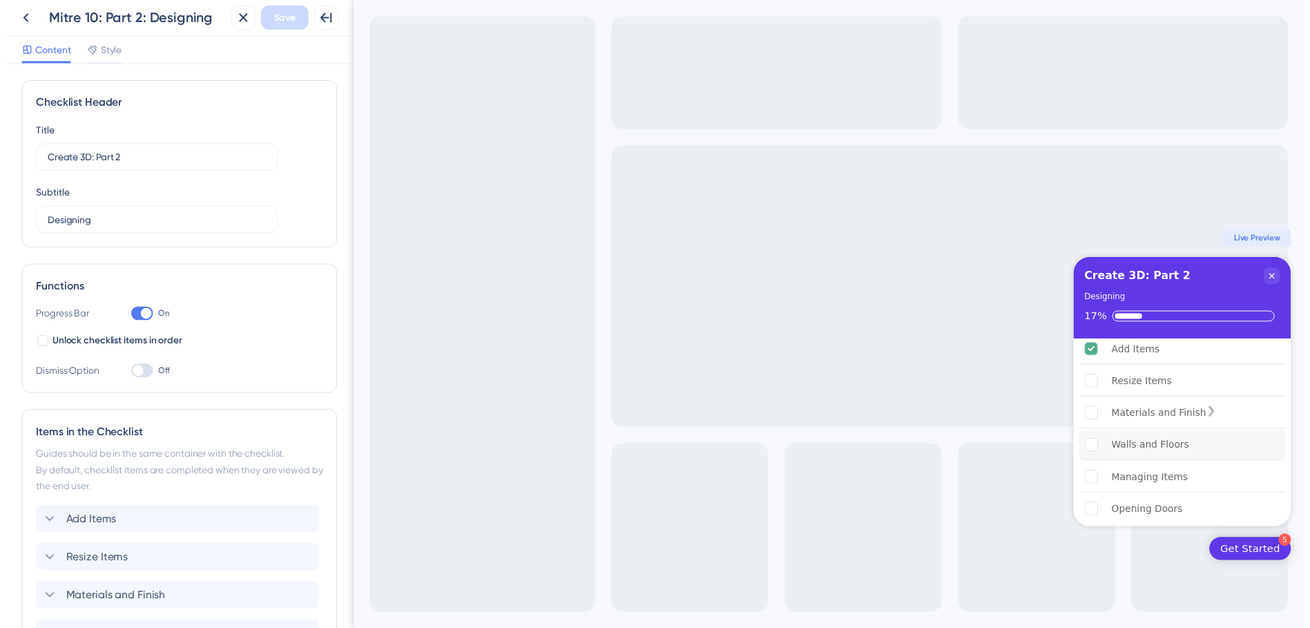
scroll to position [13, 0]
click at [23, 20] on icon at bounding box center [20, 18] width 17 height 17
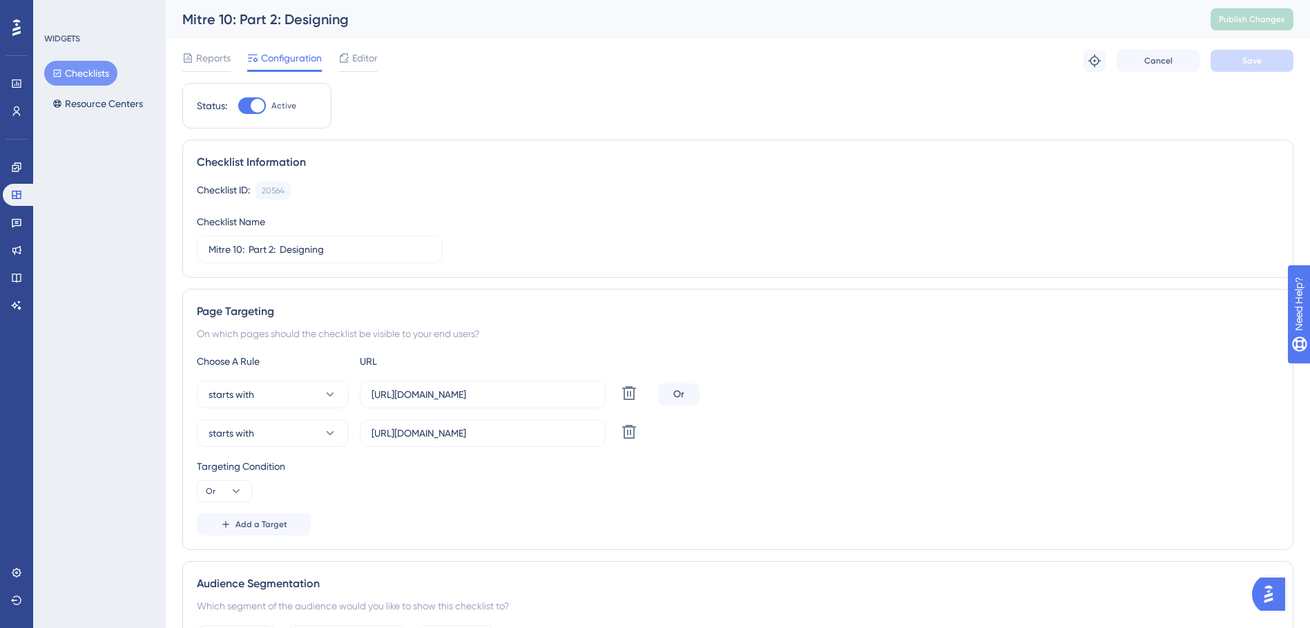
click at [86, 75] on button "Checklists" at bounding box center [80, 73] width 73 height 25
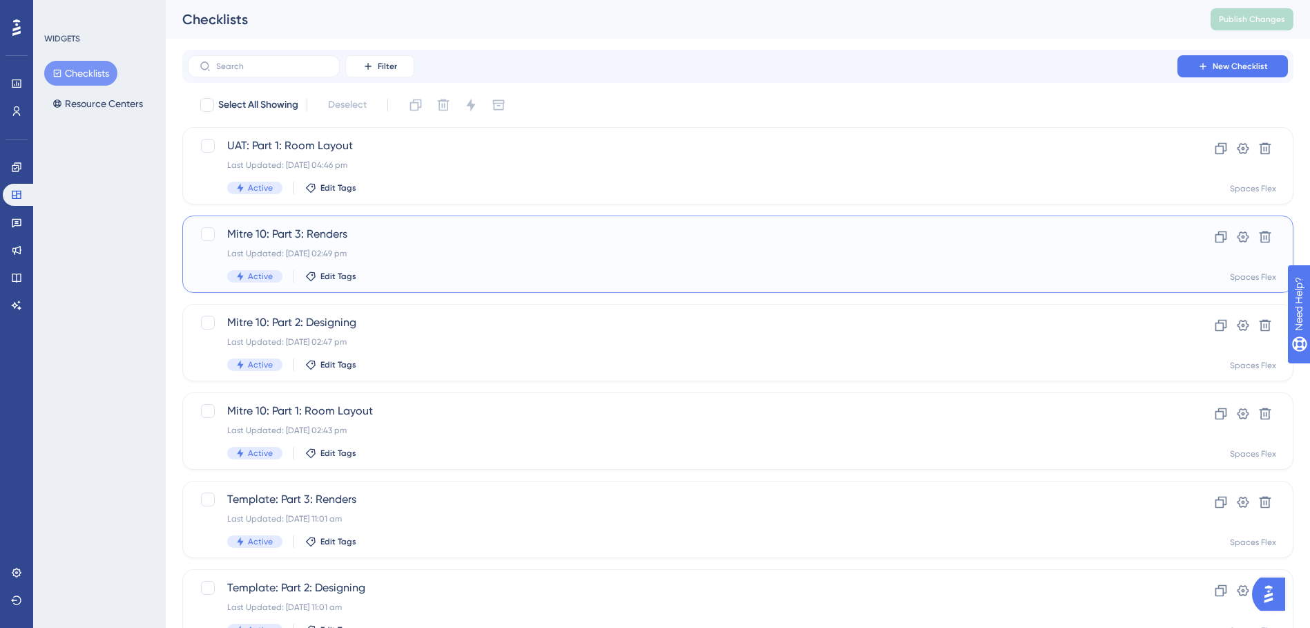
click at [410, 258] on div "Last Updated: 15 Oct 2025 02:49 pm" at bounding box center [682, 253] width 911 height 11
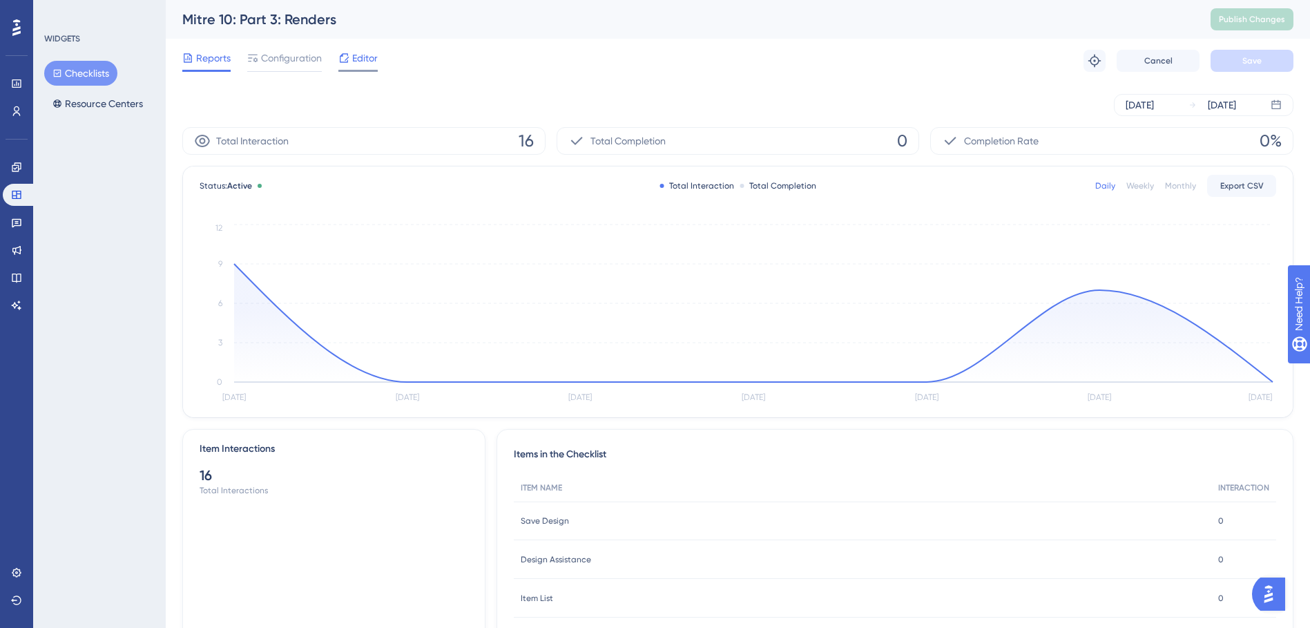
click at [368, 61] on span "Editor" at bounding box center [365, 58] width 26 height 17
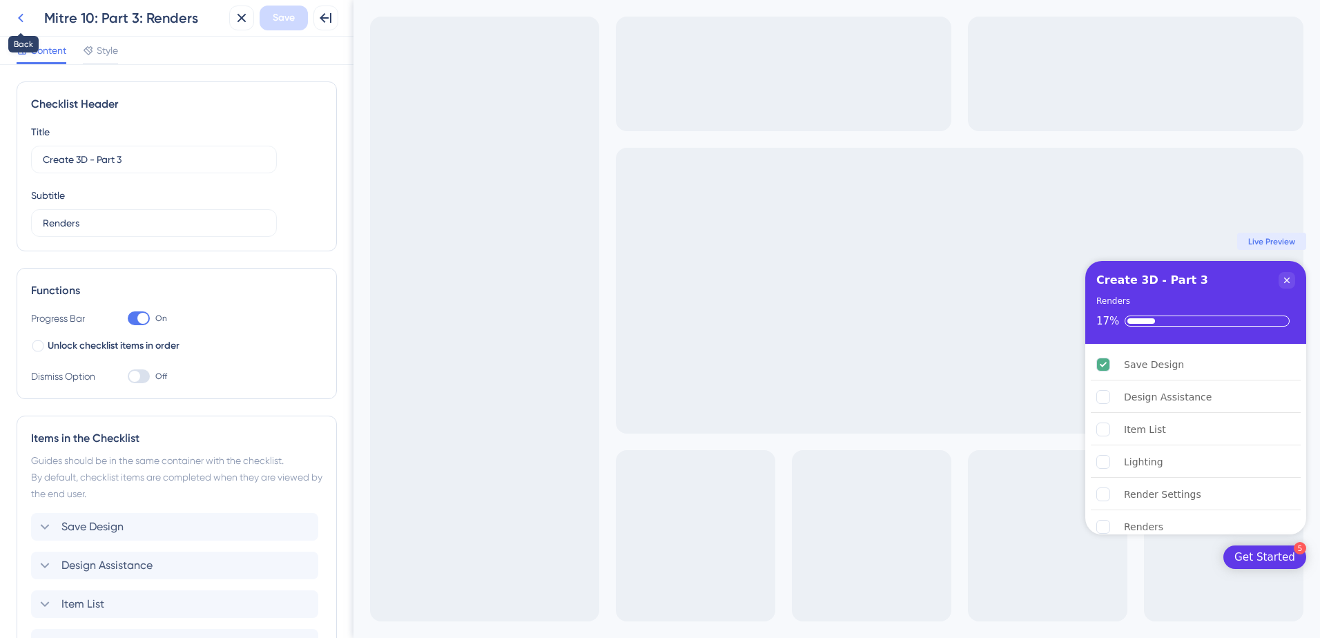
click at [23, 18] on icon at bounding box center [20, 18] width 17 height 17
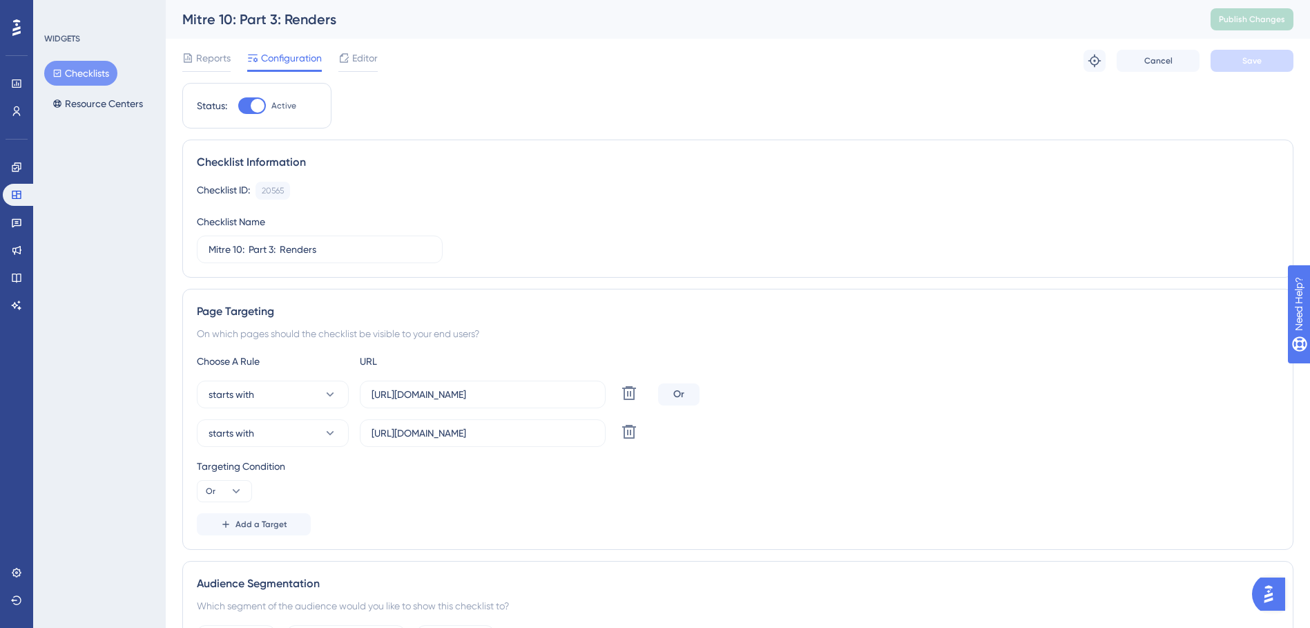
click at [99, 73] on button "Checklists" at bounding box center [80, 73] width 73 height 25
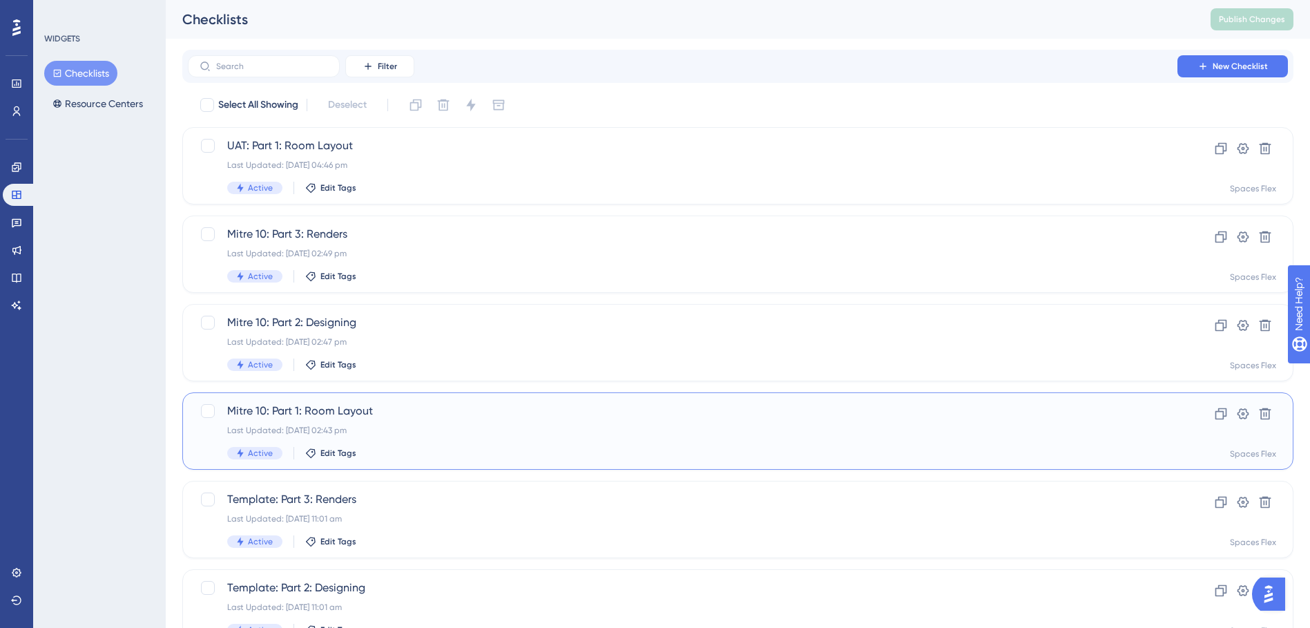
click at [454, 414] on span "Mitre 10: Part 1: Room Layout" at bounding box center [682, 411] width 911 height 17
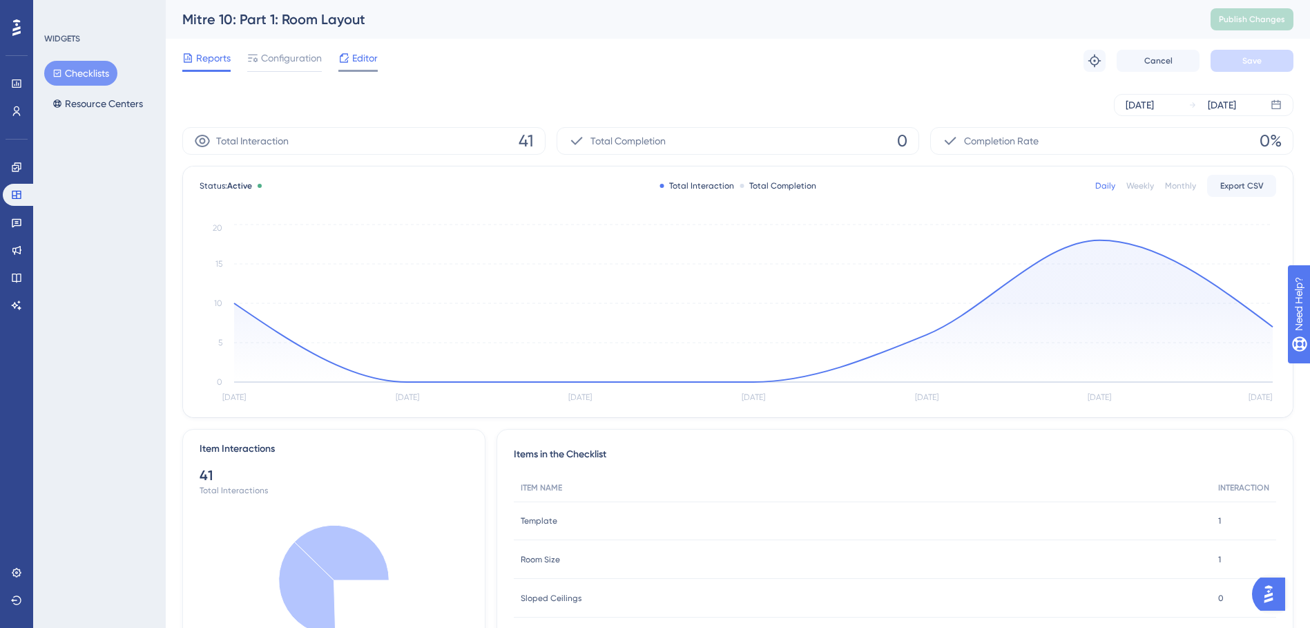
click at [356, 65] on span "Editor" at bounding box center [365, 58] width 26 height 17
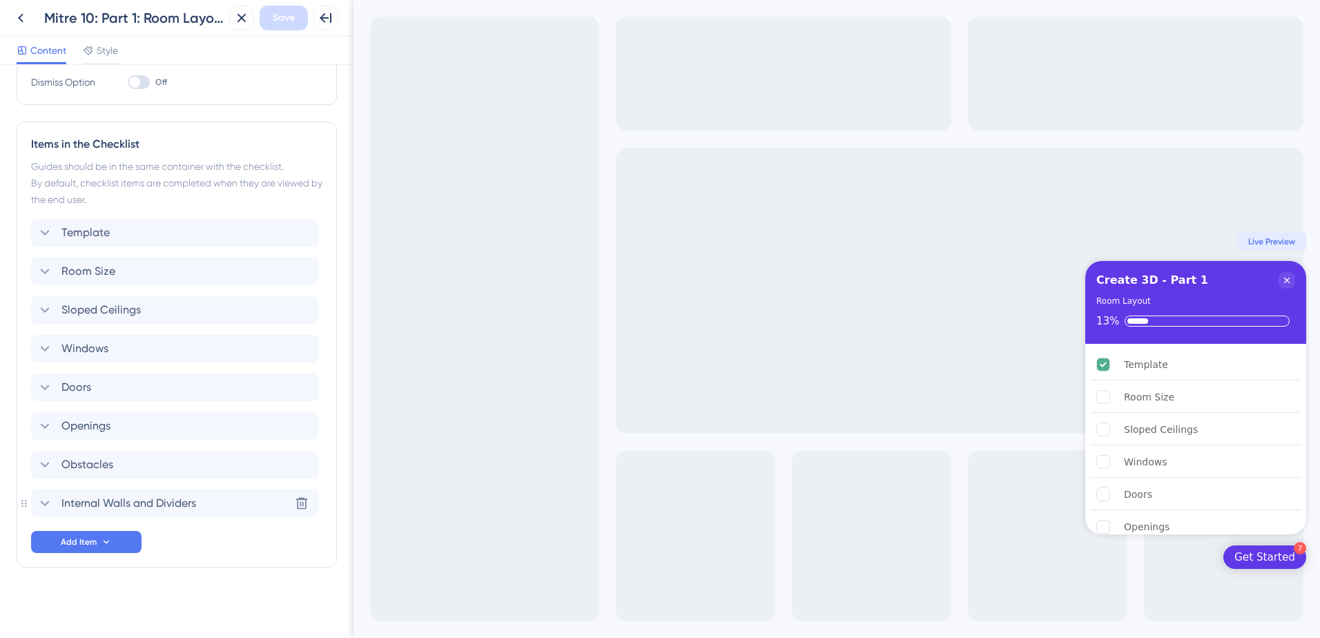
scroll to position [296, 0]
click at [86, 542] on span "Add Item" at bounding box center [79, 540] width 36 height 11
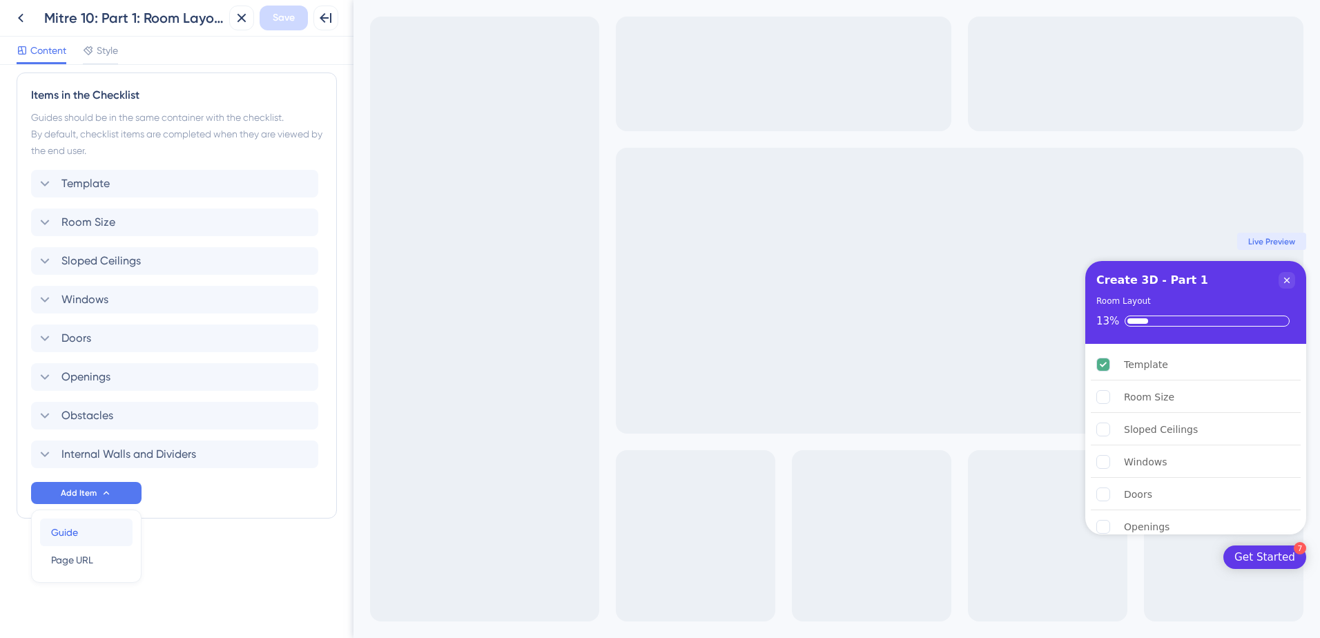
click at [95, 531] on div "Guide Guide" at bounding box center [86, 533] width 70 height 28
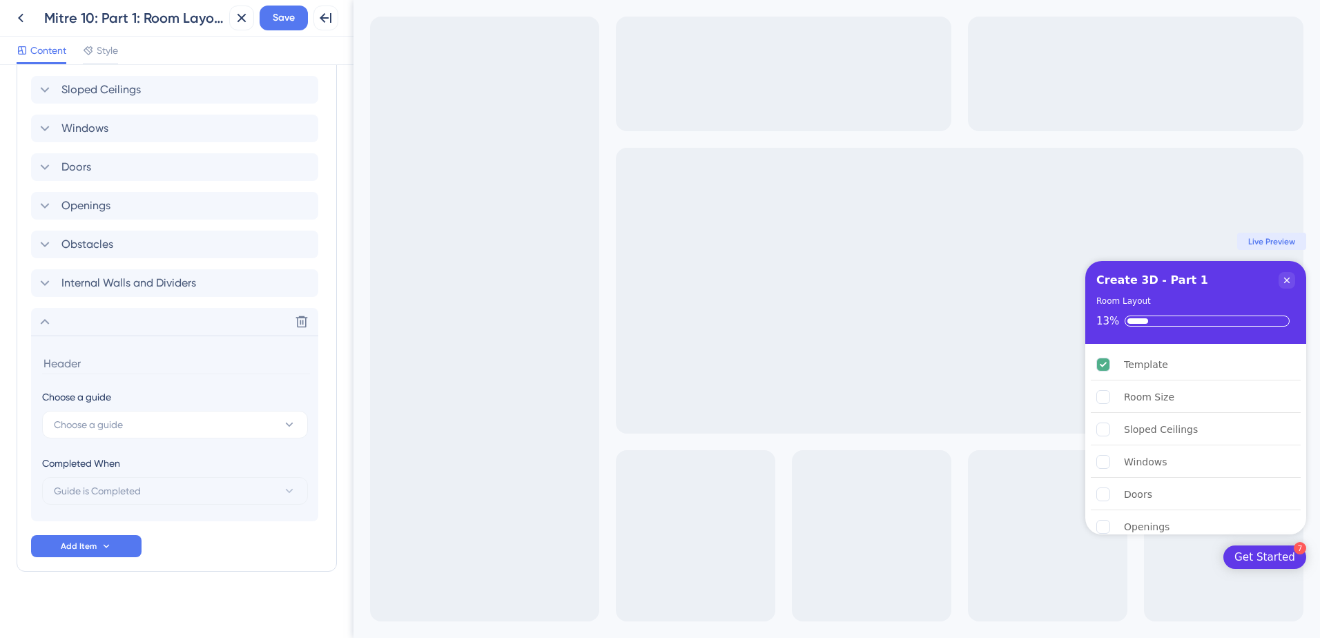
scroll to position [520, 0]
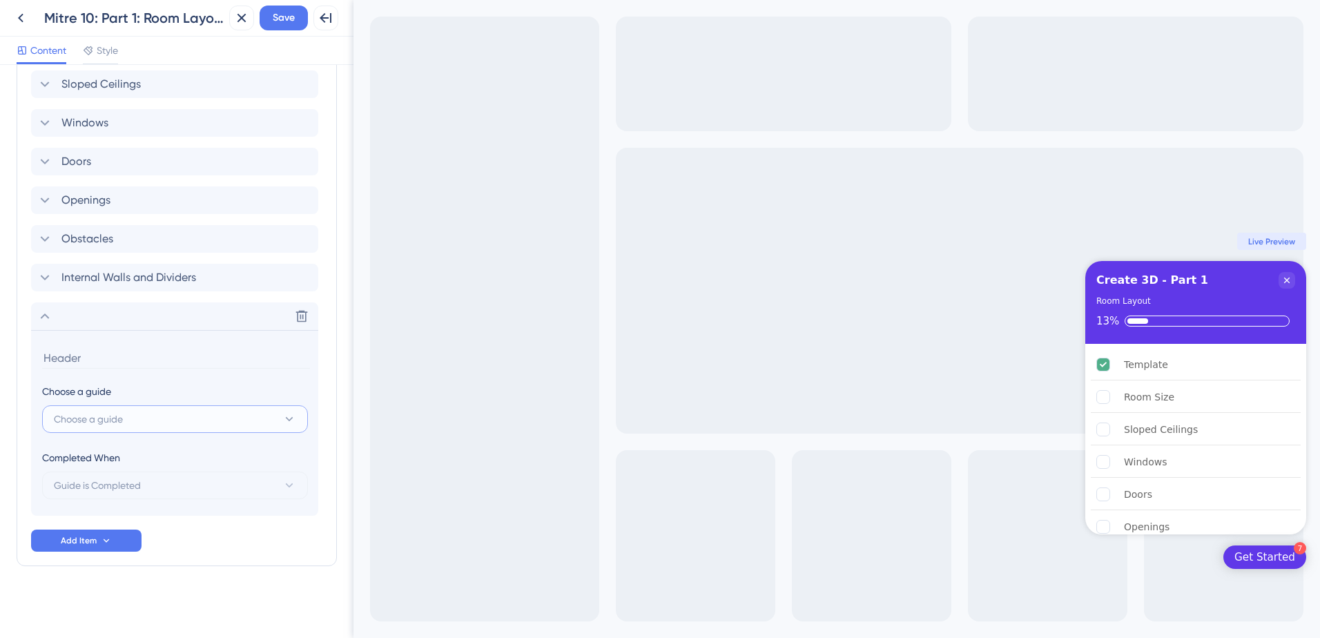
click at [117, 412] on span "Choose a guide" at bounding box center [88, 419] width 69 height 17
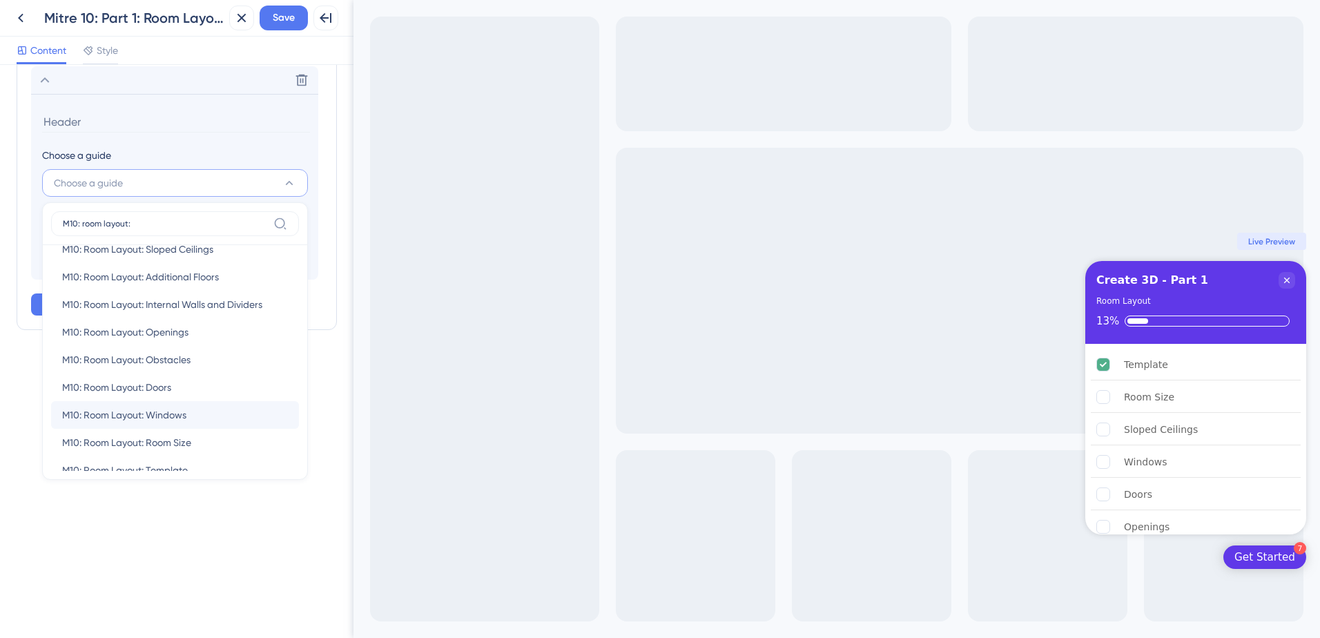
scroll to position [0, 0]
drag, startPoint x: 142, startPoint y: 223, endPoint x: 99, endPoint y: 228, distance: 43.1
click at [99, 228] on input "M10: room layout:" at bounding box center [165, 223] width 205 height 11
type input "M10: room"
click at [182, 559] on div "Checklist Header Title Create 3D - Part 1 Subtitle Room Layout Functions Progre…" at bounding box center [177, 351] width 354 height 573
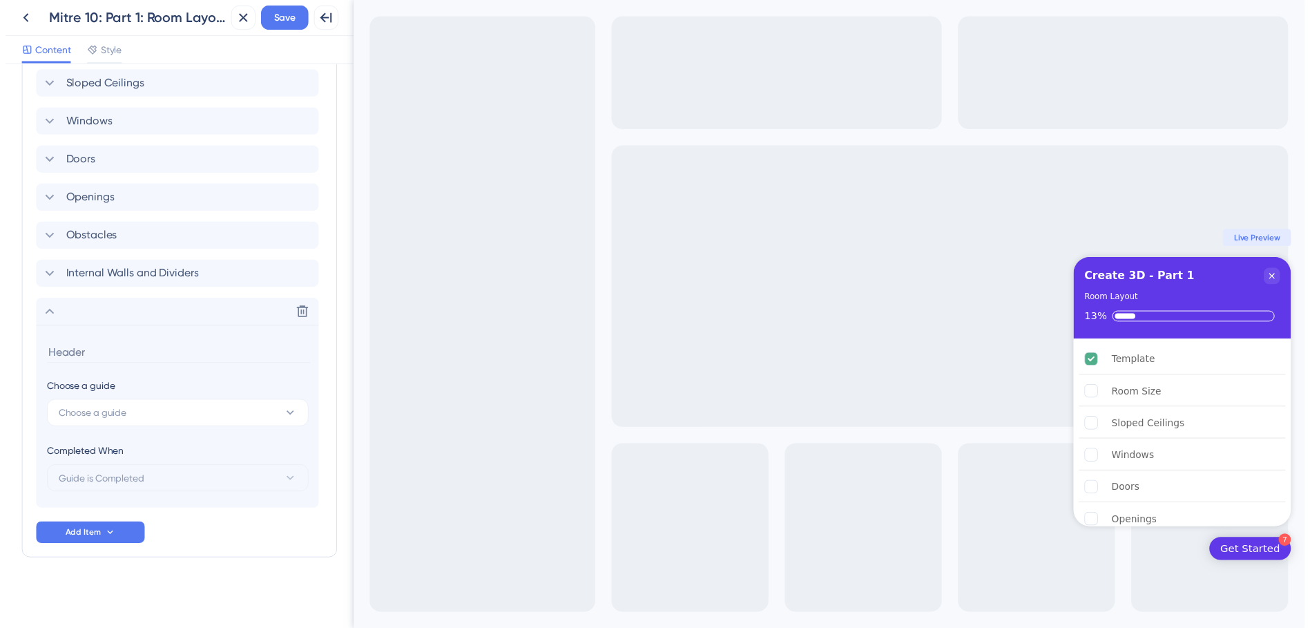
scroll to position [520, 0]
click at [28, 14] on icon at bounding box center [20, 18] width 17 height 17
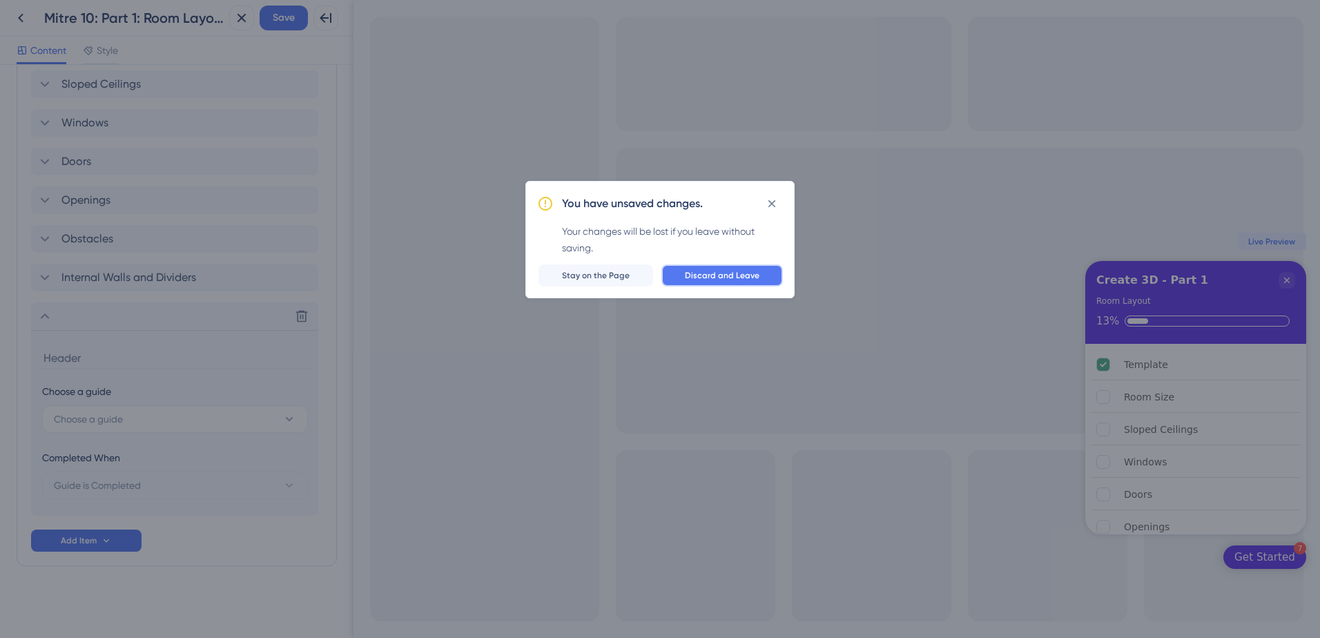
click at [711, 276] on span "Discard and Leave" at bounding box center [722, 275] width 75 height 11
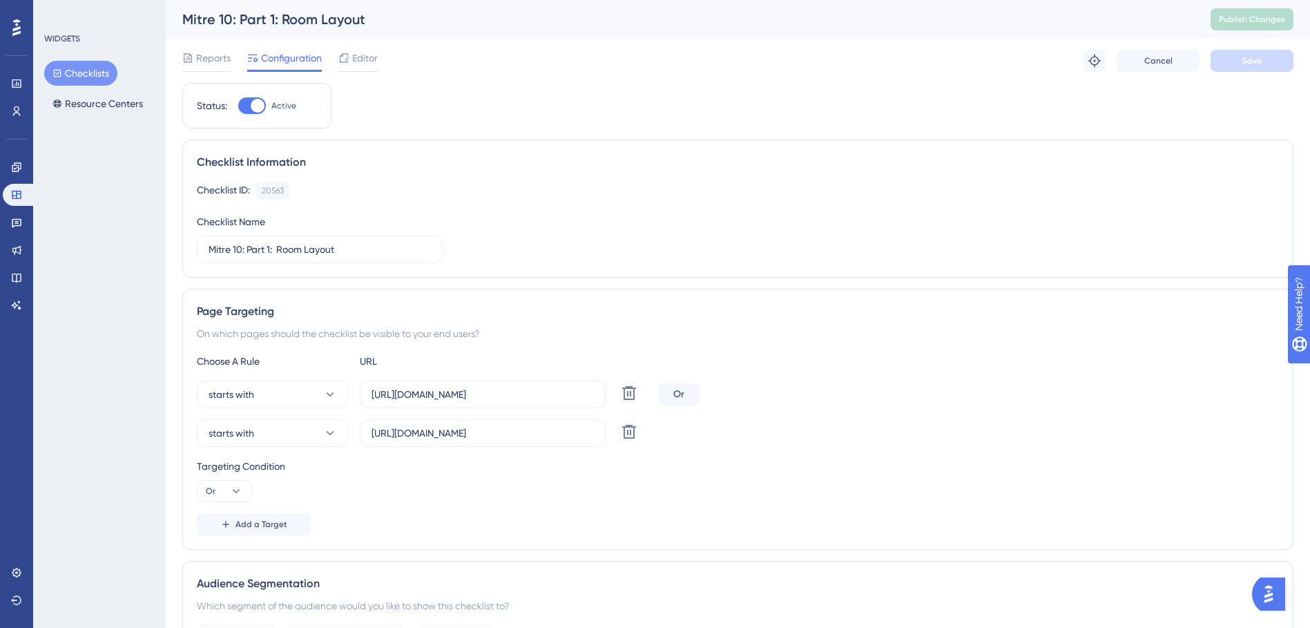
click at [23, 179] on div "Engagement Widgets Feedback Product Updates Knowledge Base AI Assistant" at bounding box center [17, 236] width 28 height 160
click at [21, 168] on icon at bounding box center [16, 167] width 11 height 11
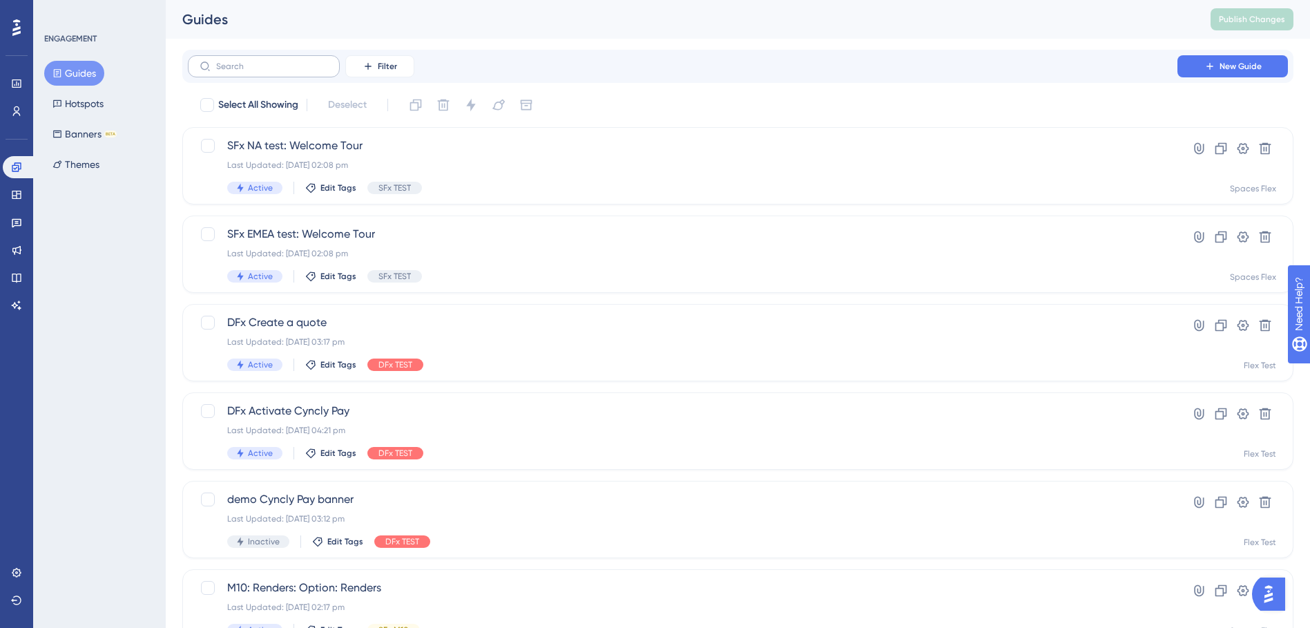
click at [285, 72] on label at bounding box center [264, 66] width 152 height 22
click at [285, 71] on input "text" at bounding box center [272, 66] width 112 height 10
click at [360, 68] on button "Filter" at bounding box center [379, 66] width 69 height 22
click at [387, 111] on div "Tags Tags" at bounding box center [393, 106] width 57 height 28
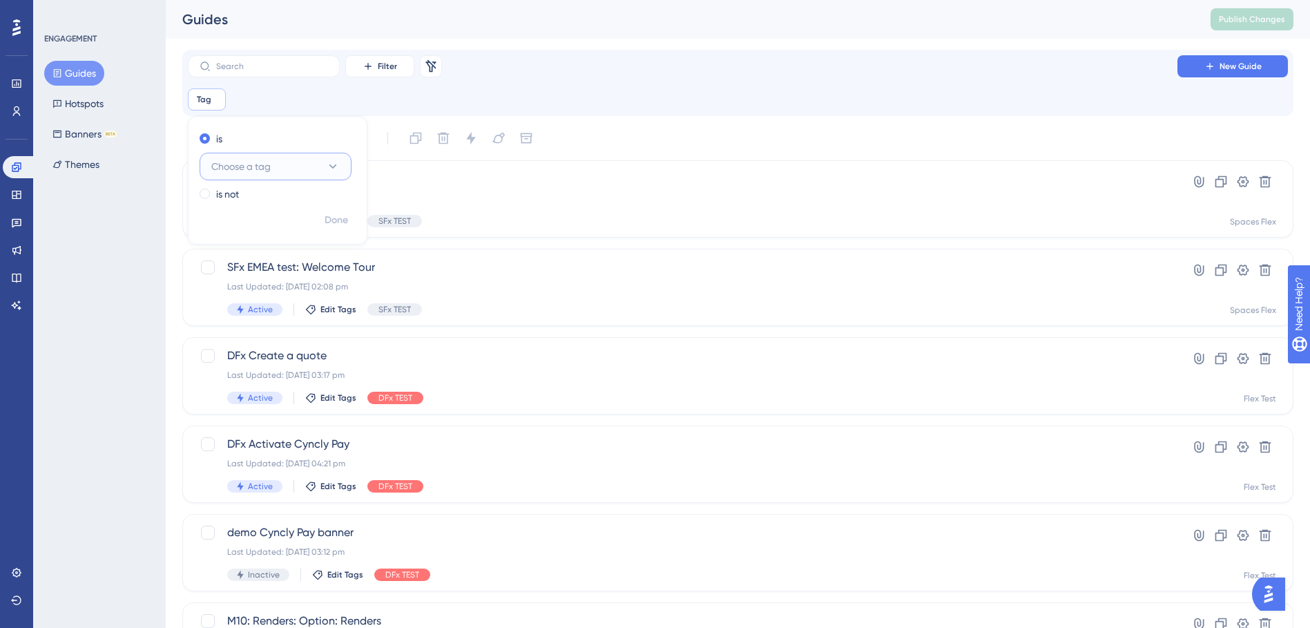
click at [270, 177] on button "Choose a tag" at bounding box center [276, 167] width 152 height 28
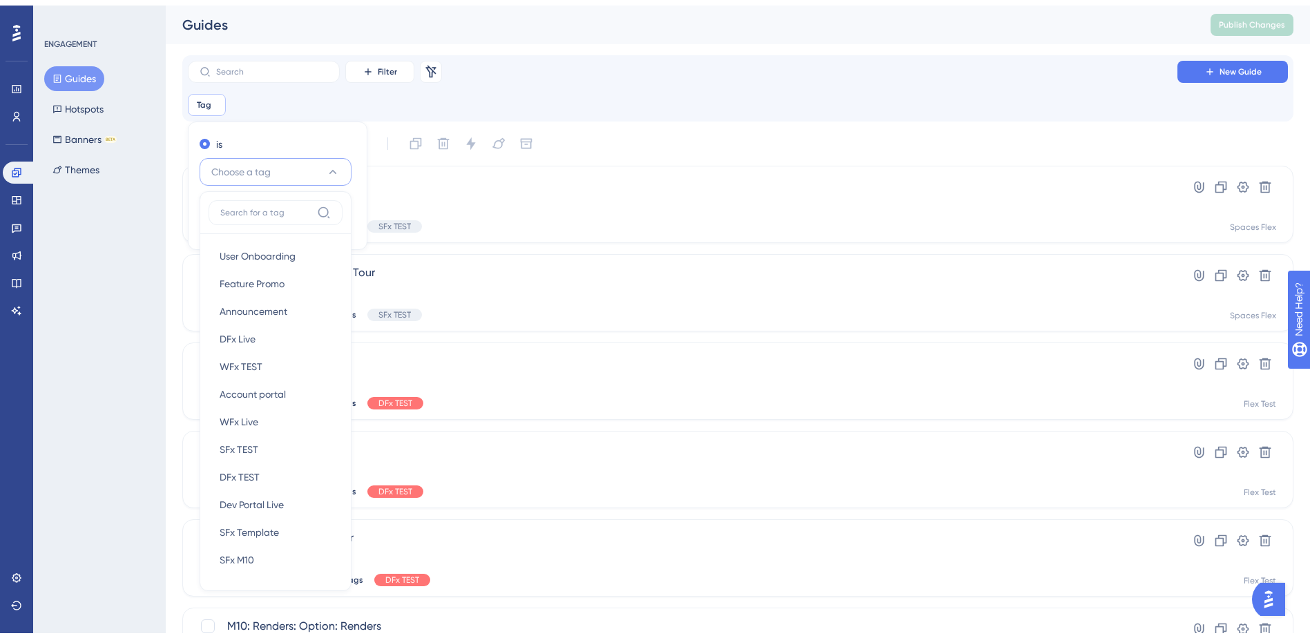
scroll to position [72, 0]
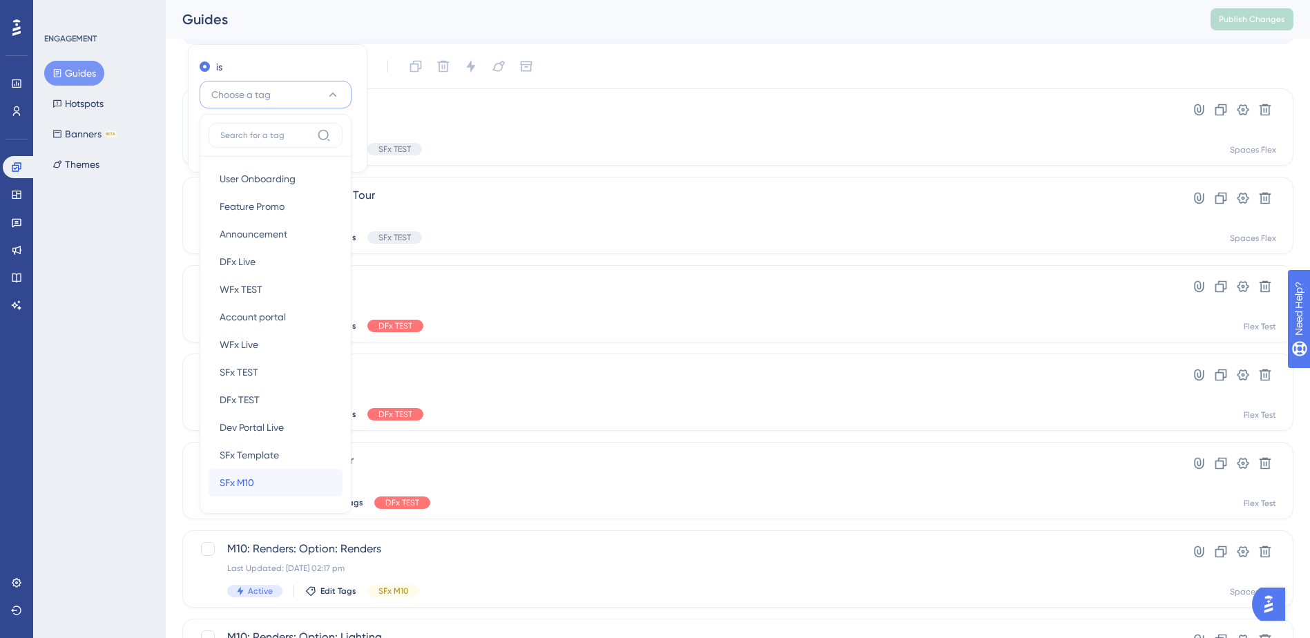
click at [250, 481] on span "SFx M10" at bounding box center [237, 482] width 35 height 17
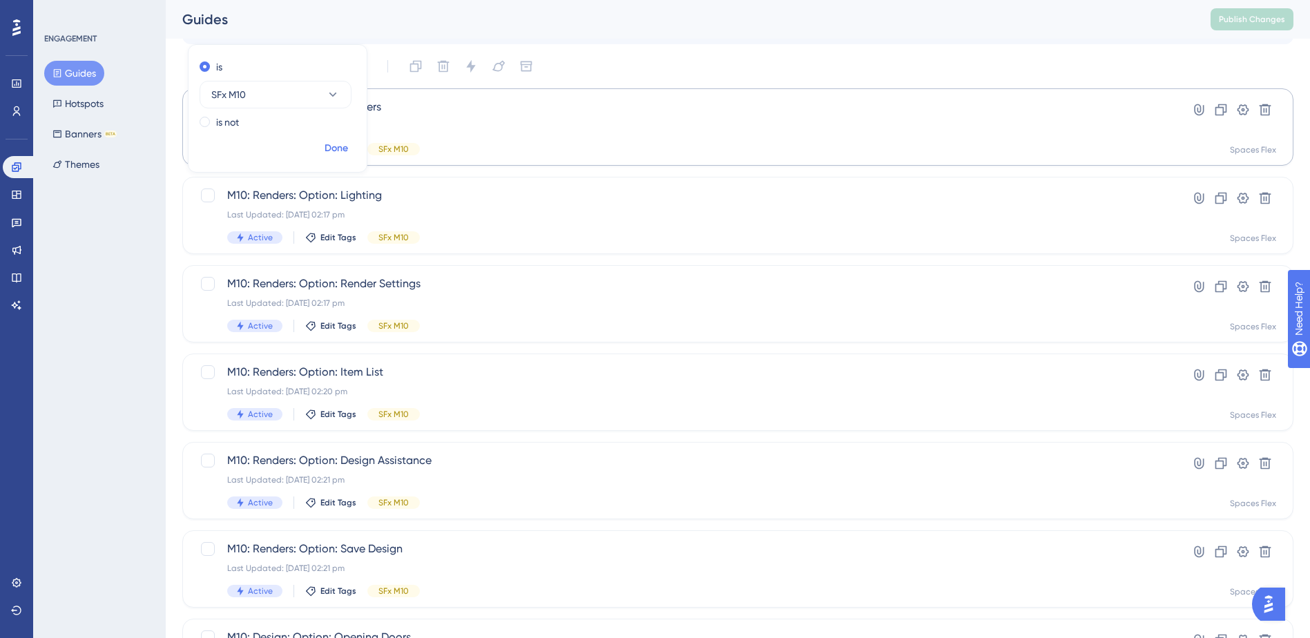
click at [338, 142] on button "Done" at bounding box center [336, 148] width 39 height 25
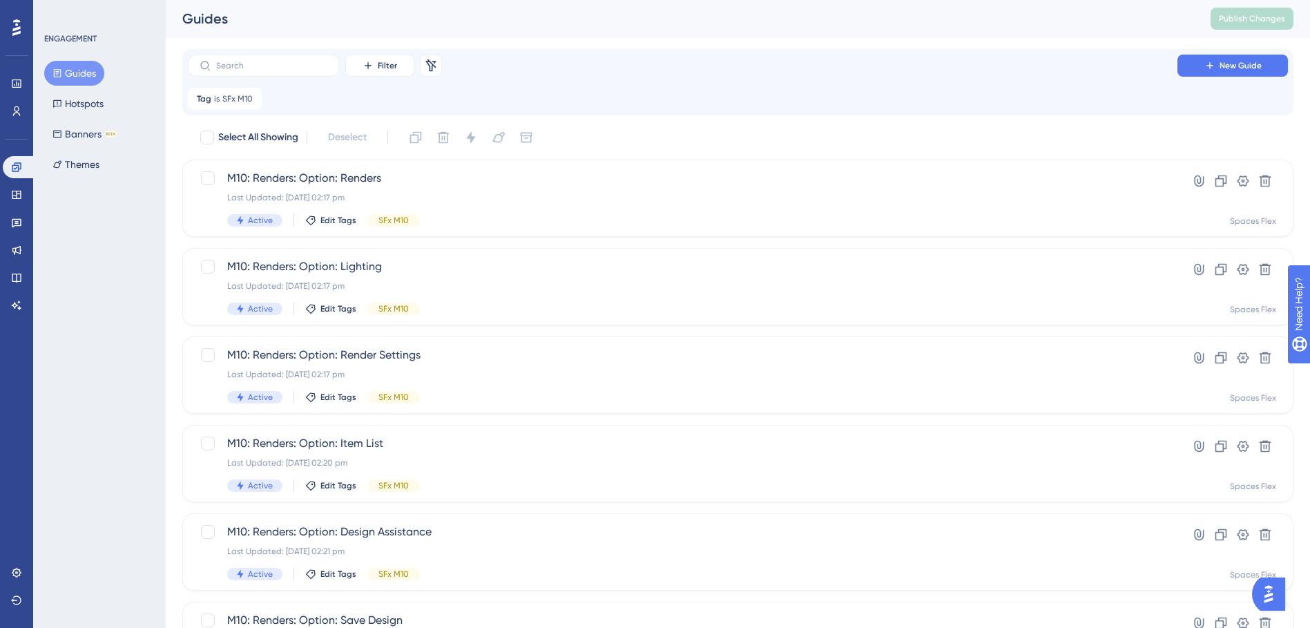
scroll to position [0, 0]
click at [238, 71] on label at bounding box center [264, 66] width 152 height 22
click at [238, 71] on input "text" at bounding box center [272, 66] width 112 height 10
type input "room t"
checkbox input "true"
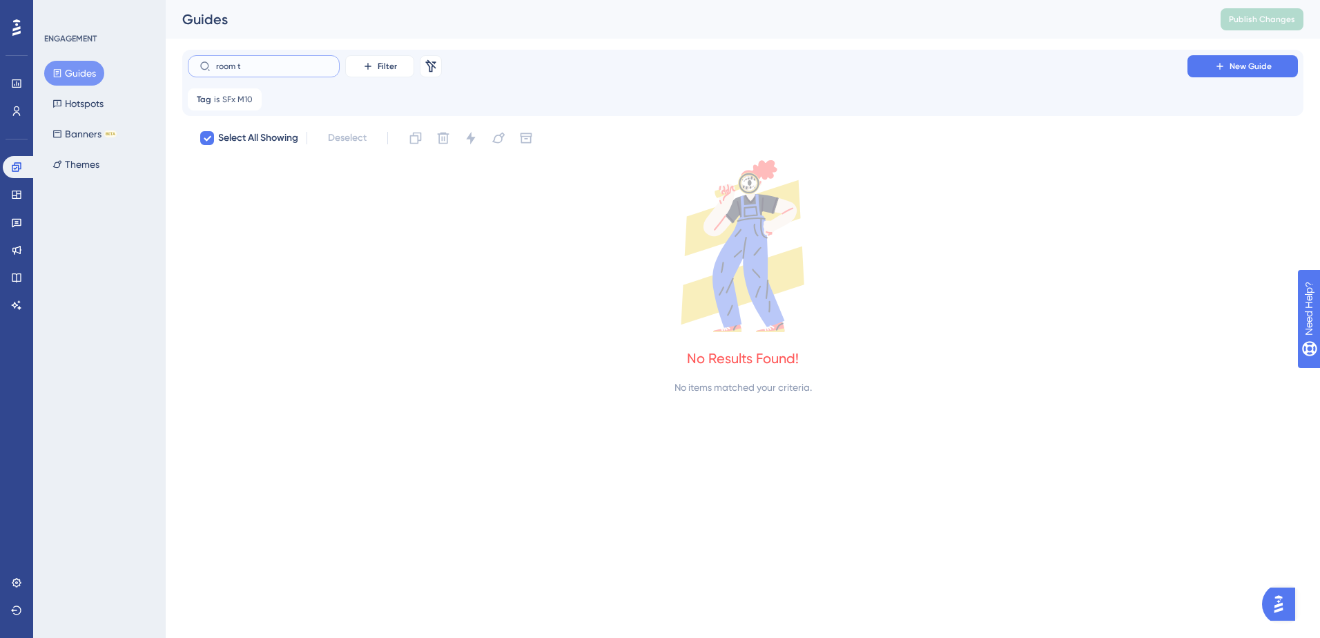
type input "room"
checkbox input "false"
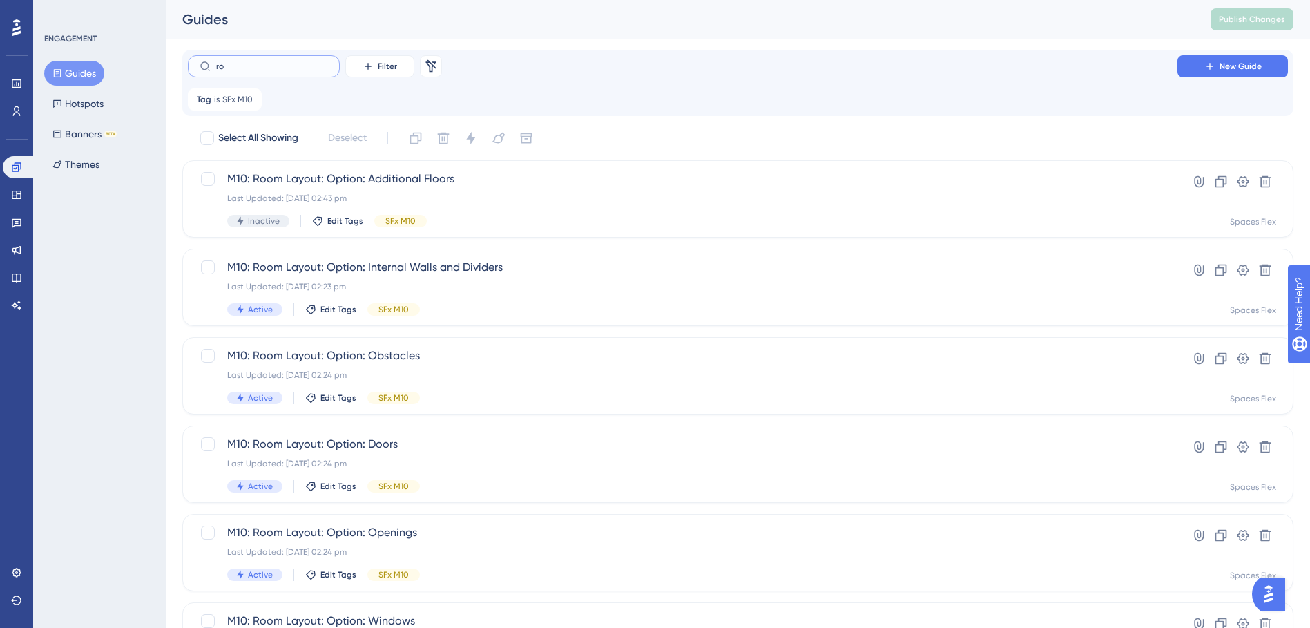
type input "r"
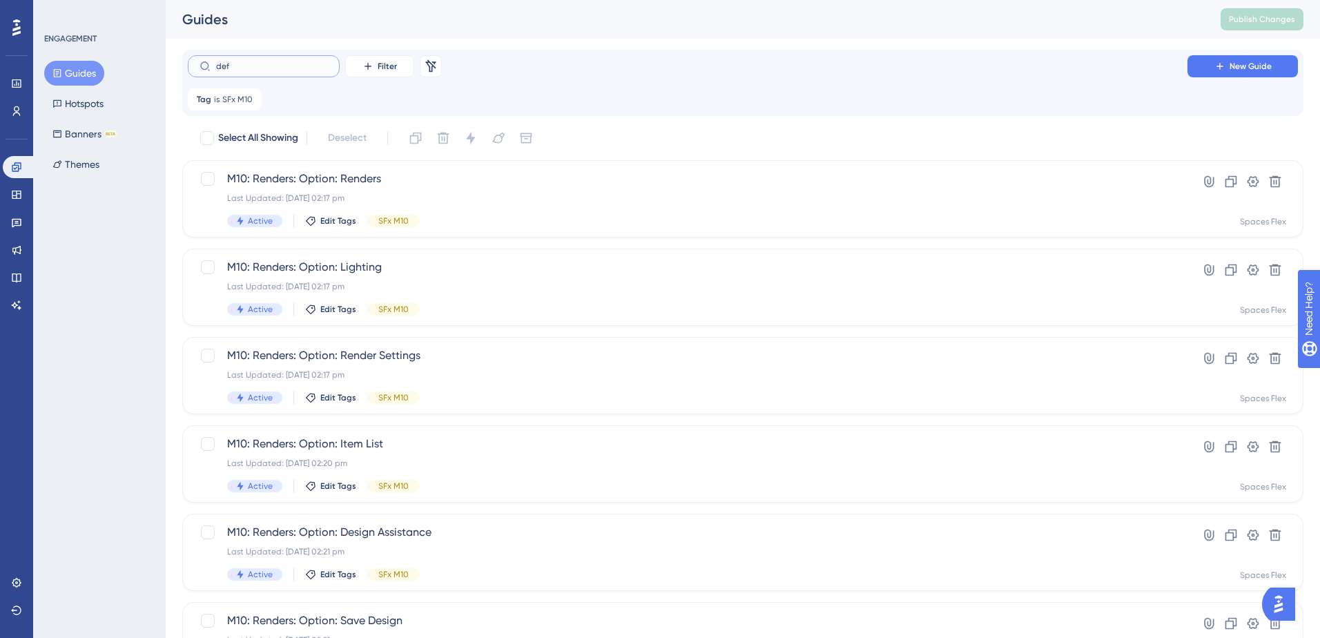
type input "defi"
checkbox input "true"
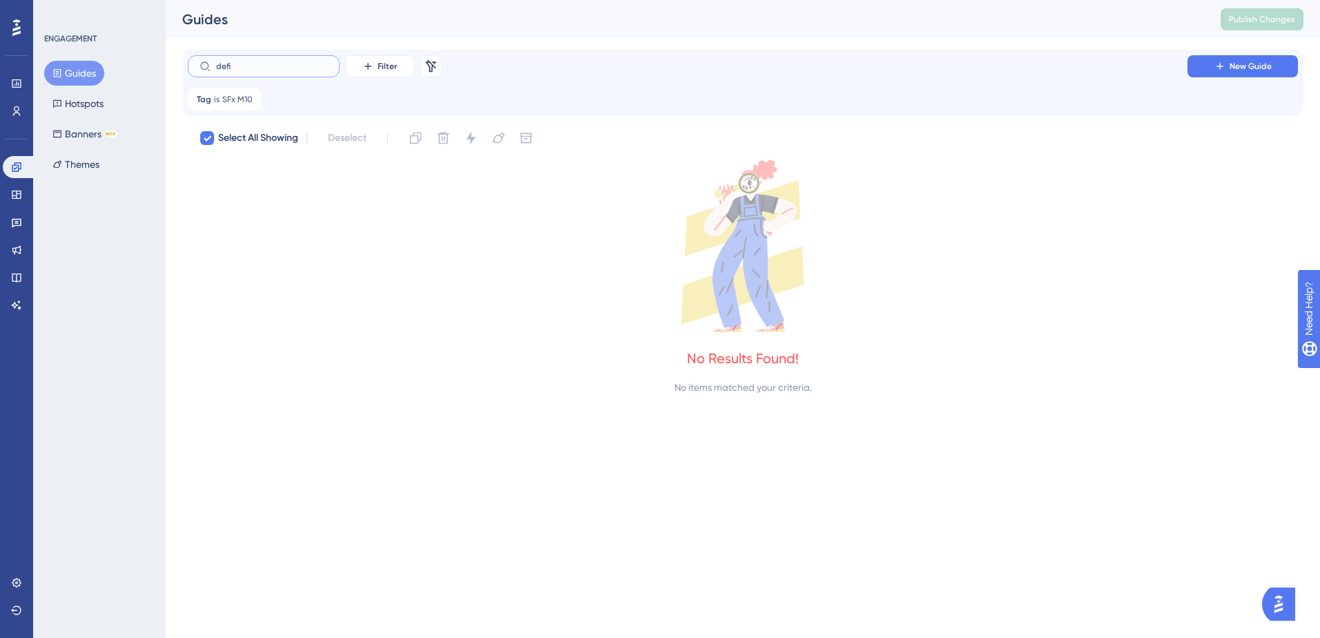
type input "def"
checkbox input "false"
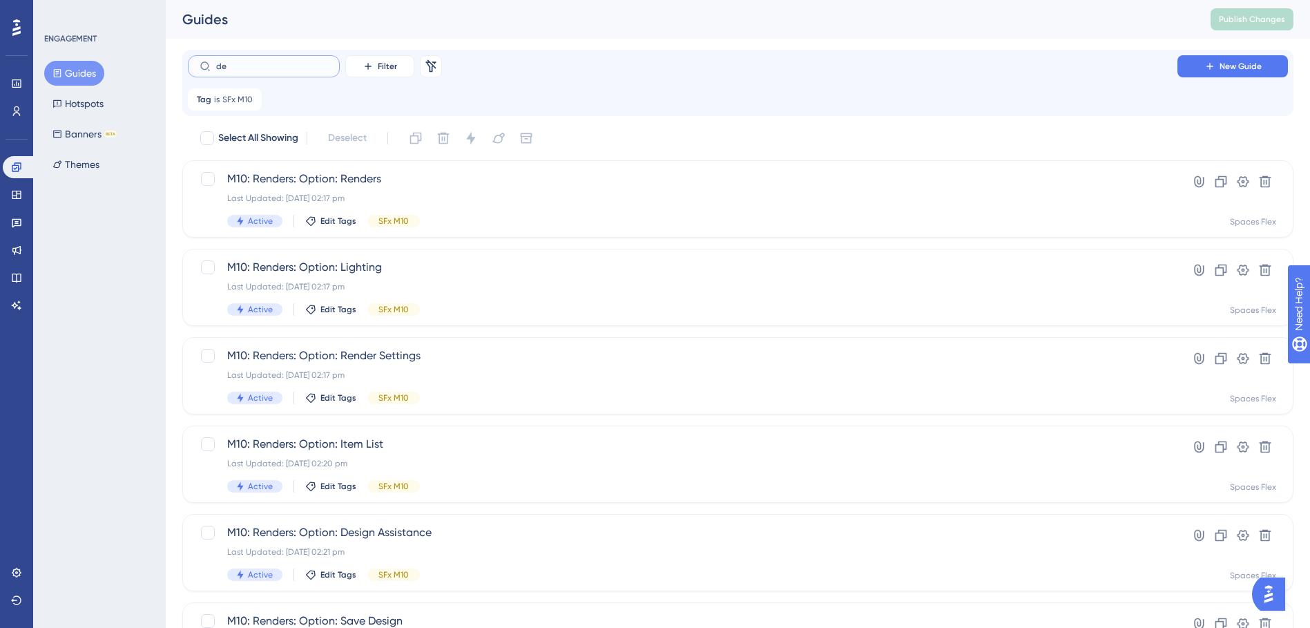
type input "d"
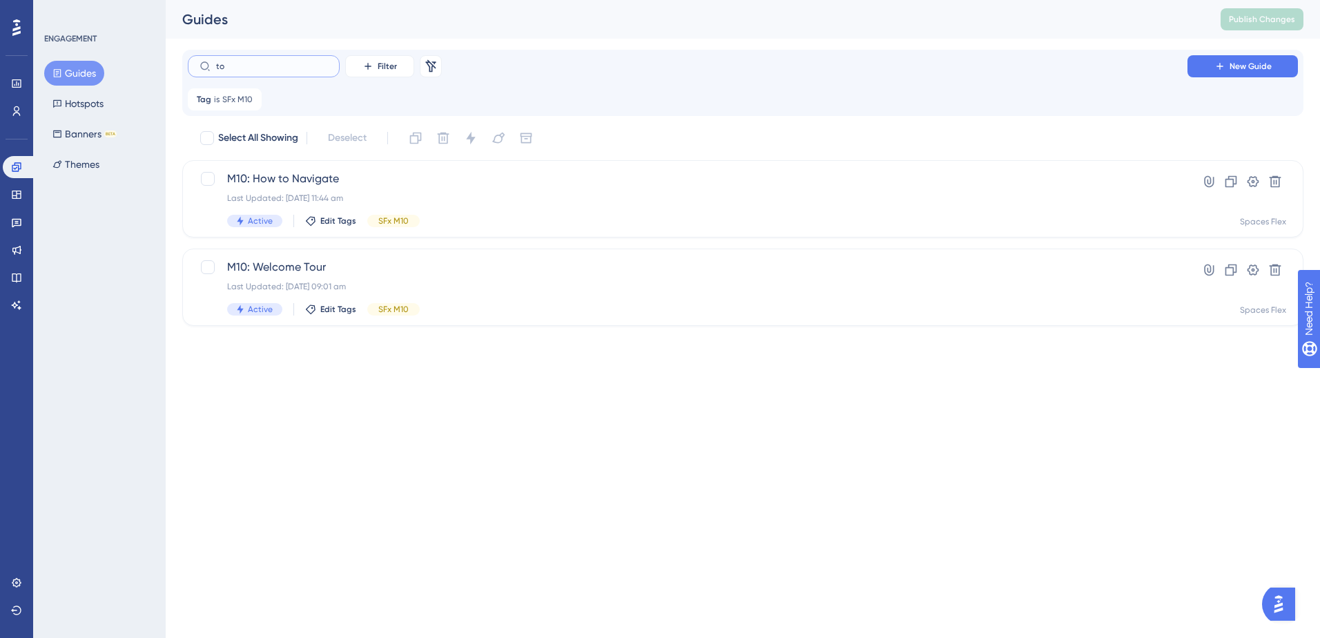
type input "t"
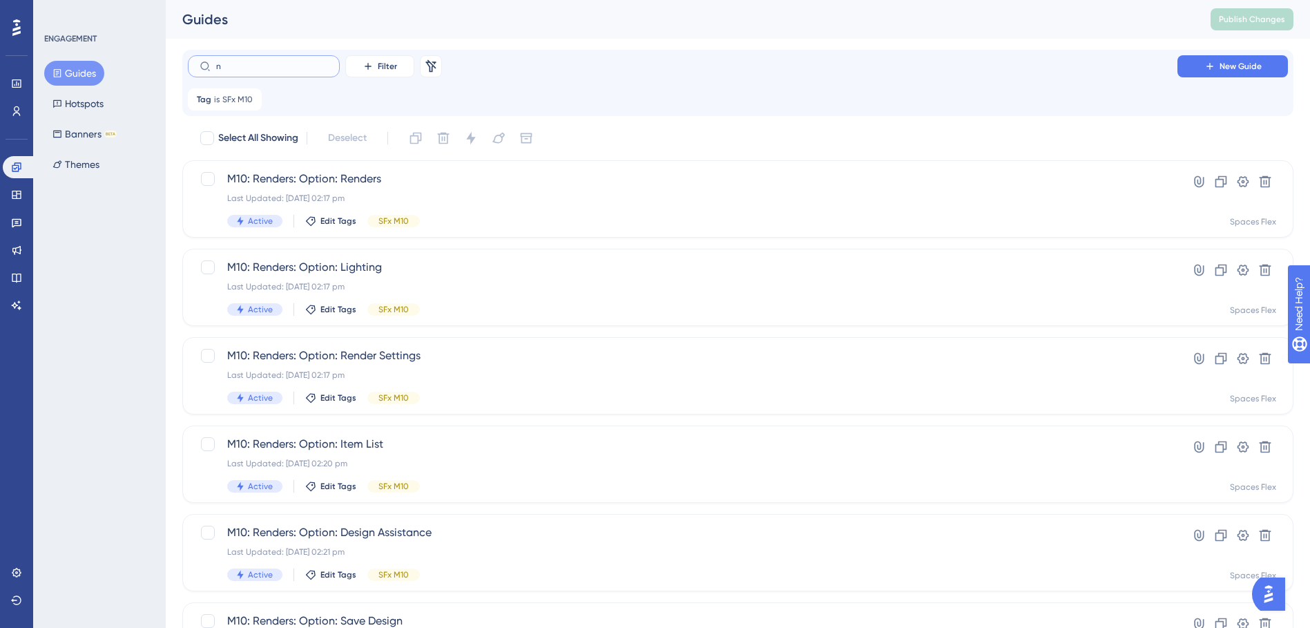
type input "ns"
checkbox input "true"
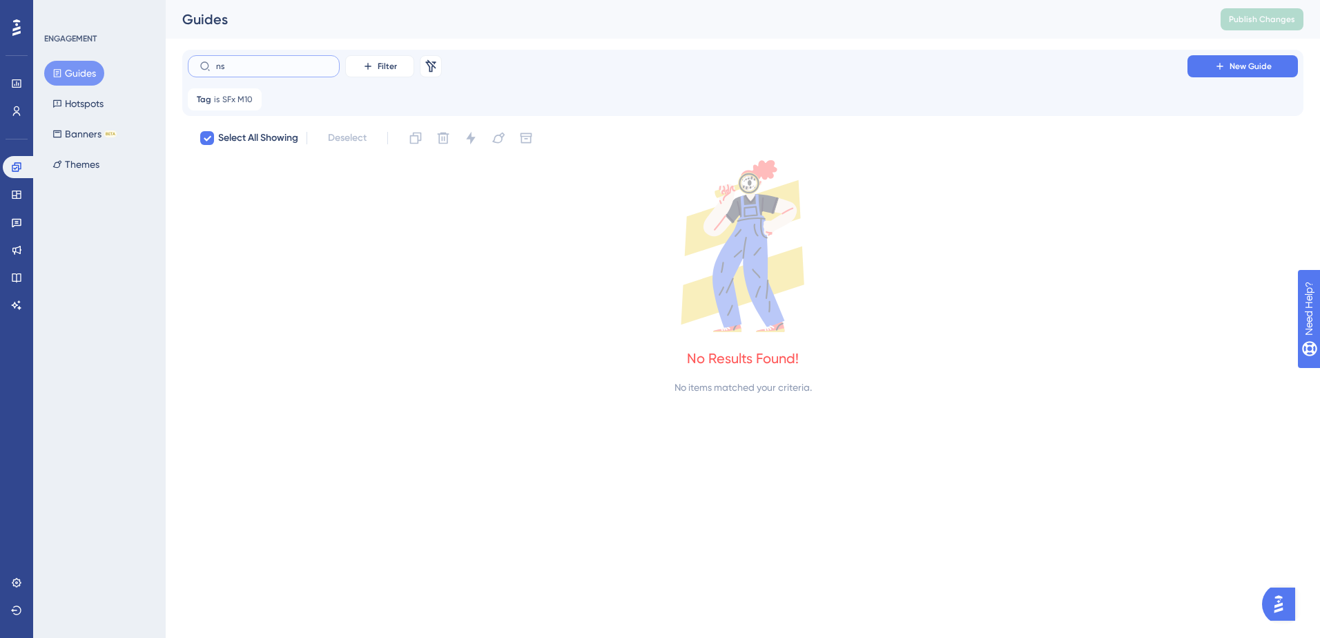
type input "n"
checkbox input "false"
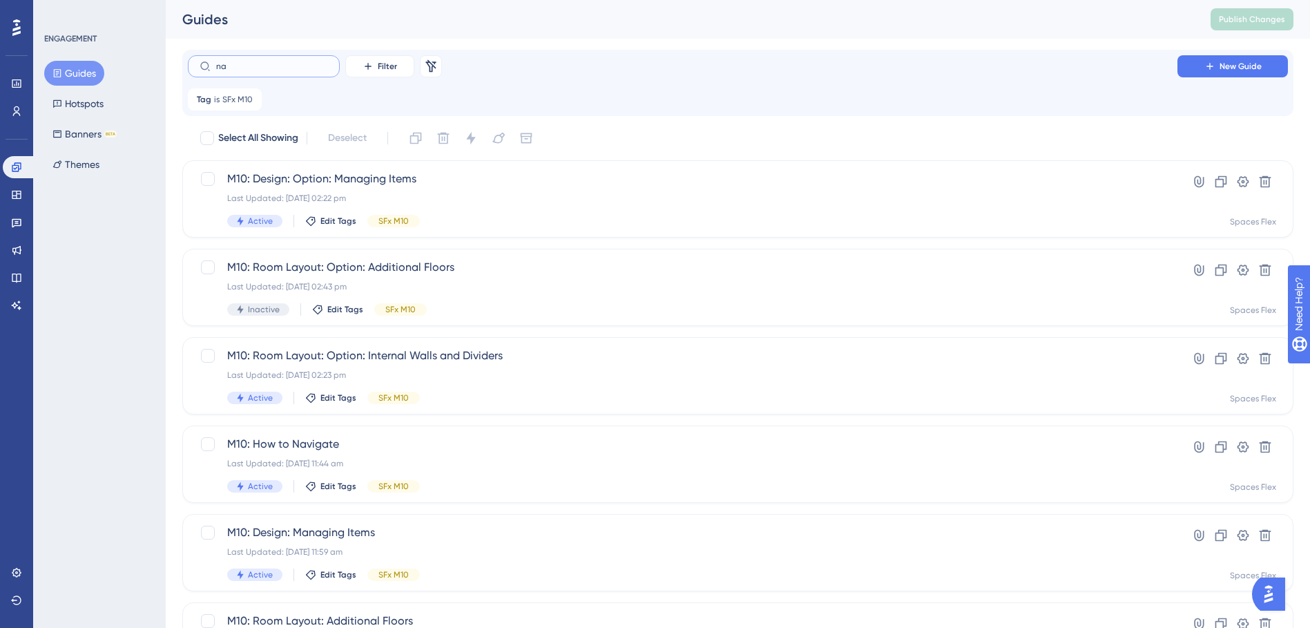
type input "nam"
checkbox input "true"
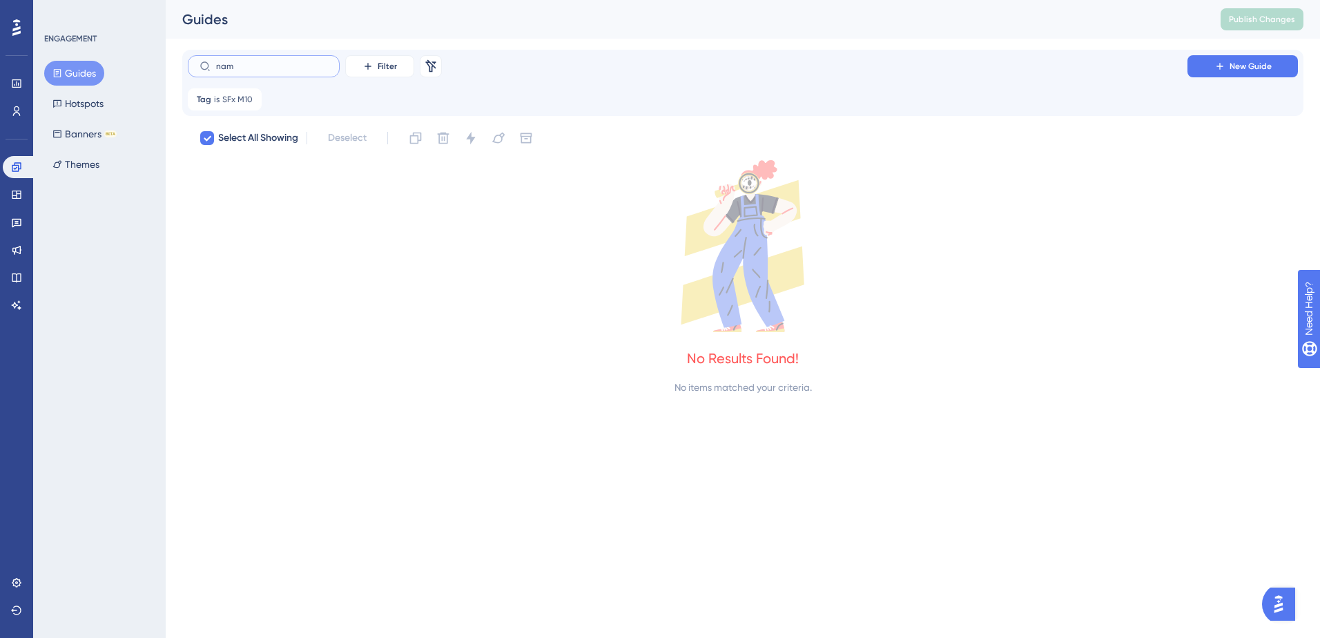
type input "na"
checkbox input "false"
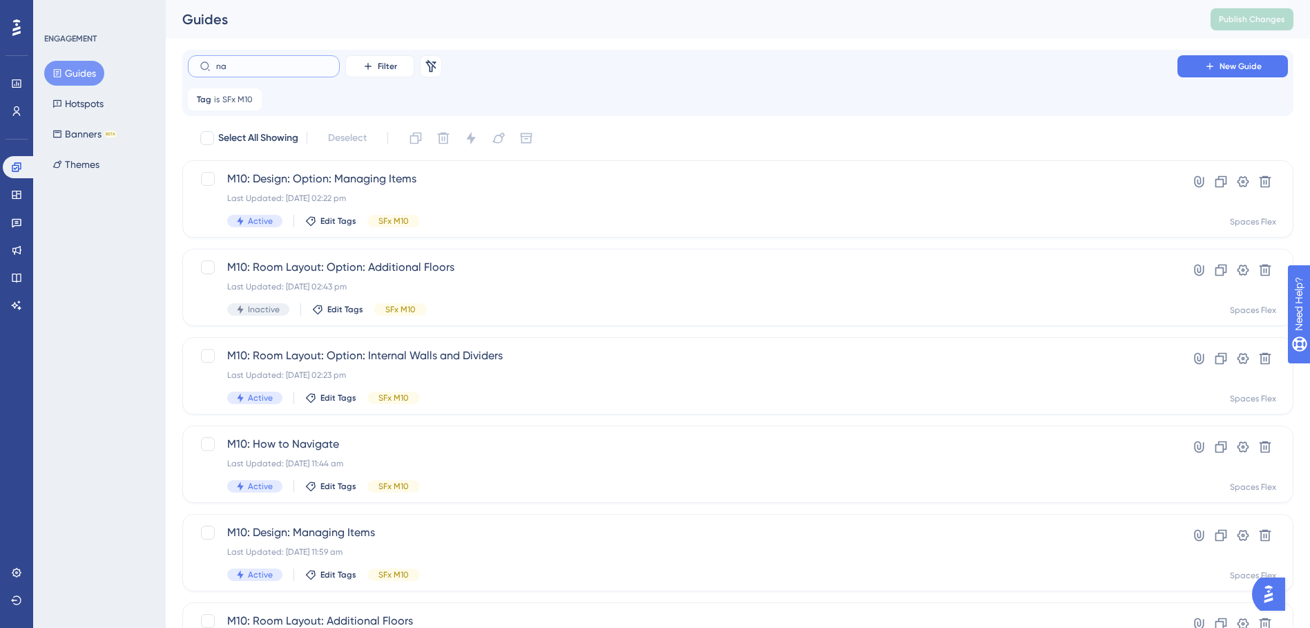
drag, startPoint x: 265, startPoint y: 70, endPoint x: 210, endPoint y: 69, distance: 55.3
click at [210, 69] on label "na" at bounding box center [264, 66] width 152 height 22
click at [295, 73] on label at bounding box center [264, 66] width 152 height 22
click at [295, 71] on input "text" at bounding box center [272, 66] width 112 height 10
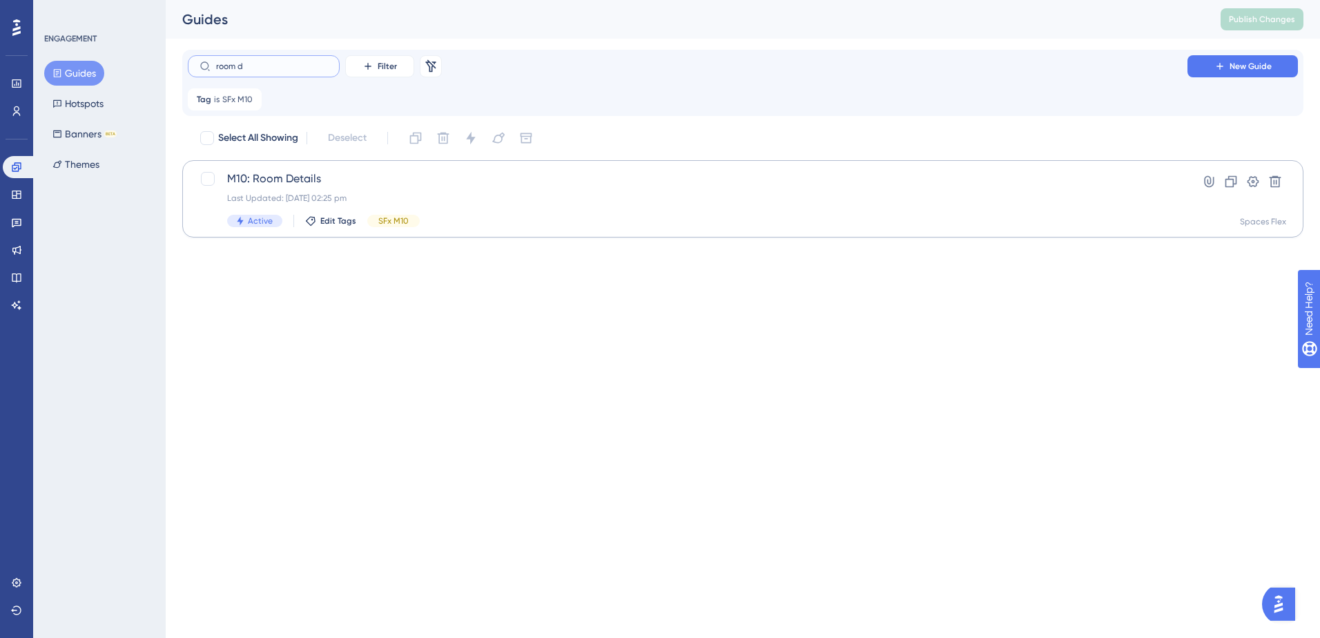
type input "room d"
click at [611, 174] on span "M10: Room Details" at bounding box center [687, 179] width 921 height 17
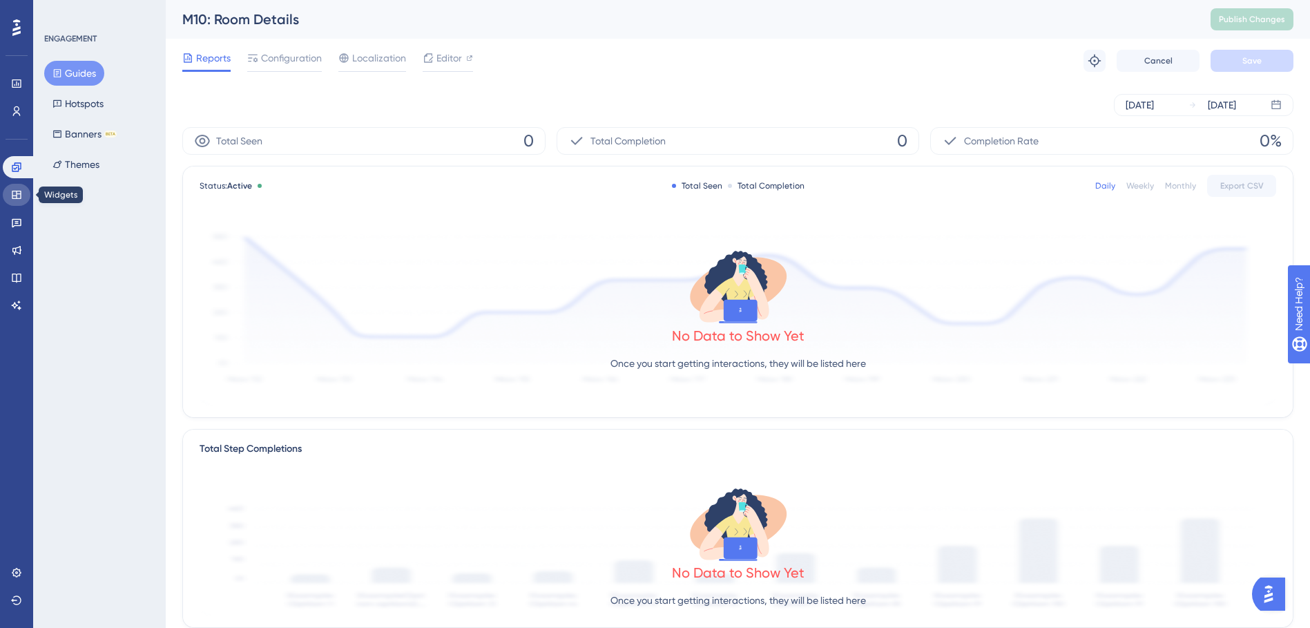
click at [18, 189] on icon at bounding box center [16, 194] width 11 height 11
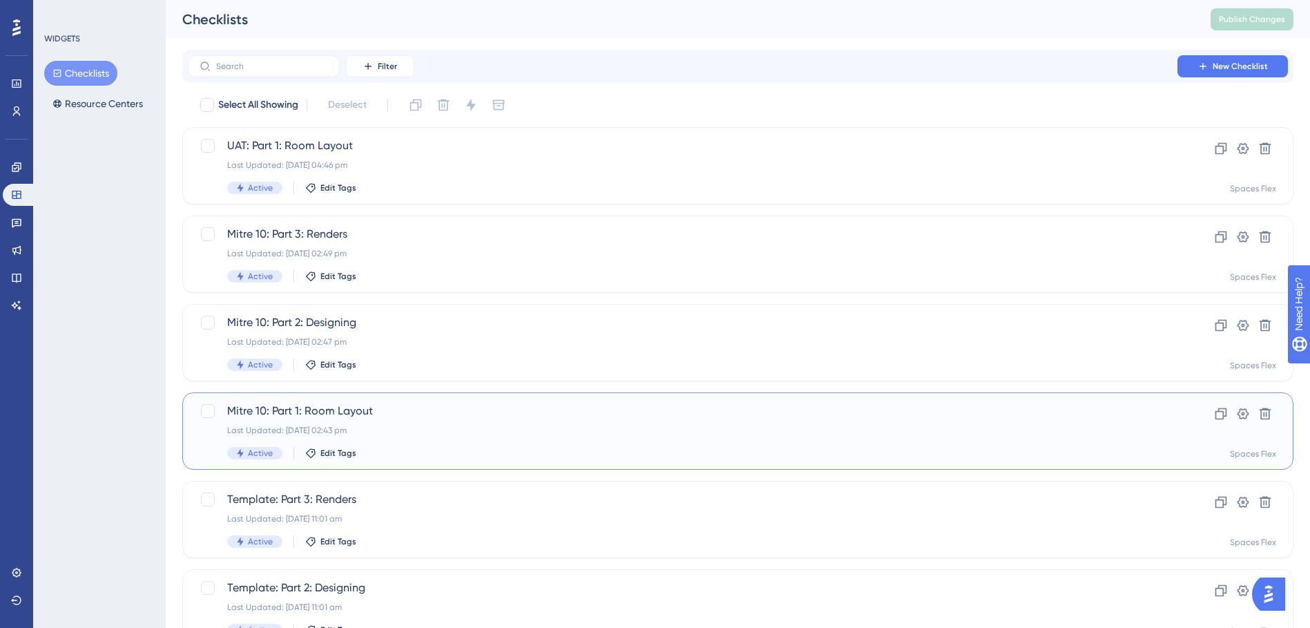
click at [388, 412] on span "Mitre 10: Part 1: Room Layout" at bounding box center [682, 411] width 911 height 17
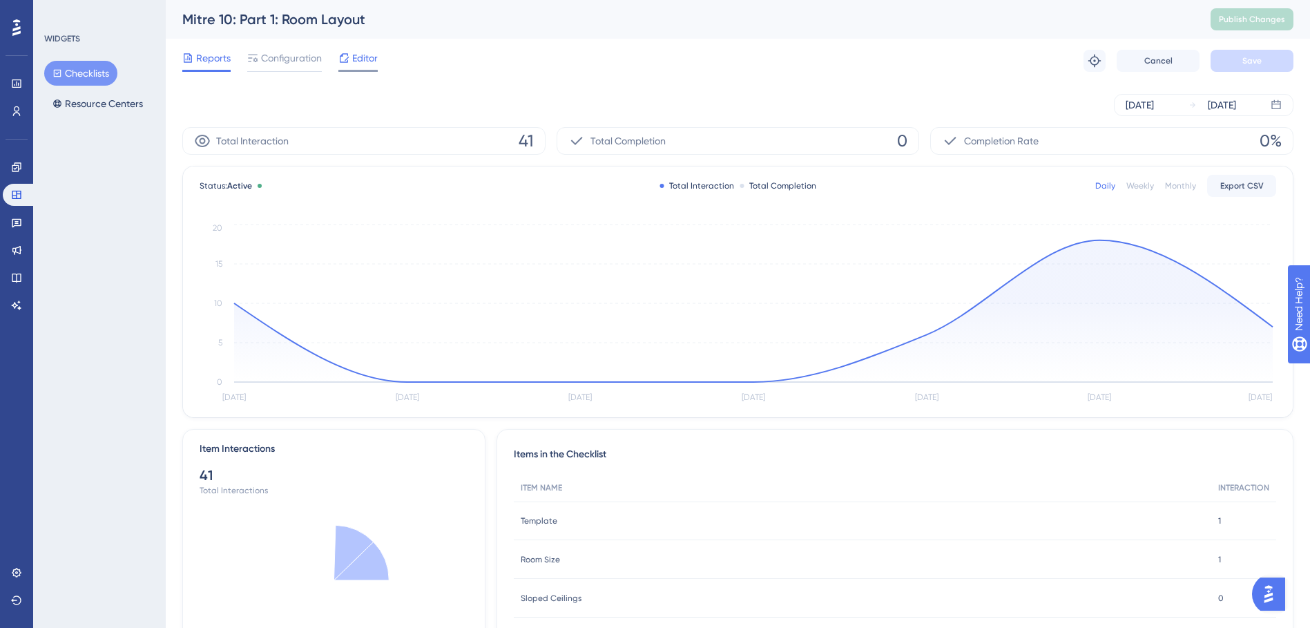
click at [376, 62] on span "Editor" at bounding box center [365, 58] width 26 height 17
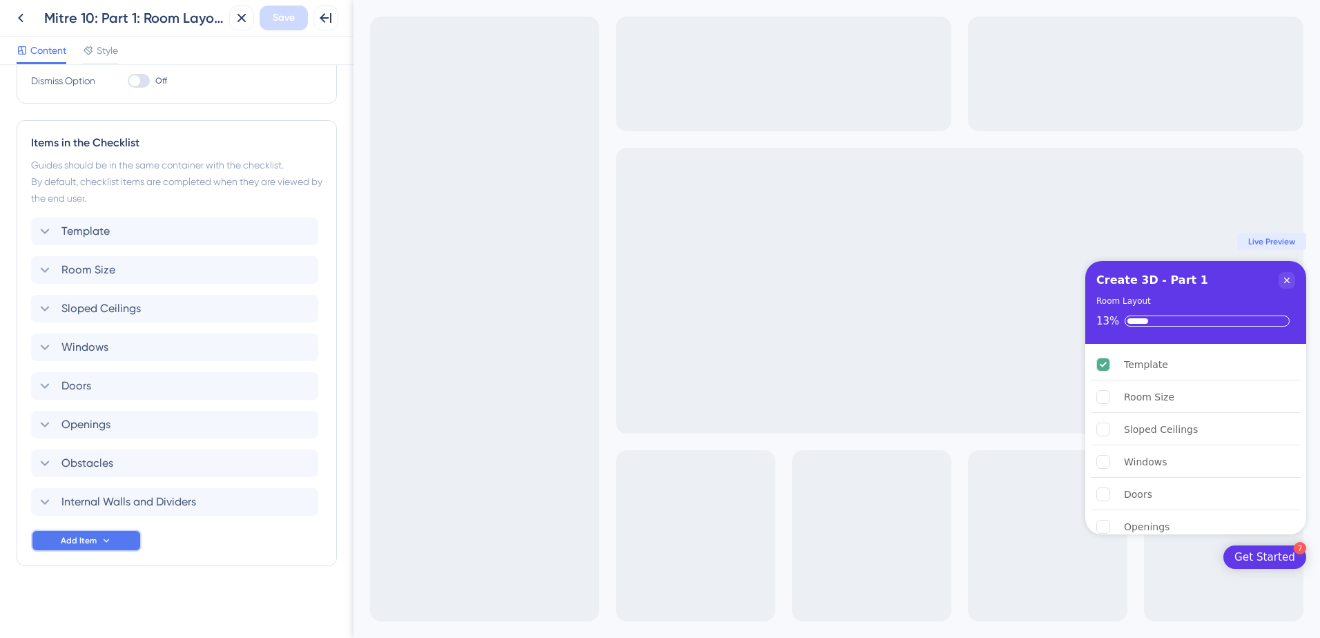
click at [97, 540] on button "Add Item" at bounding box center [86, 541] width 111 height 22
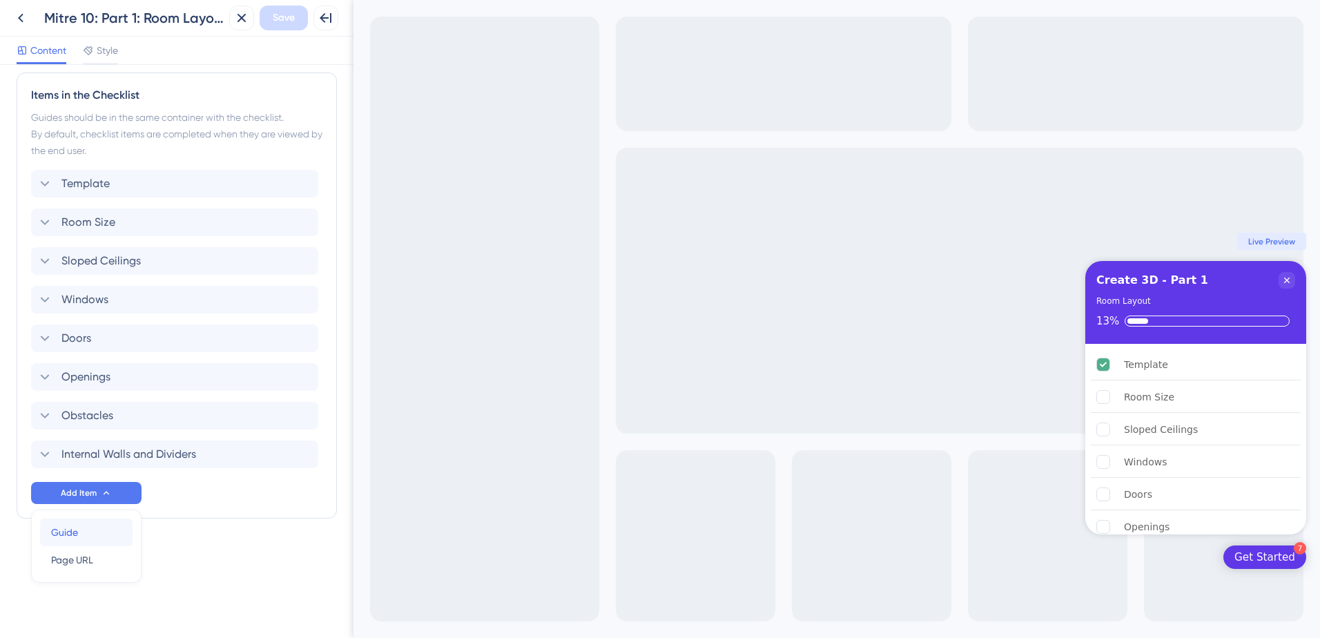
click at [107, 538] on div "Guide Guide" at bounding box center [86, 533] width 70 height 28
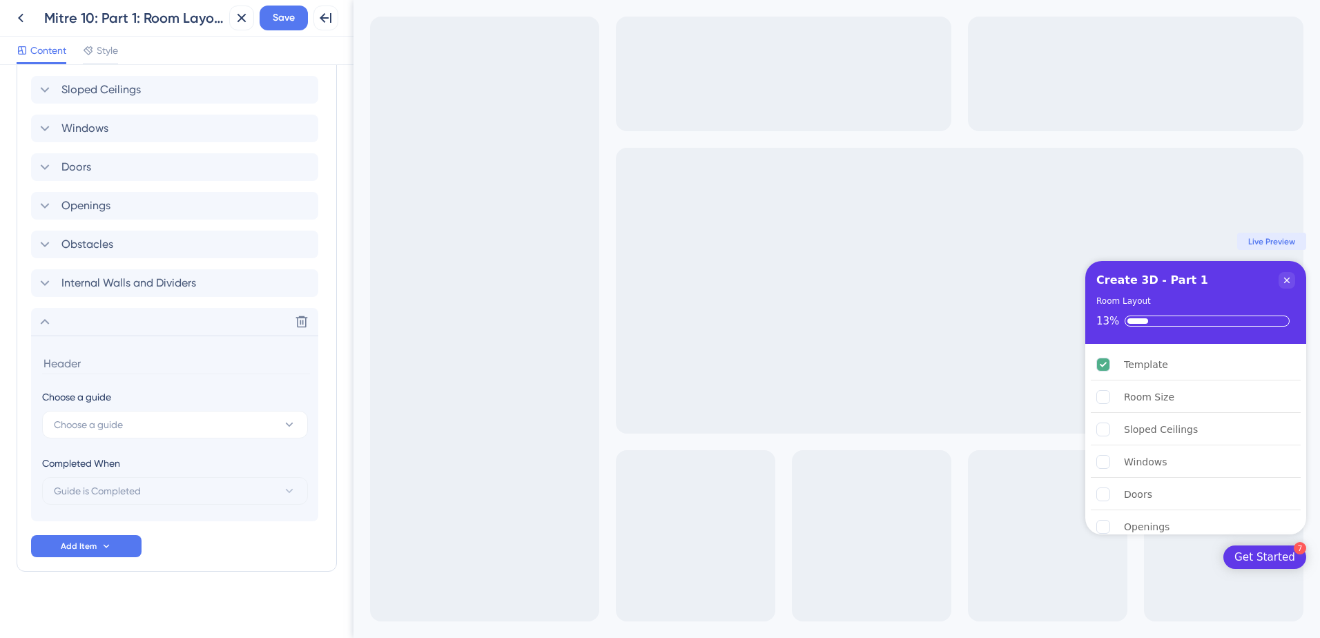
scroll to position [520, 0]
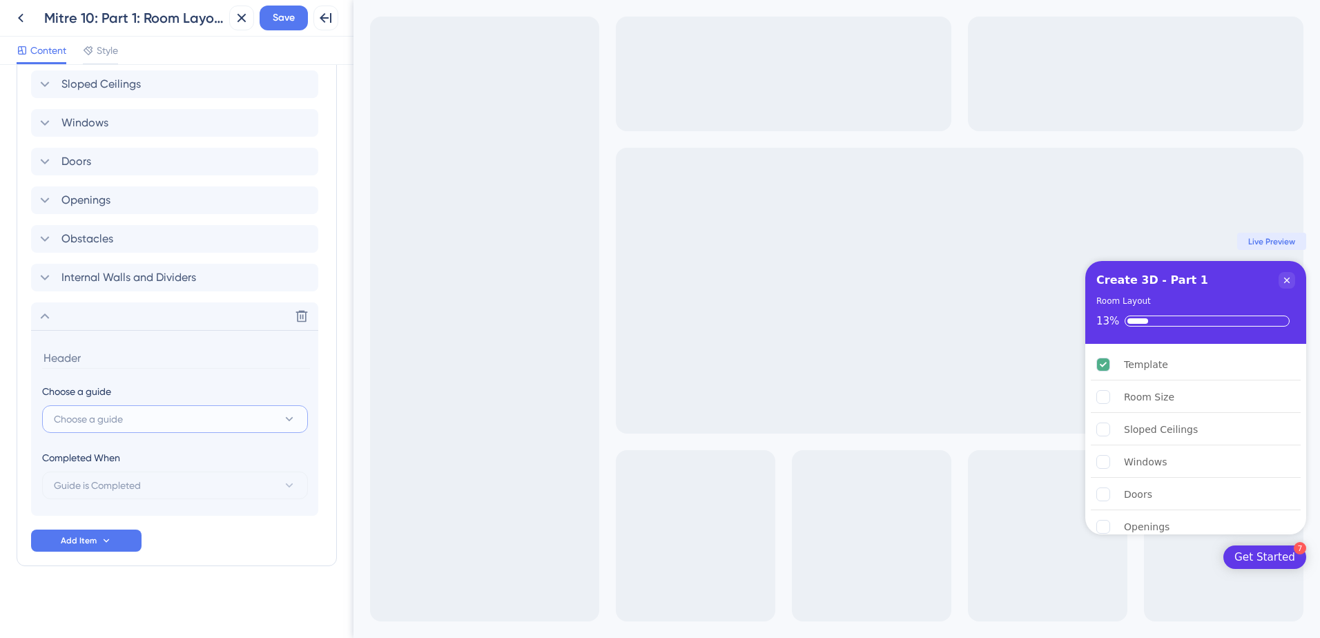
click at [151, 423] on button "Choose a guide" at bounding box center [175, 419] width 266 height 28
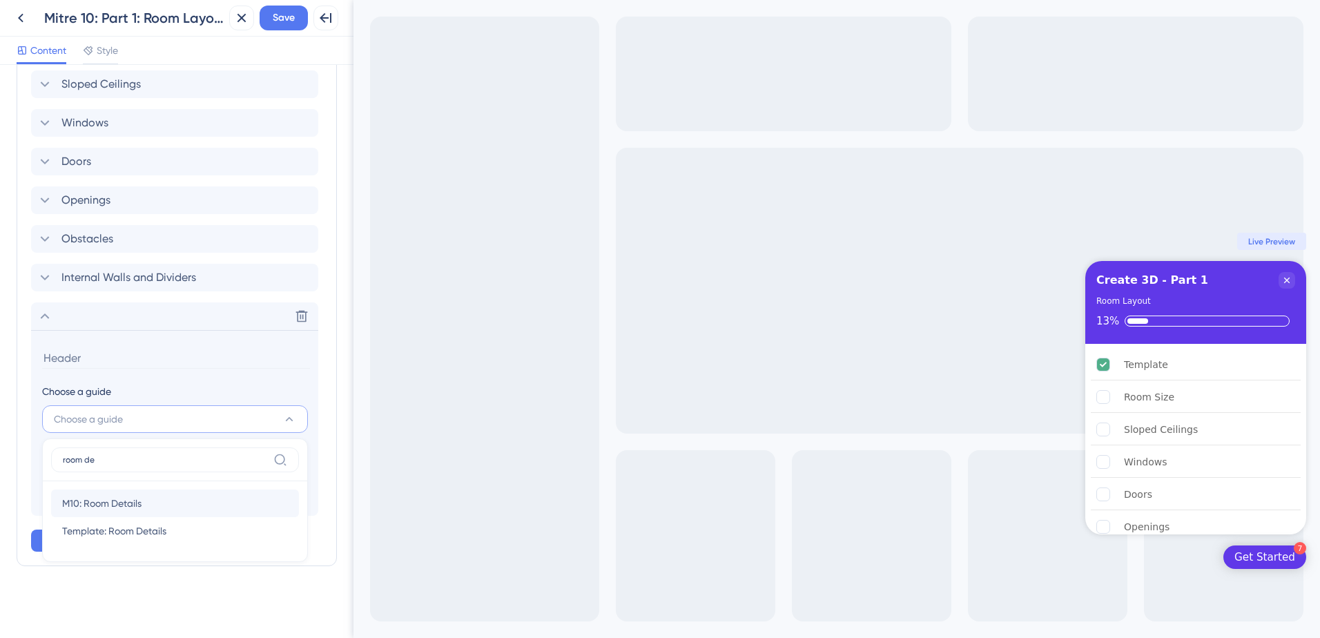
type input "room de"
click at [150, 515] on div "M10: Room Details M10: Room Details" at bounding box center [175, 504] width 226 height 28
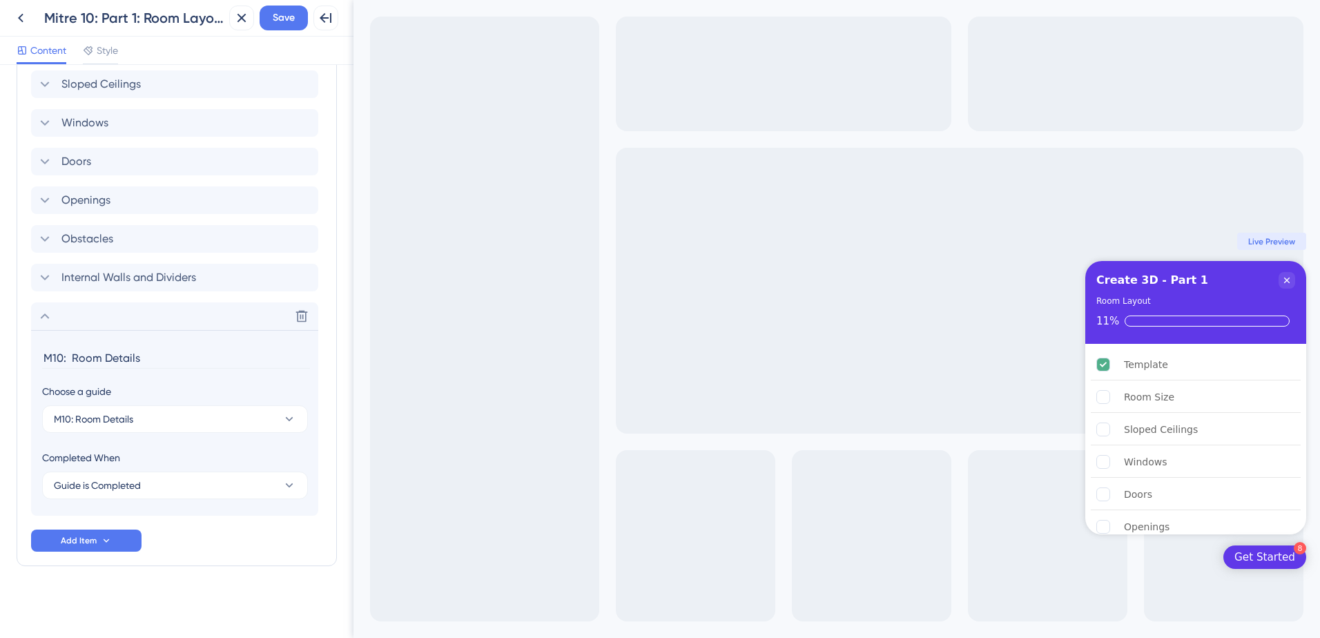
drag, startPoint x: 73, startPoint y: 357, endPoint x: 28, endPoint y: 360, distance: 45.0
click at [28, 360] on div "Items in the Checklist Guides should be in the same container with the checklis…" at bounding box center [177, 231] width 320 height 671
click at [135, 362] on input "Room Details" at bounding box center [176, 357] width 268 height 21
drag, startPoint x: 135, startPoint y: 362, endPoint x: 77, endPoint y: 356, distance: 58.3
click at [77, 356] on input "Room Details" at bounding box center [176, 357] width 268 height 21
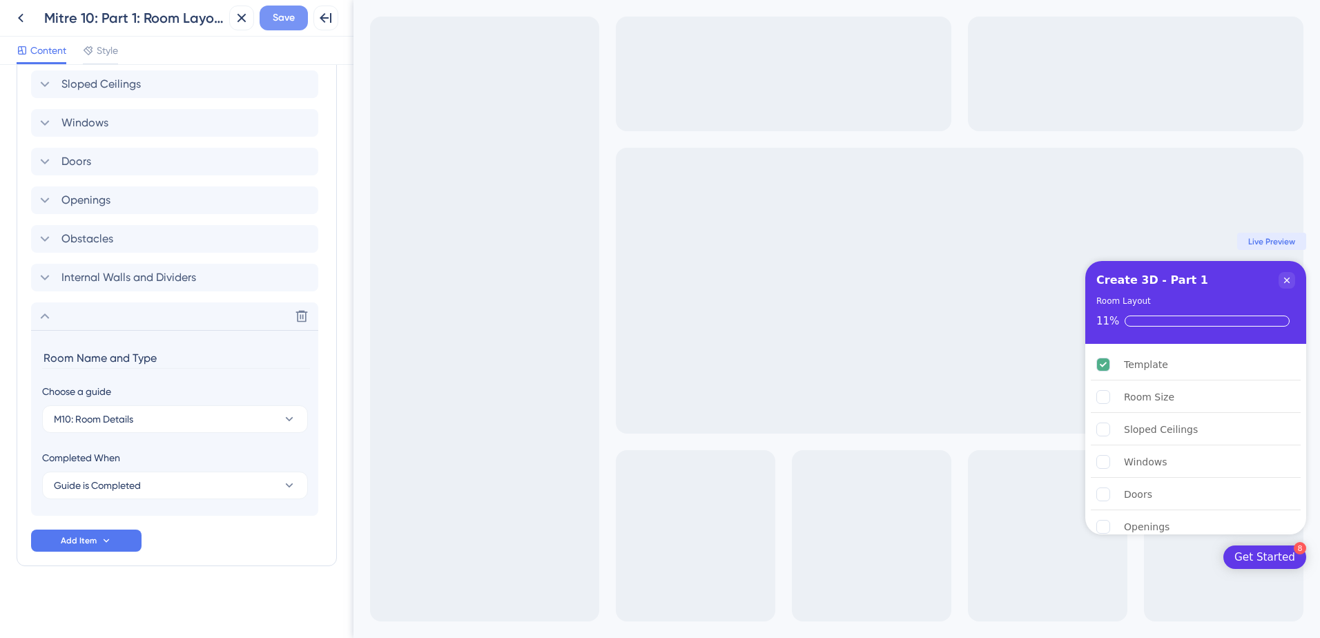
type input "Room Name and Type"
click at [281, 23] on span "Save" at bounding box center [284, 18] width 22 height 17
click at [51, 315] on icon at bounding box center [45, 316] width 17 height 17
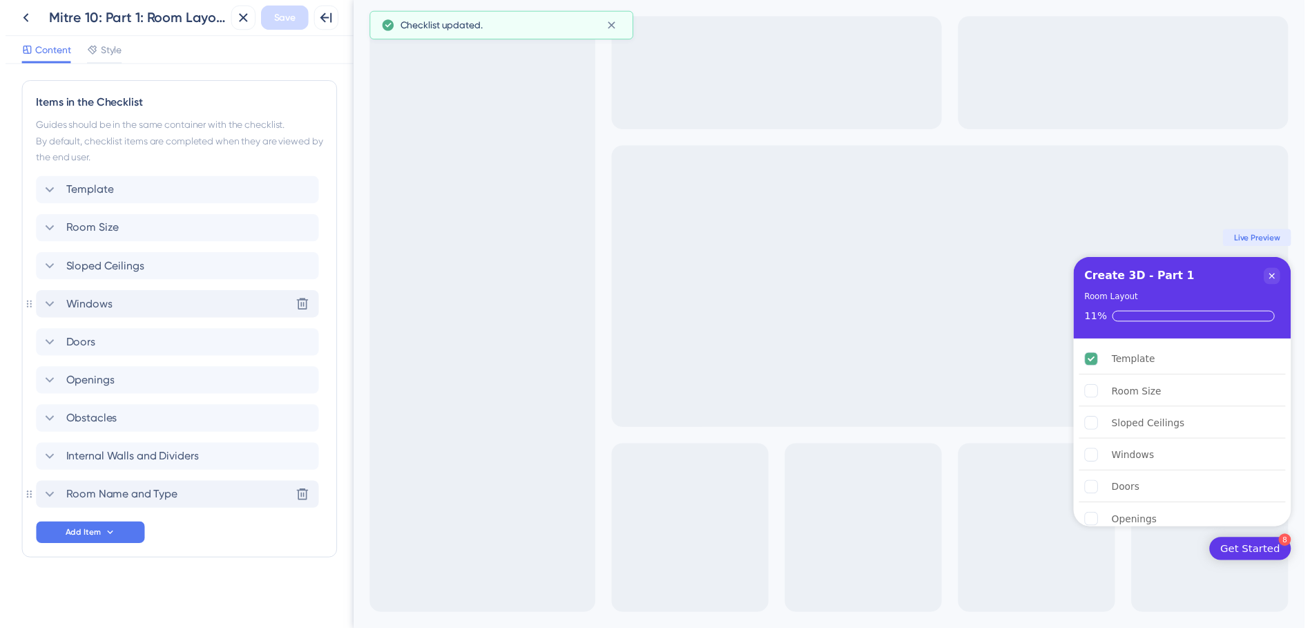
scroll to position [334, 0]
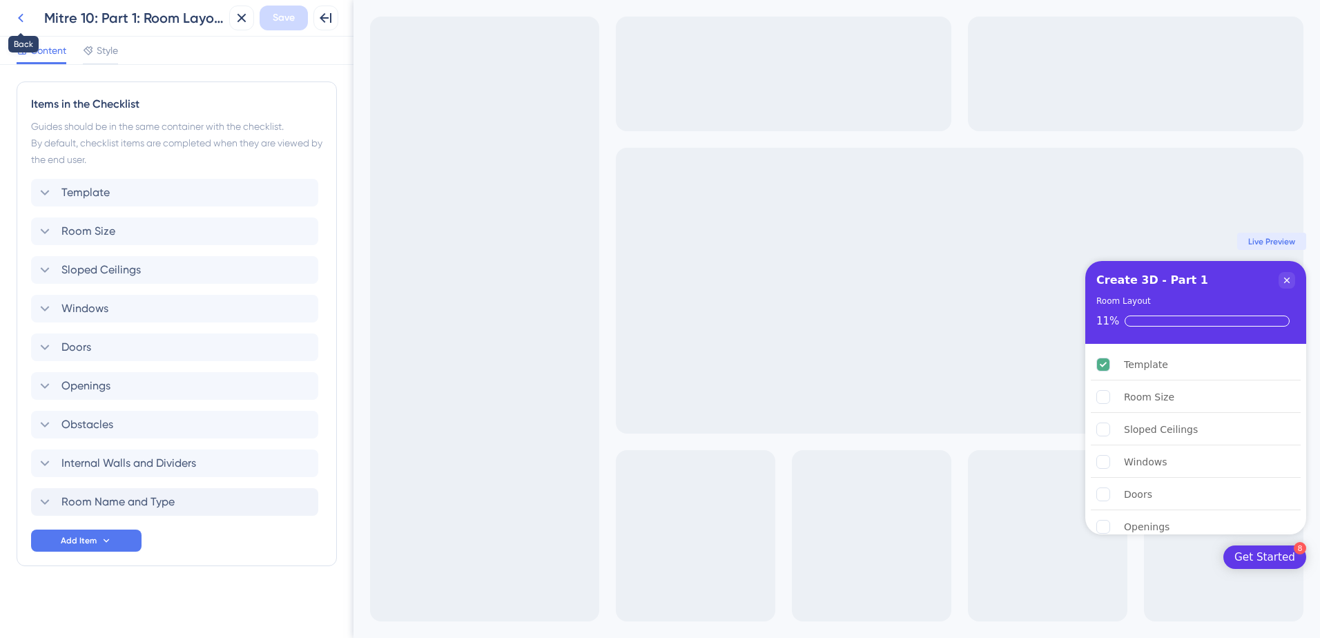
click at [32, 17] on button at bounding box center [20, 18] width 25 height 25
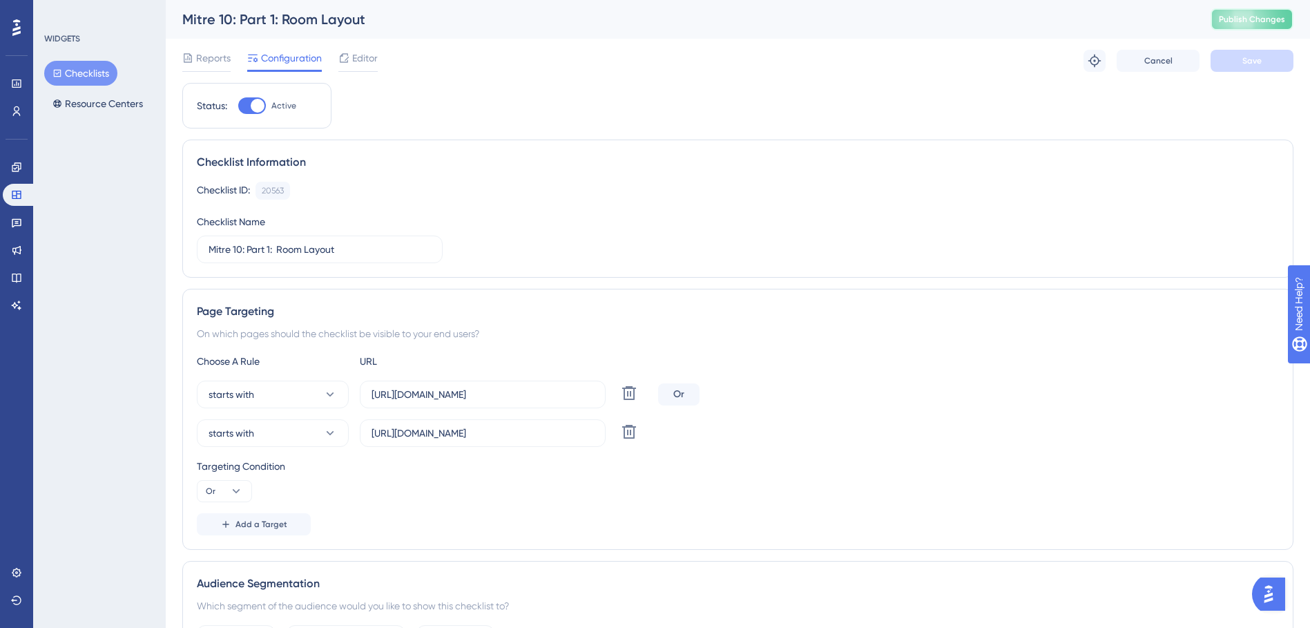
click at [1227, 26] on button "Publish Changes" at bounding box center [1252, 19] width 83 height 22
click at [1254, 23] on span "Publish Changes" at bounding box center [1252, 19] width 66 height 11
drag, startPoint x: 541, startPoint y: 391, endPoint x: 366, endPoint y: 394, distance: 175.5
click at [366, 394] on label "https://create3d.mitre10.com.au" at bounding box center [483, 395] width 246 height 28
drag, startPoint x: 21, startPoint y: 163, endPoint x: 29, endPoint y: 151, distance: 14.4
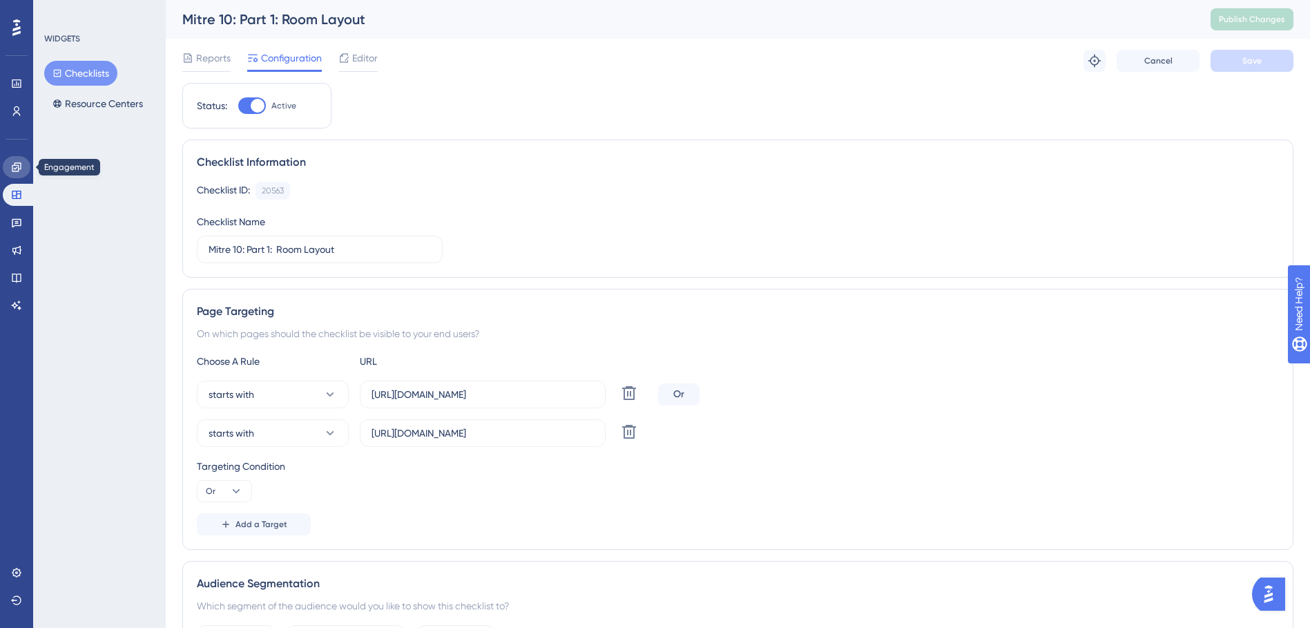
click at [21, 163] on icon at bounding box center [16, 166] width 9 height 9
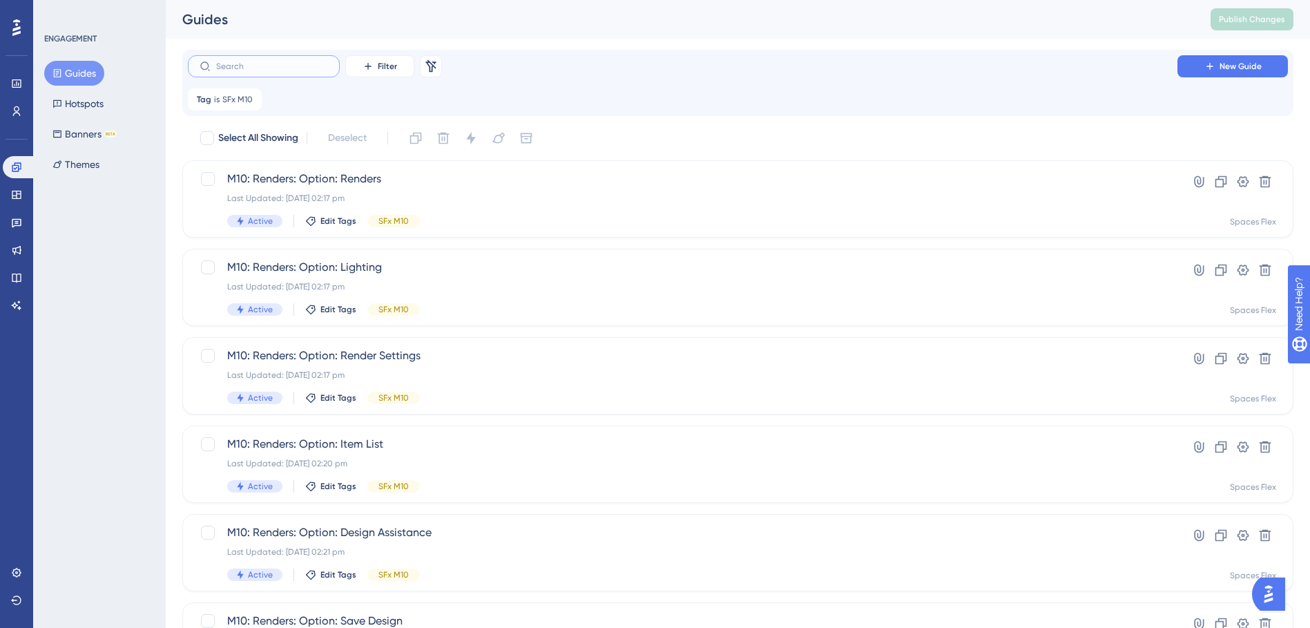
click at [259, 68] on input "text" at bounding box center [272, 66] width 112 height 10
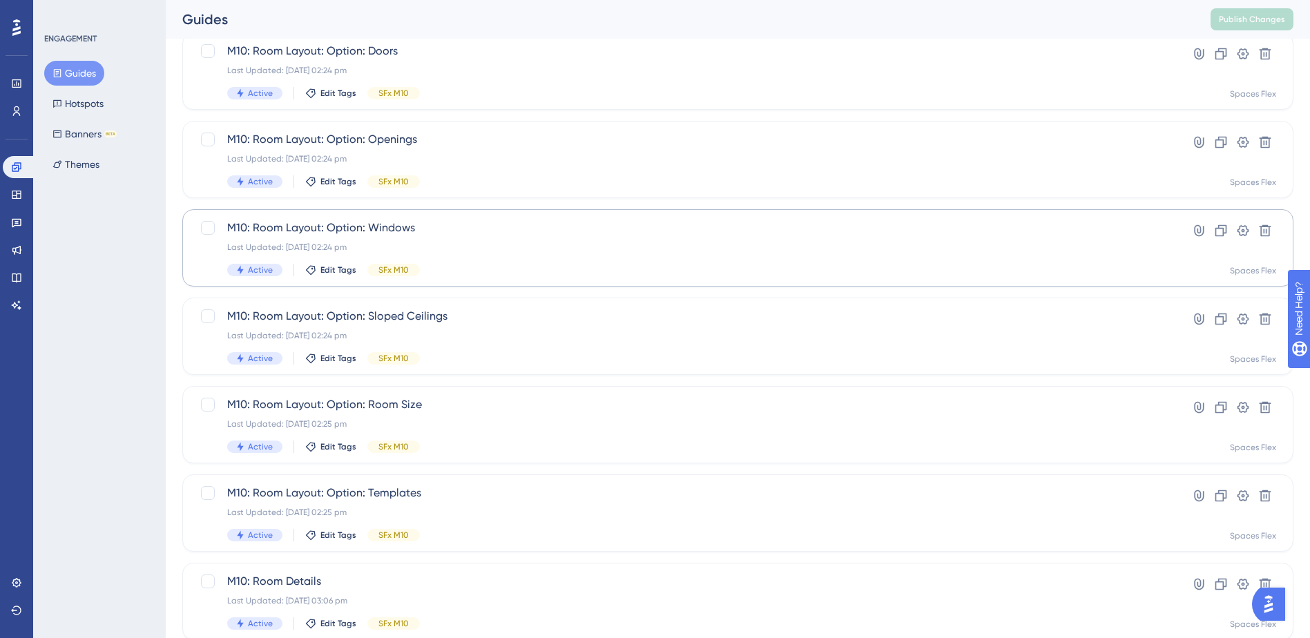
scroll to position [467, 0]
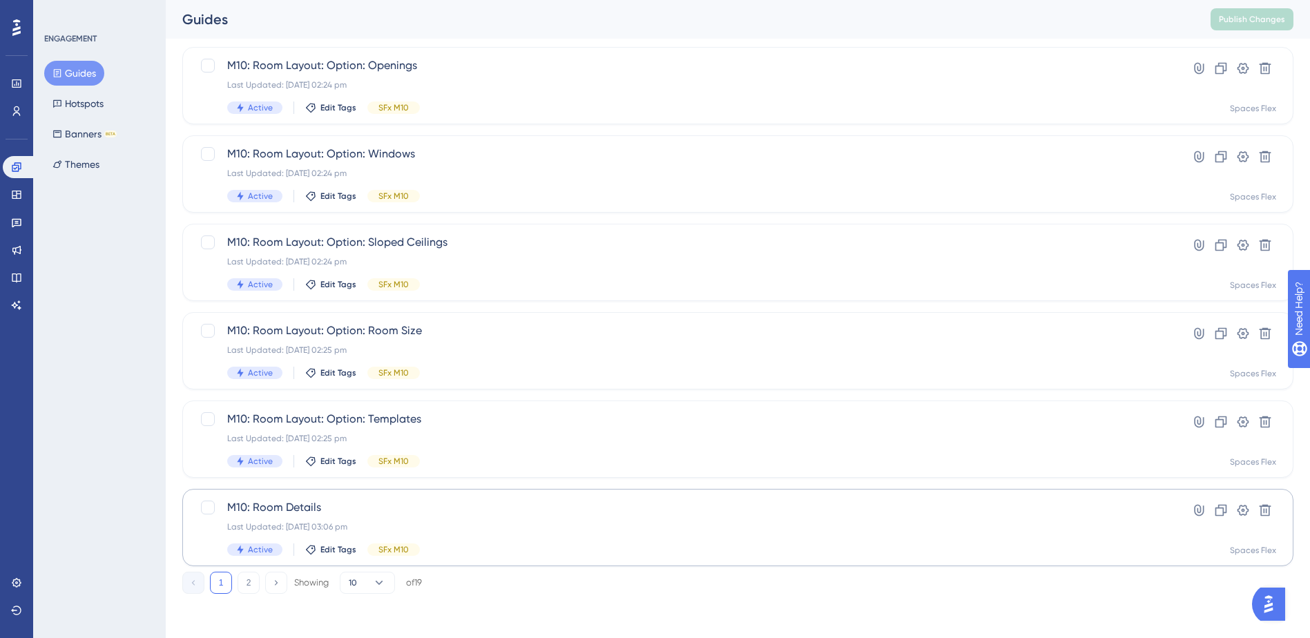
type input "room"
click at [504, 508] on span "M10: Room Details" at bounding box center [682, 507] width 911 height 17
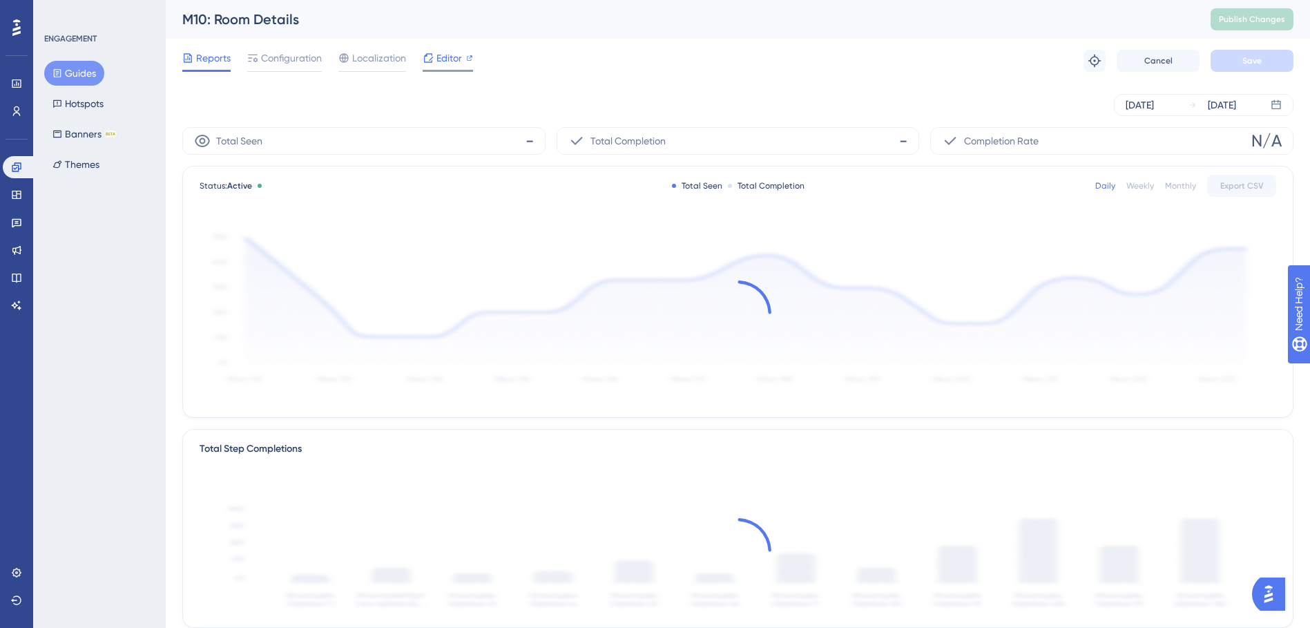
click at [433, 64] on div at bounding box center [428, 58] width 11 height 17
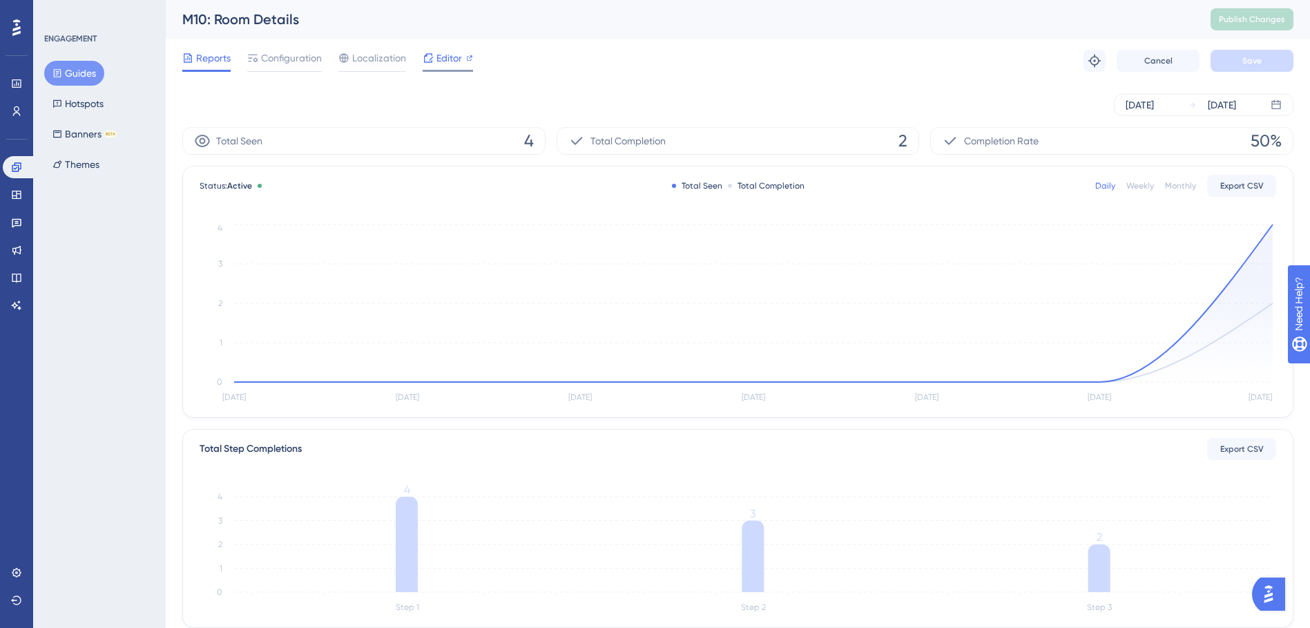
click at [464, 60] on div "Editor" at bounding box center [448, 58] width 50 height 17
click at [452, 60] on span "Editor" at bounding box center [449, 58] width 26 height 17
click at [439, 61] on span "Editor" at bounding box center [449, 58] width 26 height 17
click at [458, 57] on span "Editor" at bounding box center [449, 58] width 26 height 17
click at [96, 100] on button "Hotspots" at bounding box center [78, 103] width 68 height 25
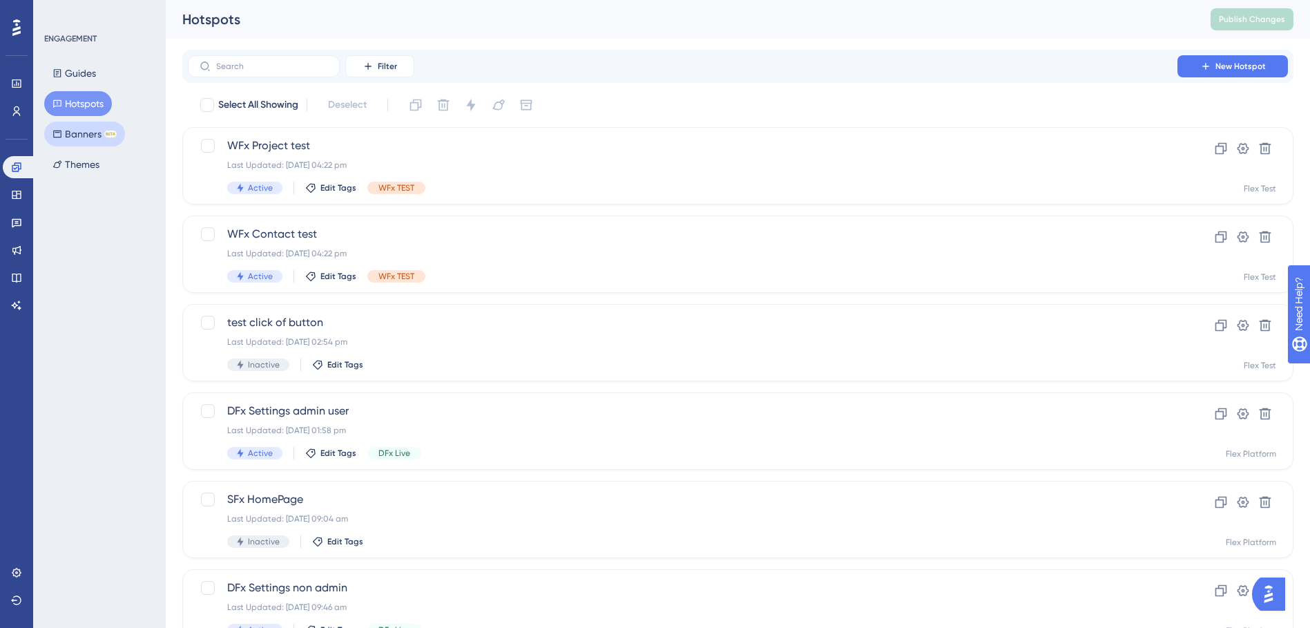
click at [80, 135] on button "Banners BETA" at bounding box center [84, 134] width 81 height 25
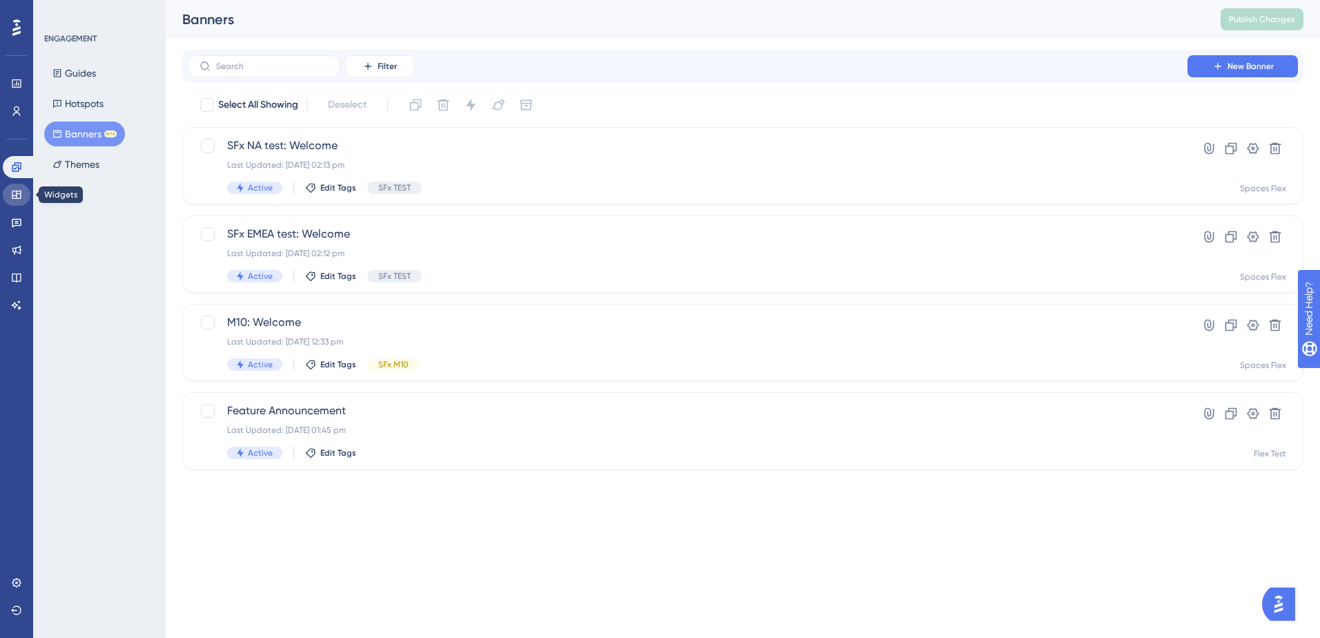
drag, startPoint x: 19, startPoint y: 195, endPoint x: 37, endPoint y: 178, distance: 24.4
click at [19, 195] on icon at bounding box center [16, 194] width 11 height 11
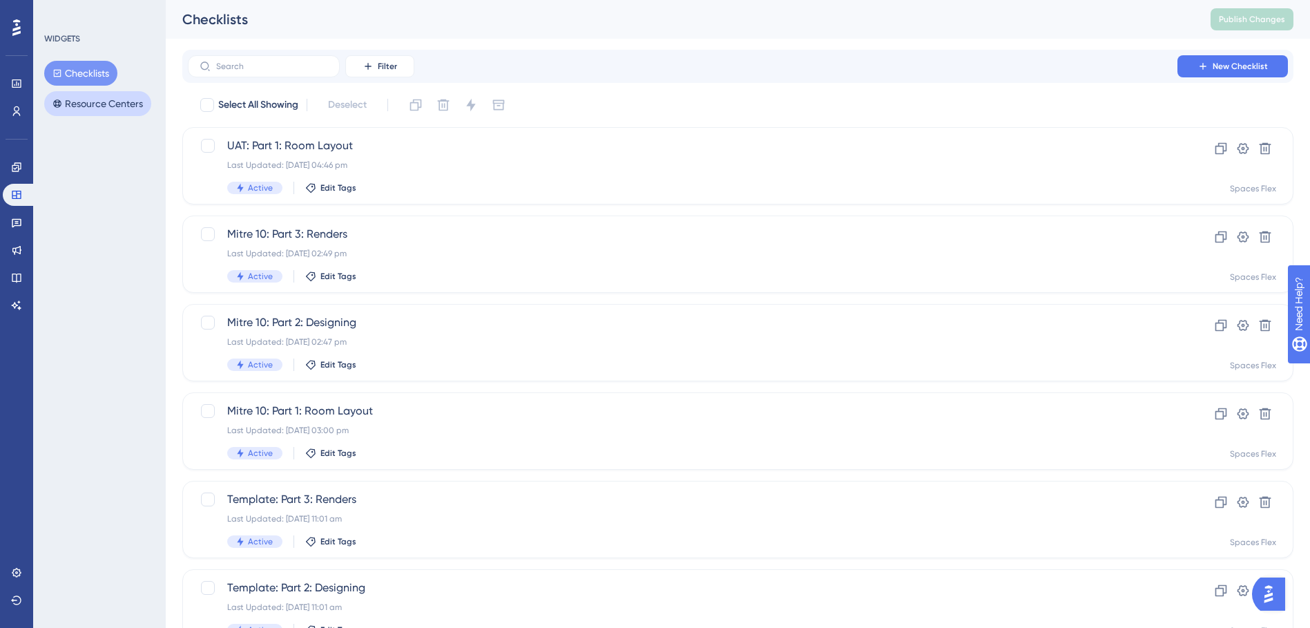
click at [123, 100] on button "Resource Centers" at bounding box center [97, 103] width 107 height 25
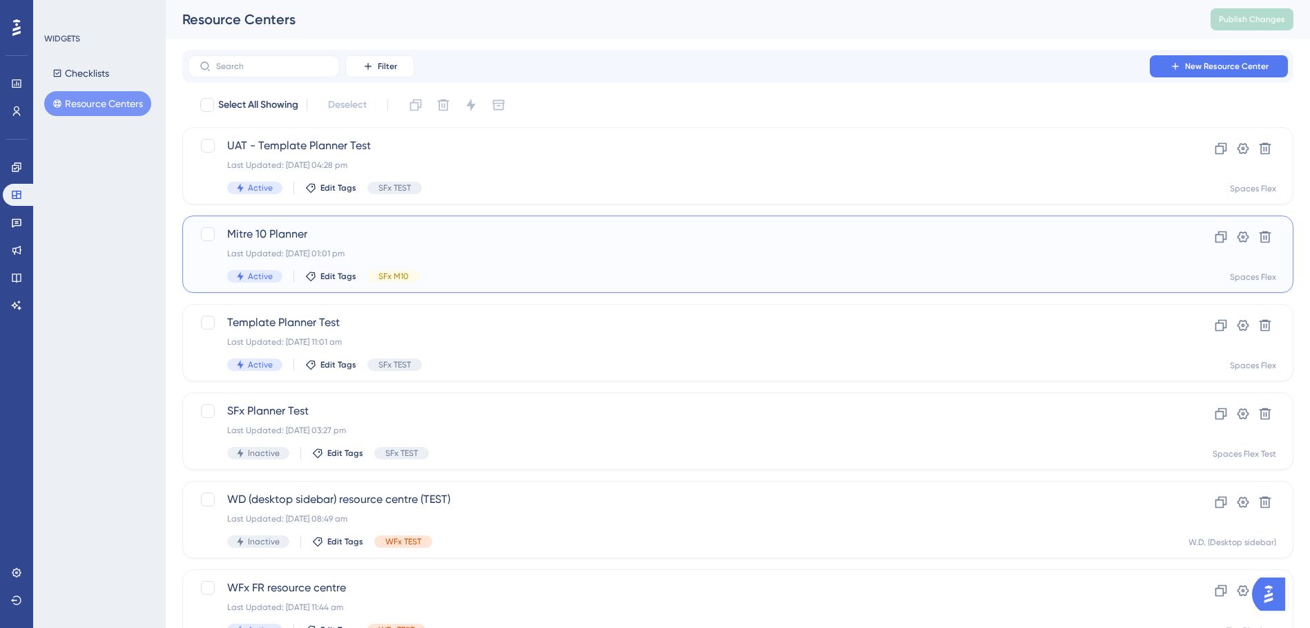
click at [505, 244] on div "Mitre 10 Planner Last Updated: 09 Oct 2025 01:01 pm Active Edit Tags SFx M10" at bounding box center [682, 254] width 911 height 57
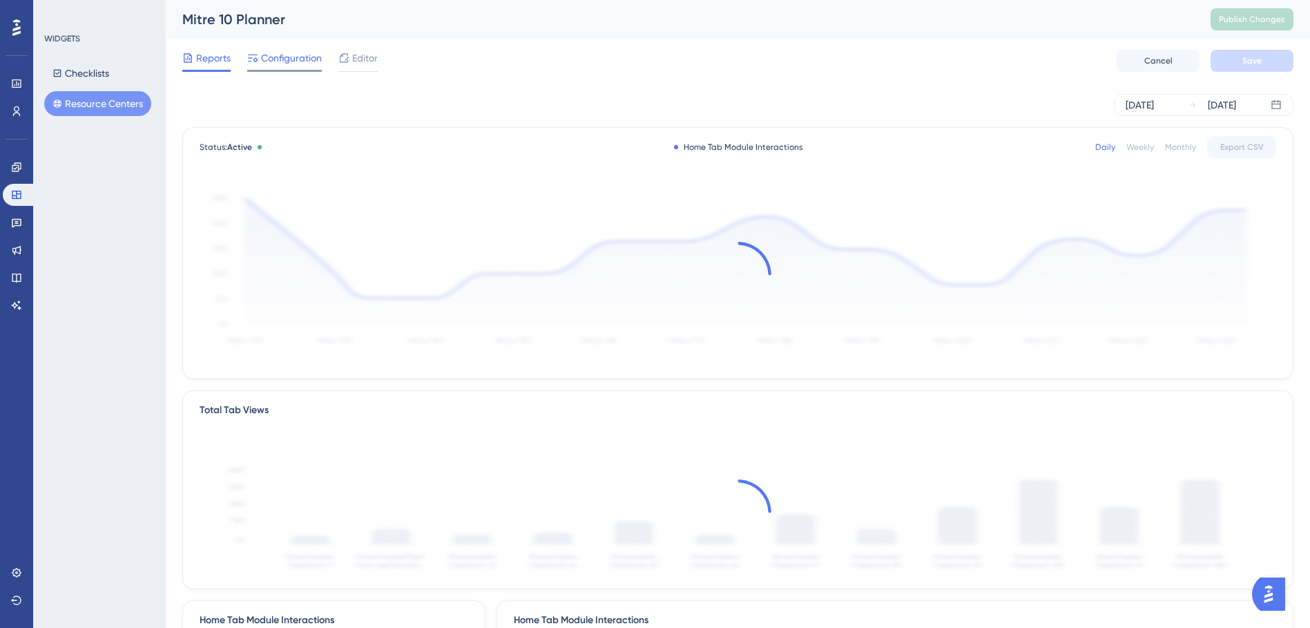
click at [292, 54] on span "Configuration" at bounding box center [291, 58] width 61 height 17
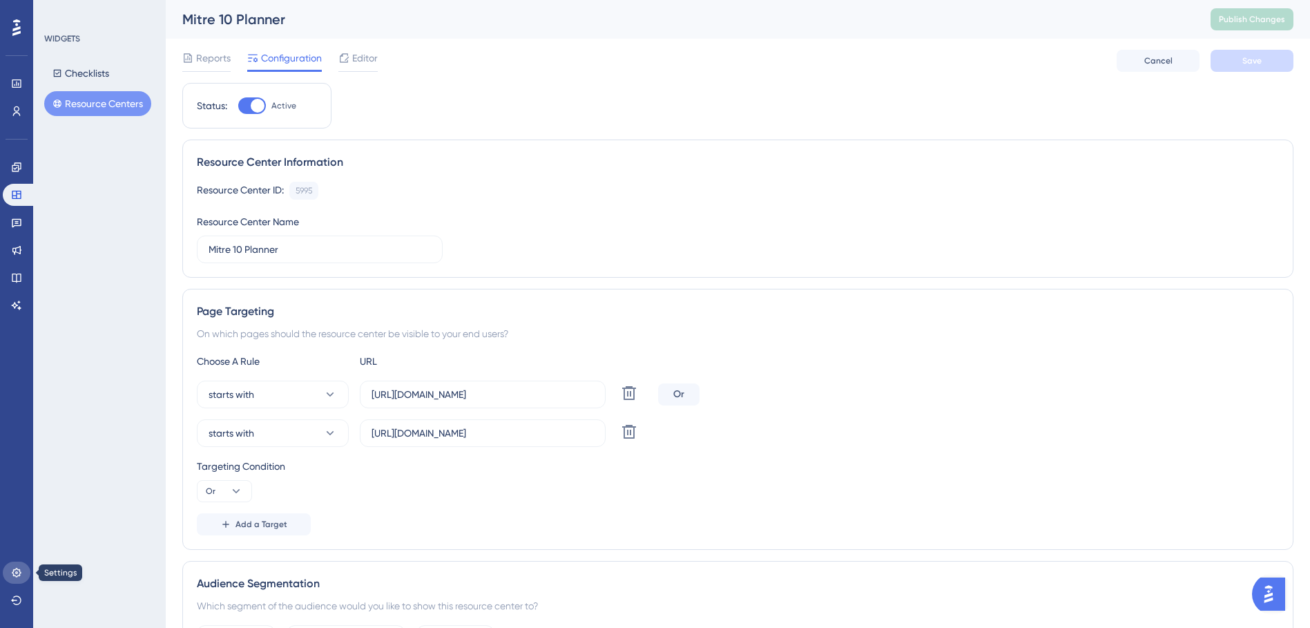
click at [19, 578] on link at bounding box center [17, 572] width 28 height 22
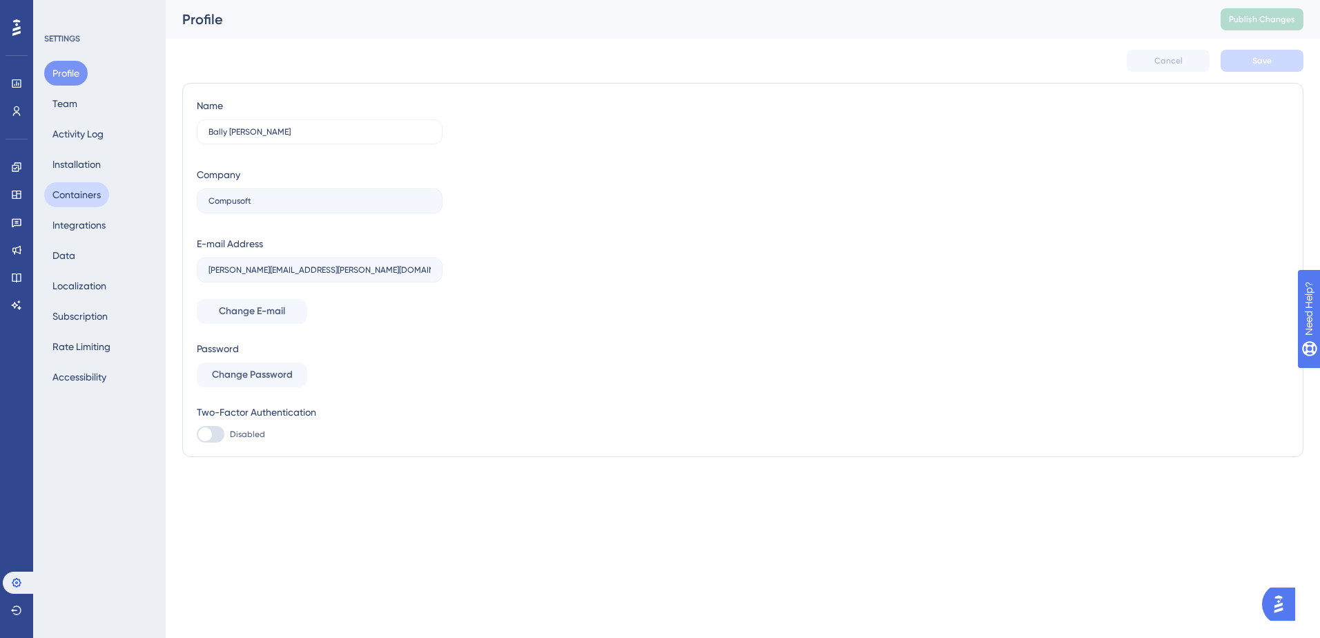
click at [93, 193] on button "Containers" at bounding box center [76, 194] width 65 height 25
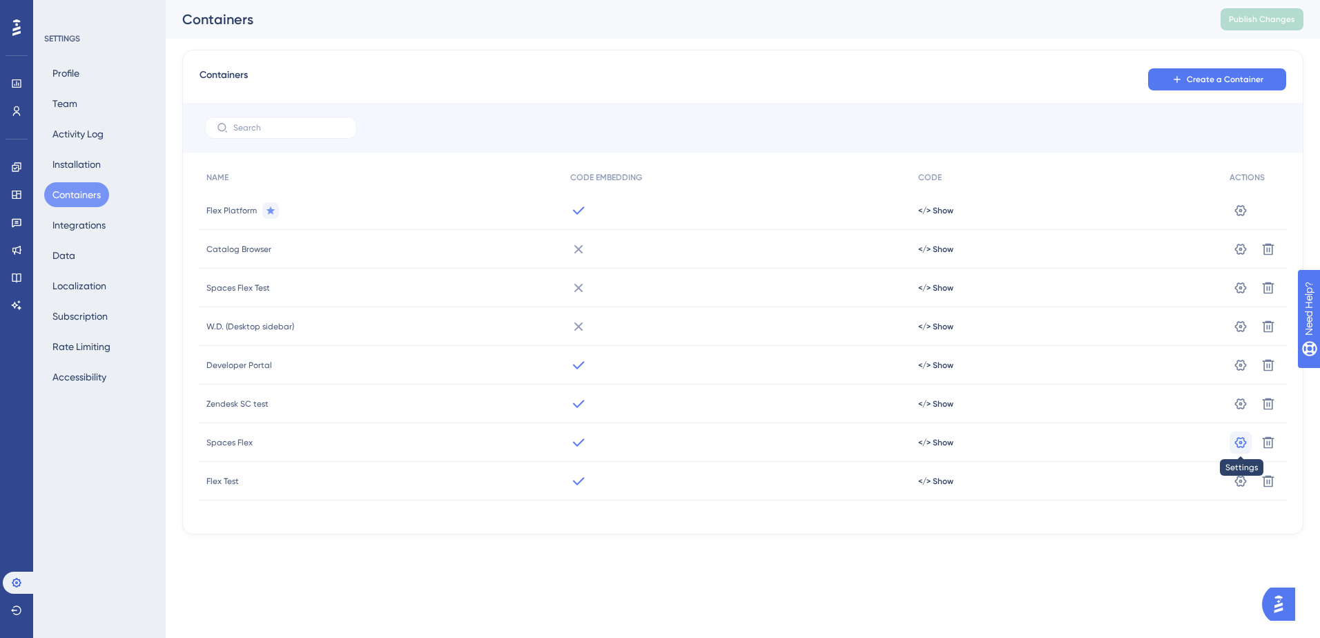
click at [1238, 443] on icon at bounding box center [1241, 443] width 14 height 14
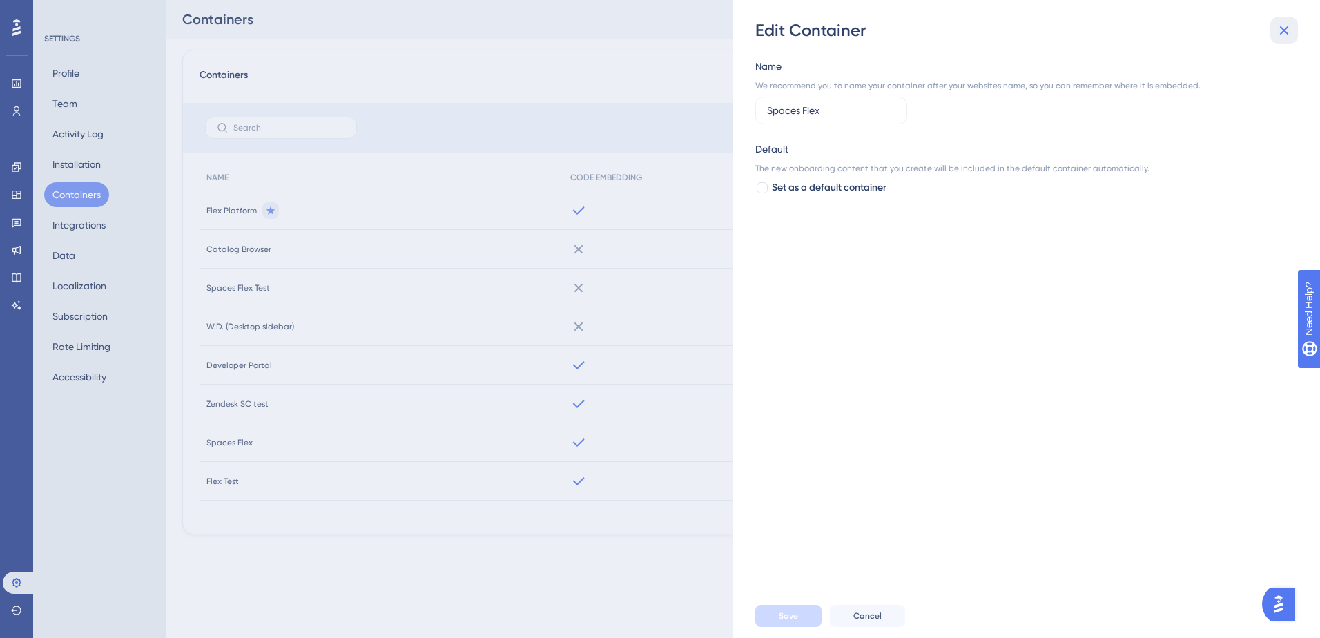
click at [1283, 39] on button at bounding box center [1285, 31] width 28 height 28
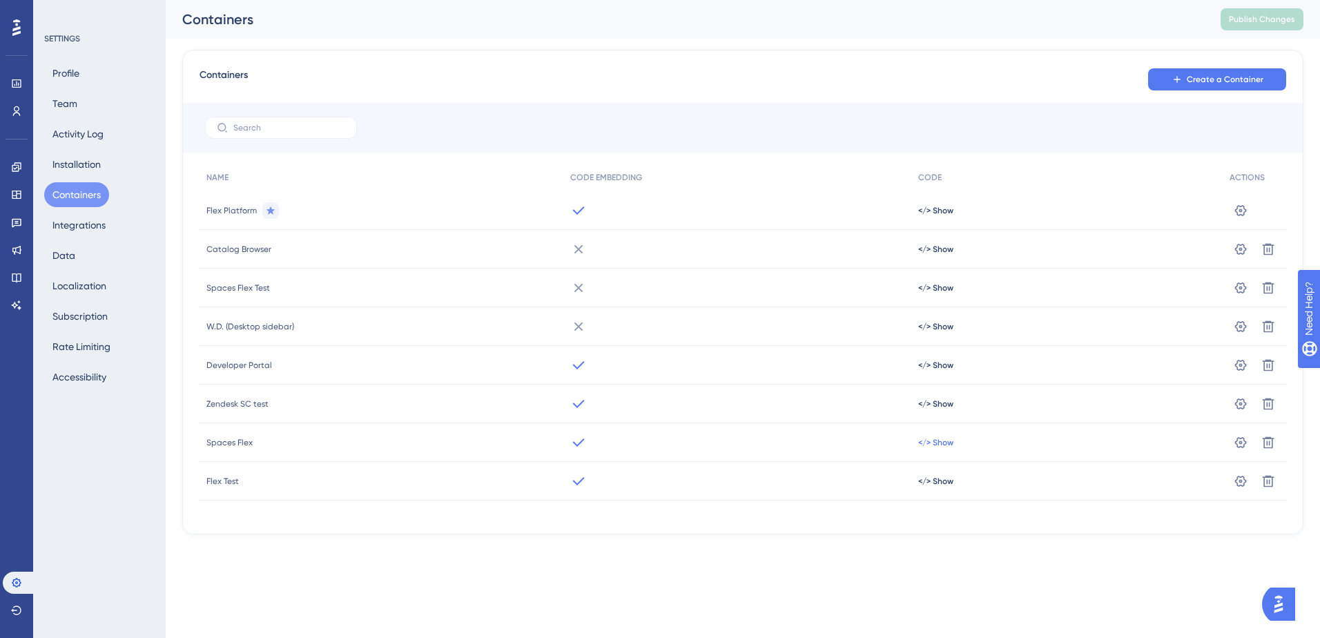
click at [934, 441] on span "</> Show" at bounding box center [936, 442] width 35 height 11
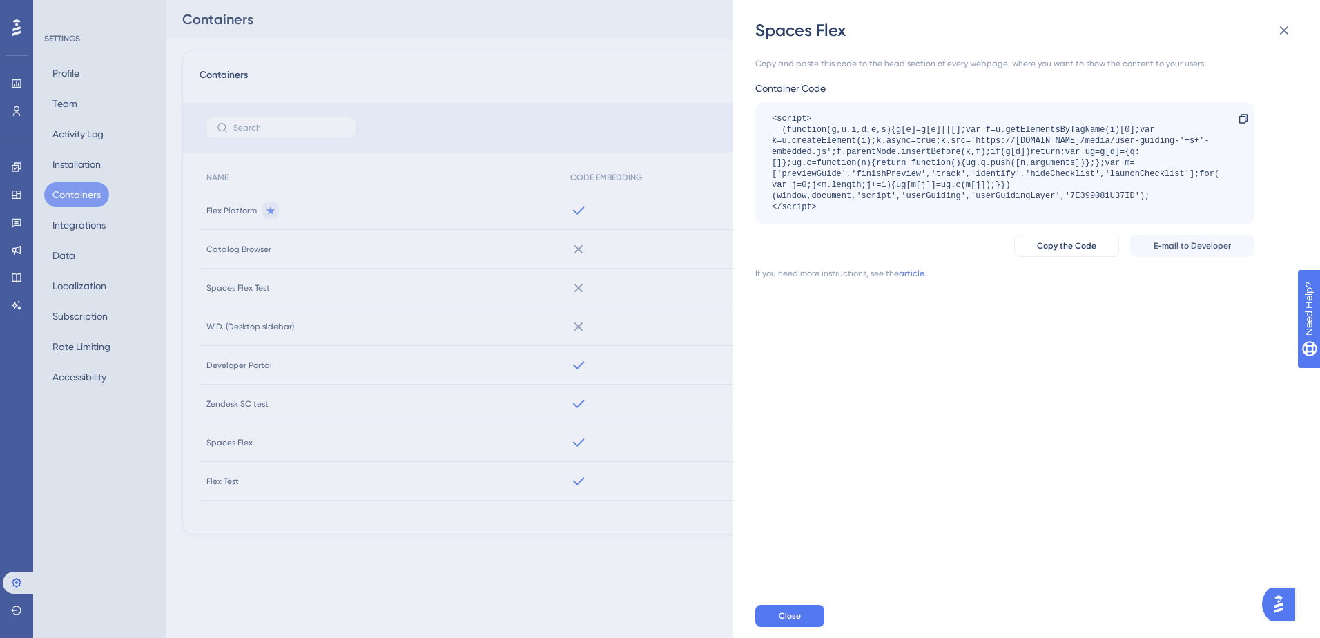
click at [928, 444] on div "Copy and paste this code to the head section of every webpage, where you want t…" at bounding box center [1034, 317] width 557 height 553
click at [1277, 39] on button at bounding box center [1285, 31] width 28 height 28
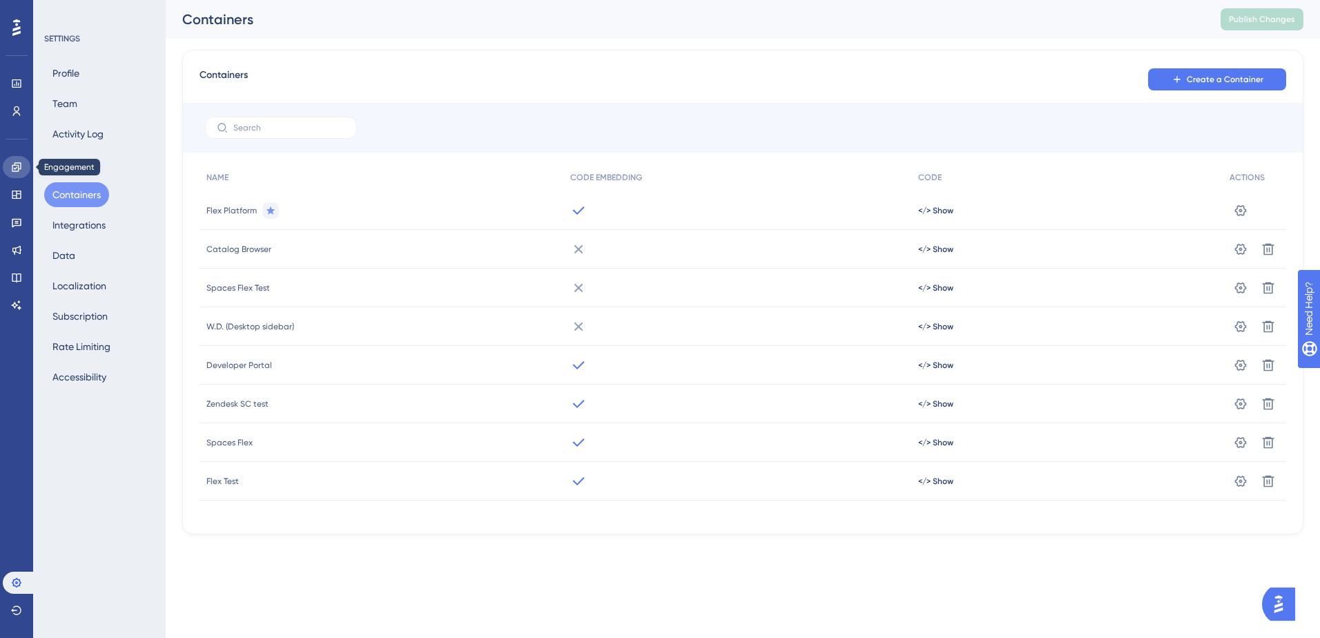
click at [13, 167] on icon at bounding box center [16, 167] width 11 height 11
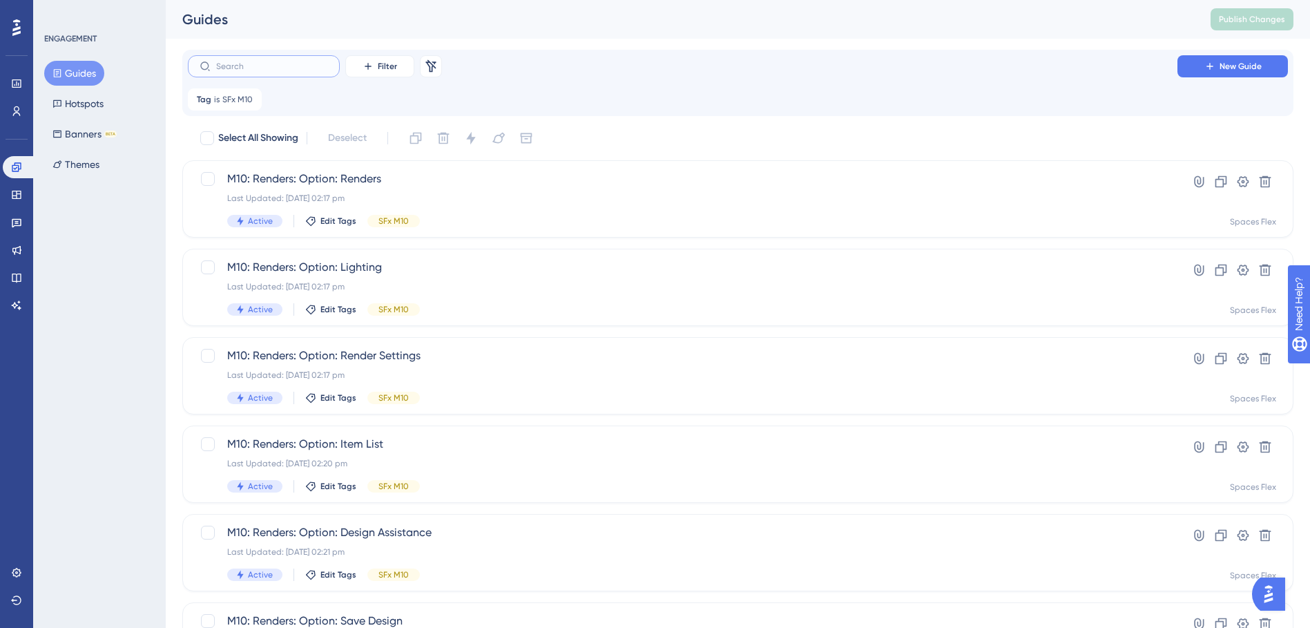
click at [267, 67] on input "text" at bounding box center [272, 66] width 112 height 10
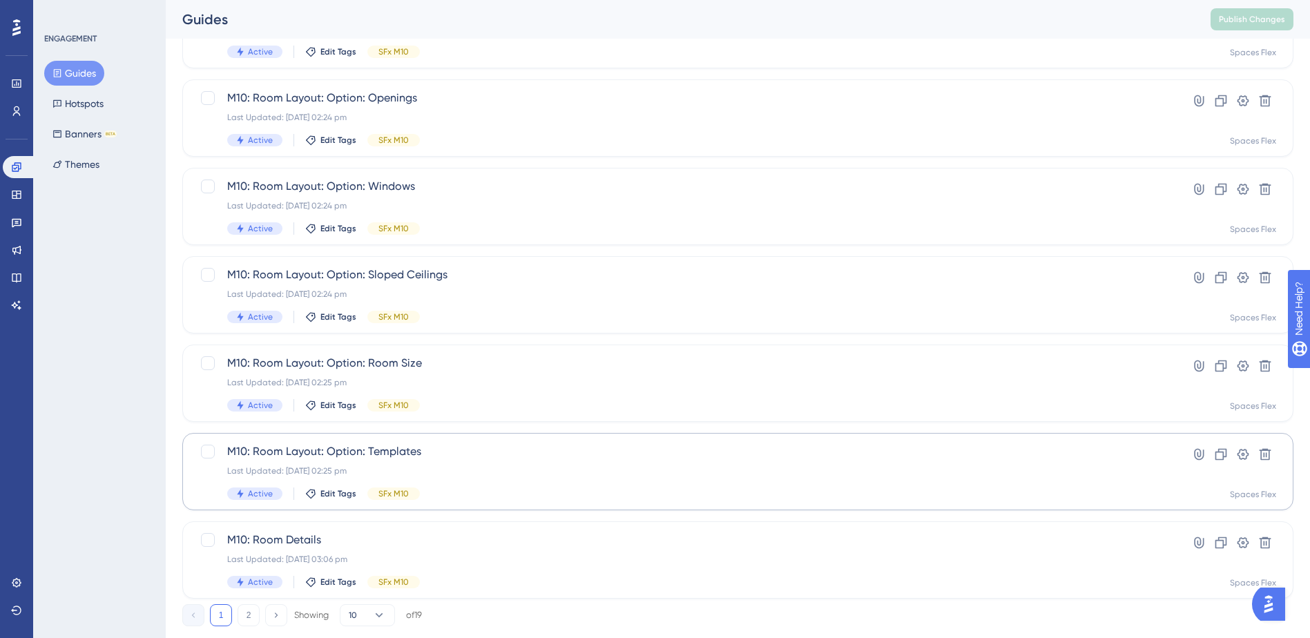
scroll to position [467, 0]
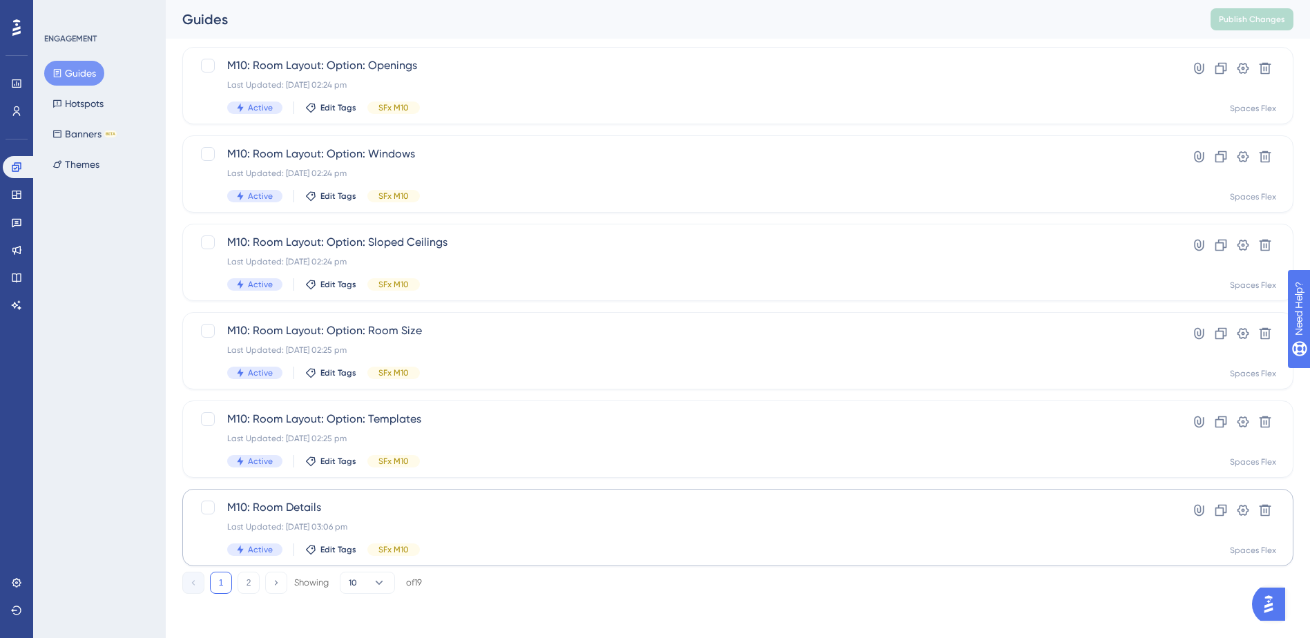
type input "room"
click at [415, 489] on div "M10: Room Details Last Updated: 15 Oct 2025 03:06 pm Active Edit Tags SFx M10 H…" at bounding box center [737, 527] width 1111 height 77
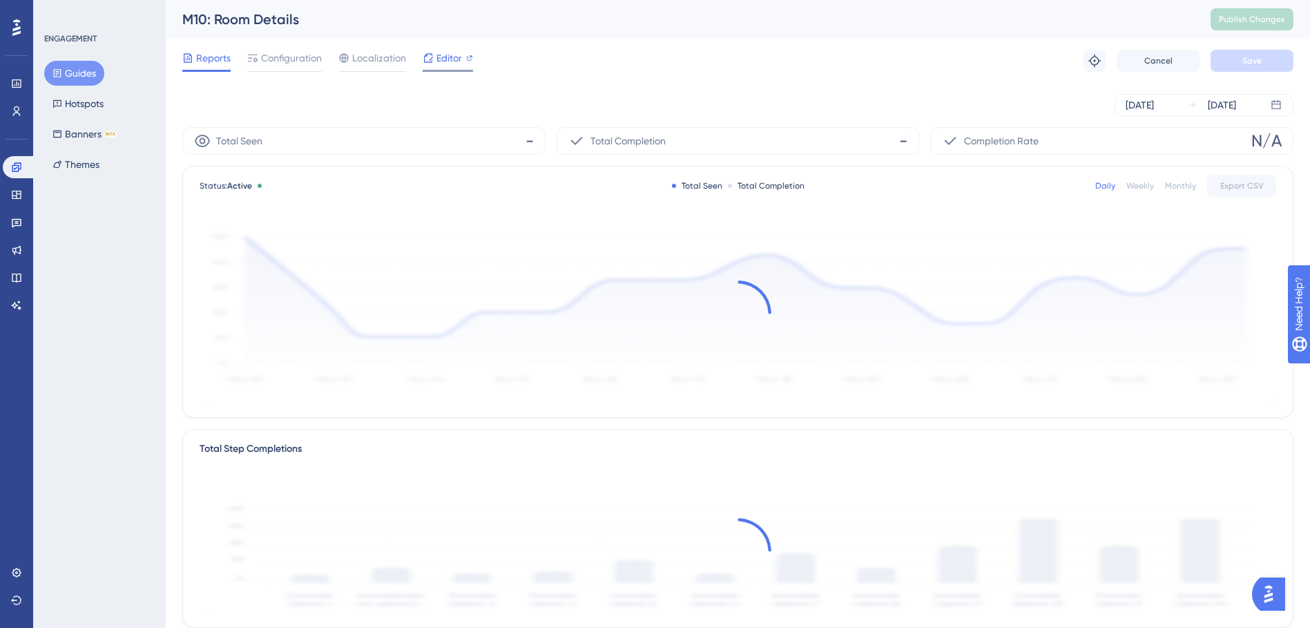
click at [461, 69] on div "Editor" at bounding box center [448, 61] width 50 height 22
